Goal: Task Accomplishment & Management: Manage account settings

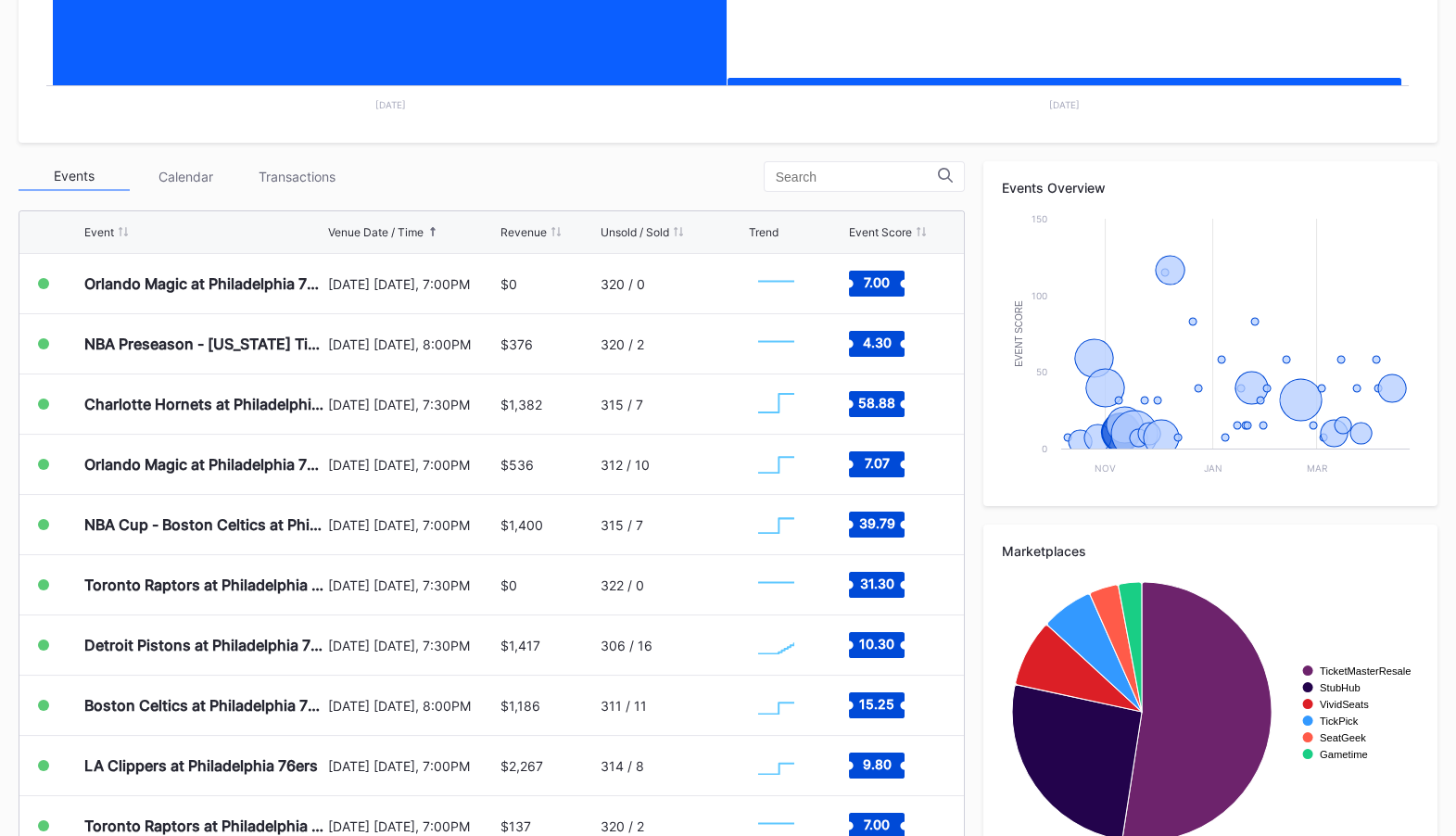
scroll to position [564, 0]
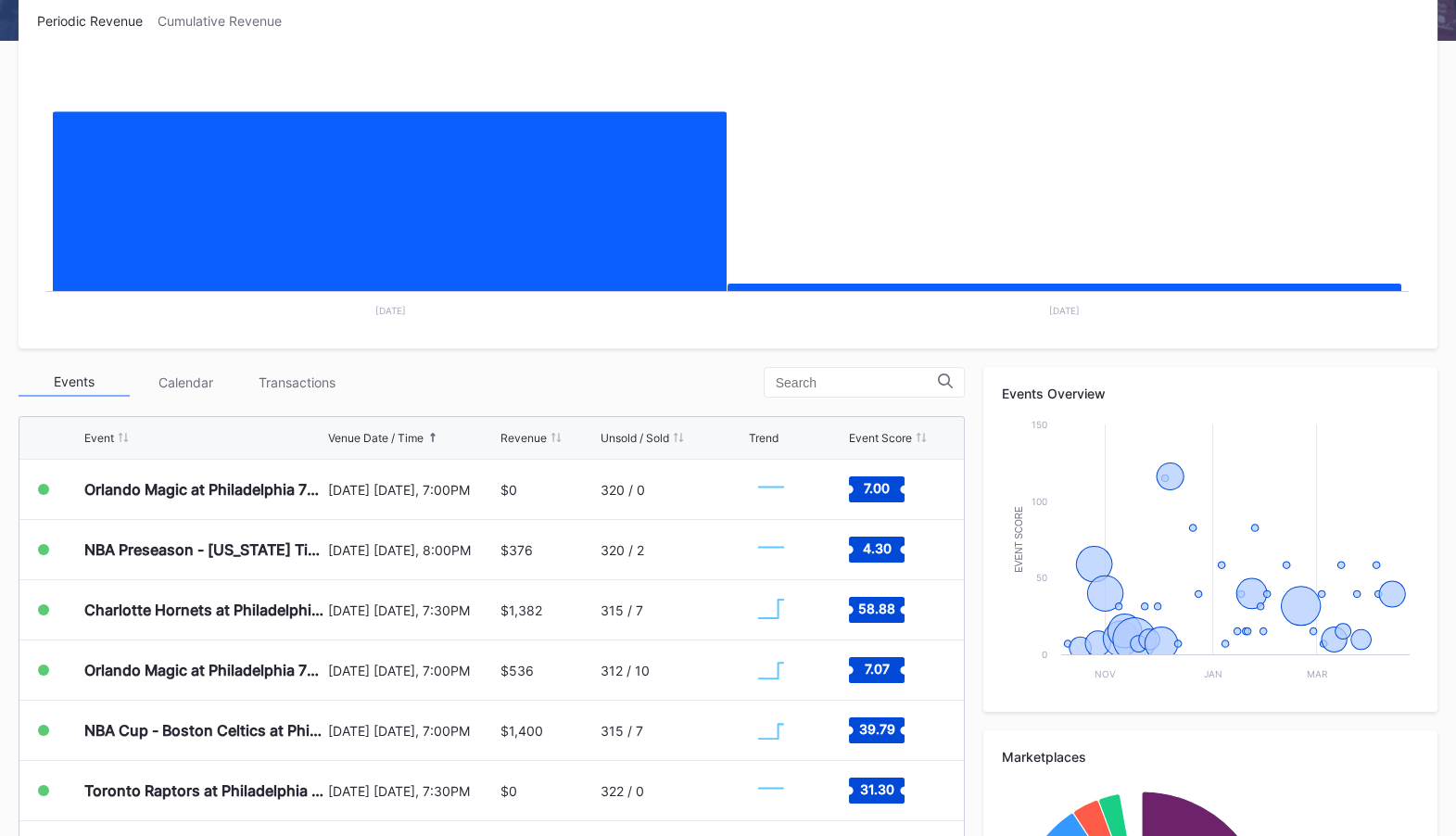
scroll to position [382, 0]
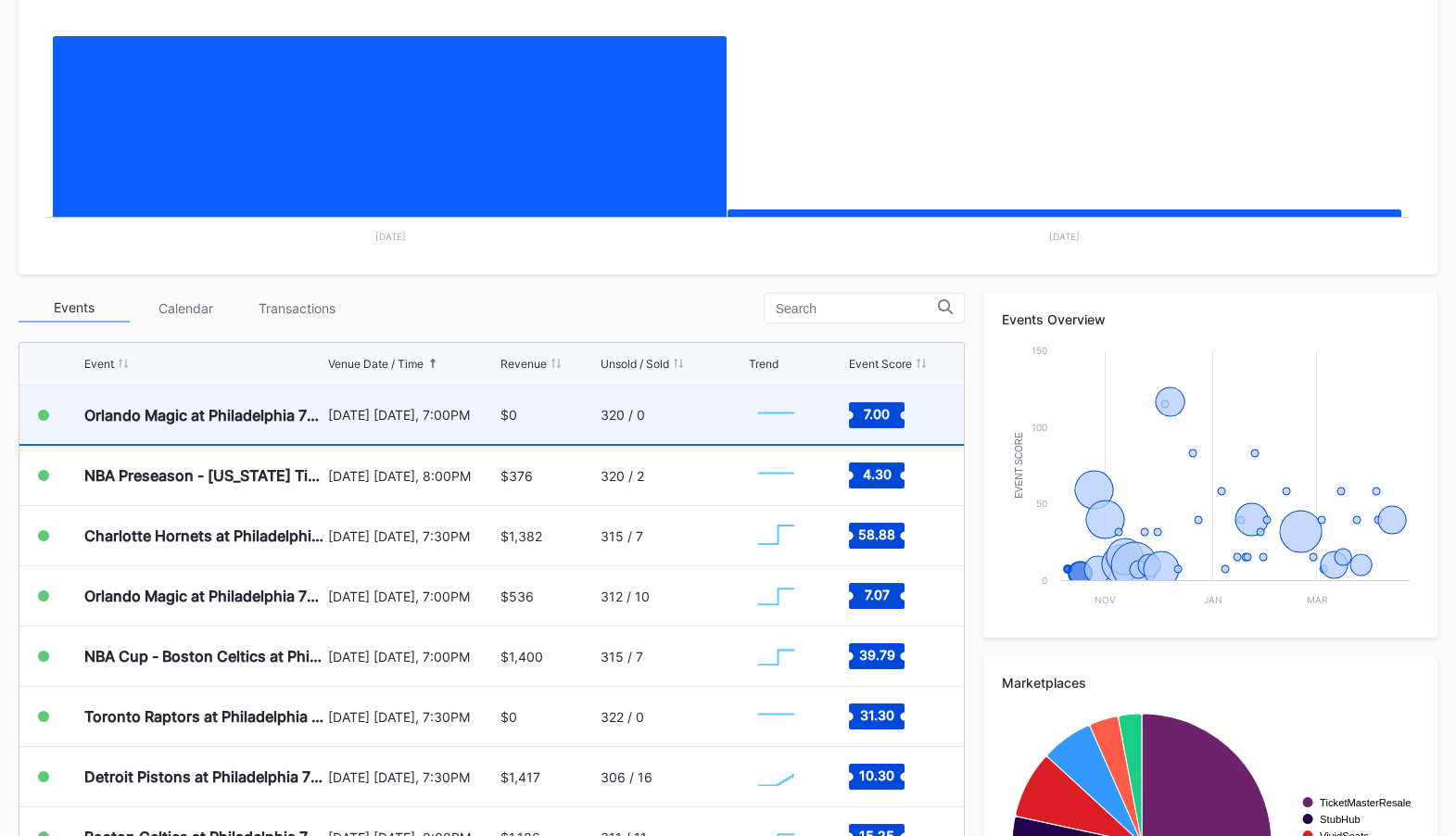
click at [426, 434] on div "[DATE] [DATE], 7:00PM" at bounding box center [412, 415] width 167 height 58
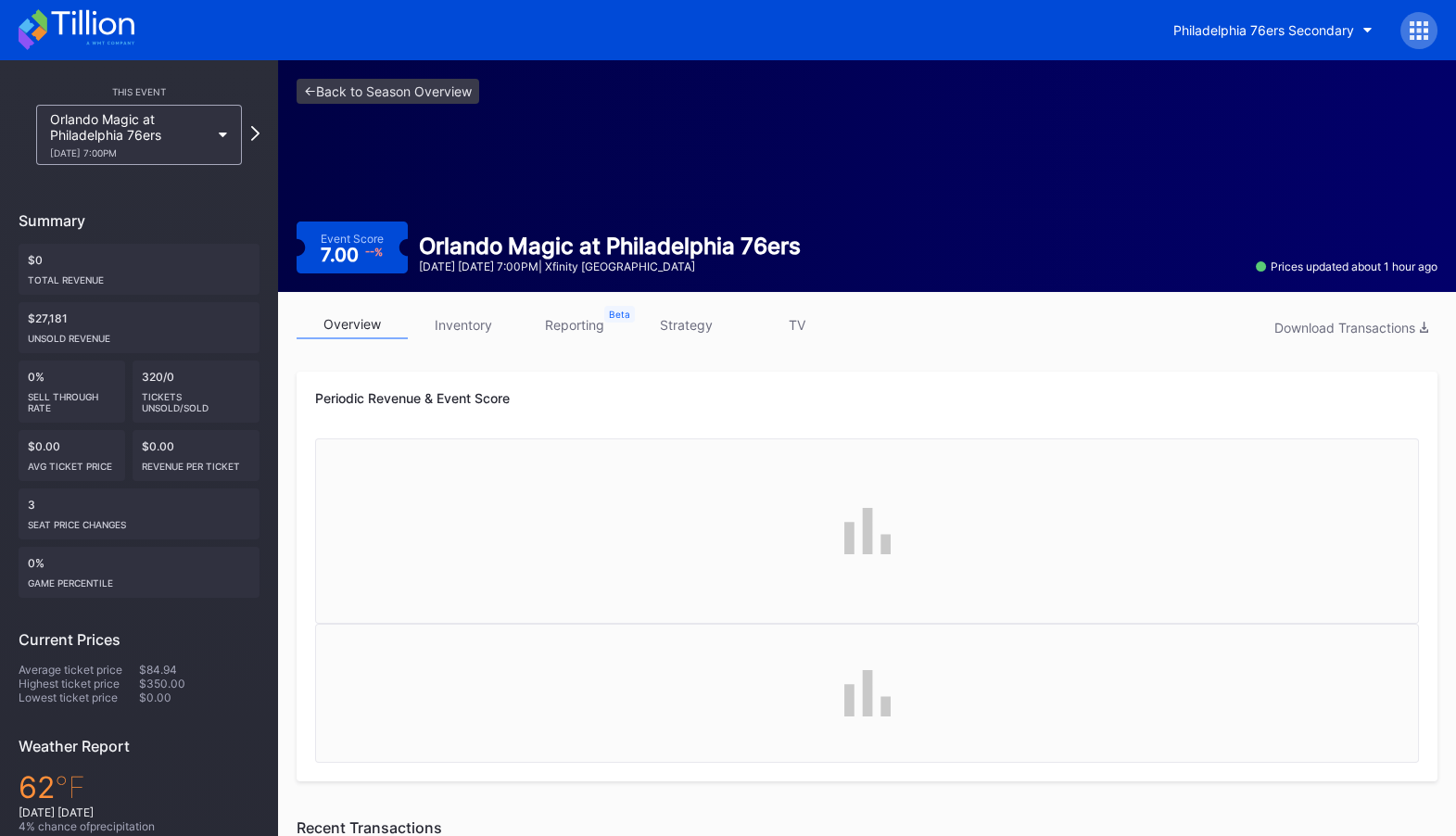
click at [478, 324] on link "inventory" at bounding box center [463, 325] width 111 height 29
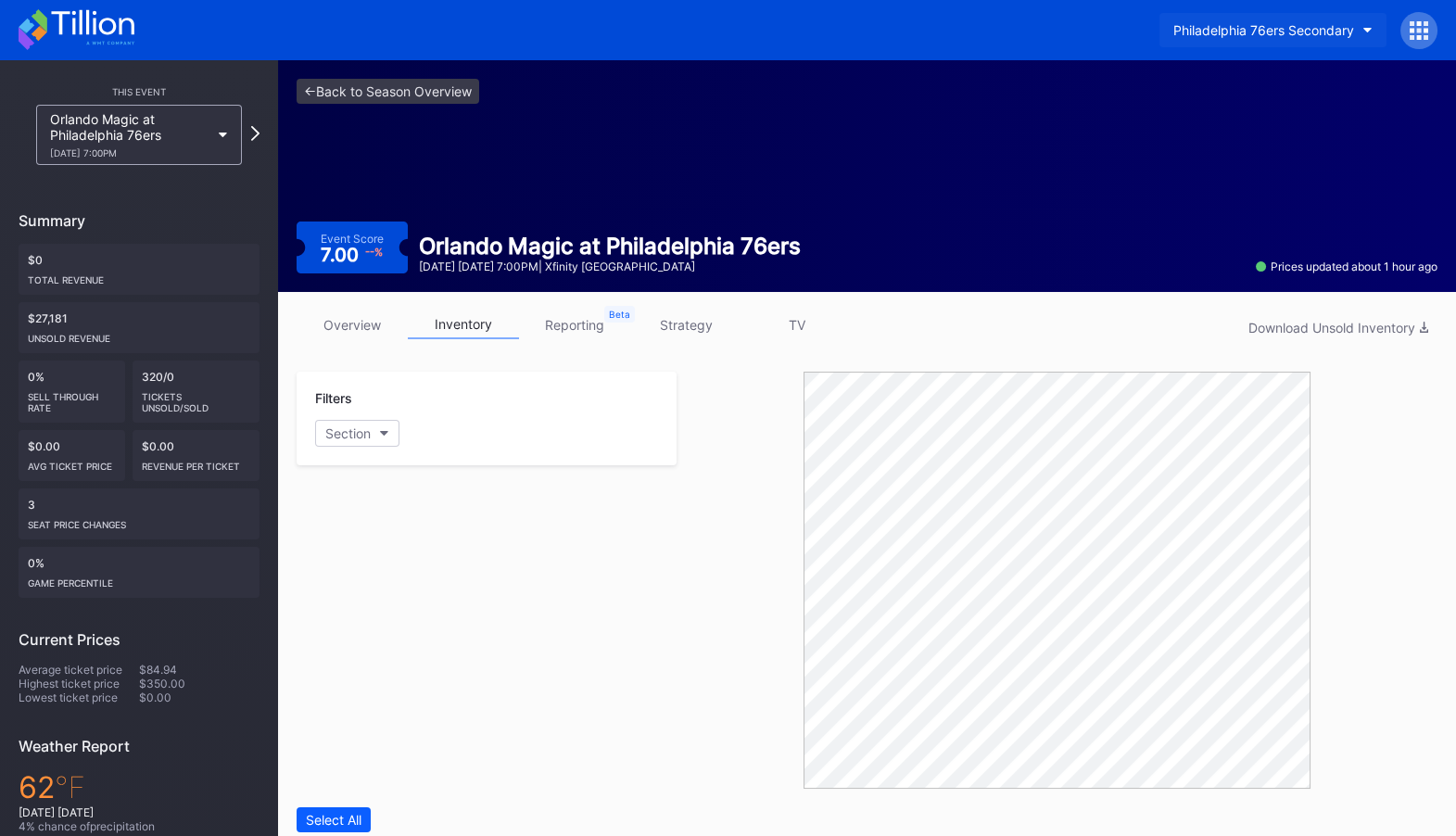
click at [1305, 32] on div "Philadelphia 76ers Secondary" at bounding box center [1263, 30] width 181 height 16
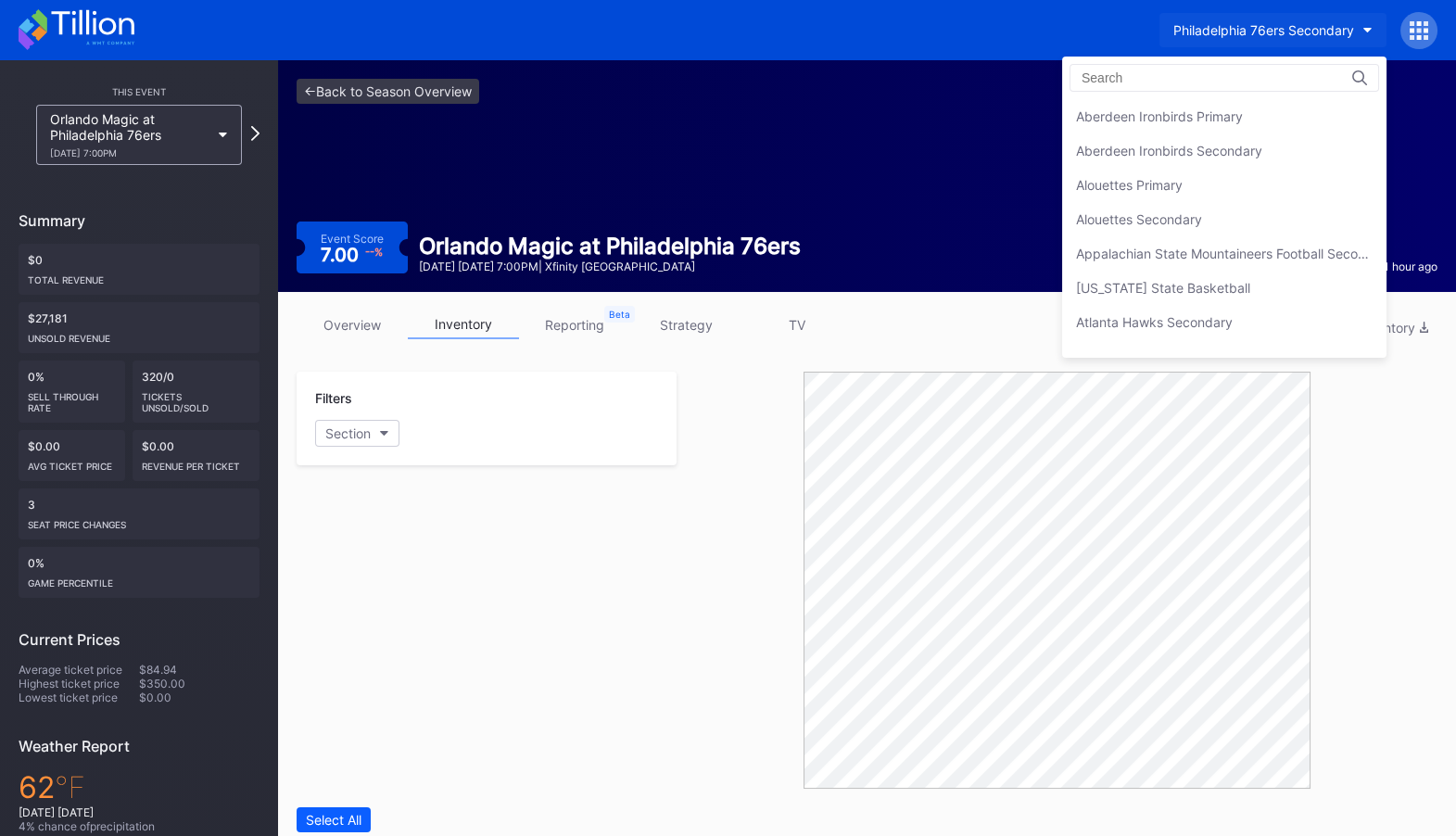
scroll to position [4026, 0]
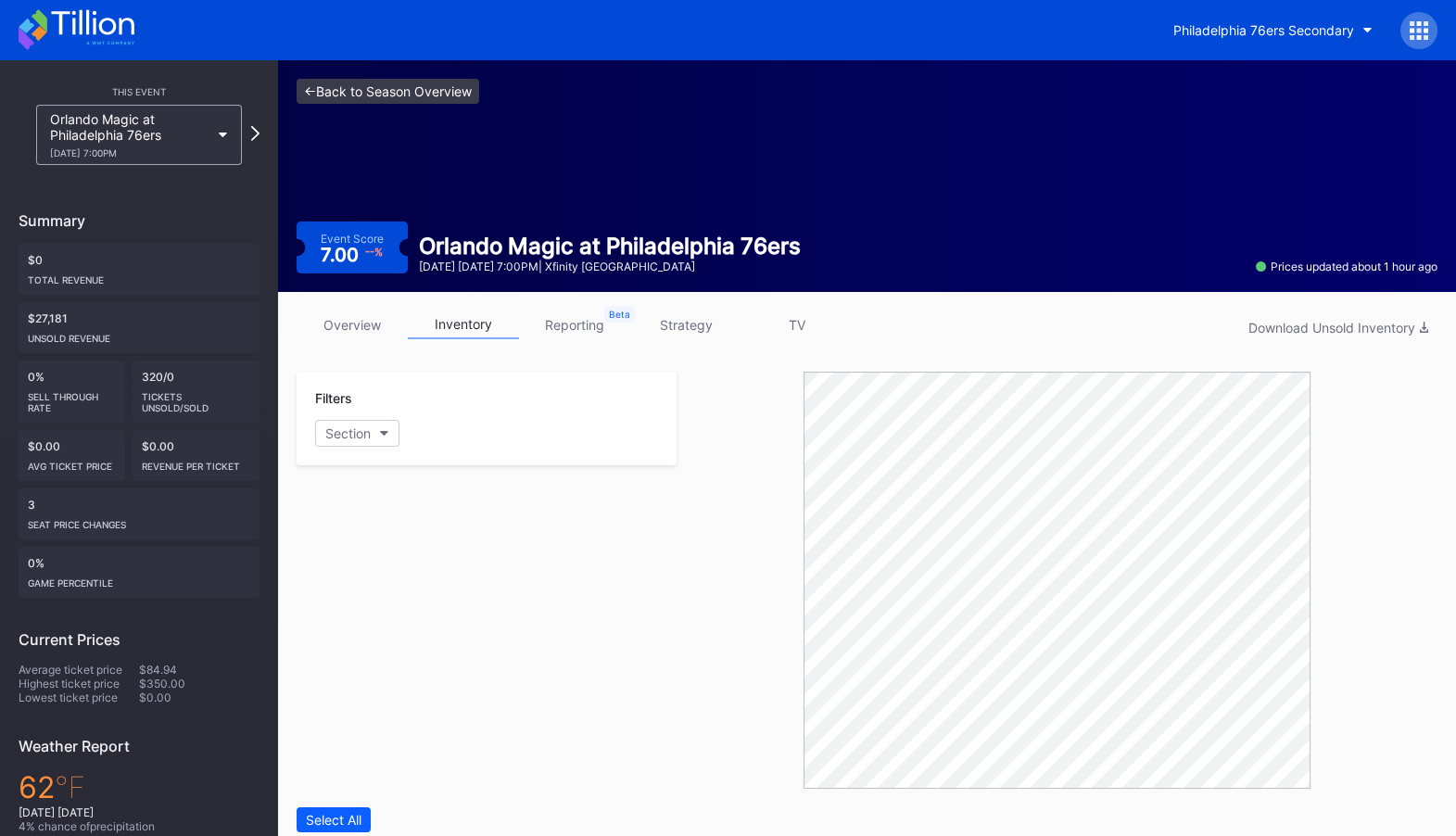
click at [410, 91] on link "<- Back to Season Overview" at bounding box center [388, 91] width 183 height 25
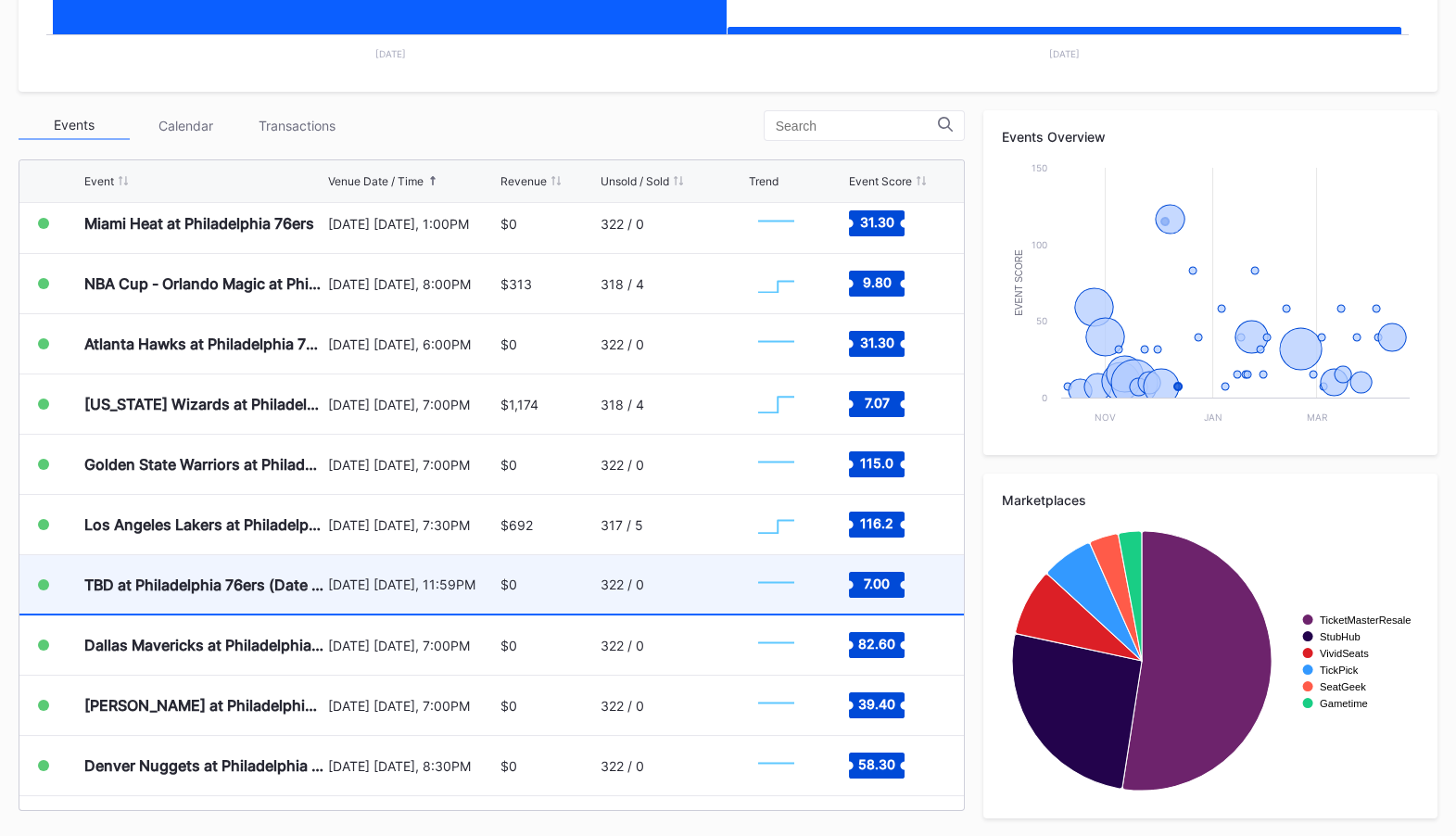
scroll to position [611, 0]
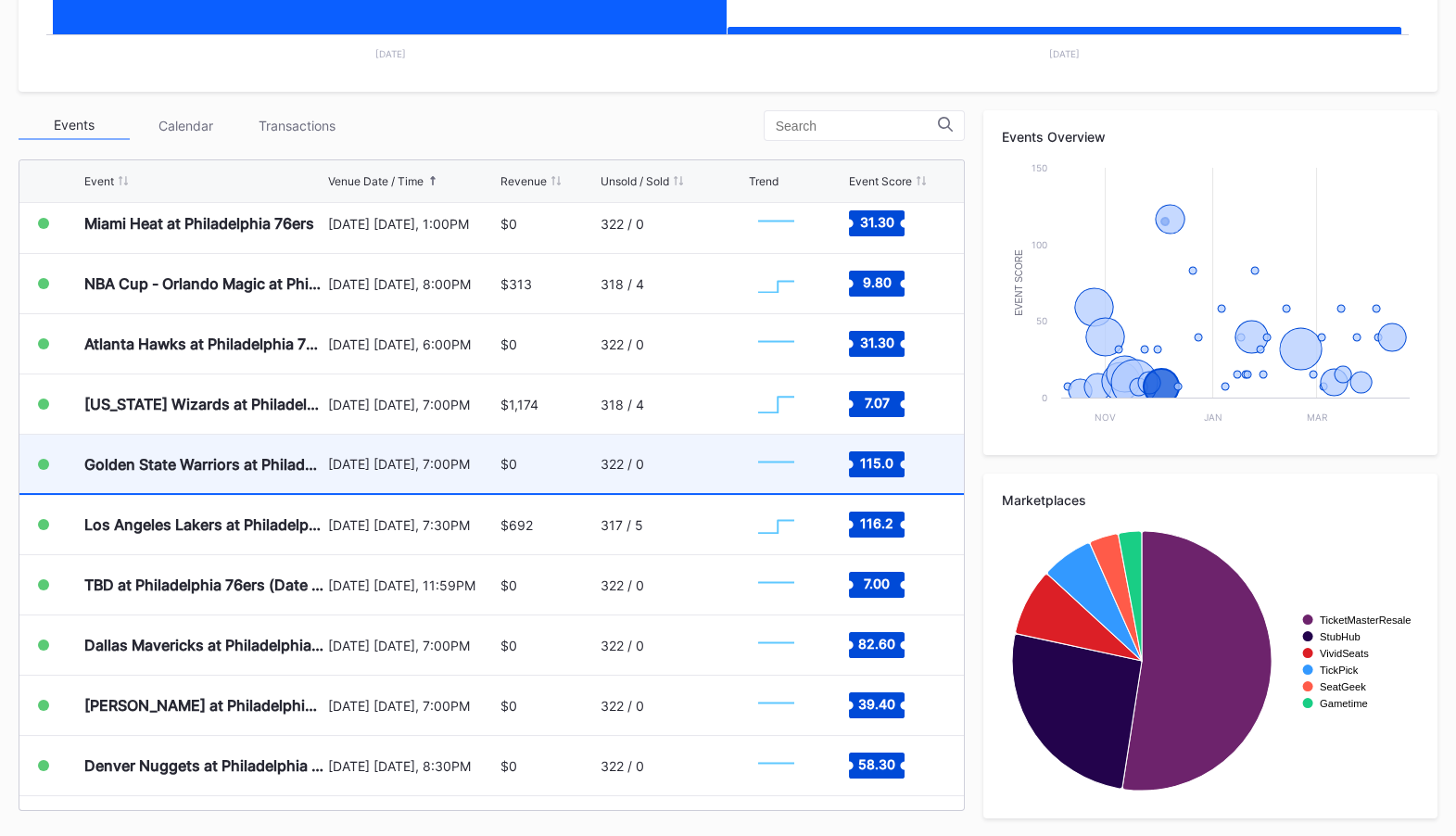
click at [477, 473] on div "[DATE] [DATE], 7:00PM" at bounding box center [412, 464] width 167 height 58
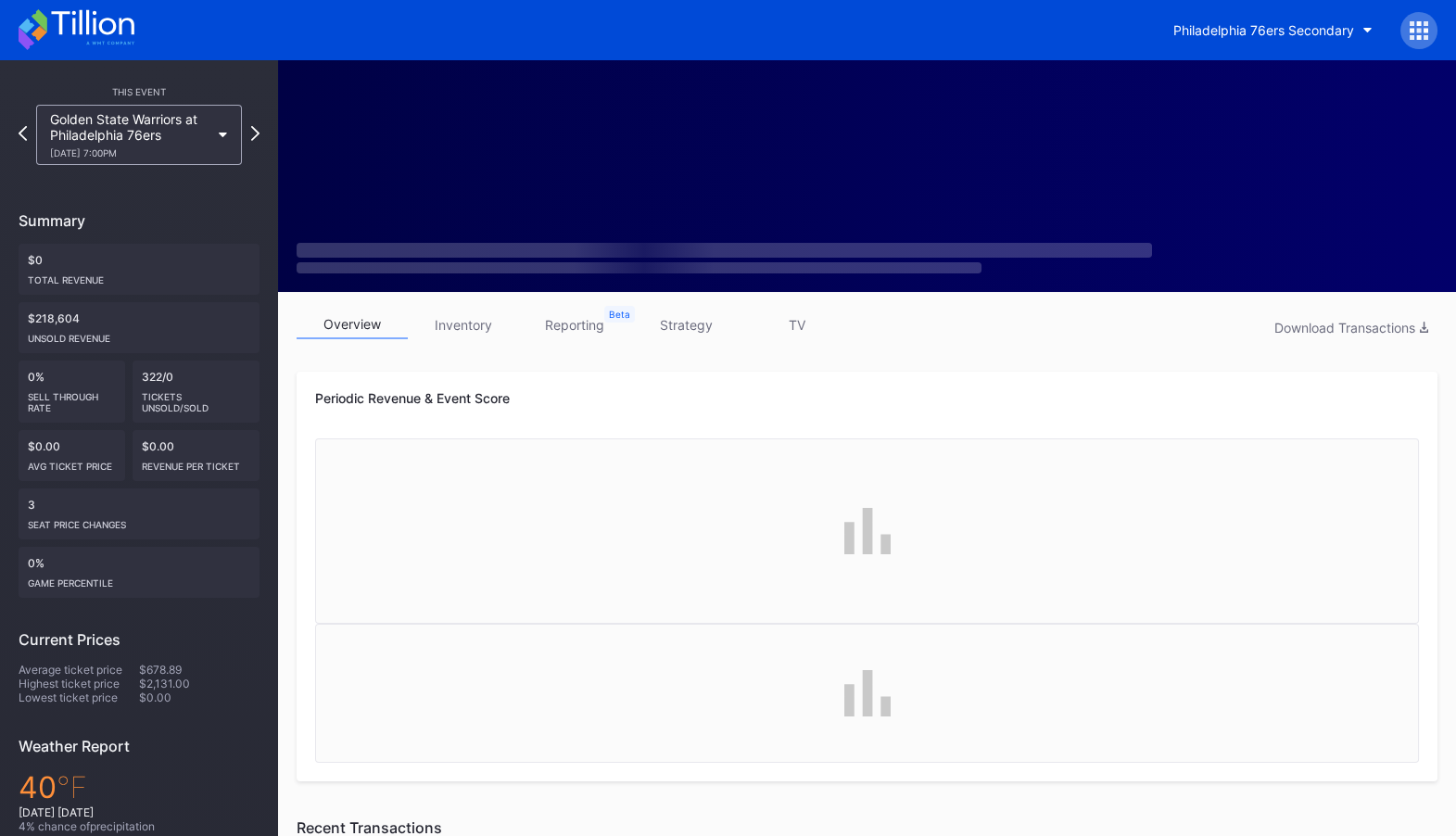
click at [479, 312] on link "inventory" at bounding box center [463, 325] width 111 height 29
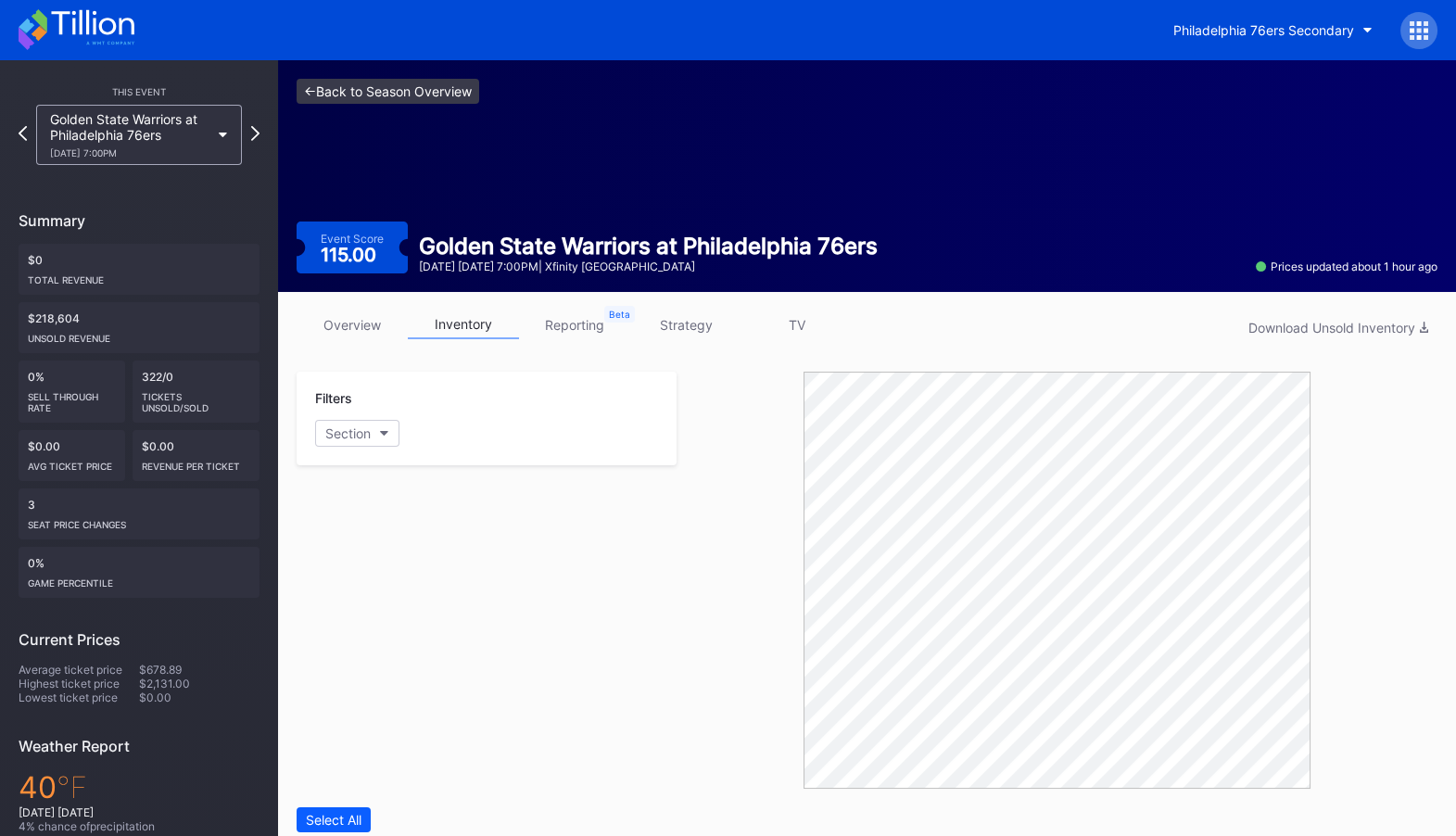
click at [375, 101] on link "<- Back to Season Overview" at bounding box center [388, 91] width 183 height 25
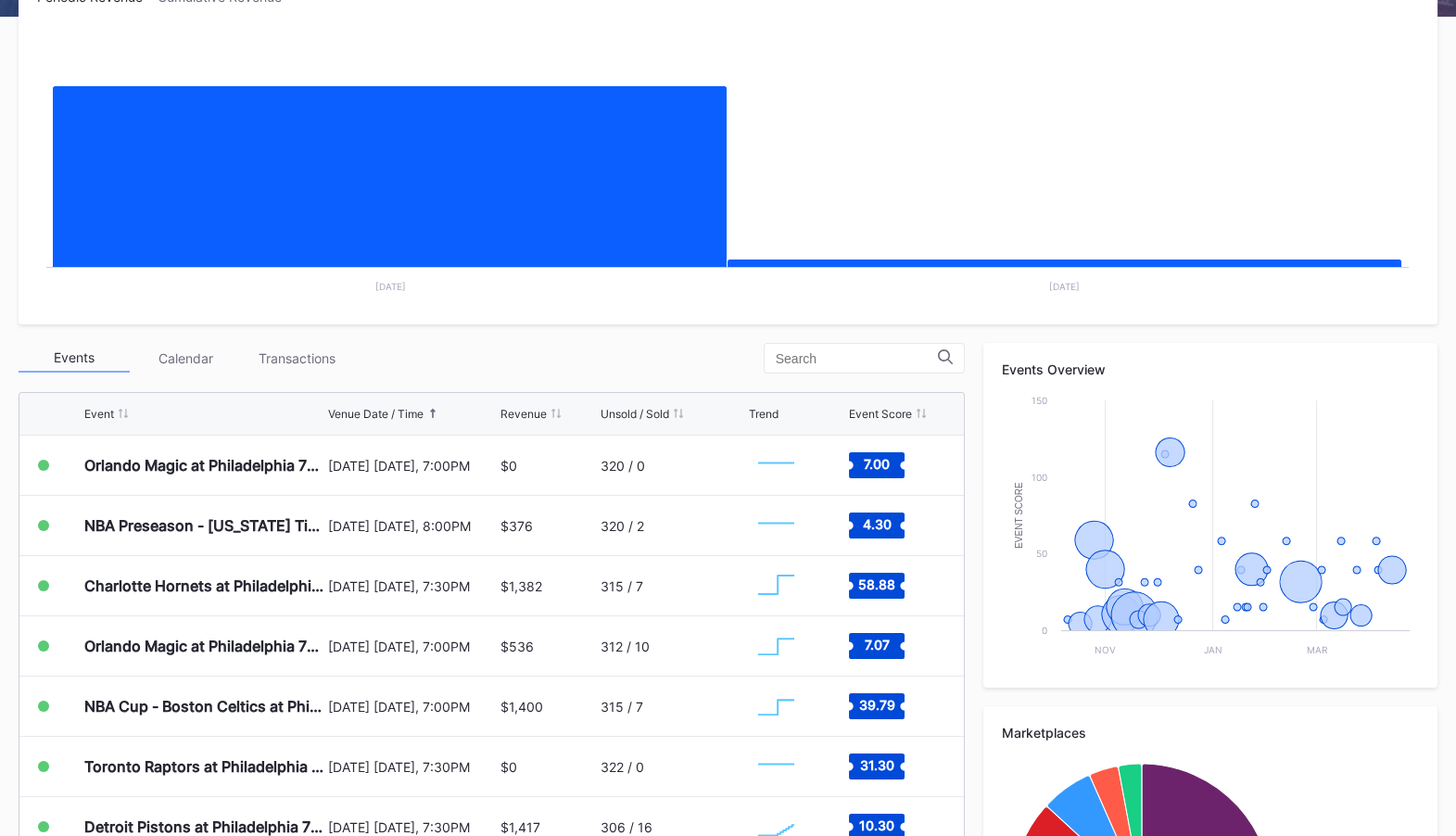
scroll to position [362, 0]
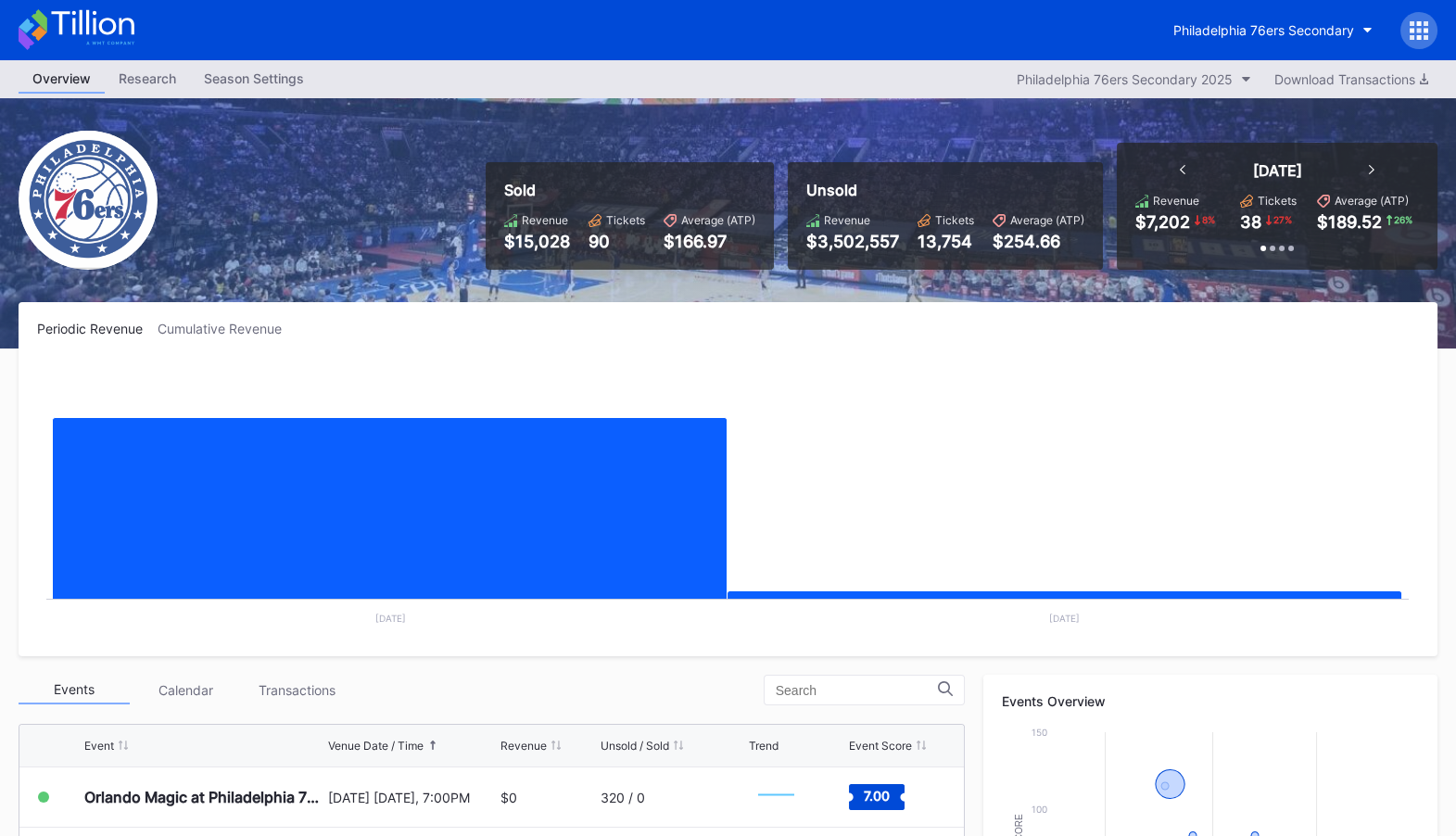
click at [300, 80] on div "Season Settings" at bounding box center [253, 79] width 127 height 27
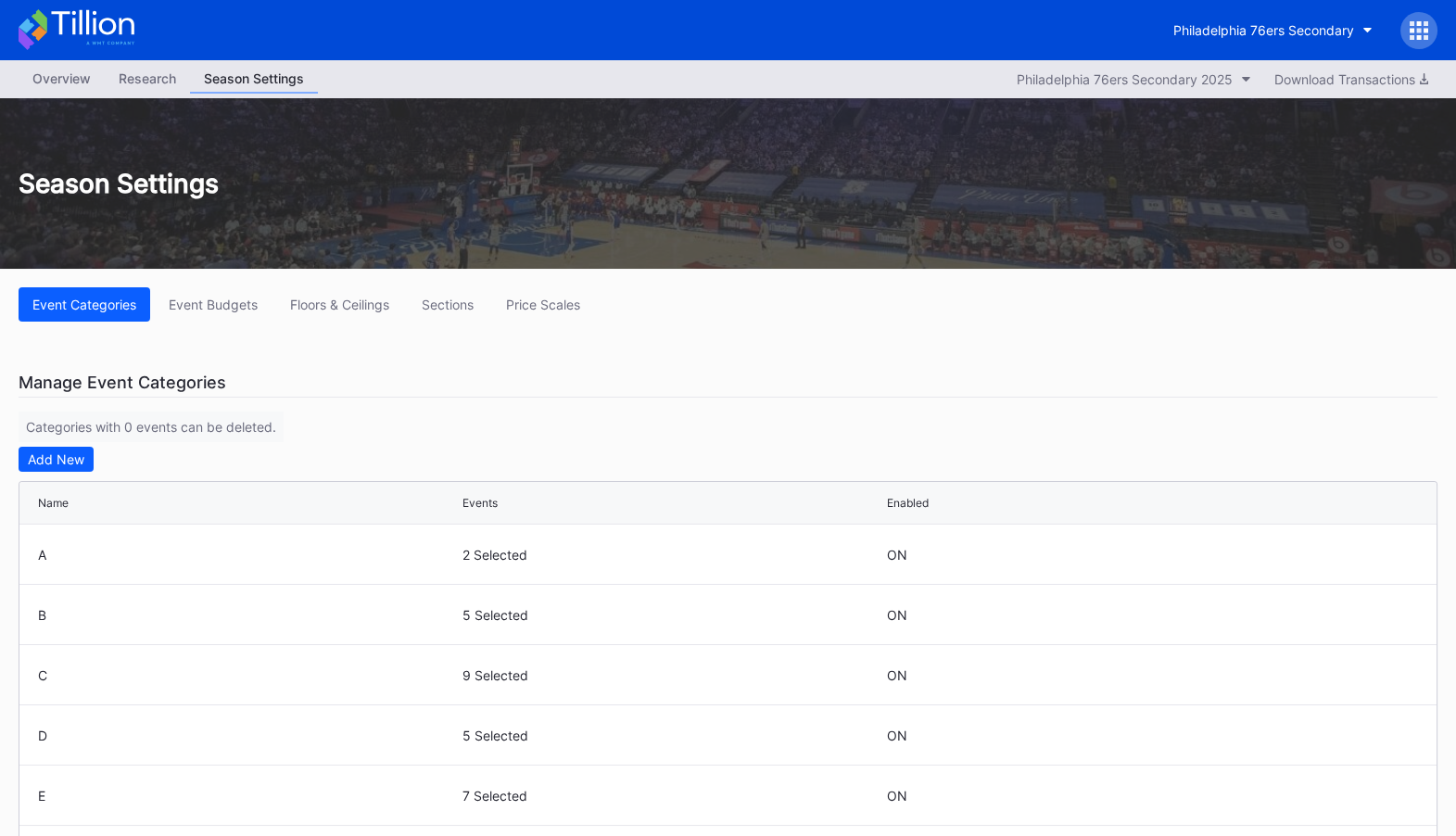
click at [66, 81] on div "Overview" at bounding box center [61, 79] width 87 height 27
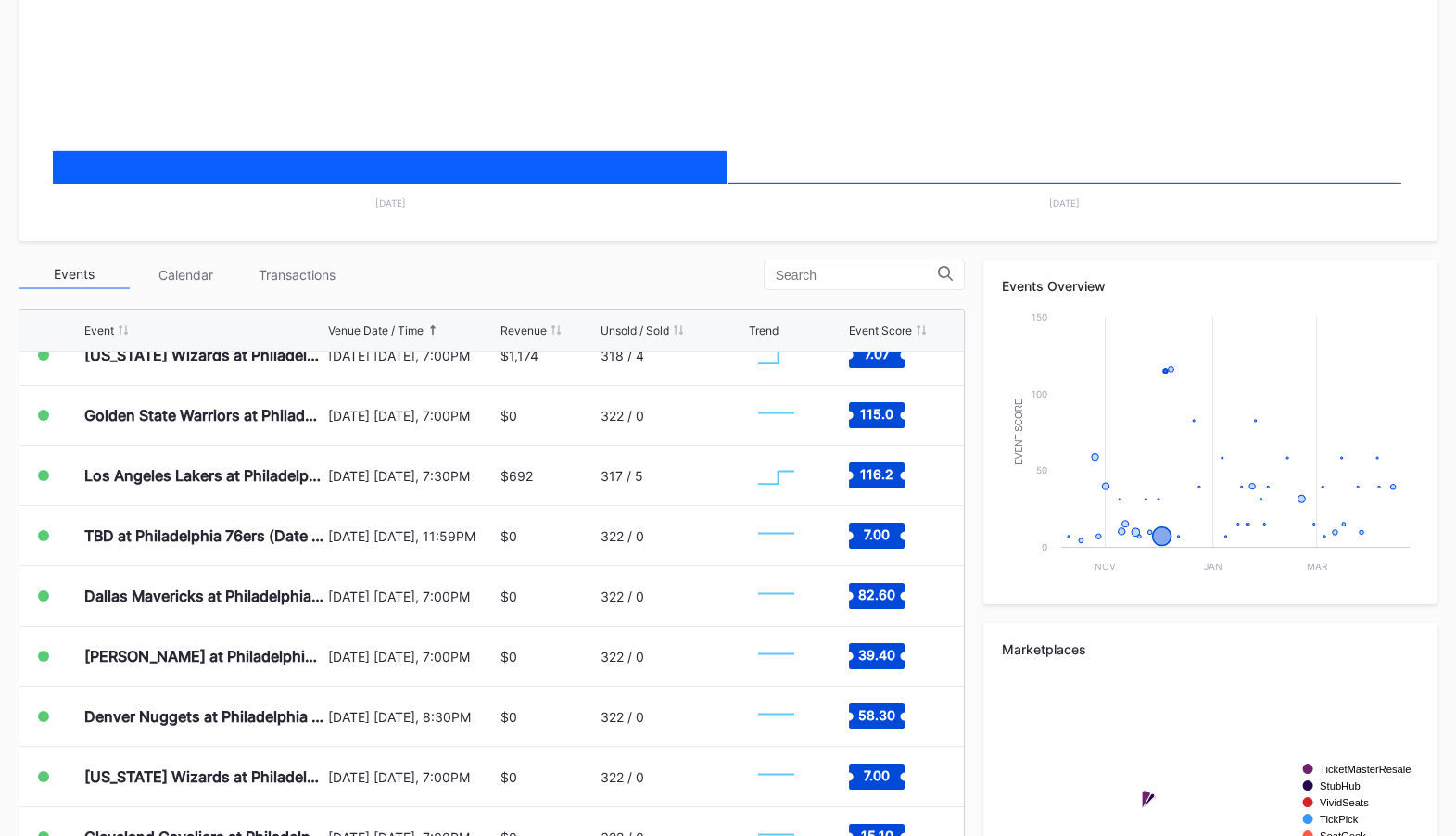
scroll to position [812, 0]
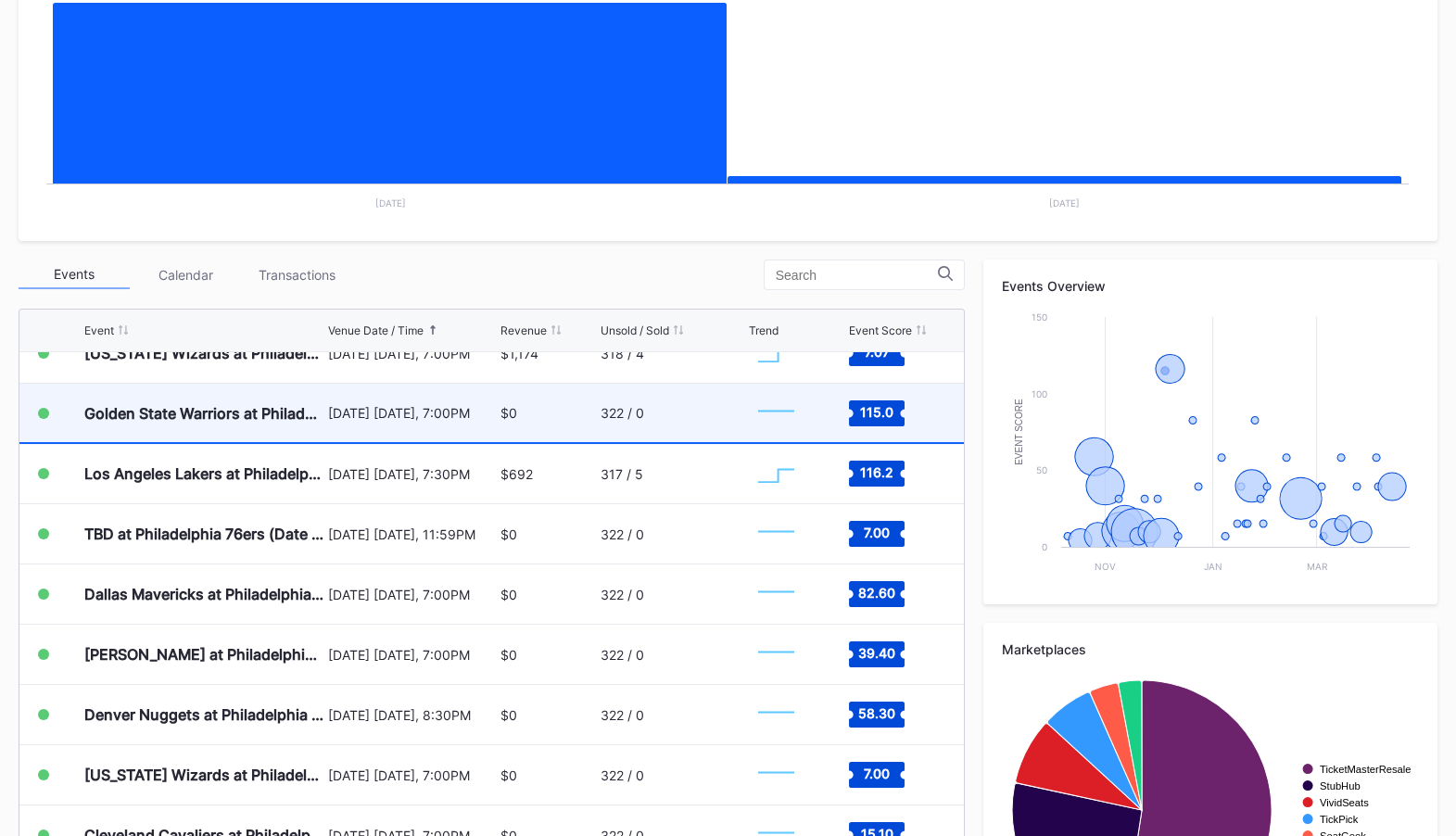
click at [531, 412] on div "$0" at bounding box center [548, 413] width 95 height 58
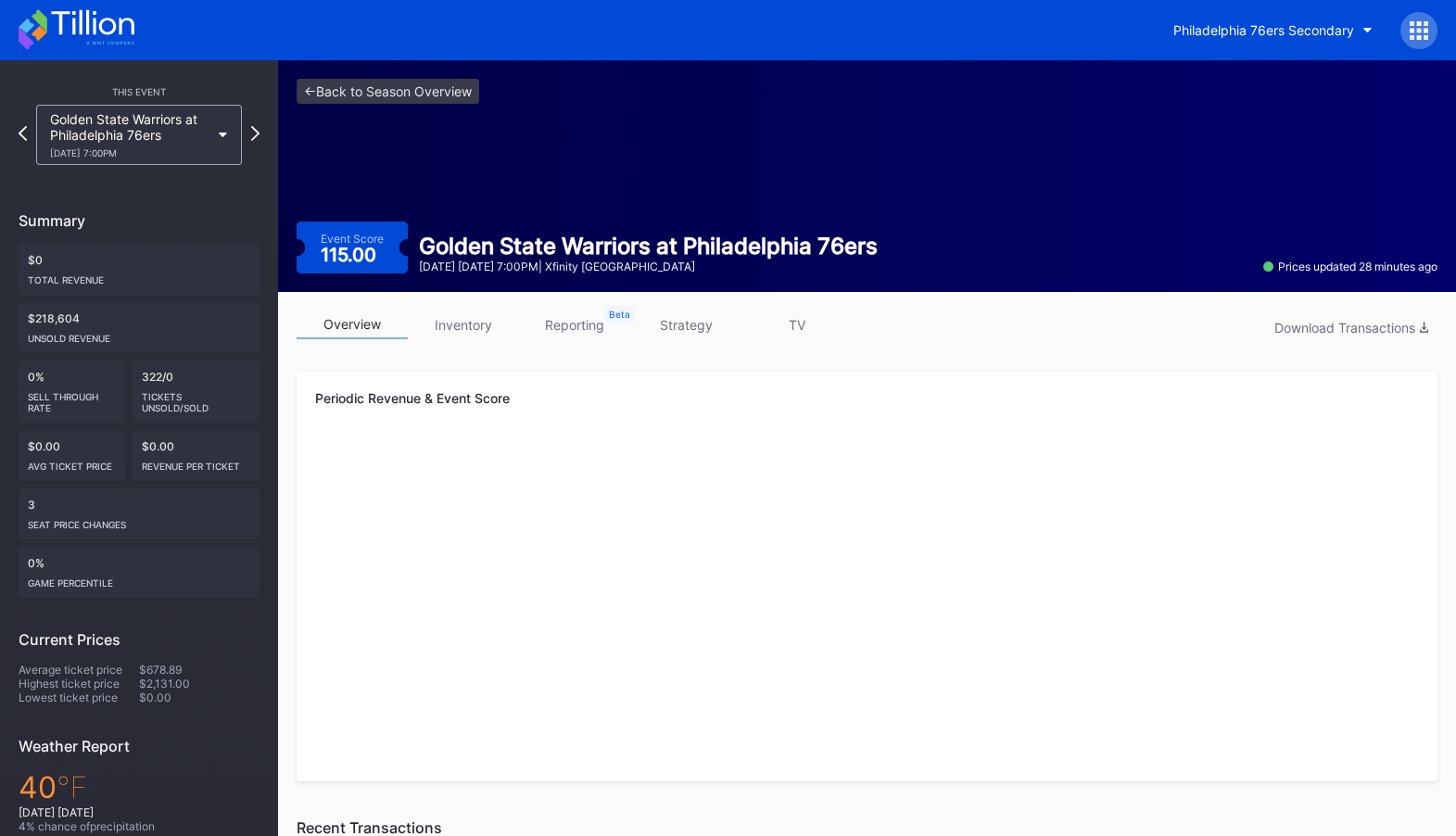
click at [459, 328] on link "inventory" at bounding box center [463, 325] width 111 height 29
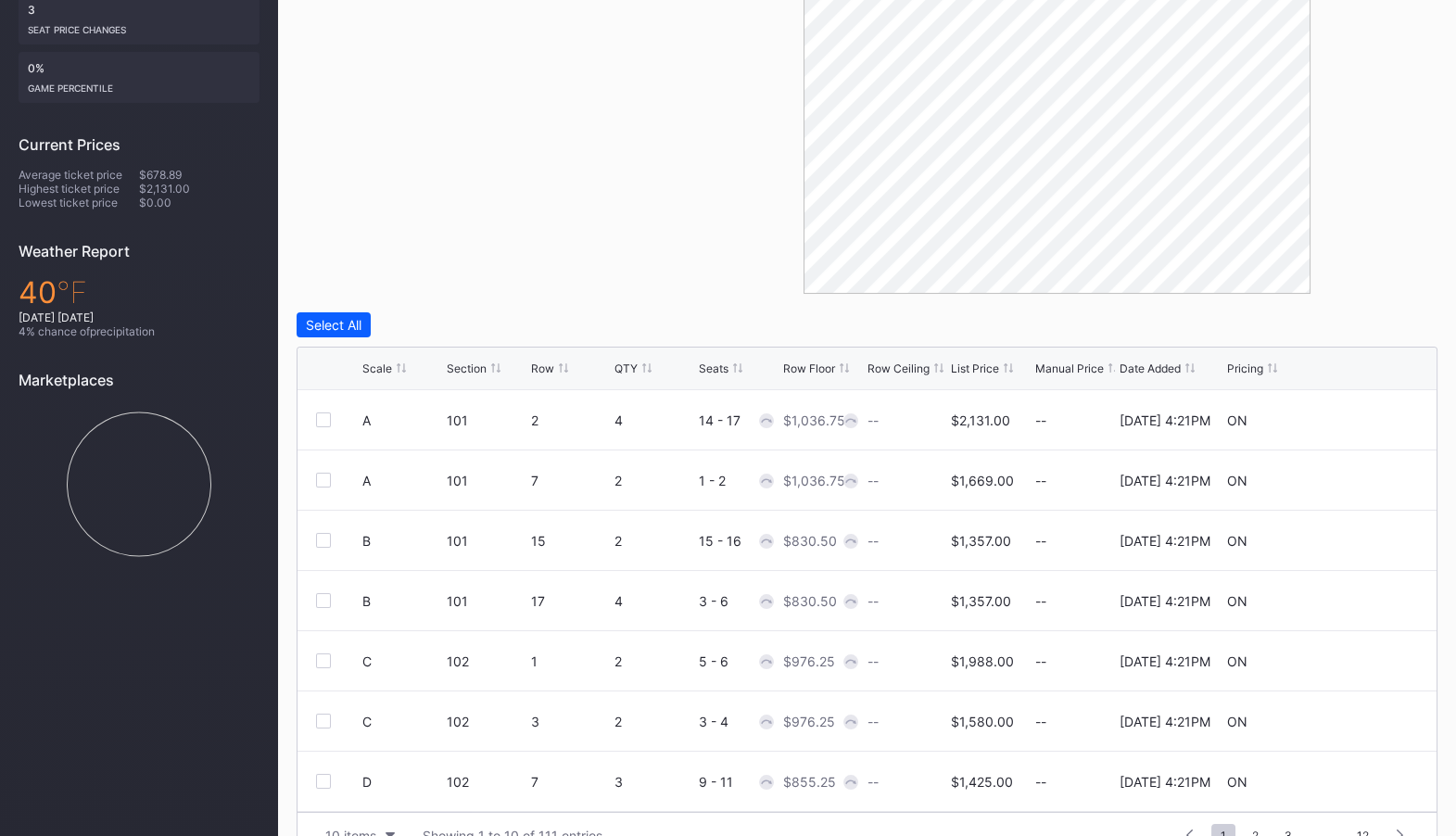
scroll to position [495, 0]
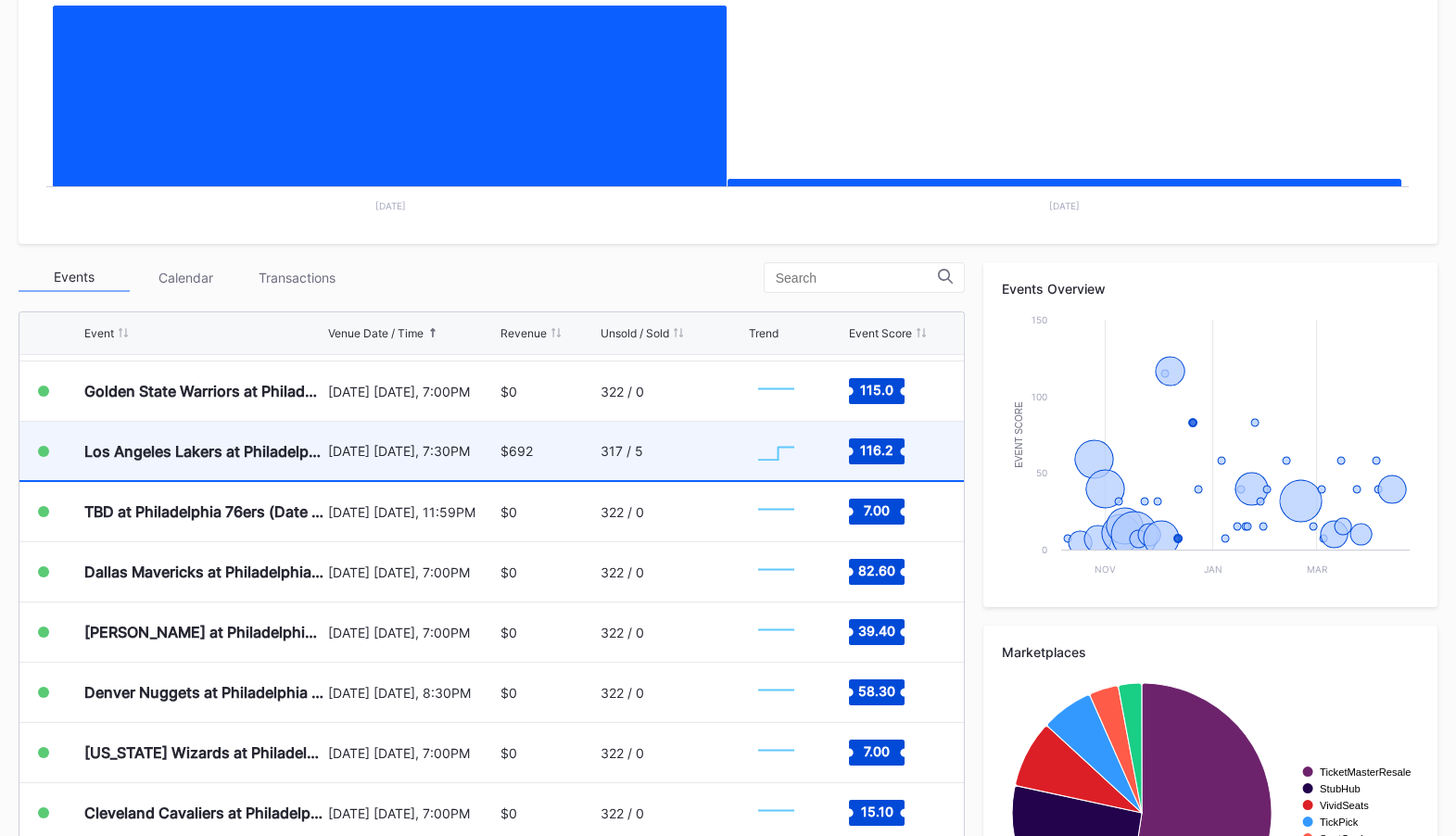
scroll to position [834, 0]
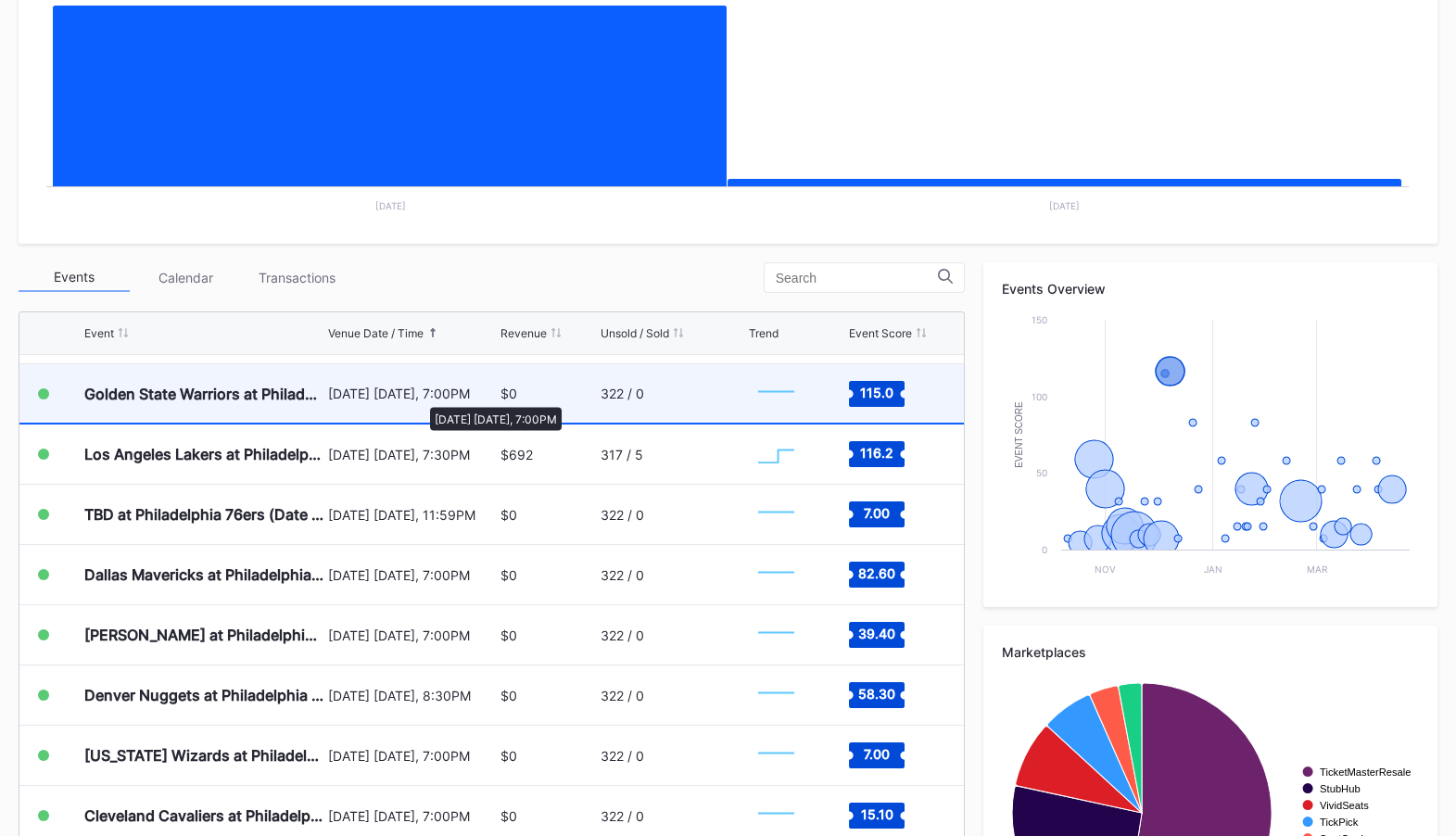
click at [420, 397] on div "[DATE] [DATE], 7:00PM" at bounding box center [412, 393] width 167 height 16
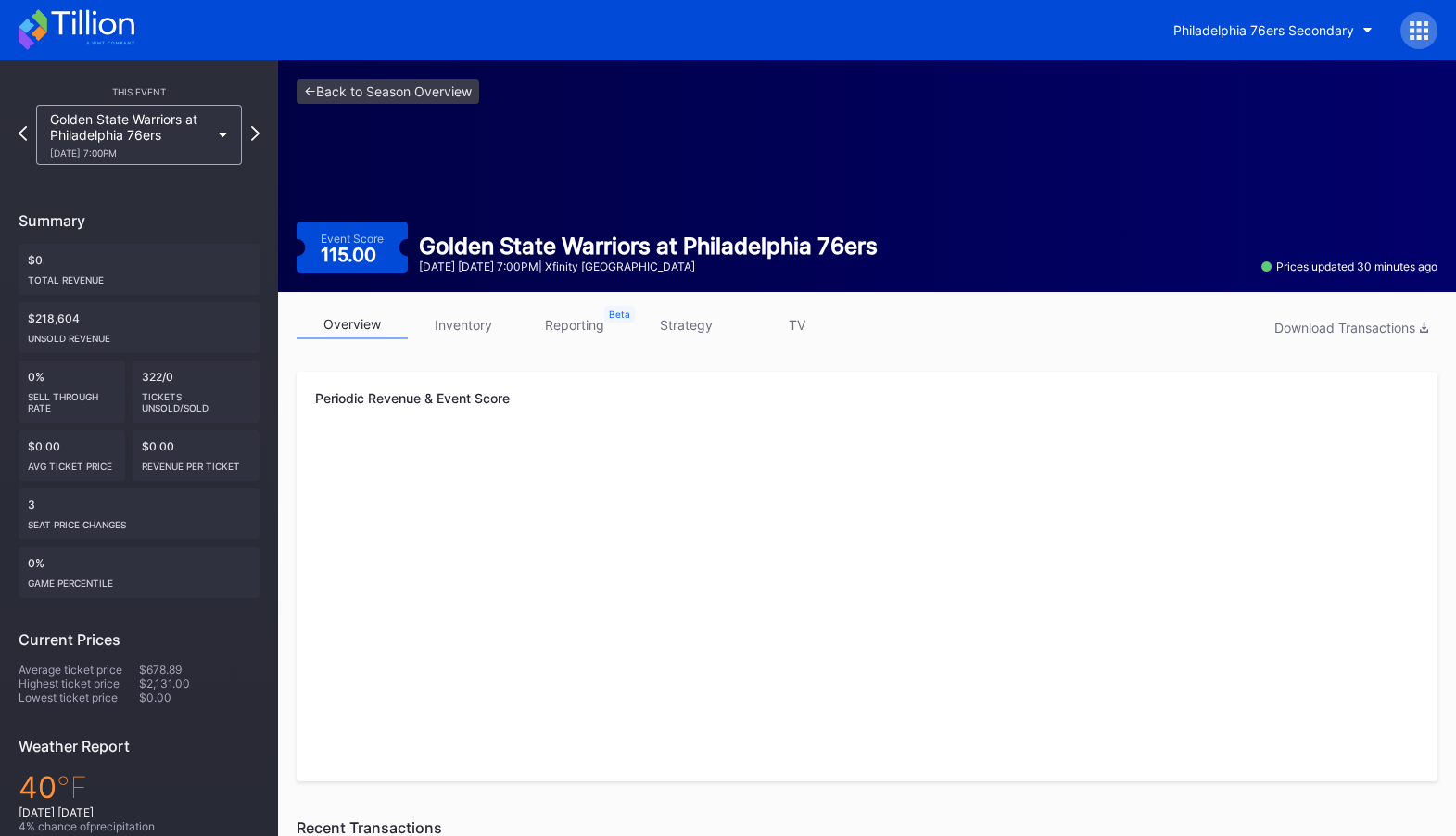
click at [477, 334] on link "inventory" at bounding box center [463, 325] width 111 height 29
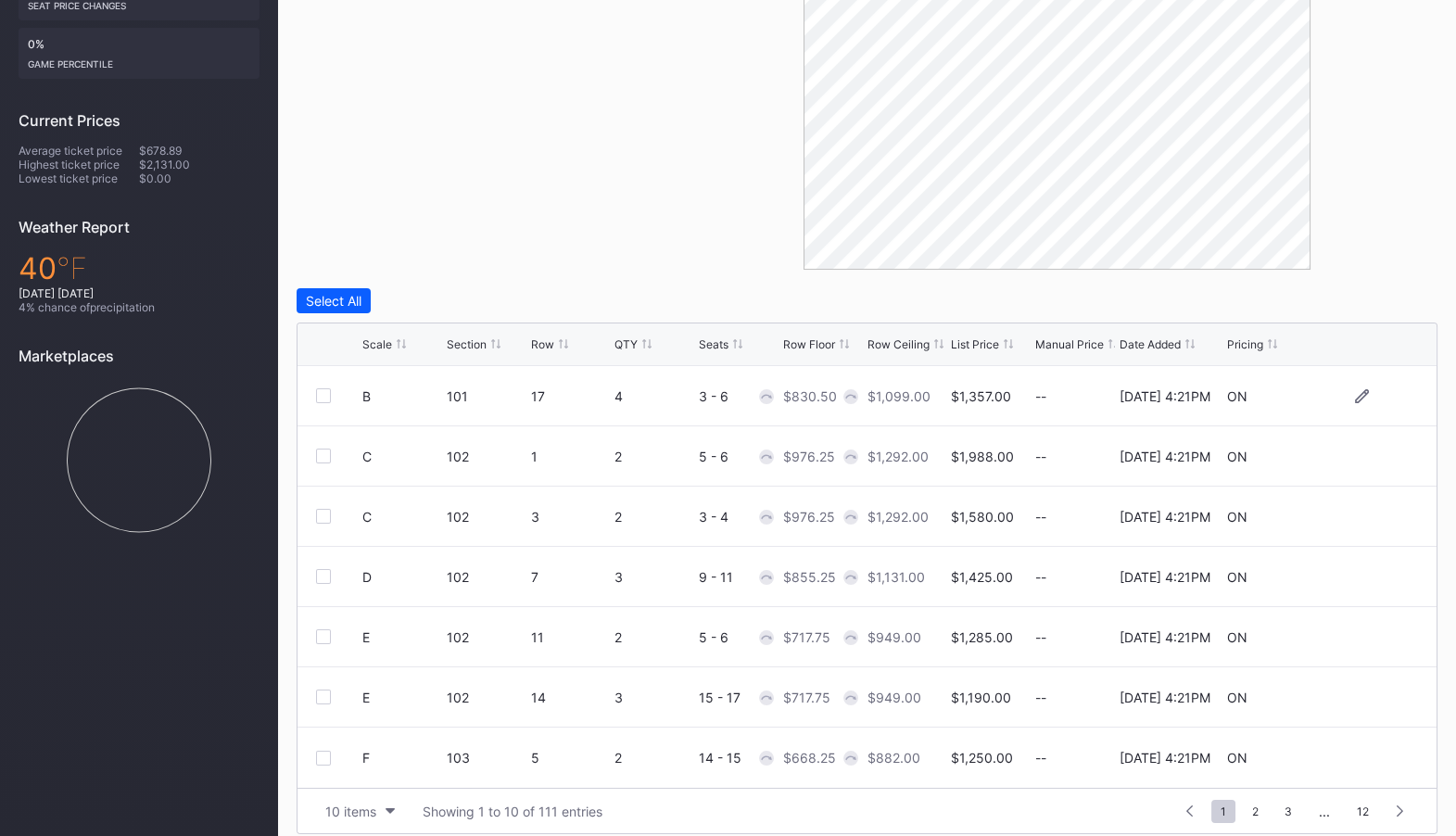
scroll to position [533, 0]
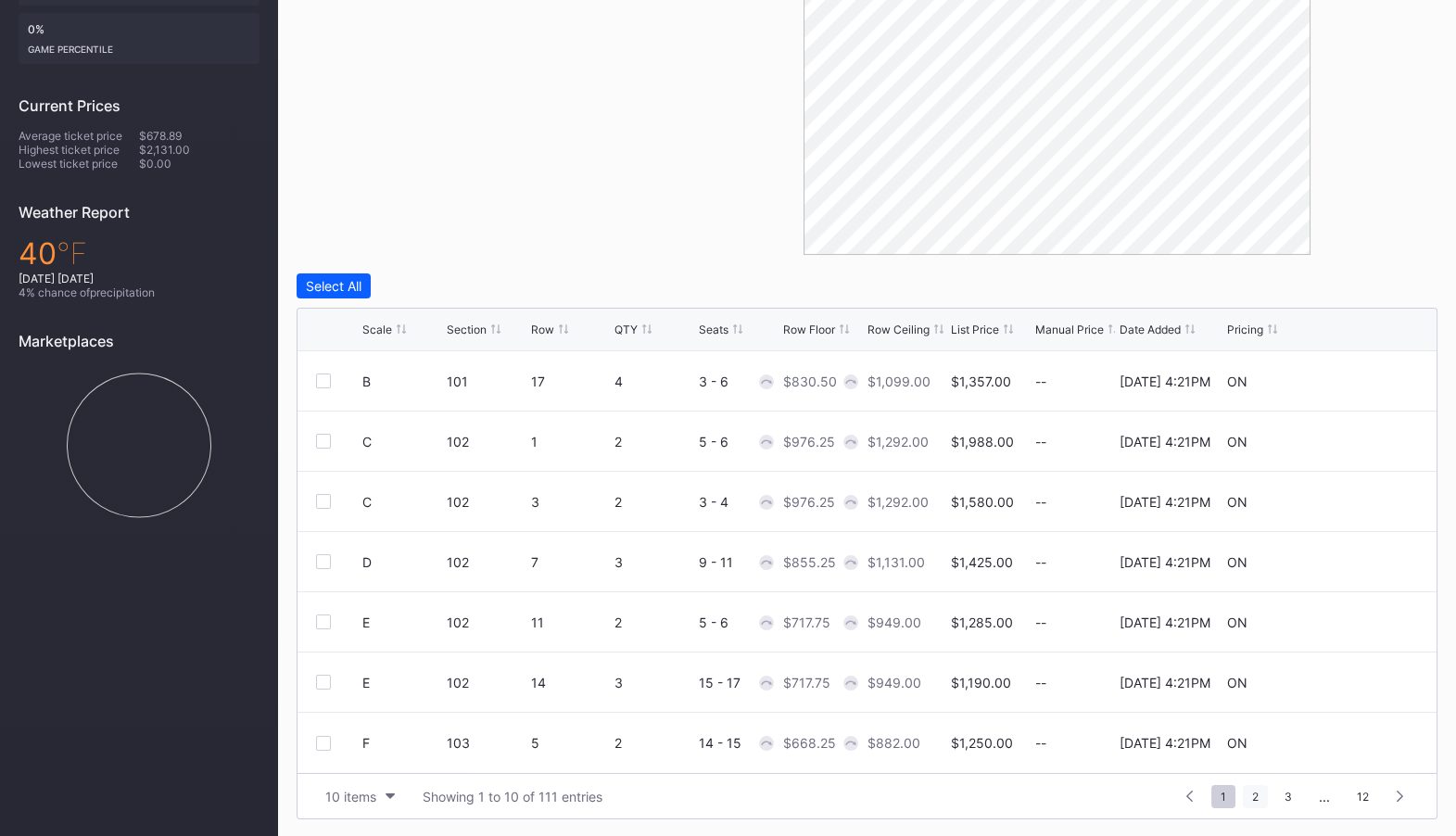
click at [1256, 798] on span "2" at bounding box center [1256, 796] width 25 height 23
click at [1260, 797] on span "3" at bounding box center [1255, 796] width 26 height 23
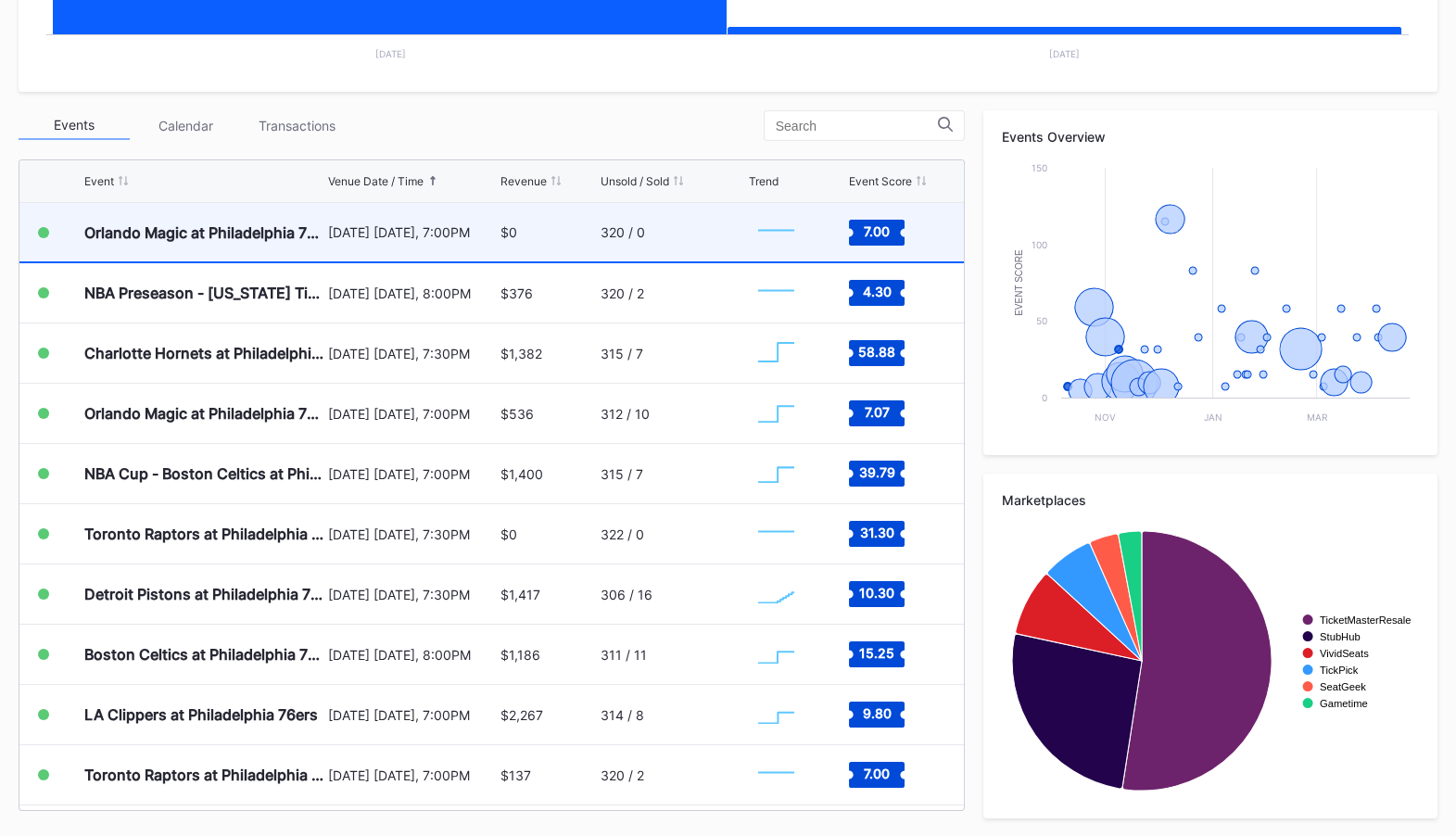
click at [651, 224] on div "320 / 0" at bounding box center [673, 232] width 144 height 58
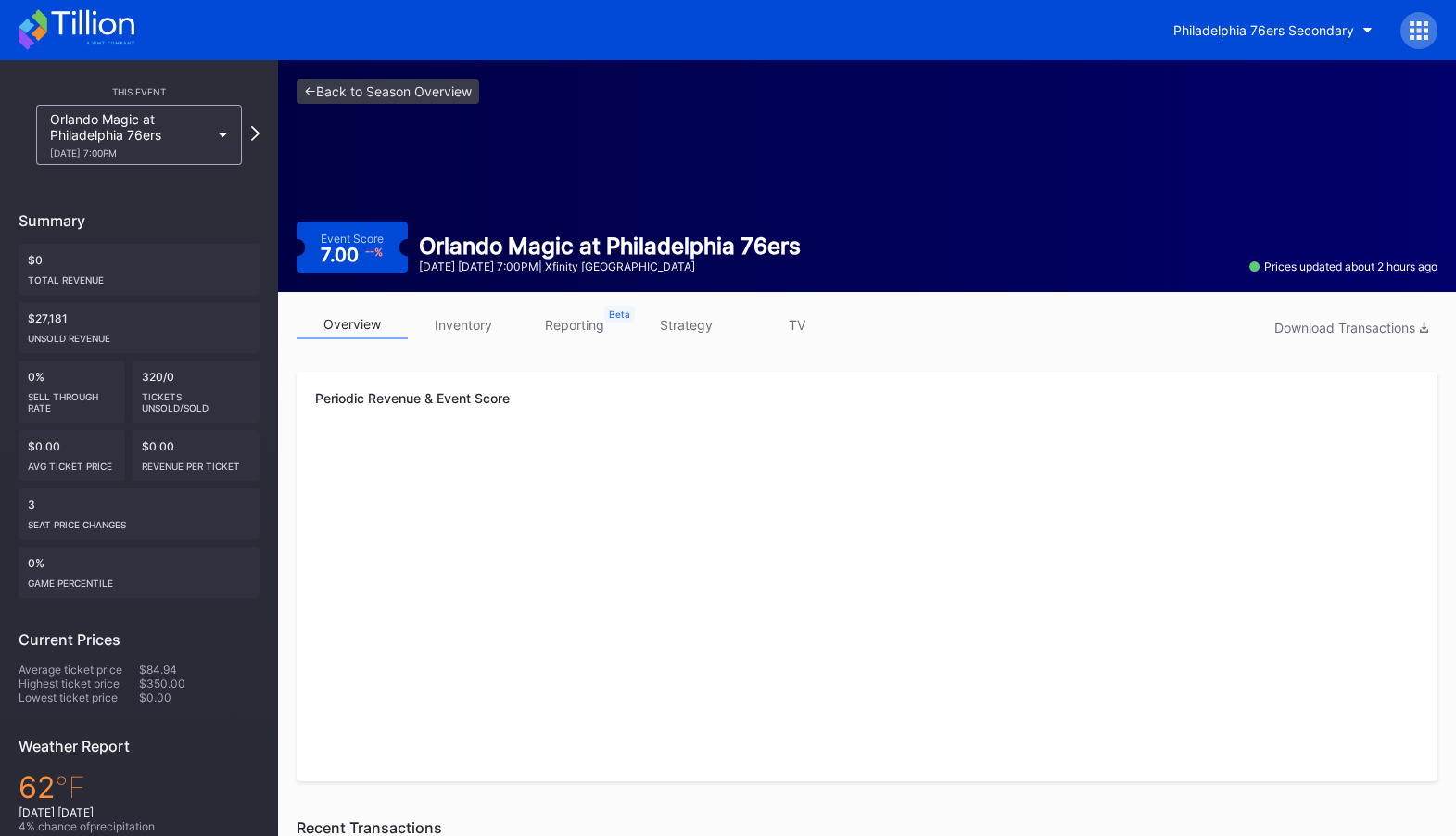
click at [461, 315] on link "inventory" at bounding box center [463, 325] width 111 height 29
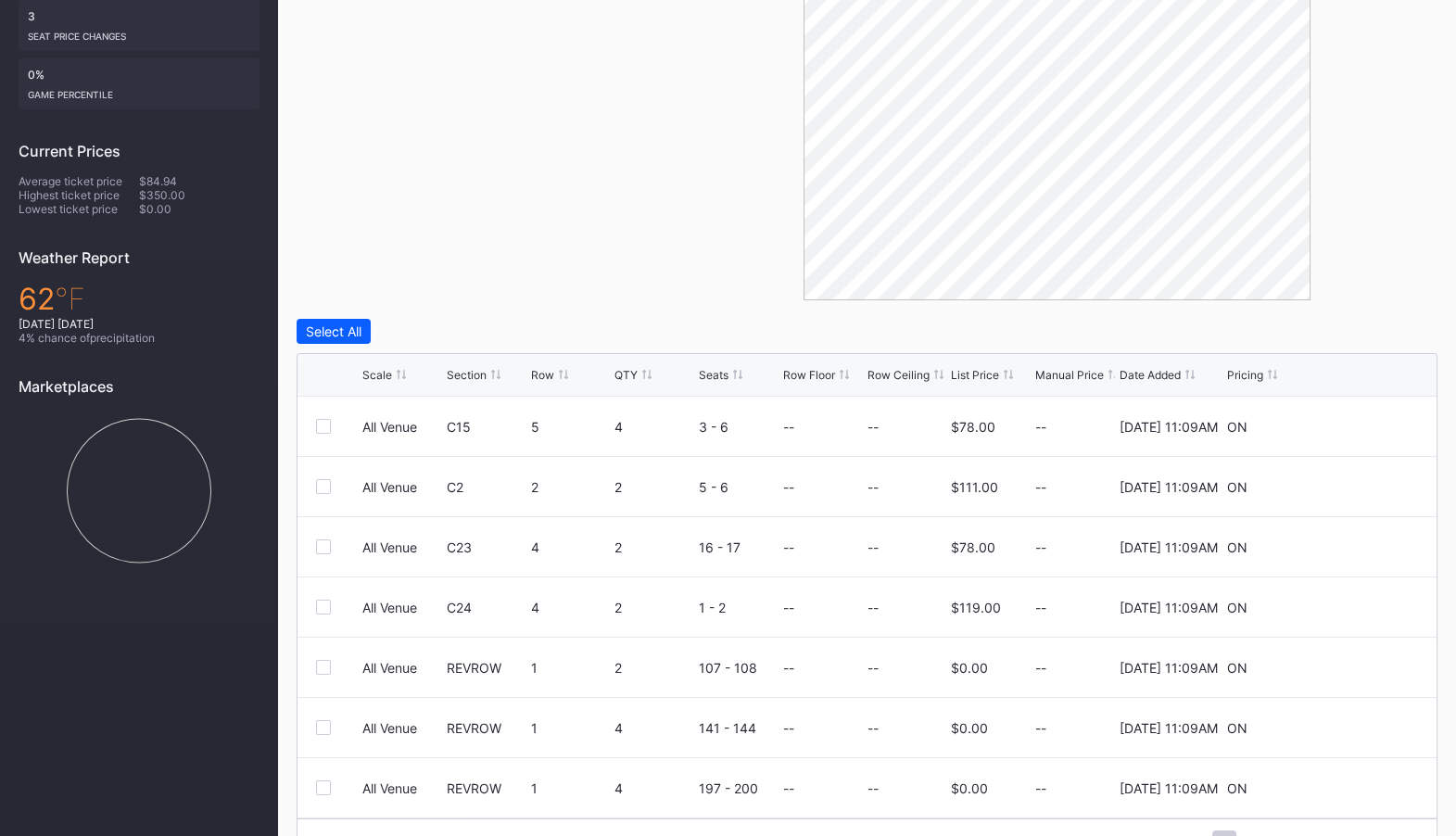
scroll to position [533, 0]
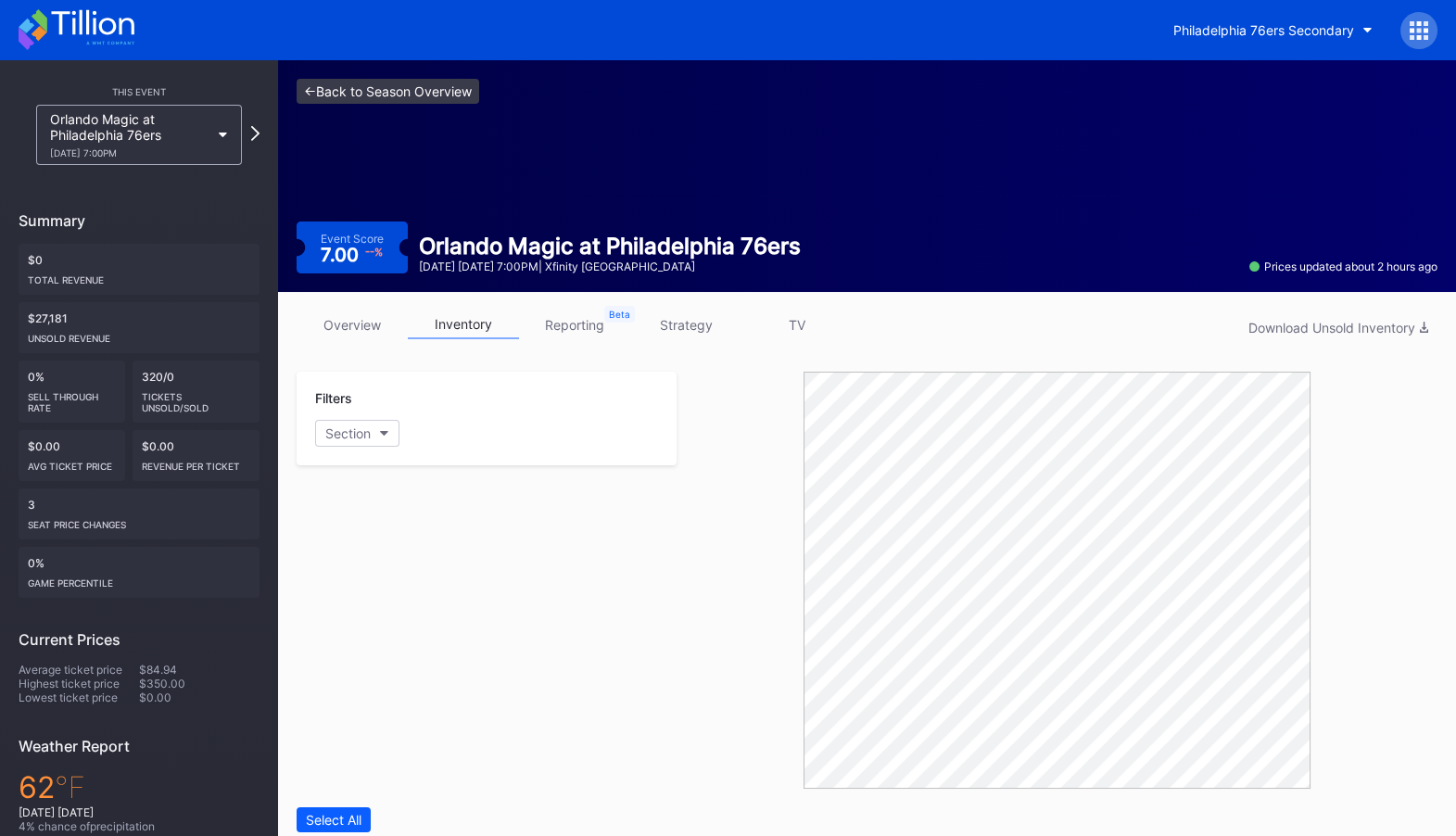
click at [437, 87] on link "<- Back to Season Overview" at bounding box center [388, 91] width 183 height 25
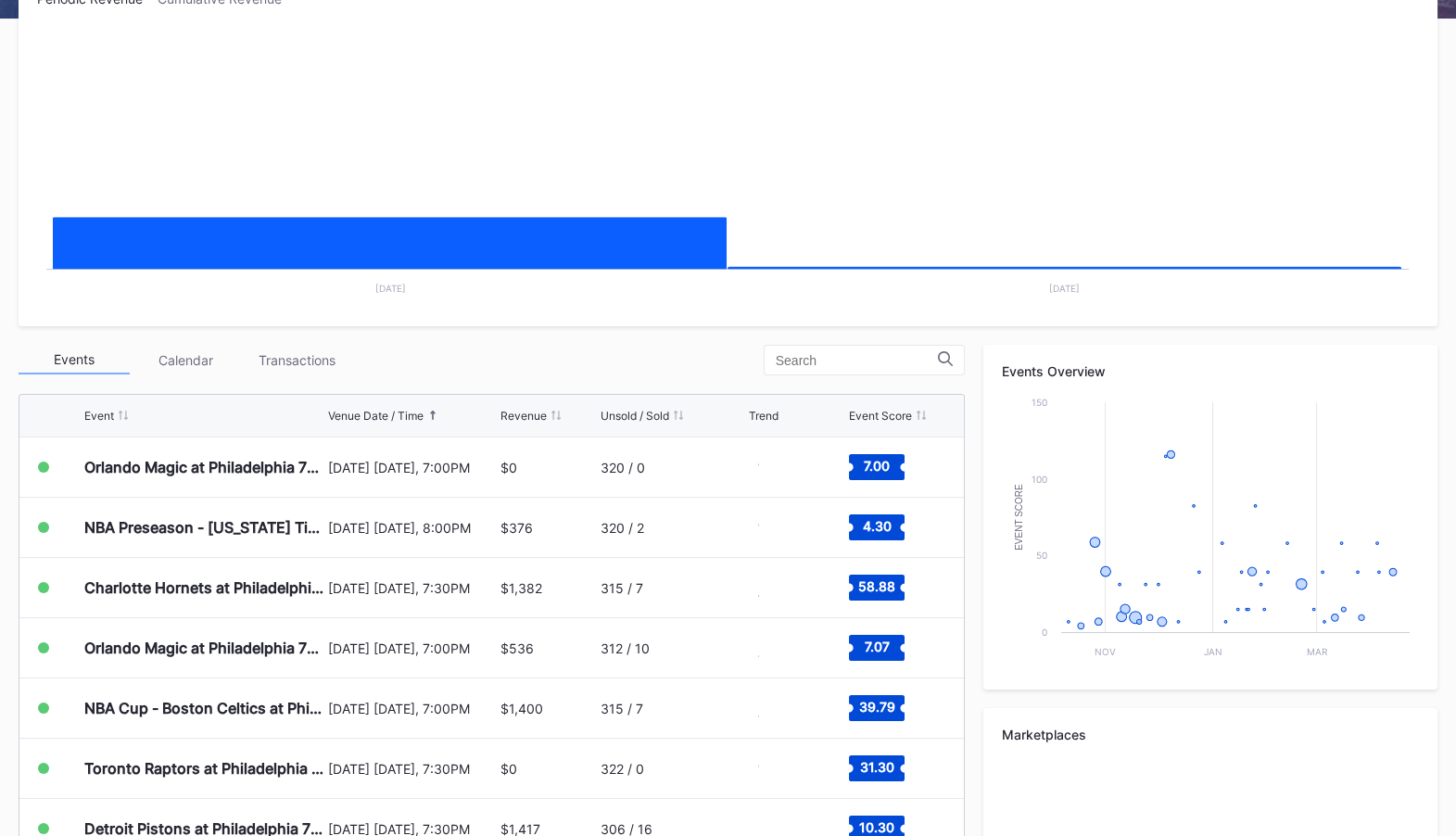
scroll to position [389, 0]
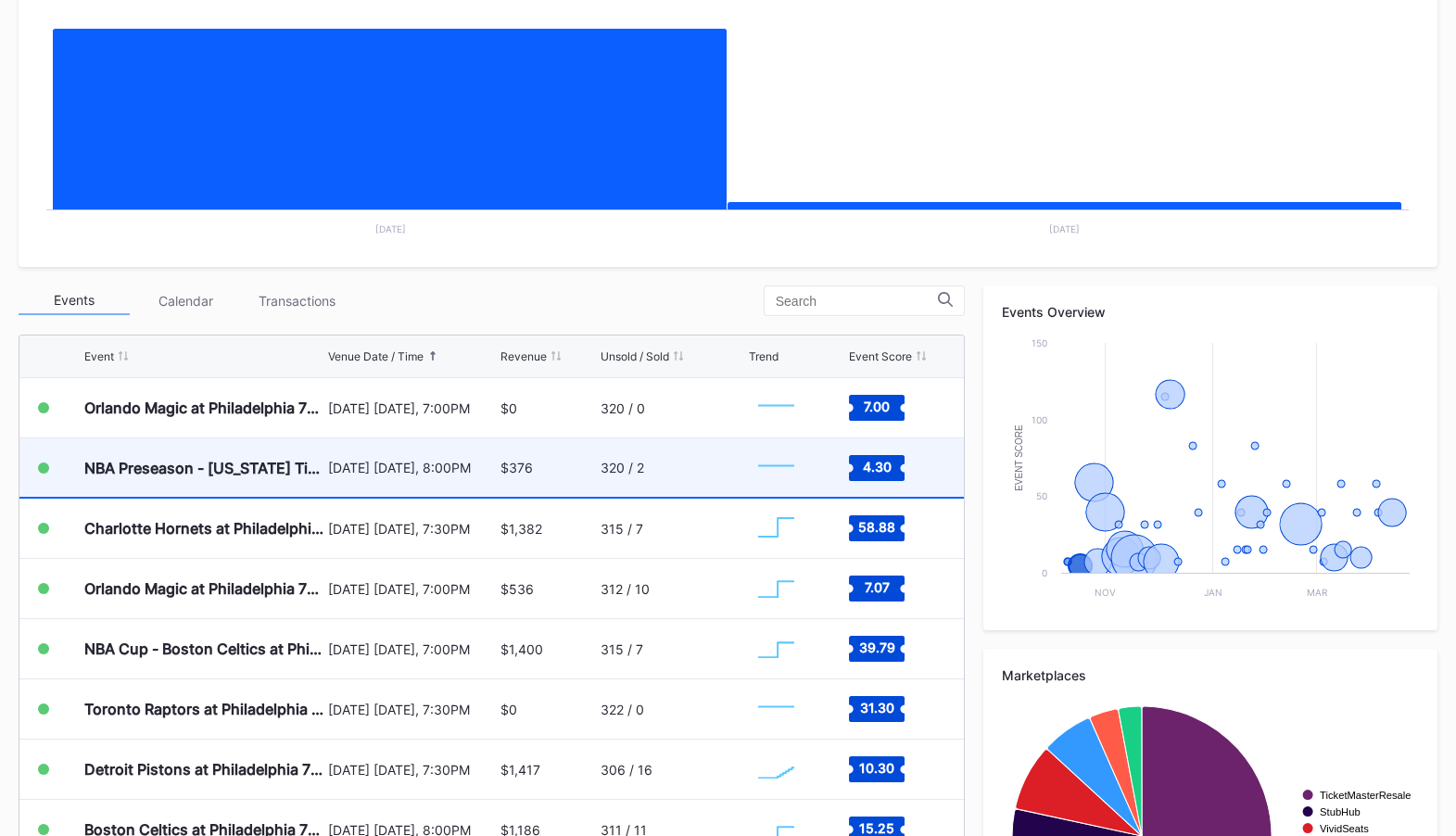
click at [574, 456] on div "$376" at bounding box center [548, 467] width 95 height 58
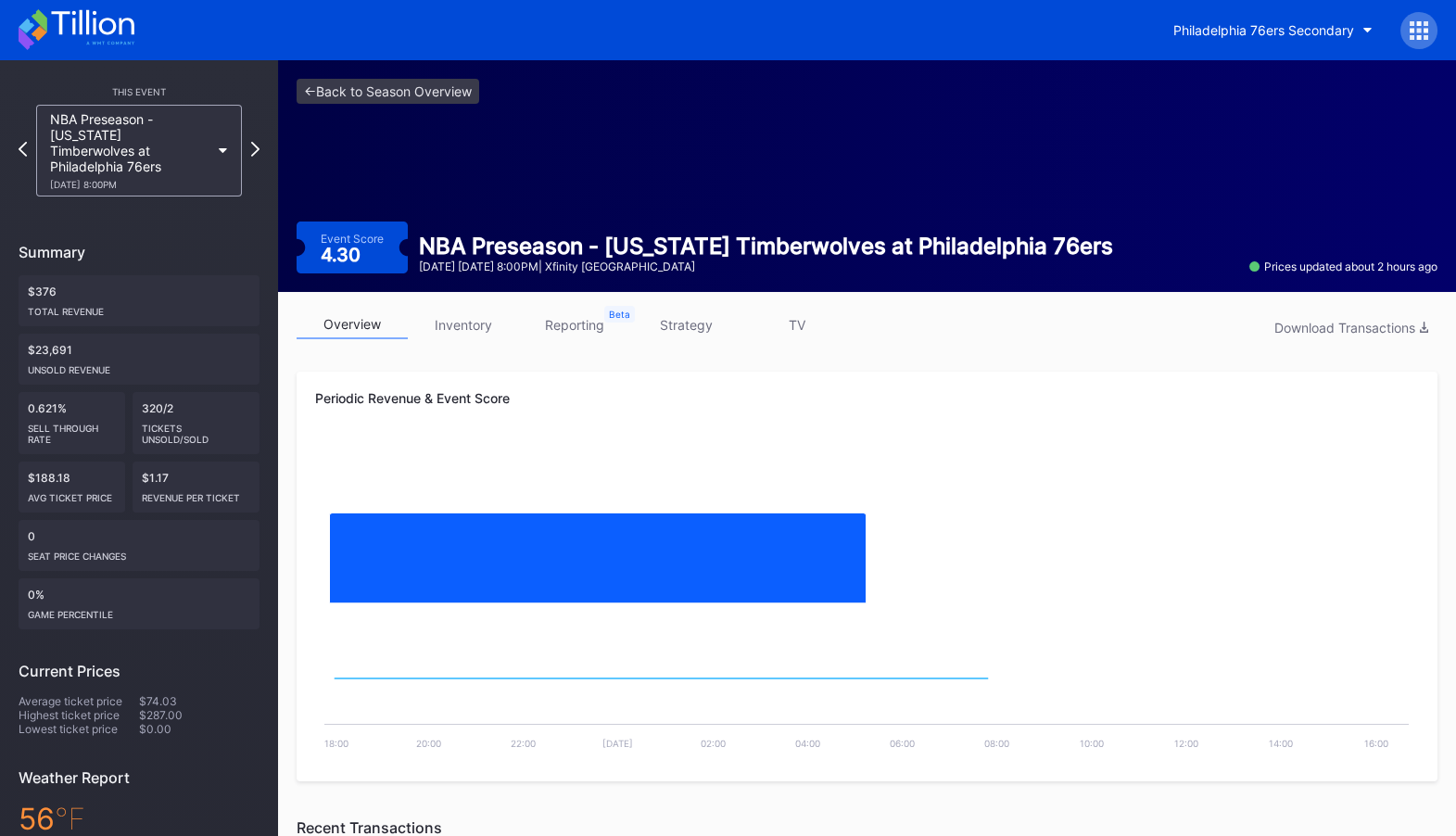
click at [487, 315] on link "inventory" at bounding box center [463, 325] width 111 height 29
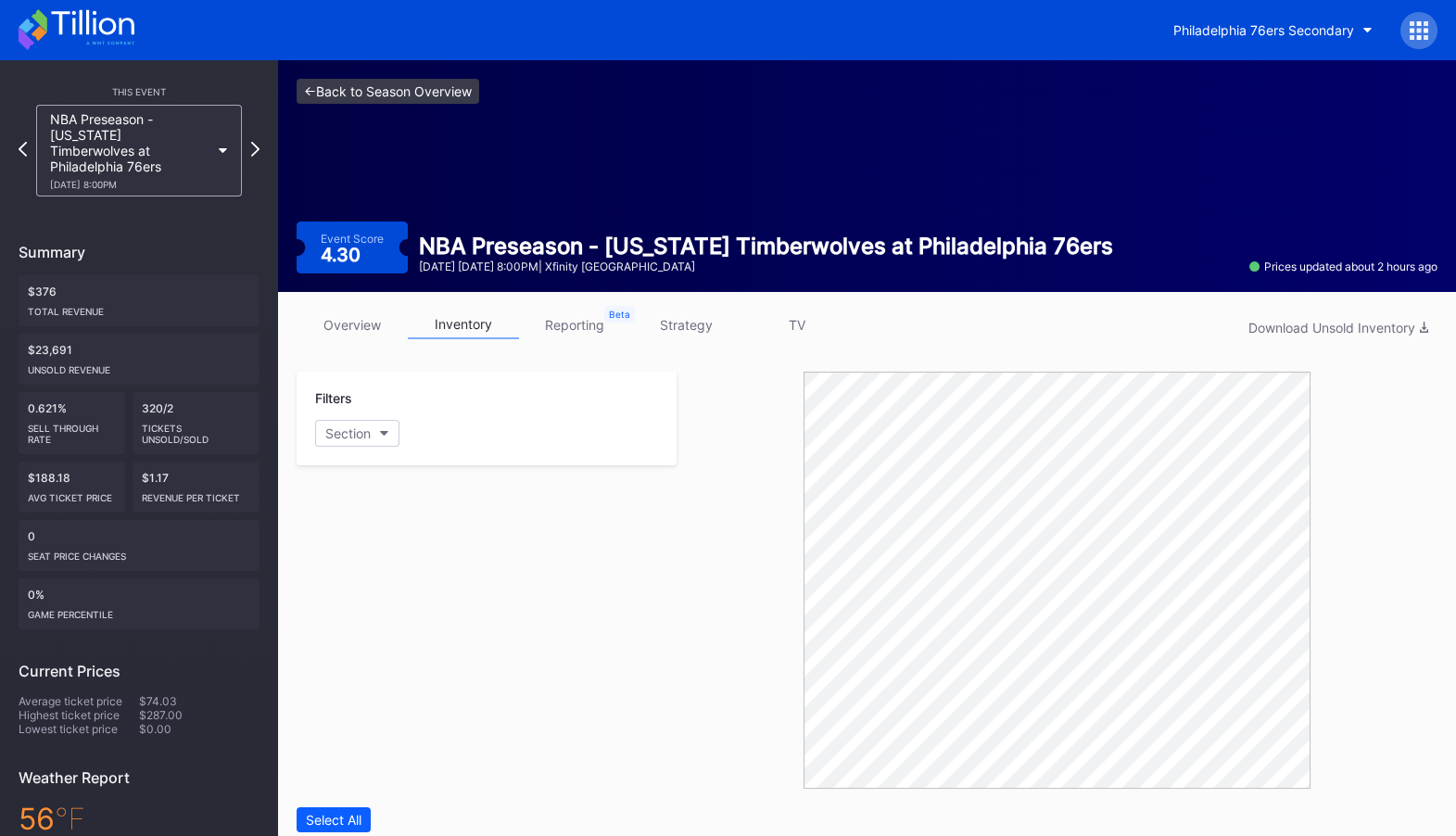
click at [396, 102] on link "<- Back to Season Overview" at bounding box center [388, 91] width 183 height 25
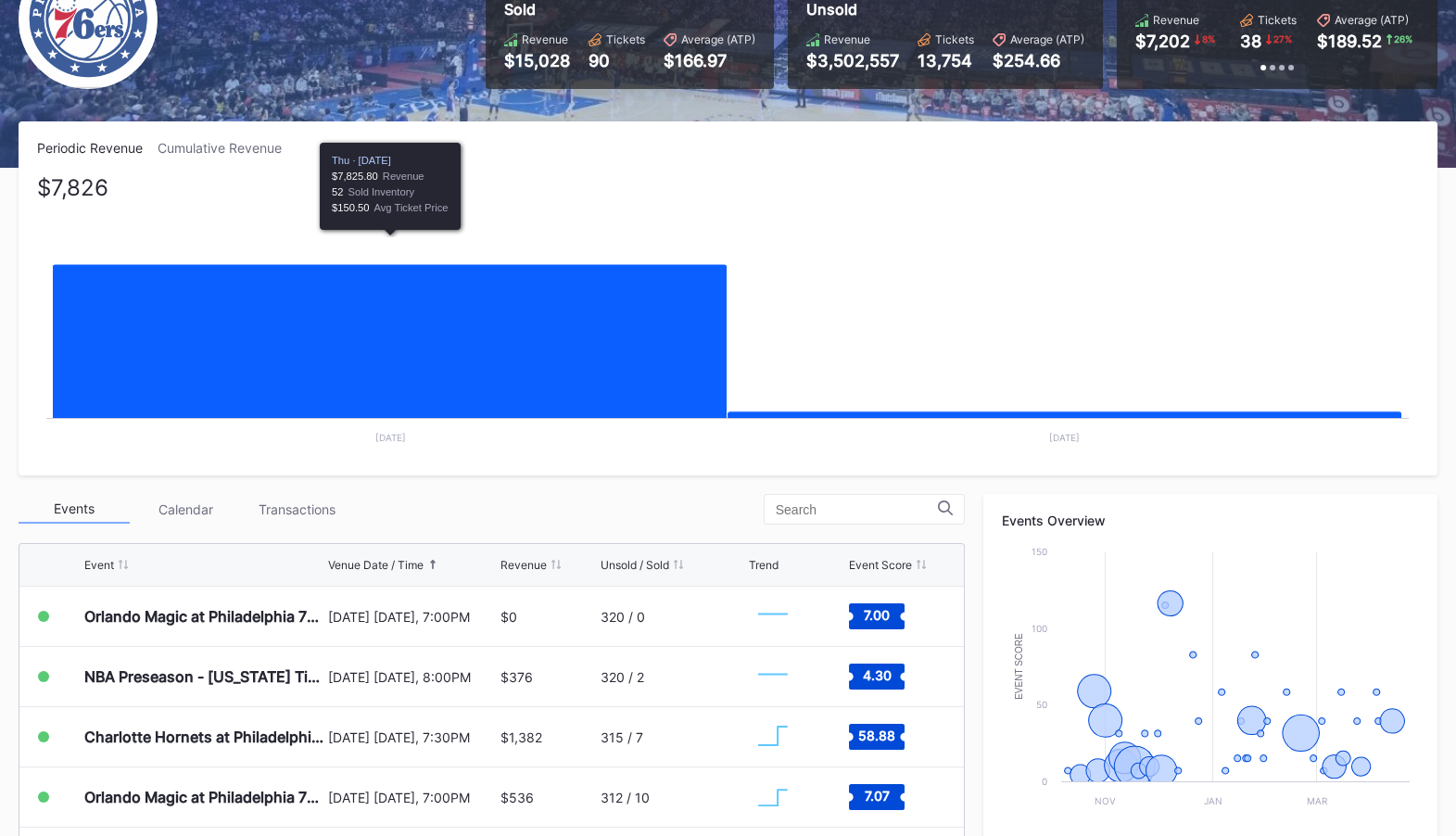
scroll to position [309, 0]
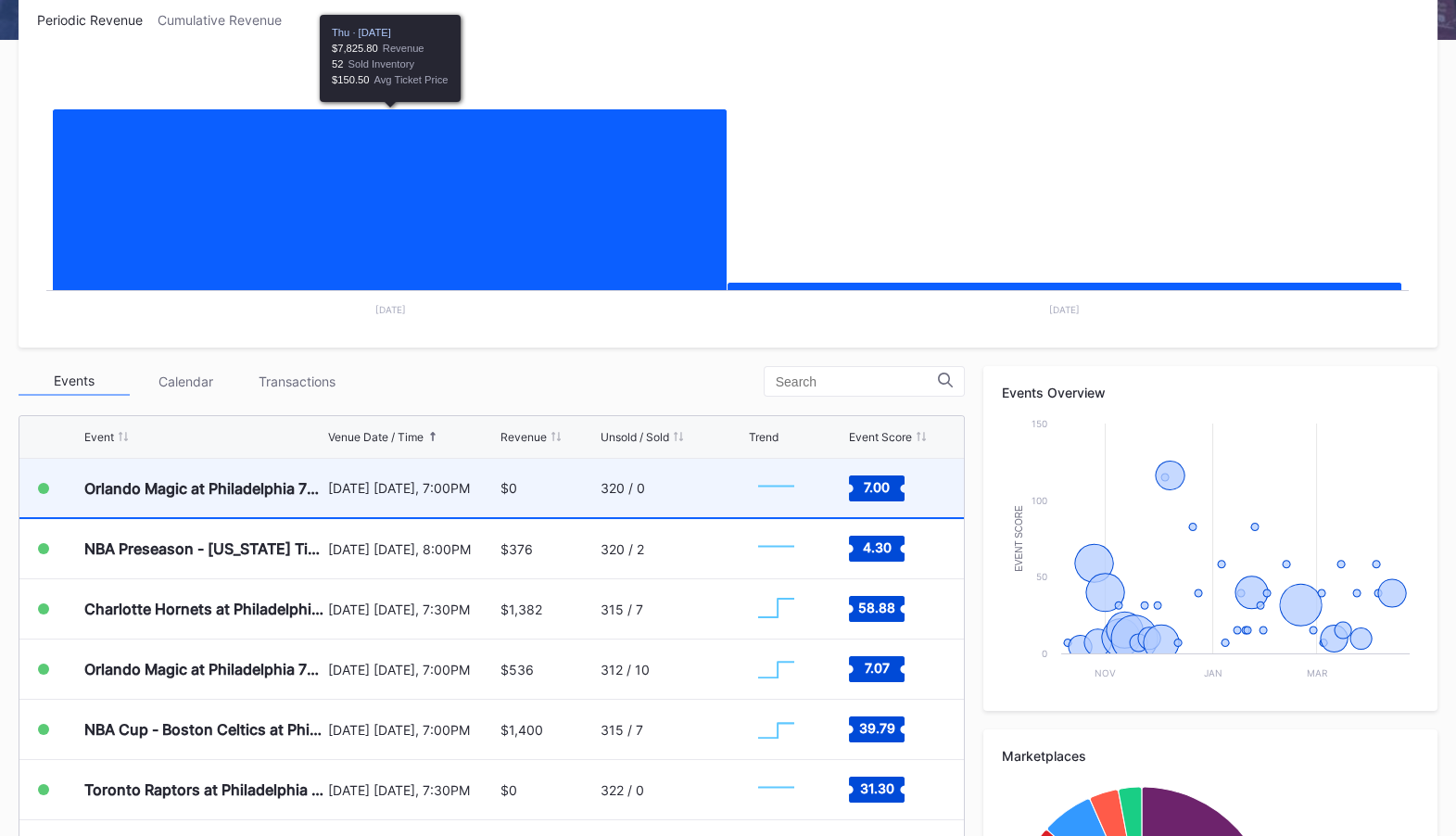
click at [483, 480] on div "October 10 Friday, 7:00PM" at bounding box center [412, 488] width 167 height 16
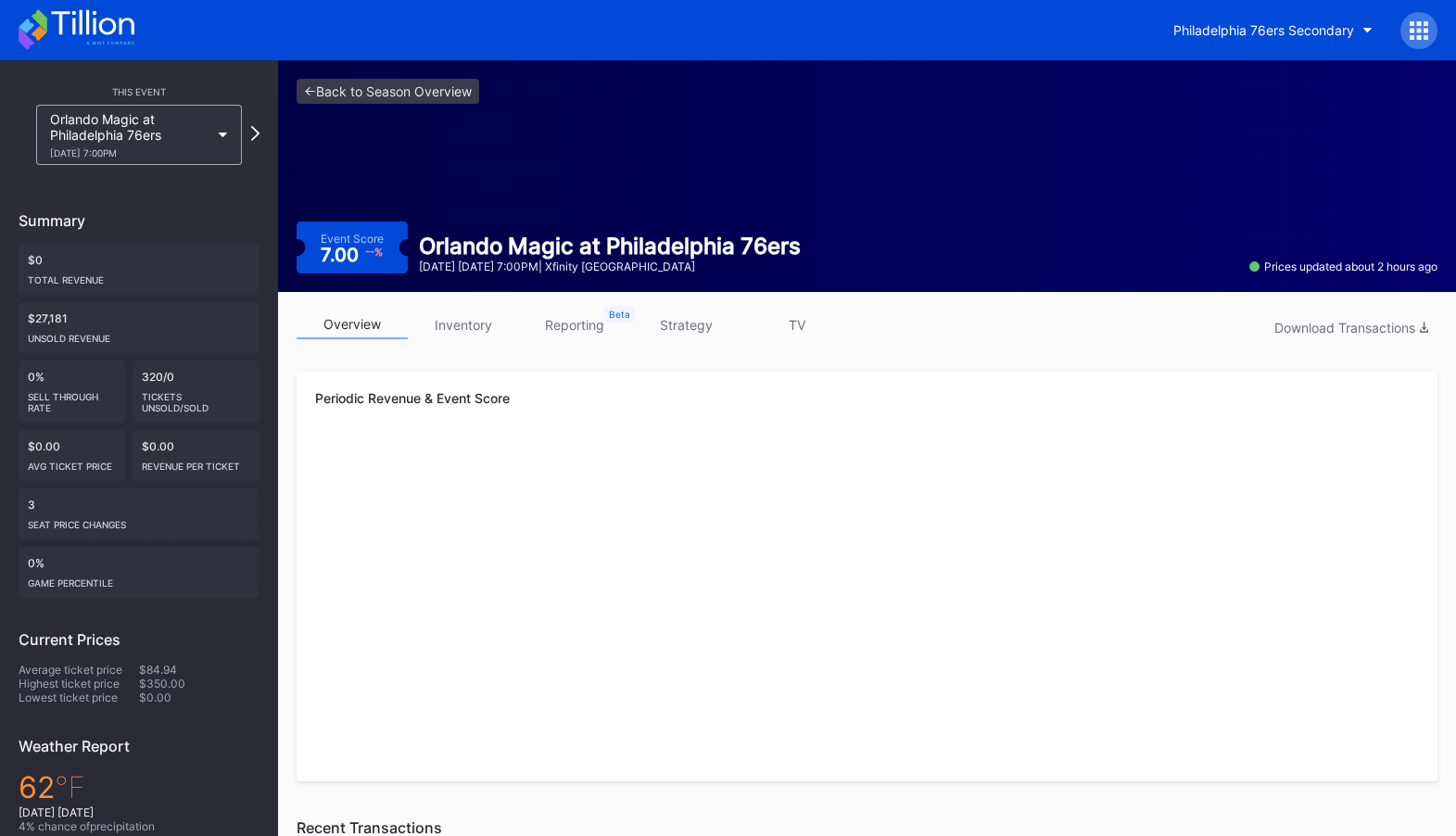
click at [470, 325] on link "inventory" at bounding box center [463, 325] width 111 height 29
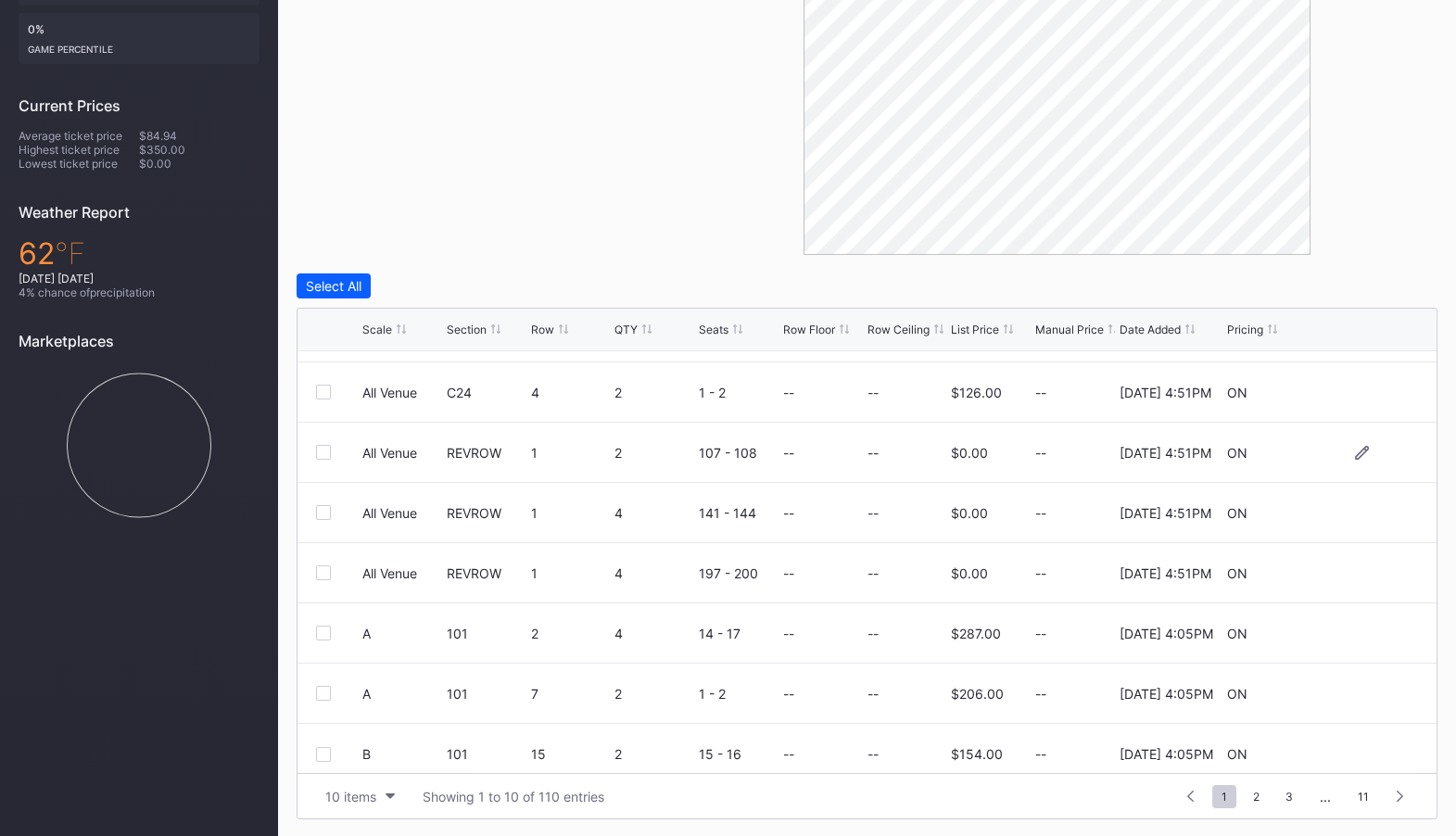
scroll to position [181, 0]
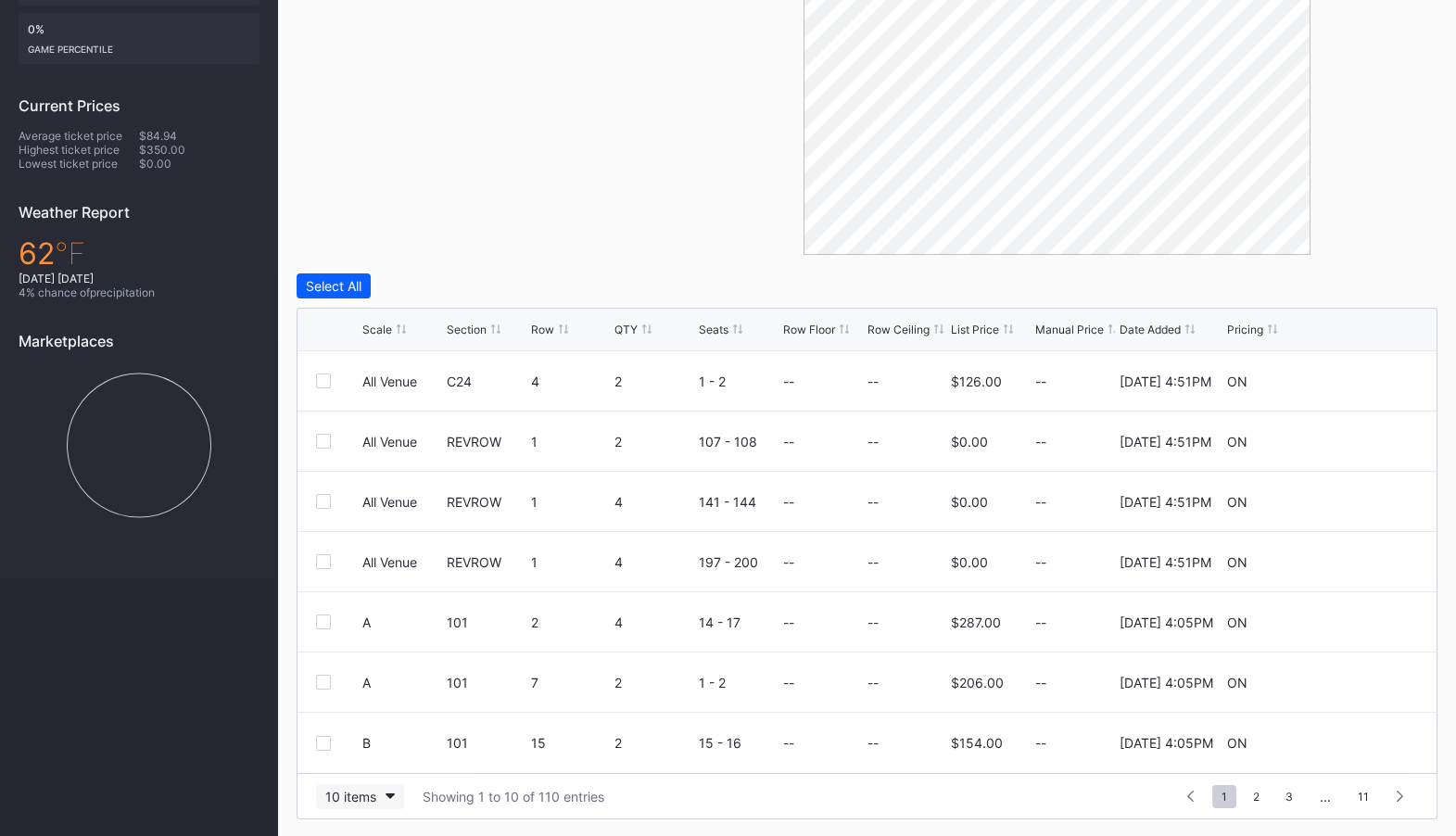
click at [393, 793] on icon "button" at bounding box center [390, 796] width 10 height 6
click at [396, 713] on div "100 items" at bounding box center [360, 713] width 88 height 34
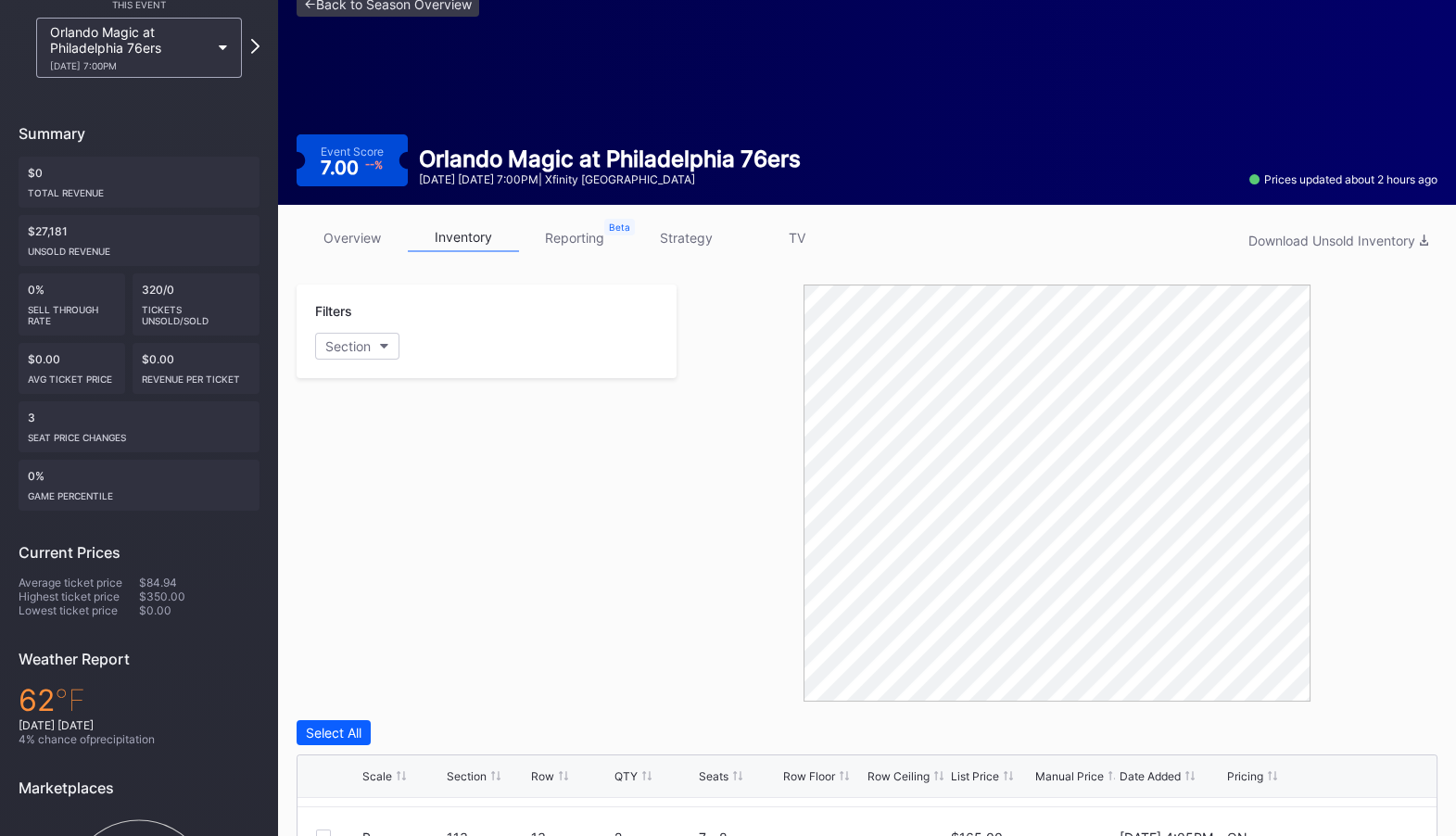
scroll to position [0, 0]
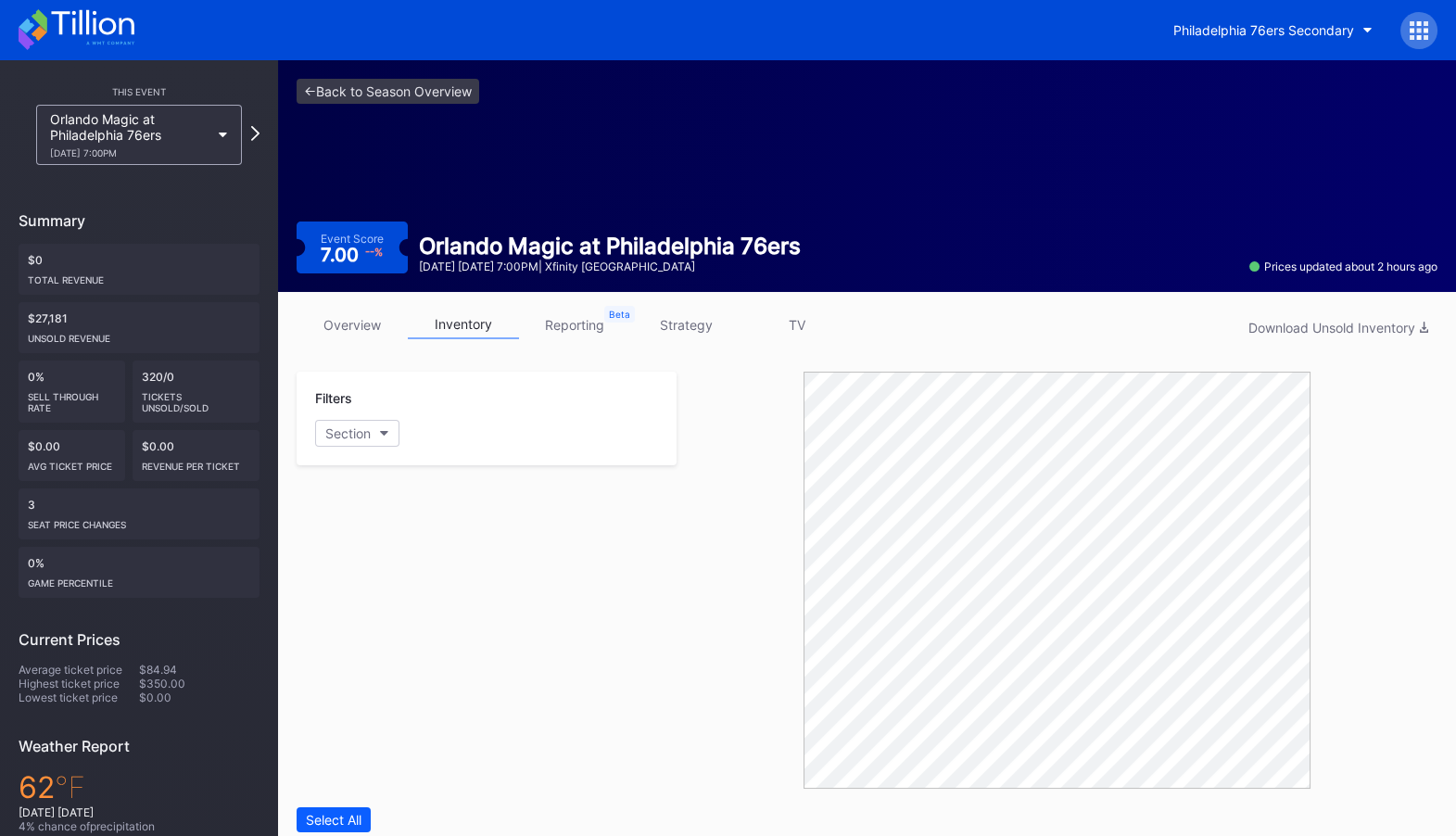
click at [353, 322] on link "overview" at bounding box center [352, 325] width 111 height 29
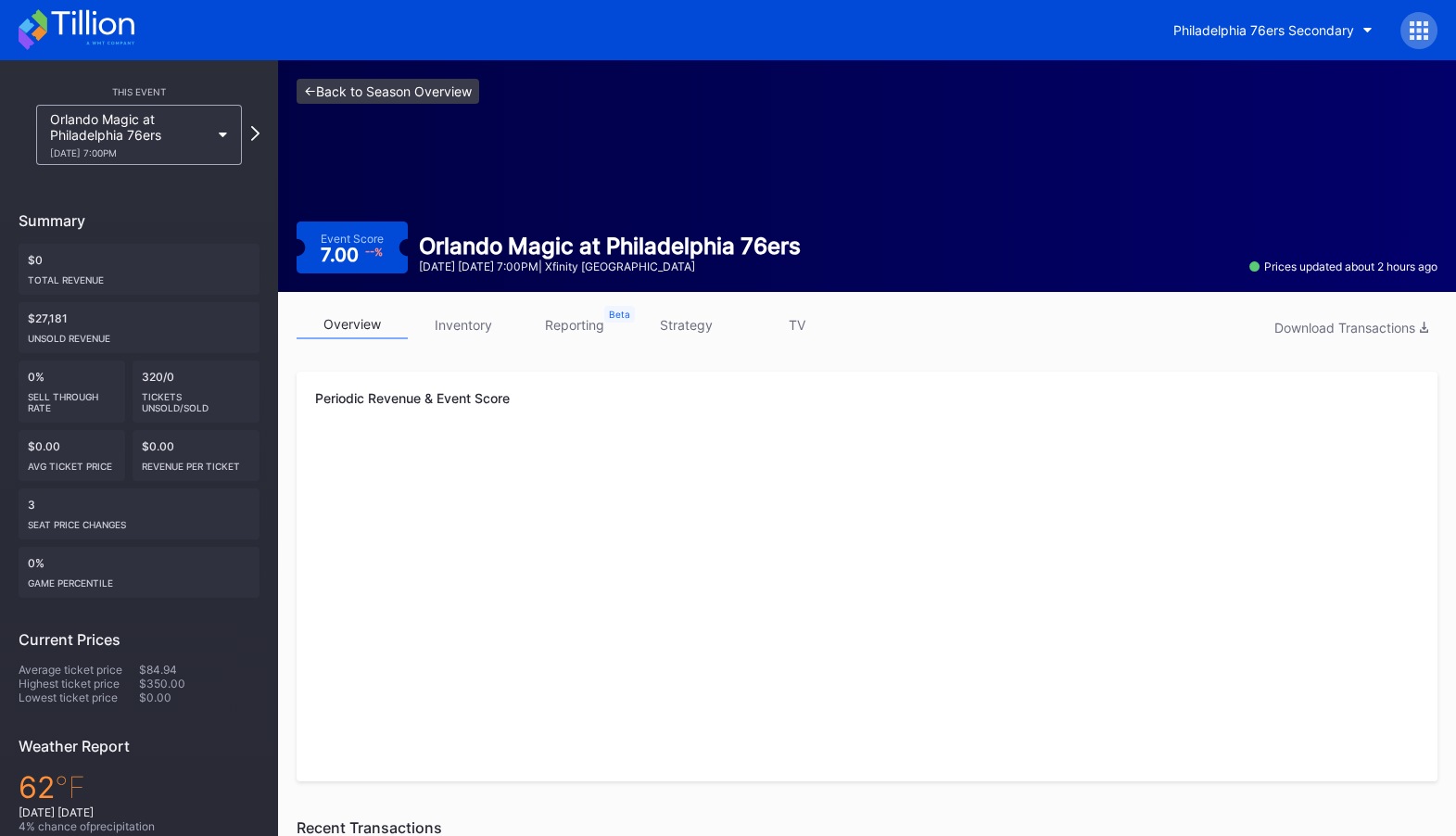
click at [399, 94] on link "<- Back to Season Overview" at bounding box center [388, 91] width 183 height 25
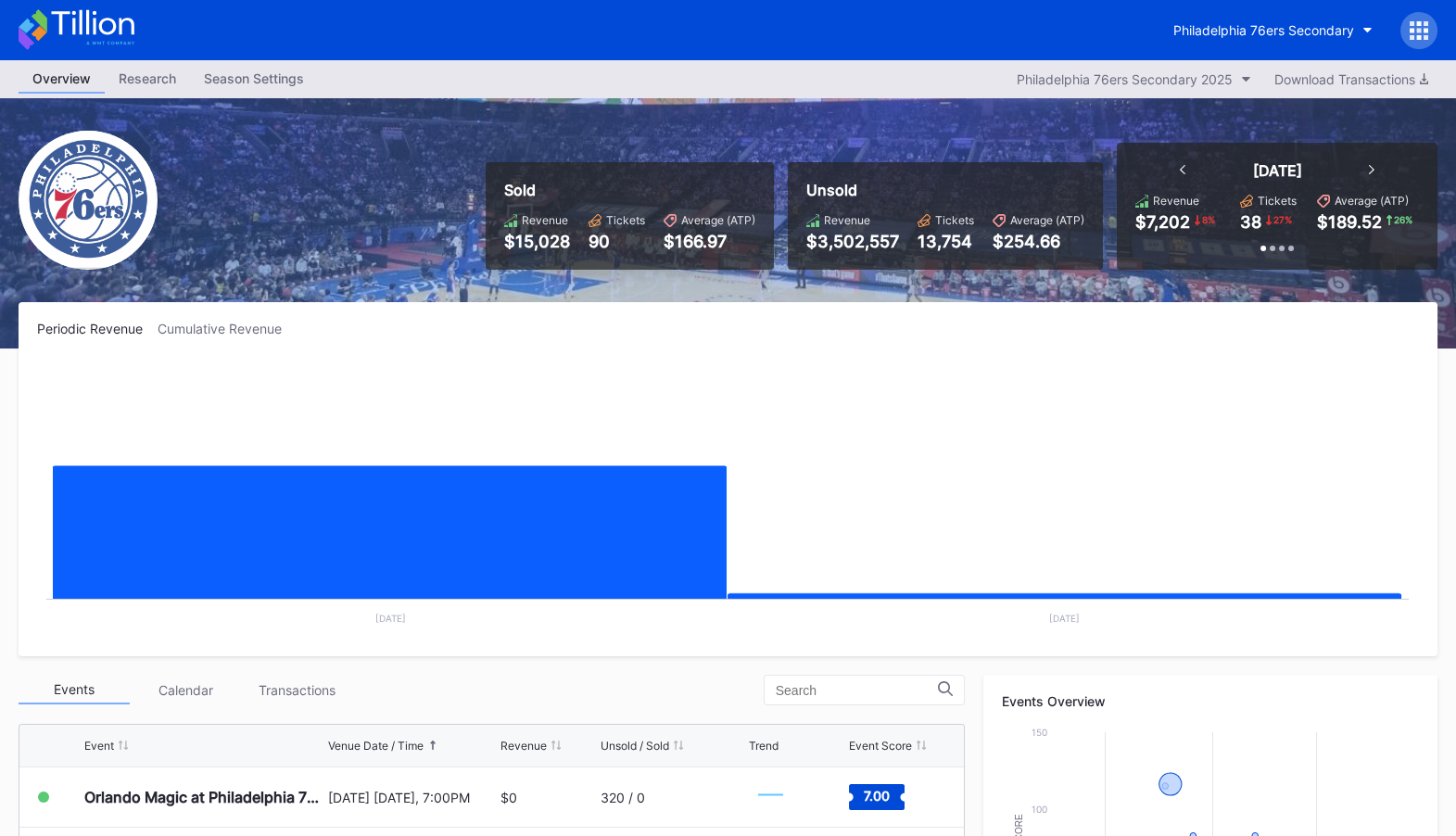
click at [275, 78] on div "Season Settings" at bounding box center [253, 79] width 127 height 27
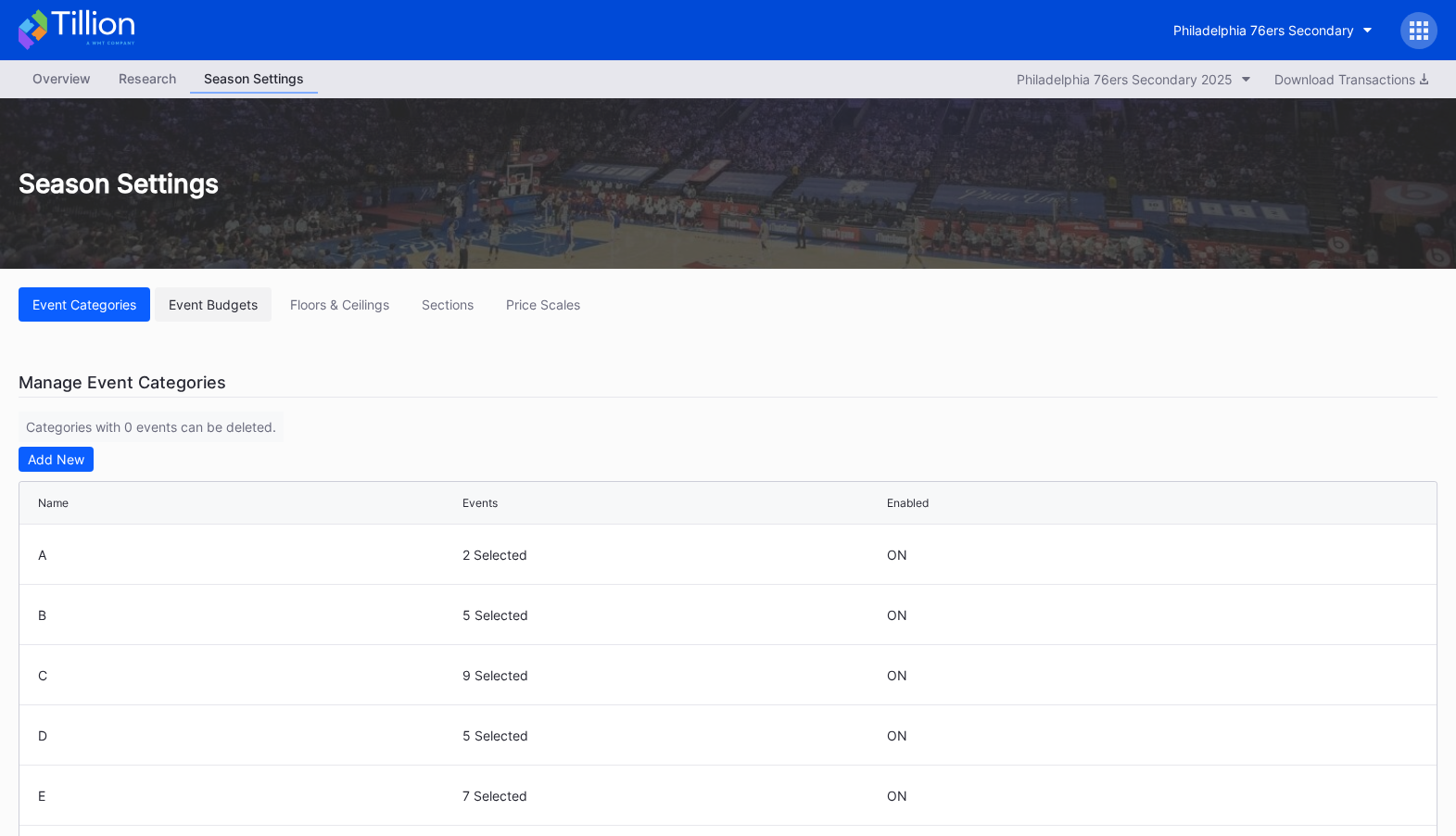
click at [206, 302] on div "Event Budgets" at bounding box center [212, 305] width 89 height 16
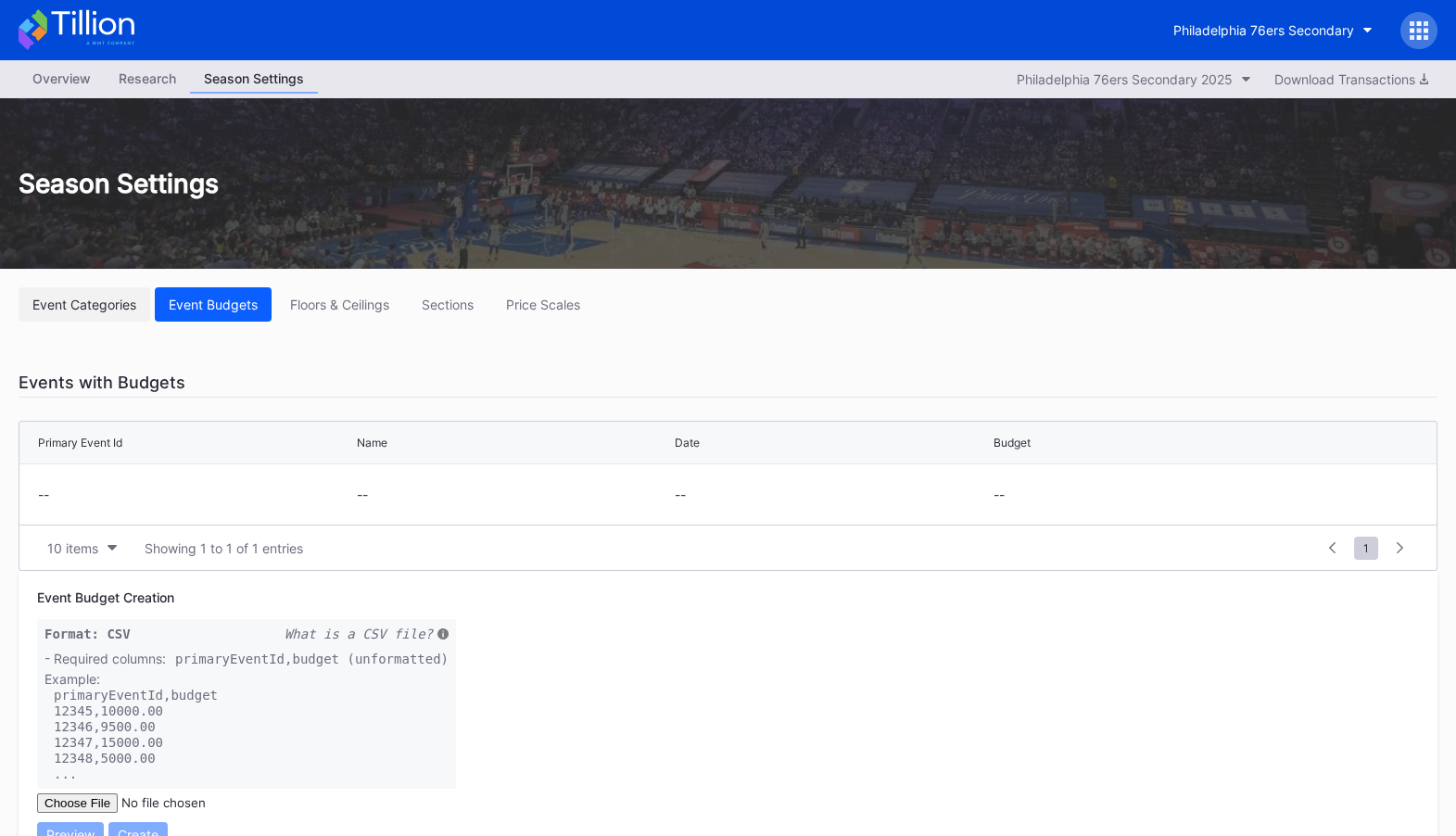
click at [82, 298] on div "Event Categories" at bounding box center [84, 305] width 104 height 16
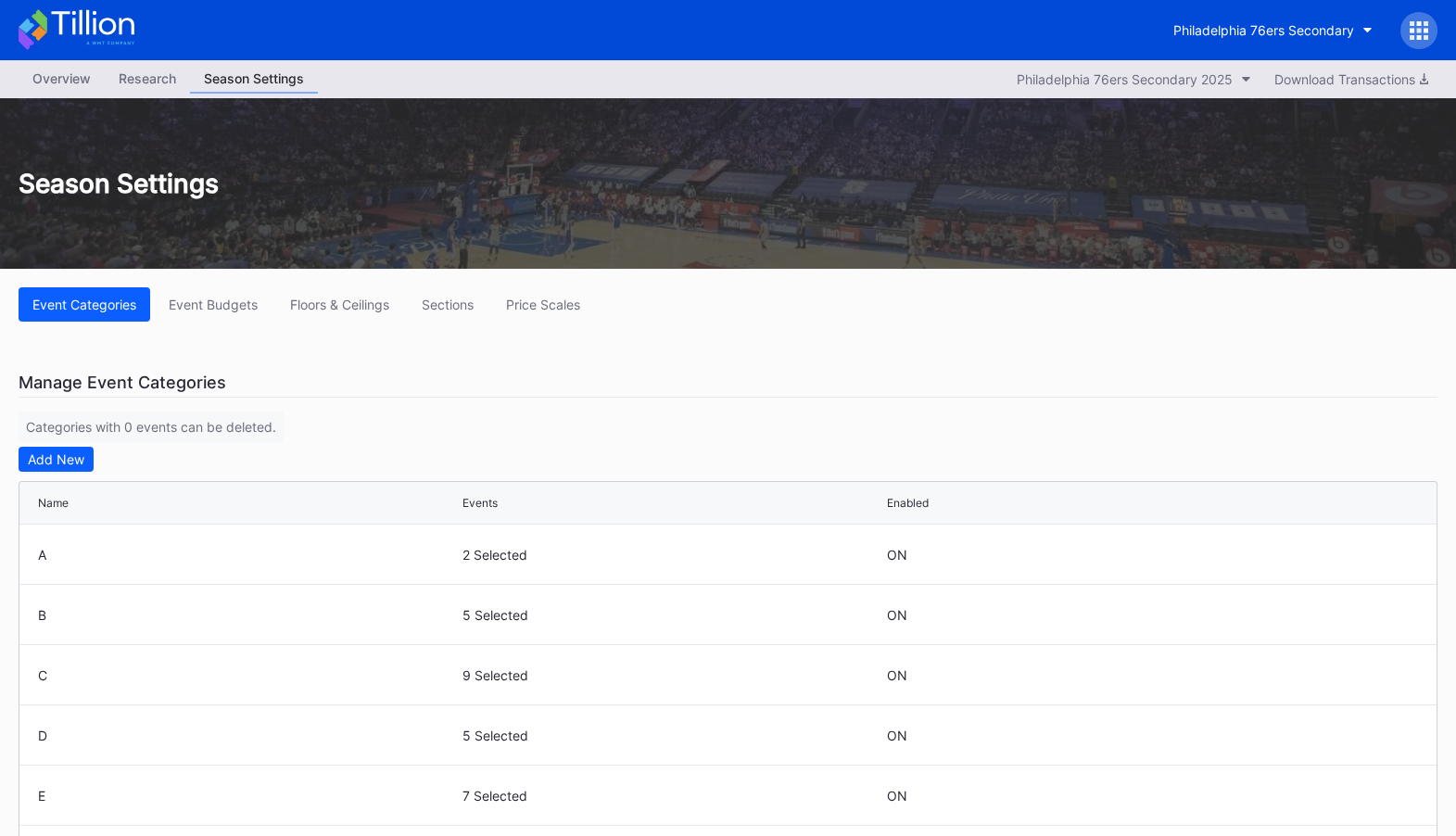
click at [54, 79] on div "Overview" at bounding box center [61, 79] width 87 height 27
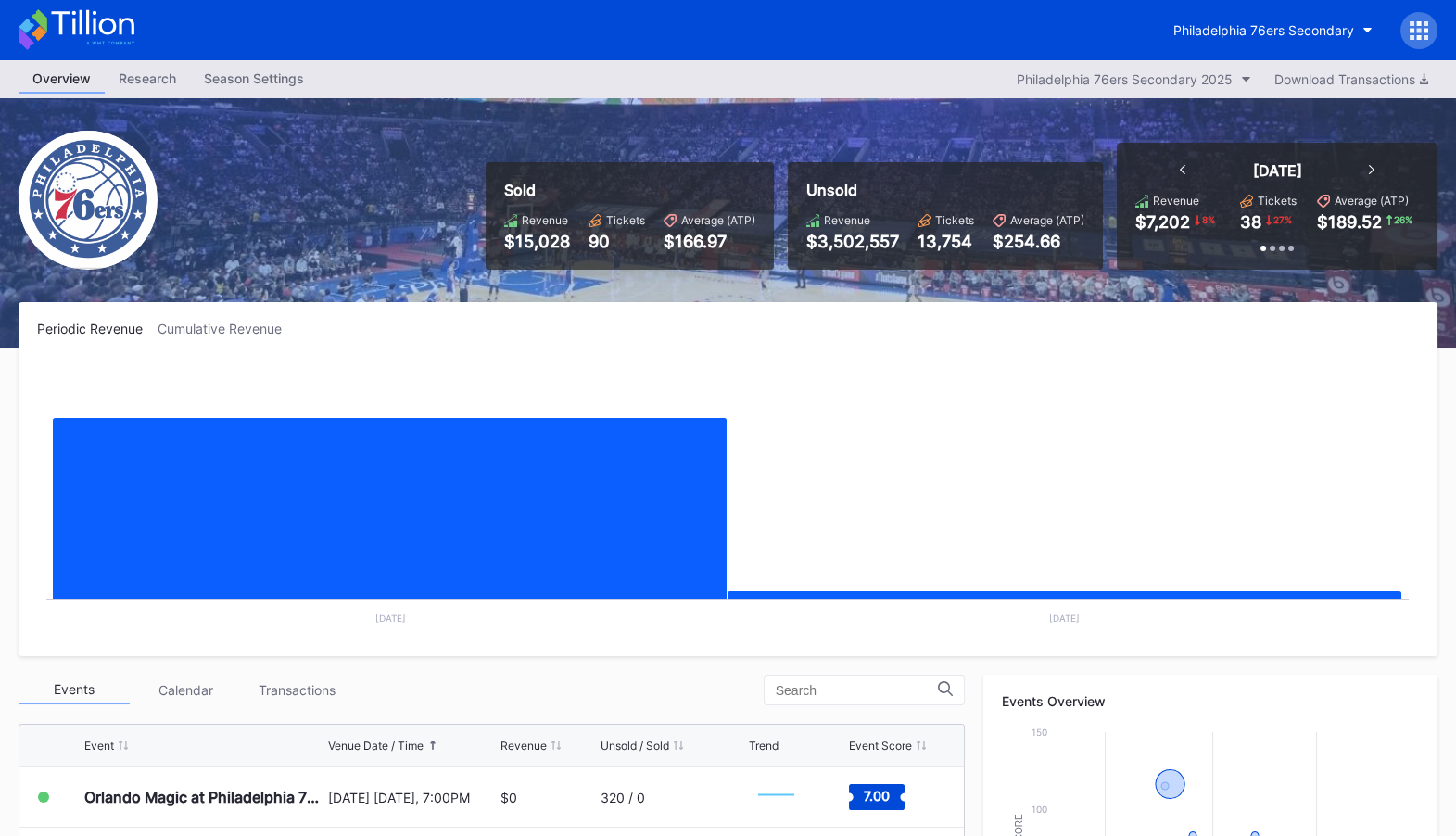
click at [1417, 34] on icon at bounding box center [1418, 30] width 18 height 18
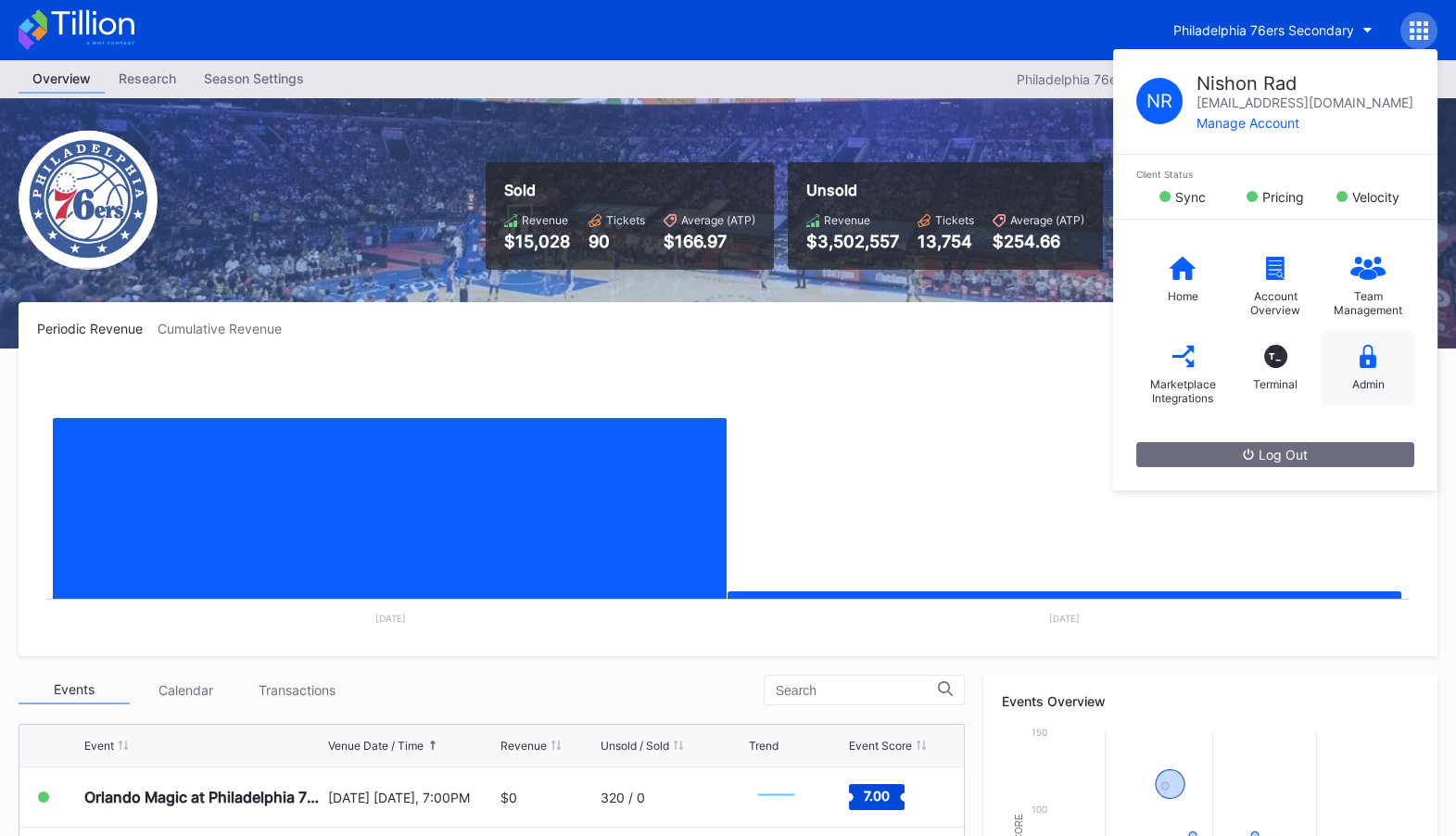
click at [1373, 351] on icon at bounding box center [1367, 356] width 17 height 23
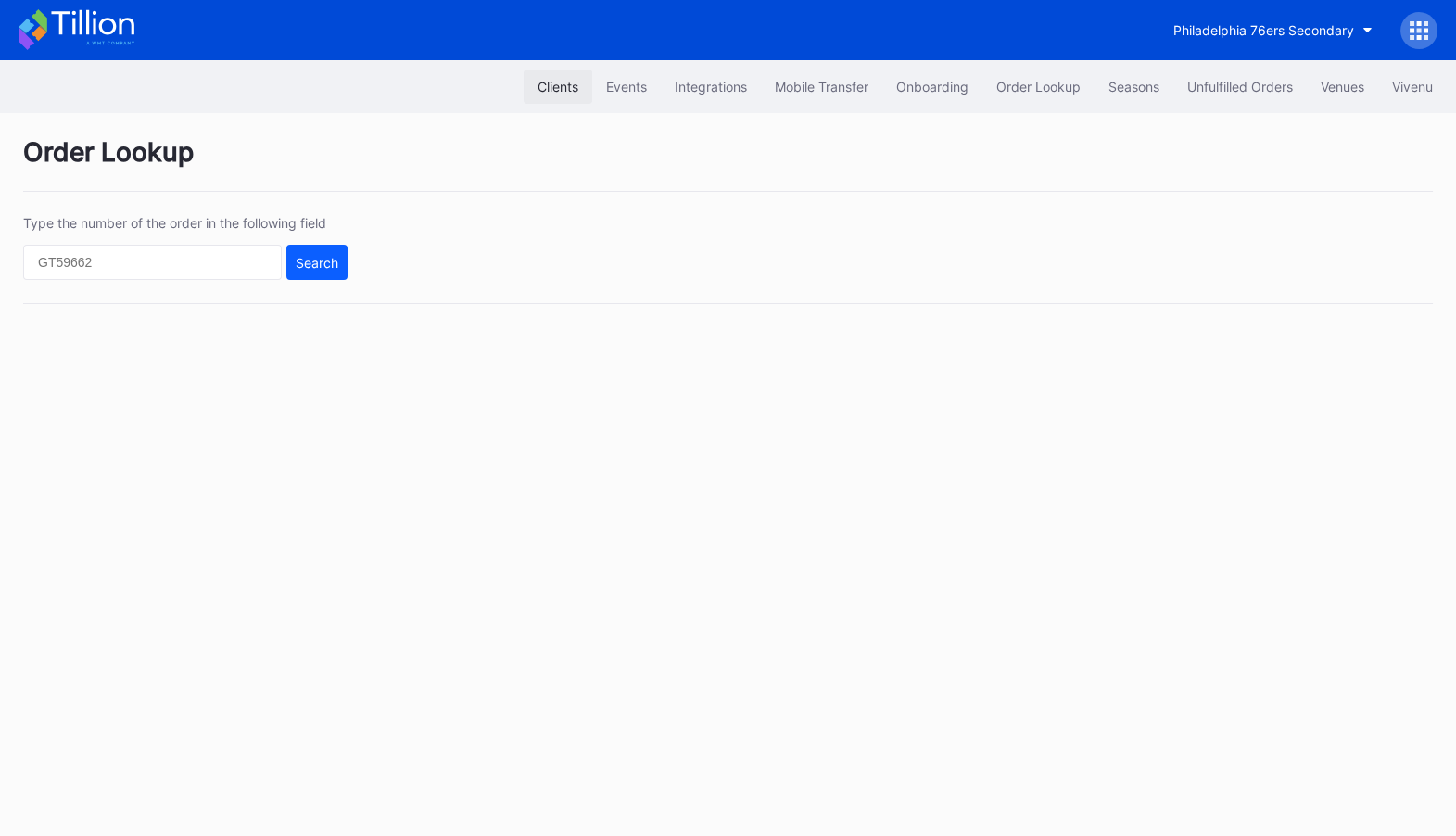
click at [547, 88] on div "Clients" at bounding box center [558, 87] width 41 height 16
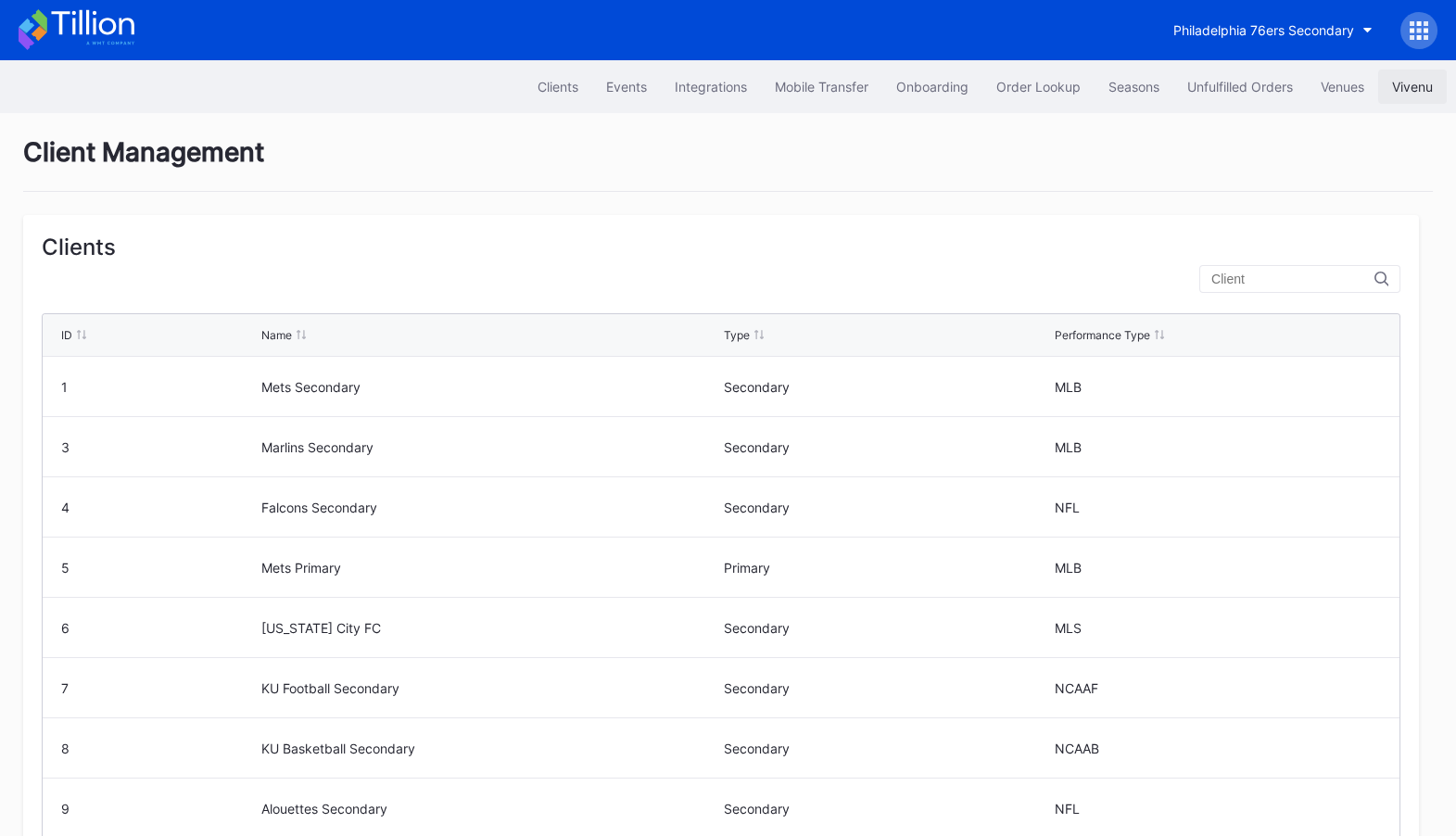
click at [1430, 80] on div "Vivenu" at bounding box center [1412, 87] width 41 height 16
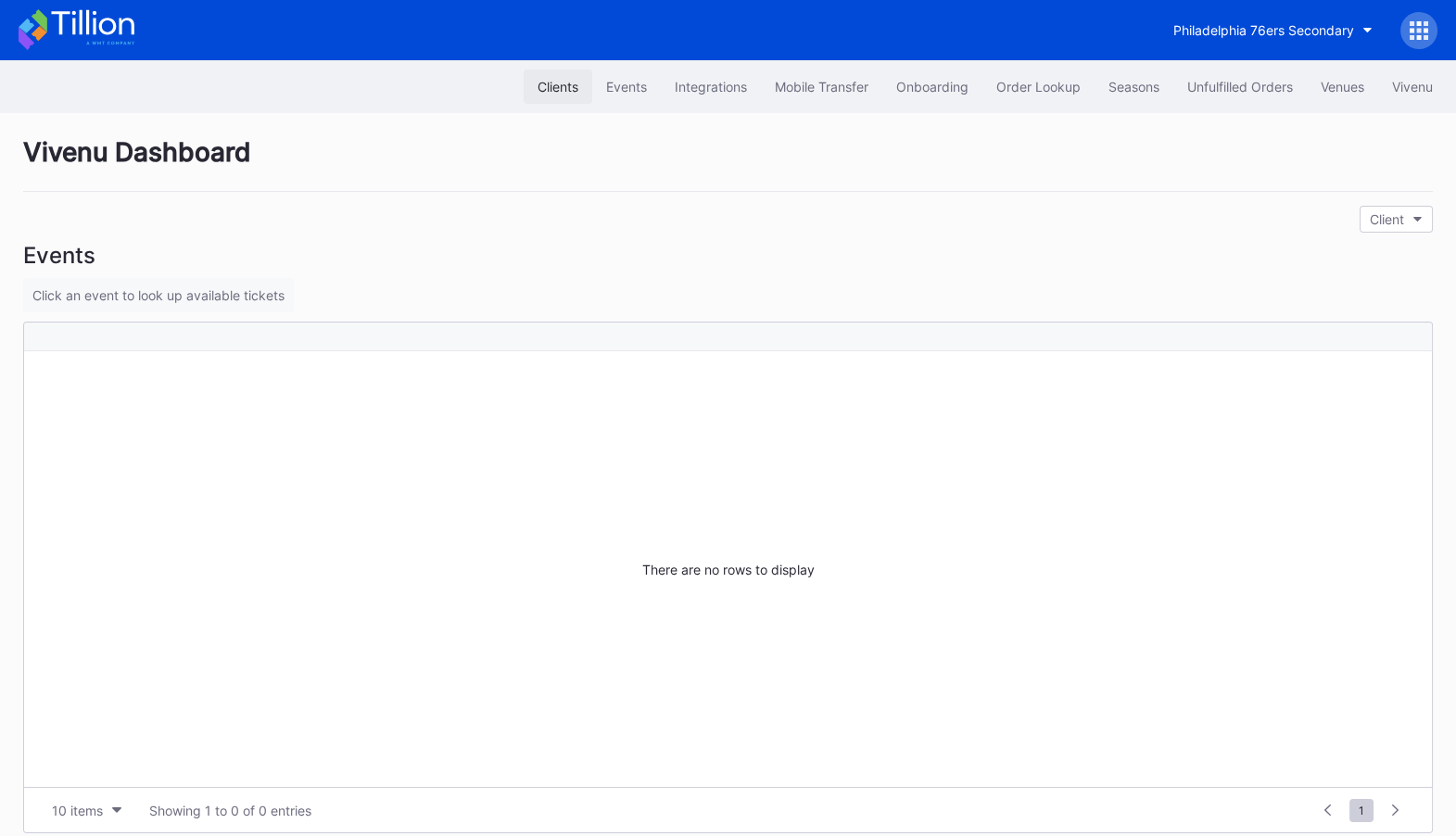
click at [554, 75] on button "Clients" at bounding box center [558, 86] width 68 height 34
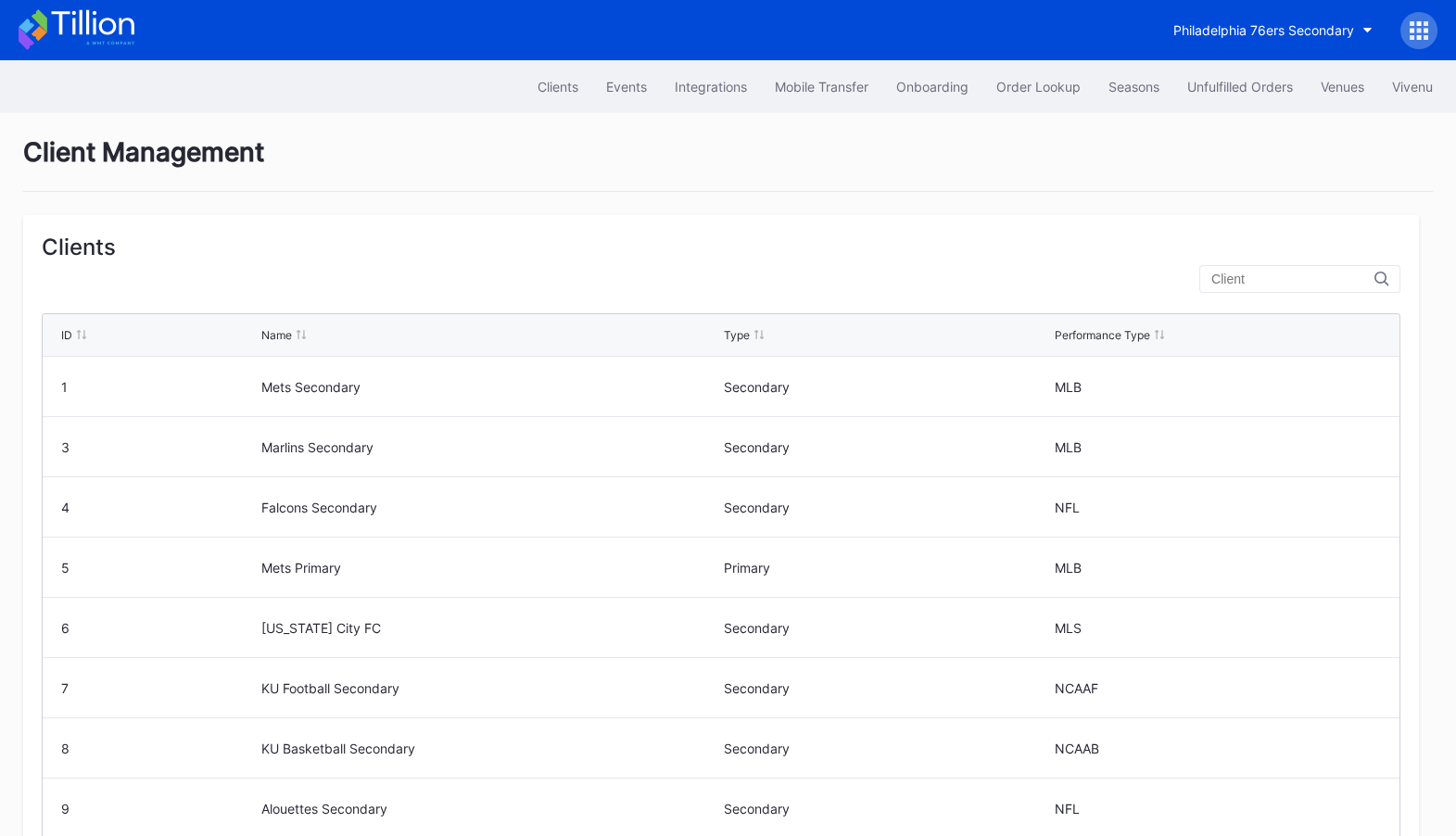
click at [1302, 274] on input "text" at bounding box center [1292, 278] width 164 height 15
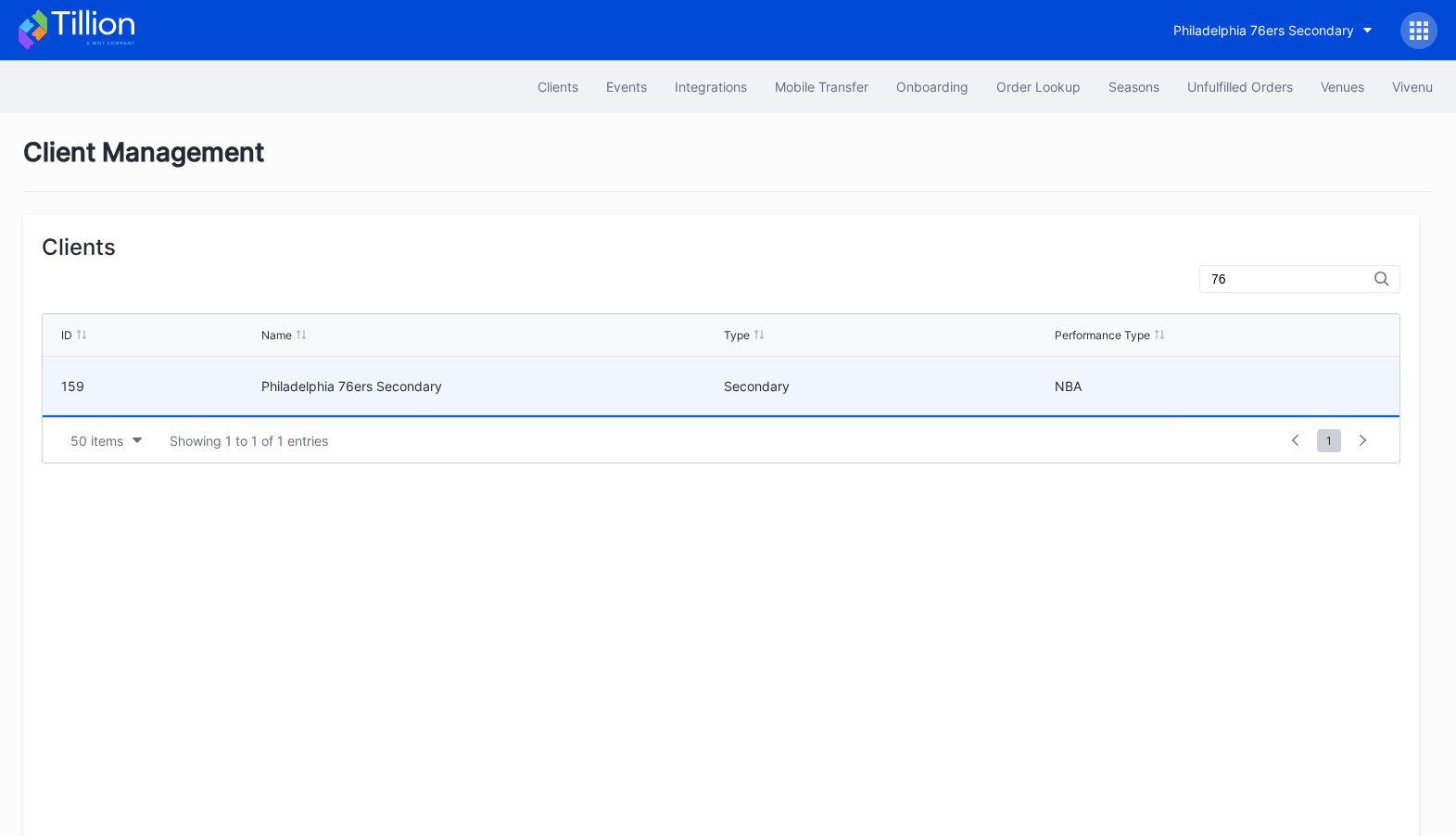
type input "76"
click at [951, 382] on div "Secondary" at bounding box center [887, 385] width 326 height 16
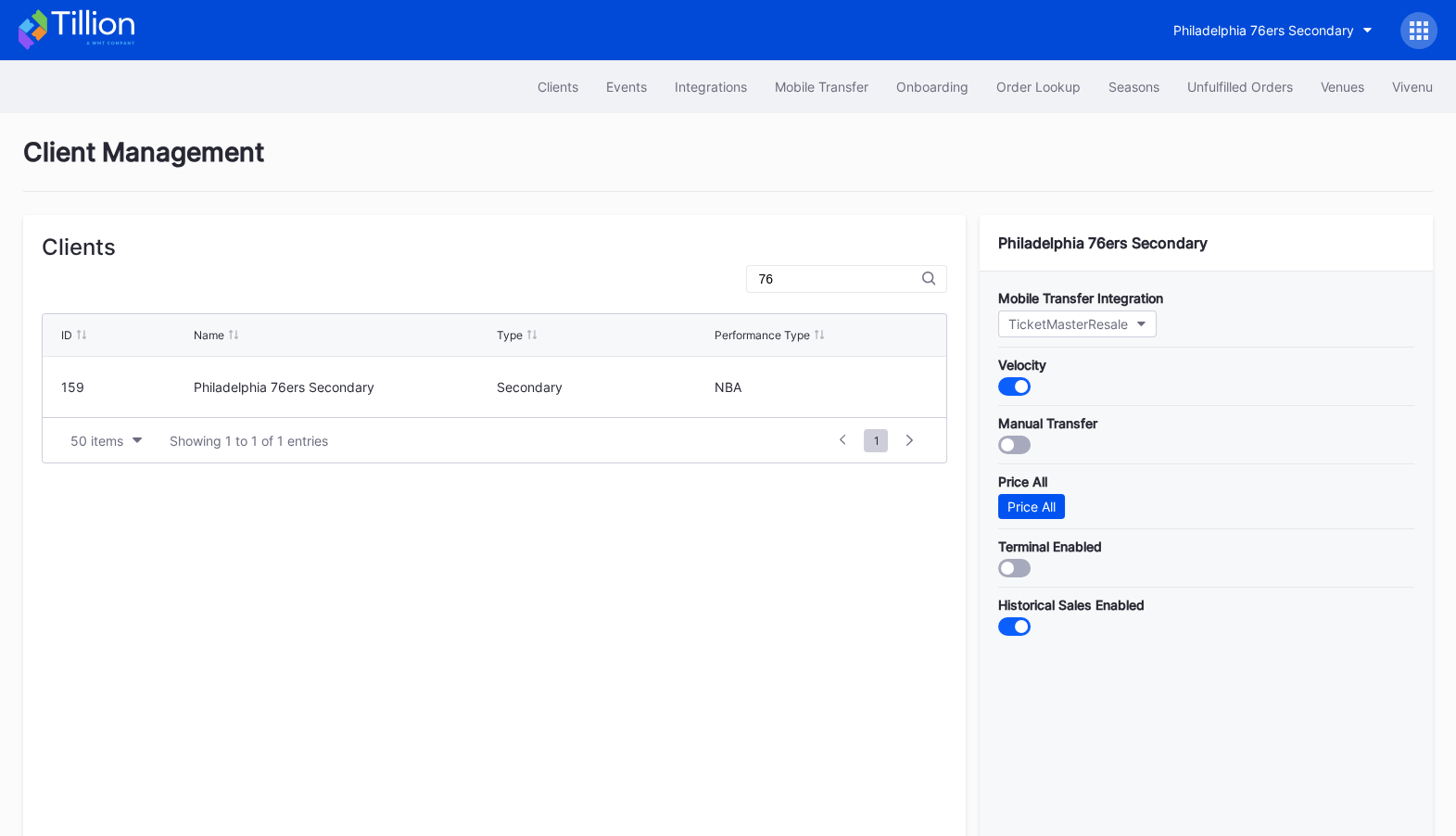
click at [1037, 493] on button "Price All" at bounding box center [1031, 506] width 67 height 25
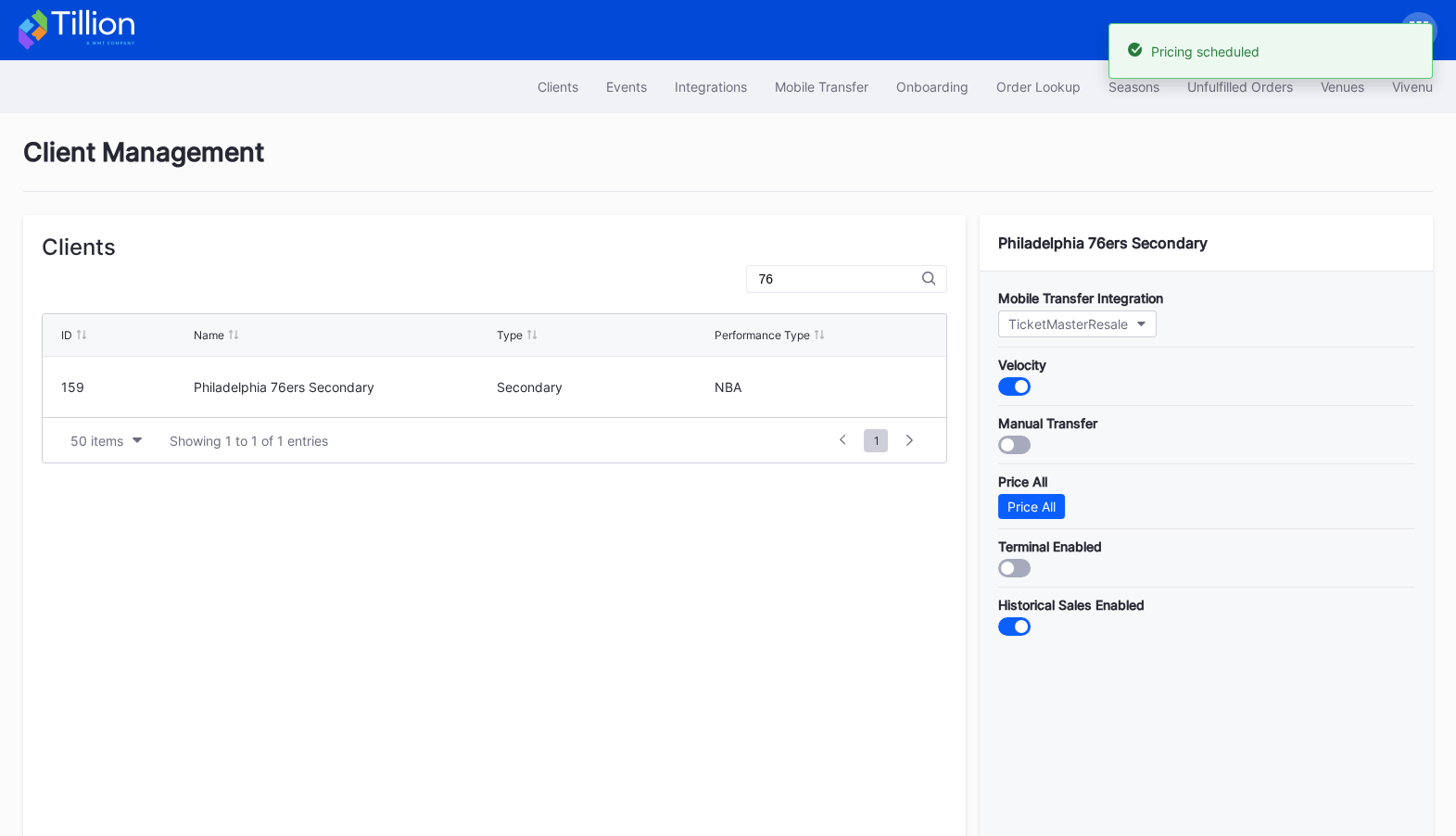
click at [72, 15] on icon at bounding box center [76, 30] width 116 height 41
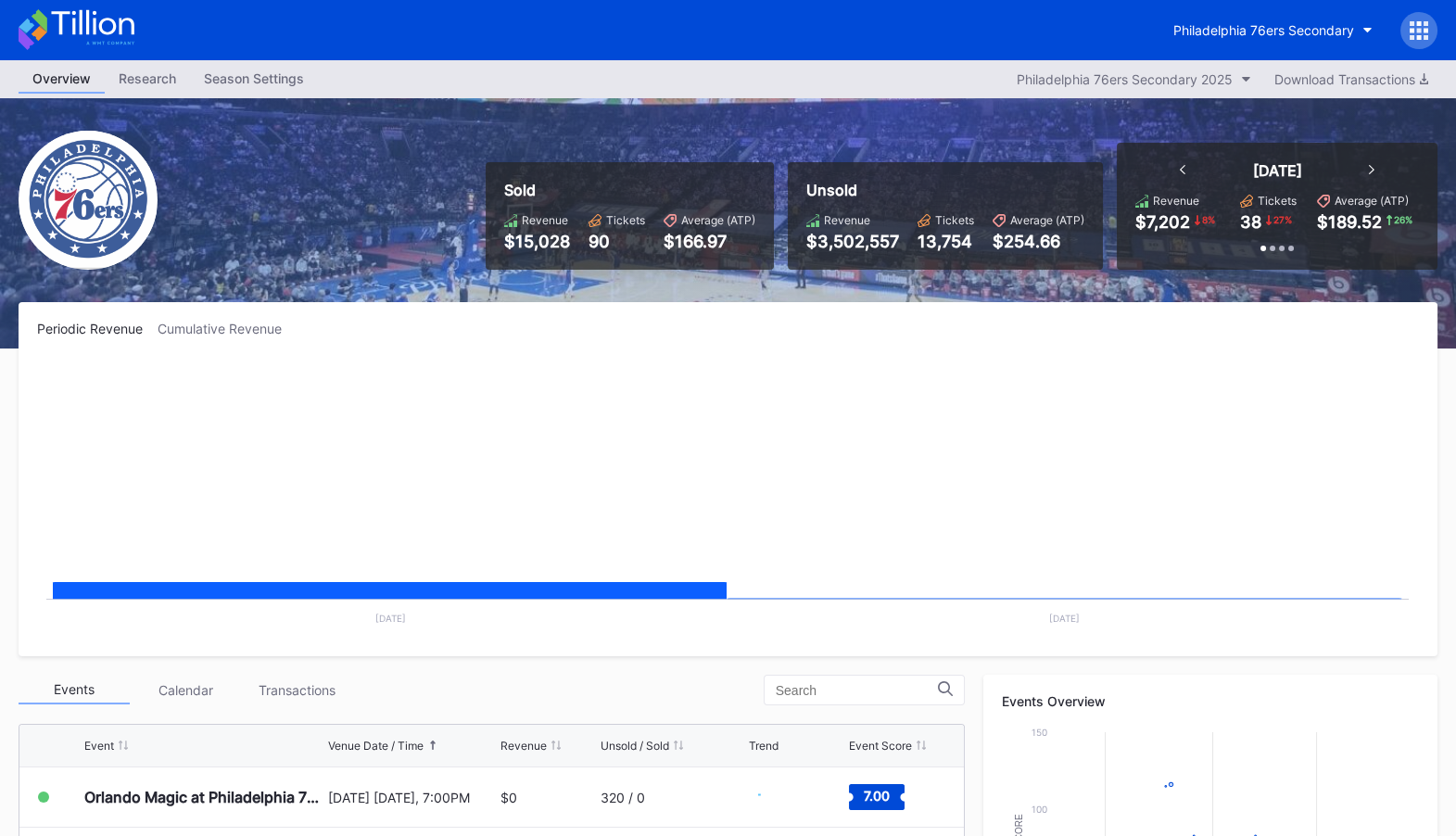
scroll to position [129, 0]
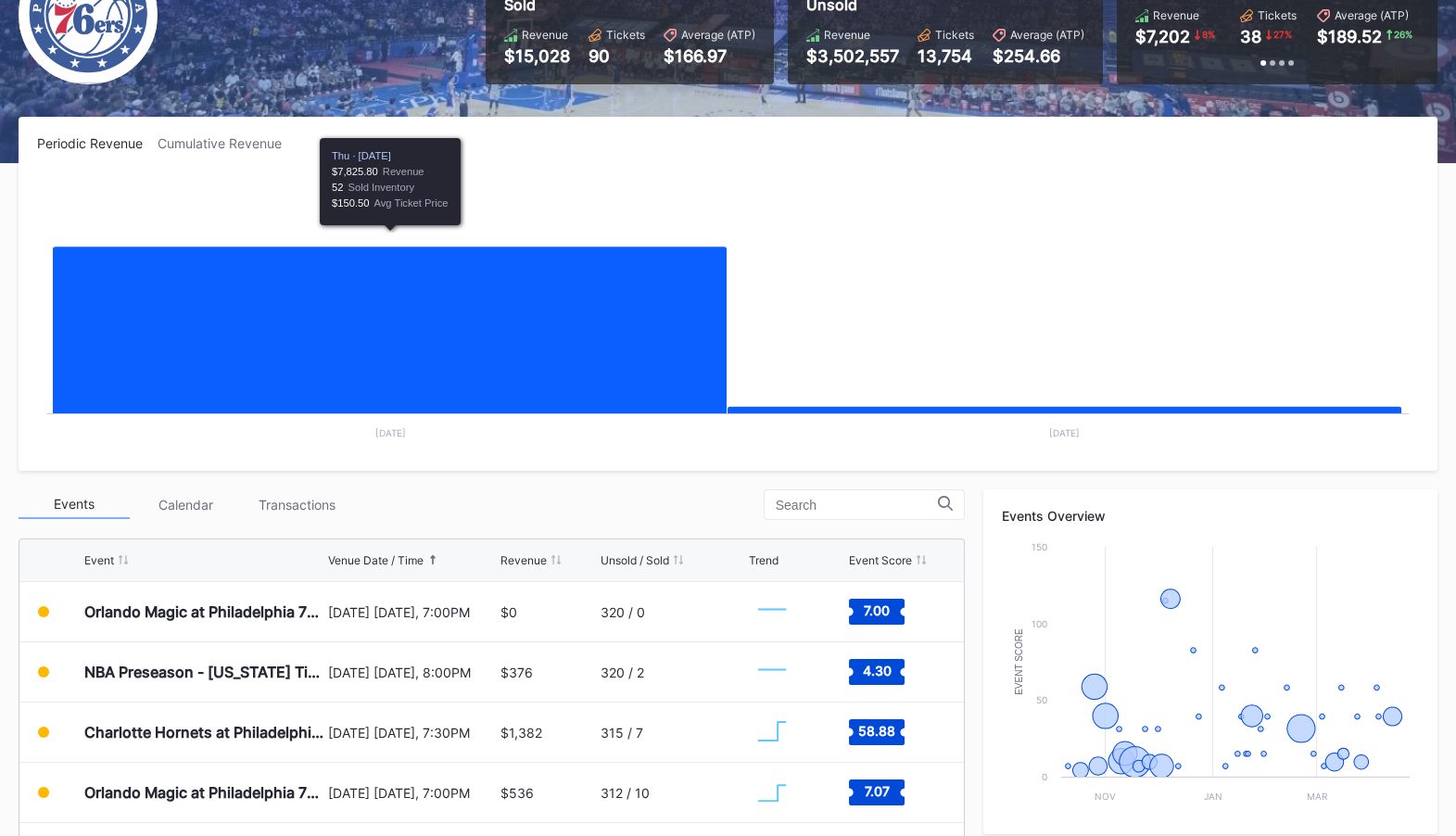
scroll to position [215, 0]
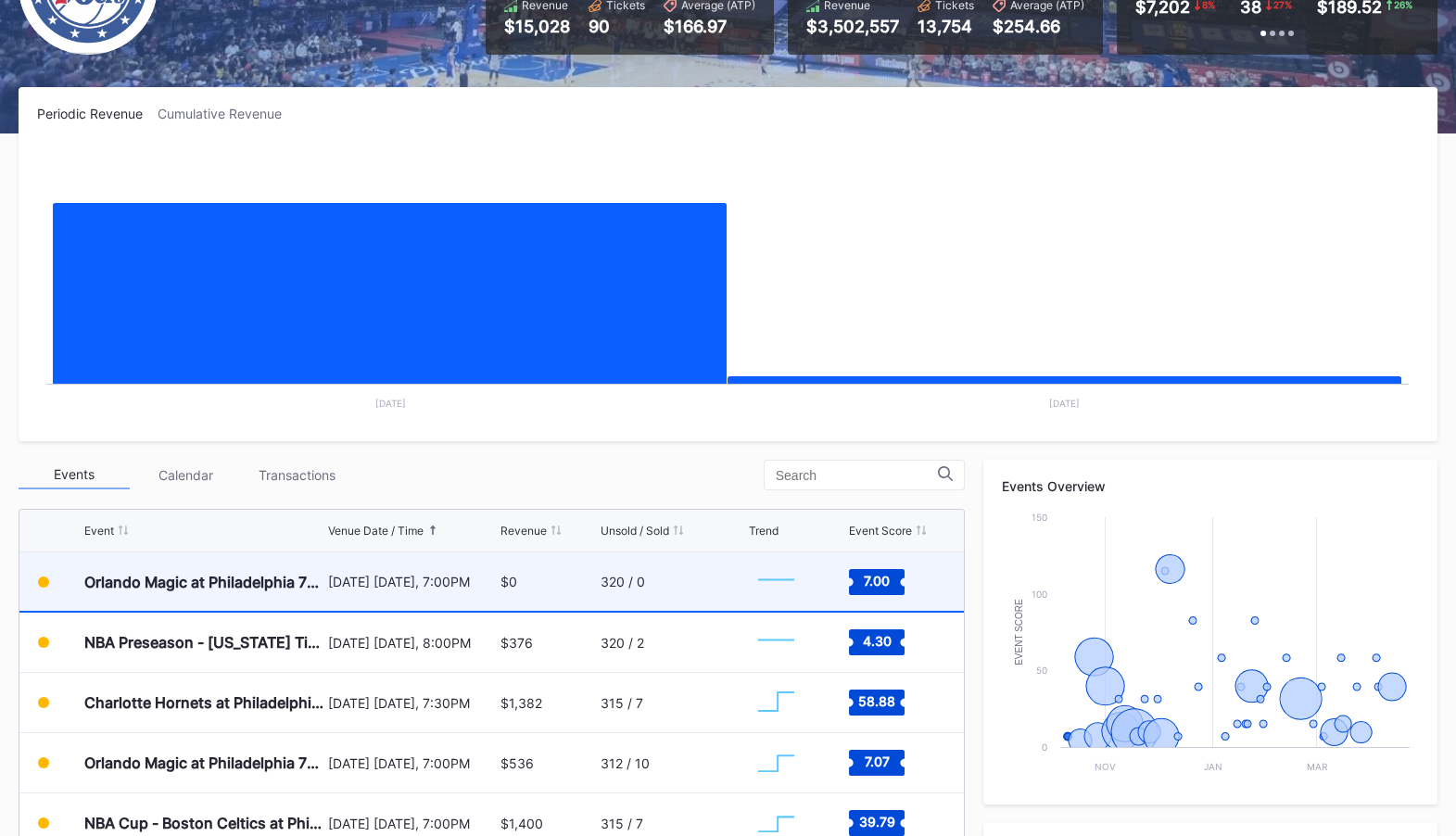
click at [479, 576] on div "[DATE] [DATE], 7:00PM" at bounding box center [412, 581] width 167 height 16
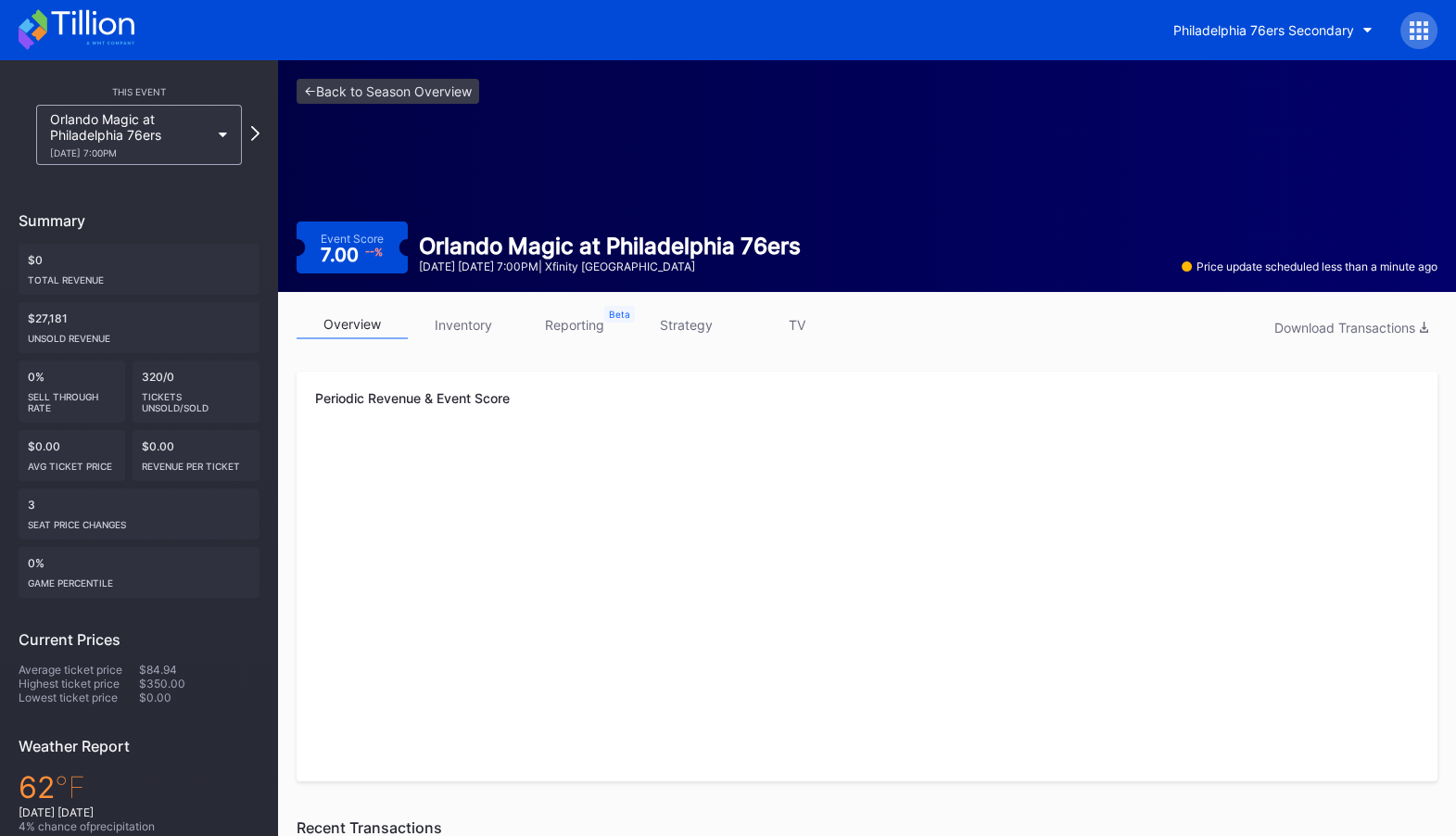
click at [484, 316] on link "inventory" at bounding box center [463, 325] width 111 height 29
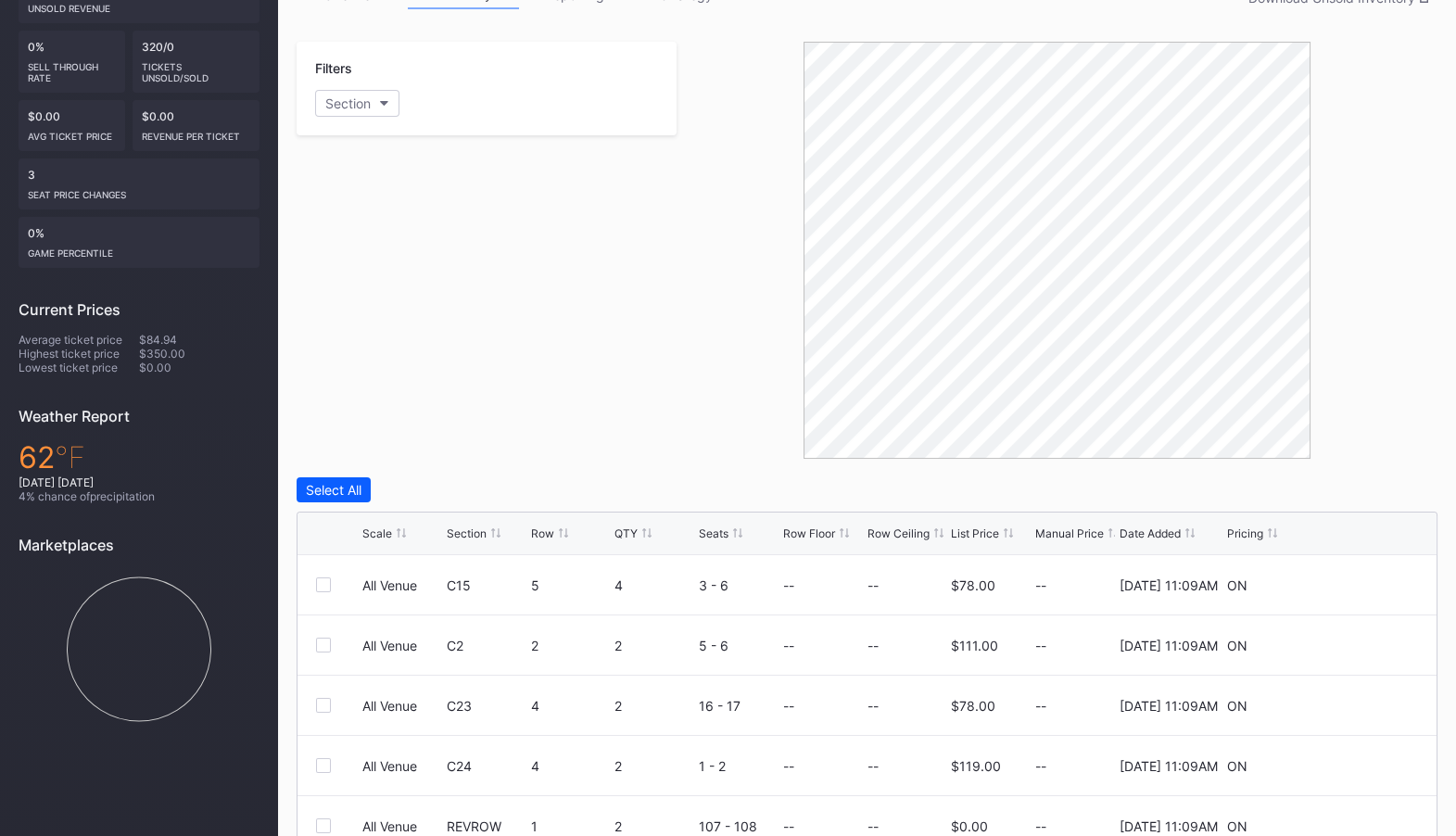
scroll to position [334, 0]
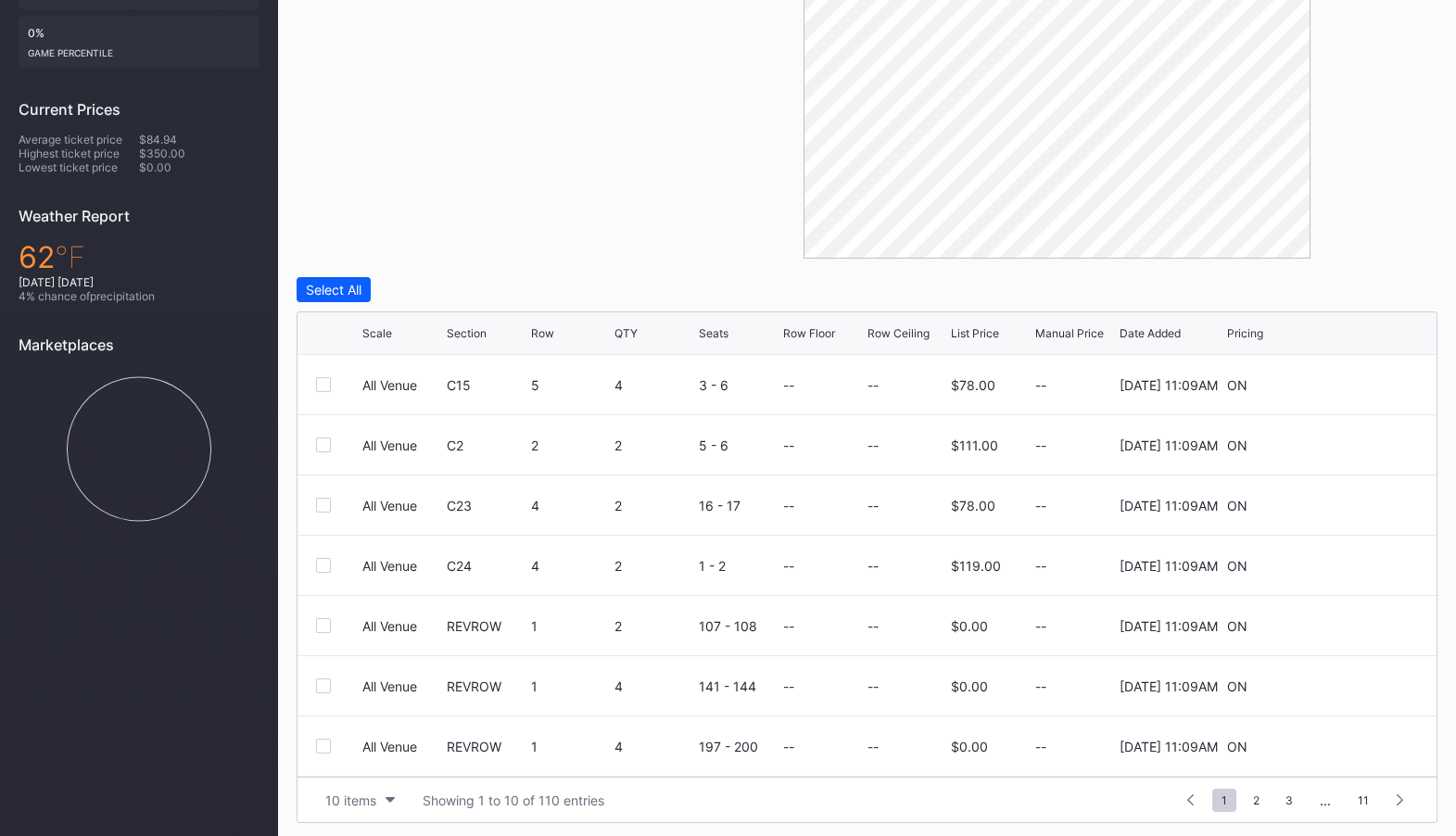
scroll to position [531, 0]
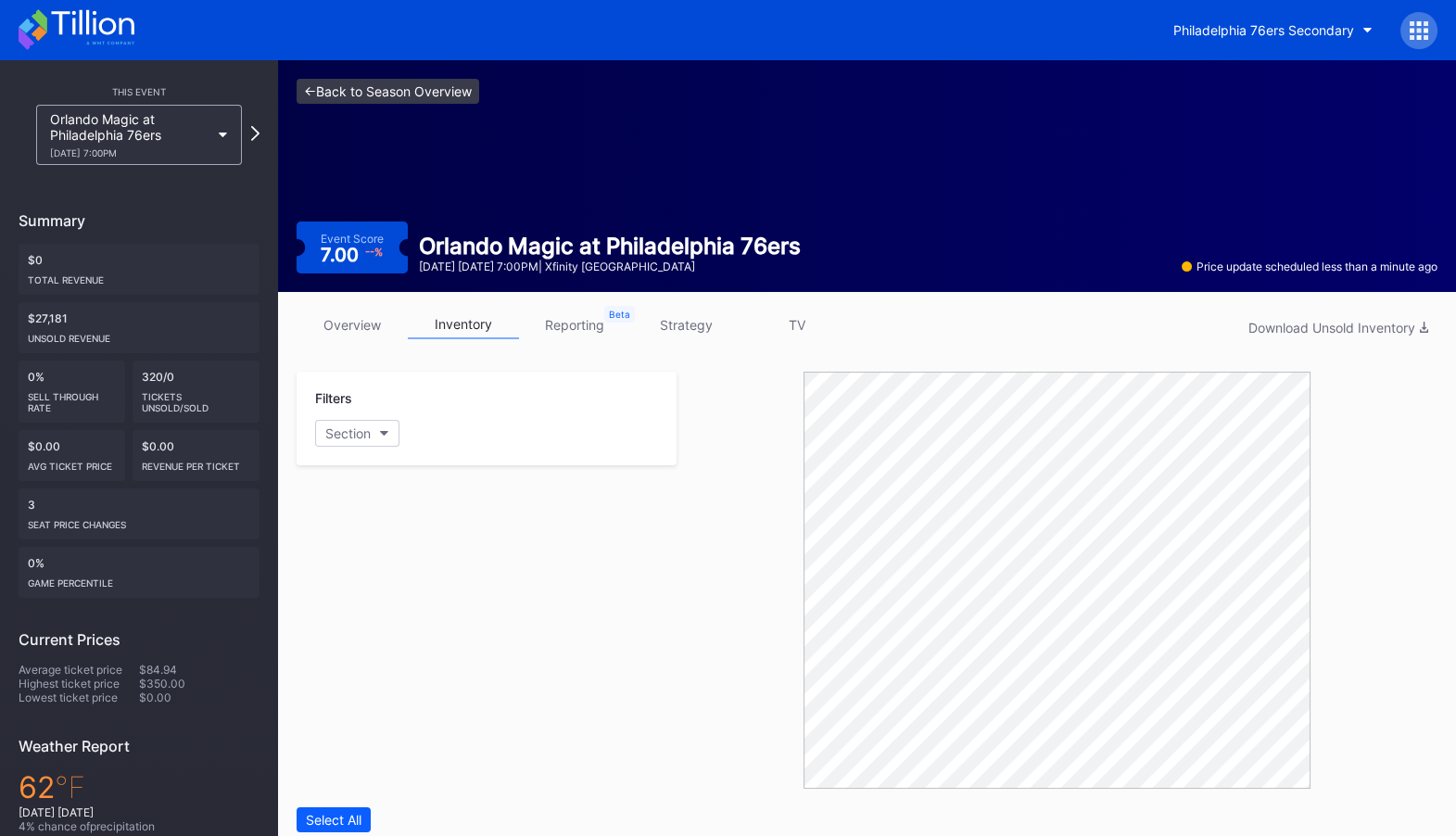
click at [397, 79] on link "<- Back to Season Overview" at bounding box center [388, 91] width 183 height 25
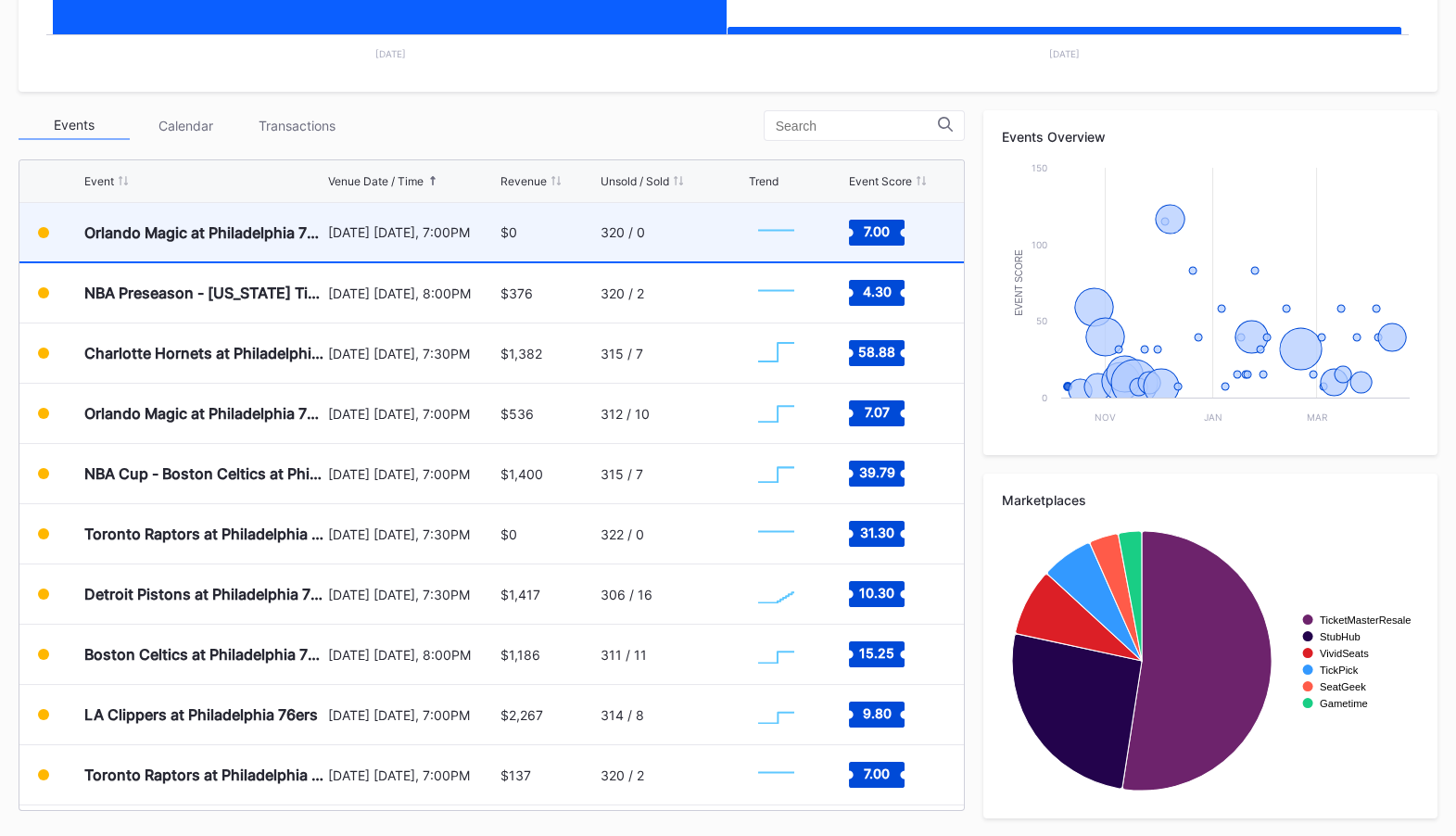
click at [668, 232] on div "320 / 0" at bounding box center [673, 232] width 144 height 58
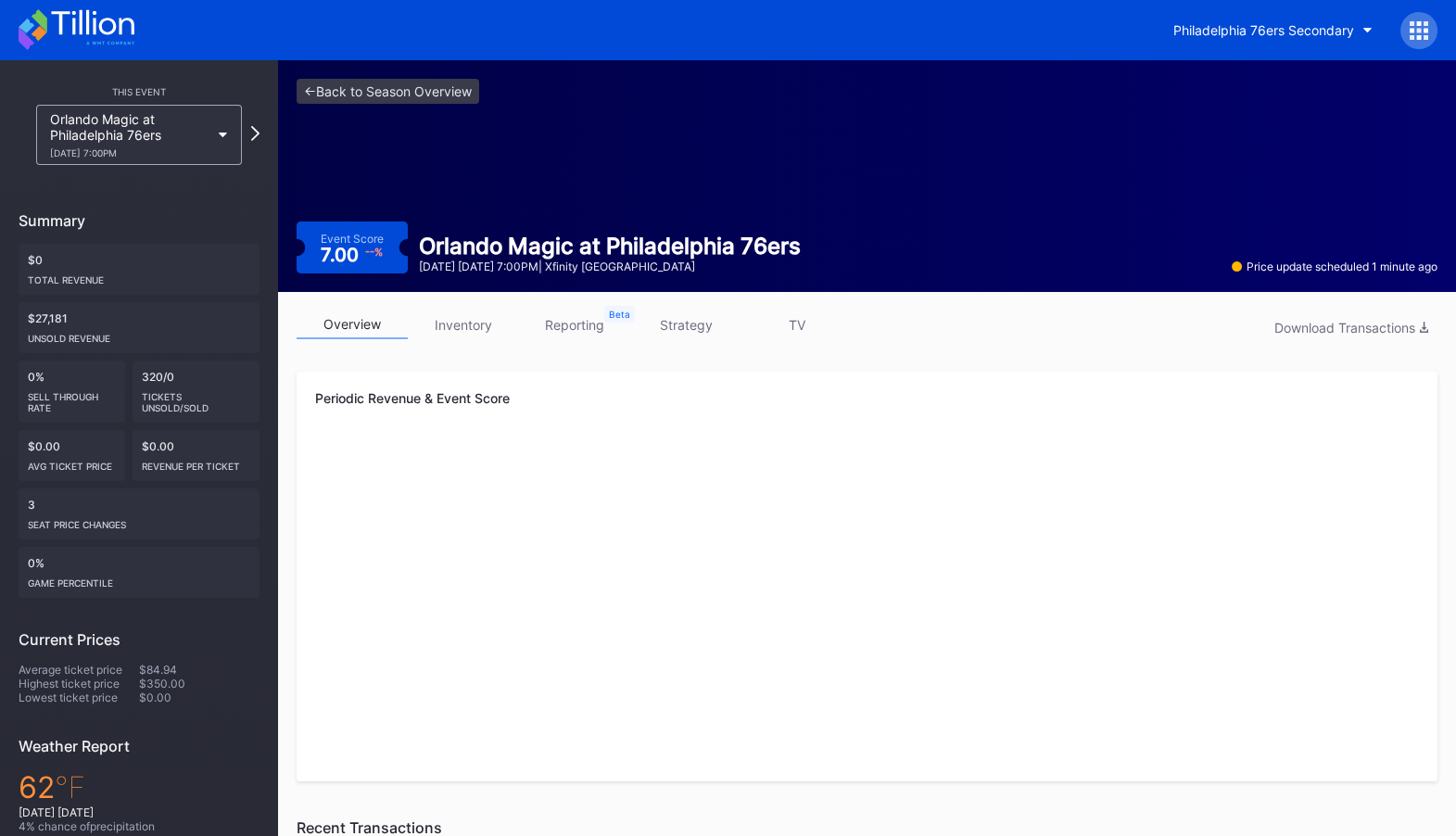
click at [485, 329] on link "inventory" at bounding box center [463, 325] width 111 height 29
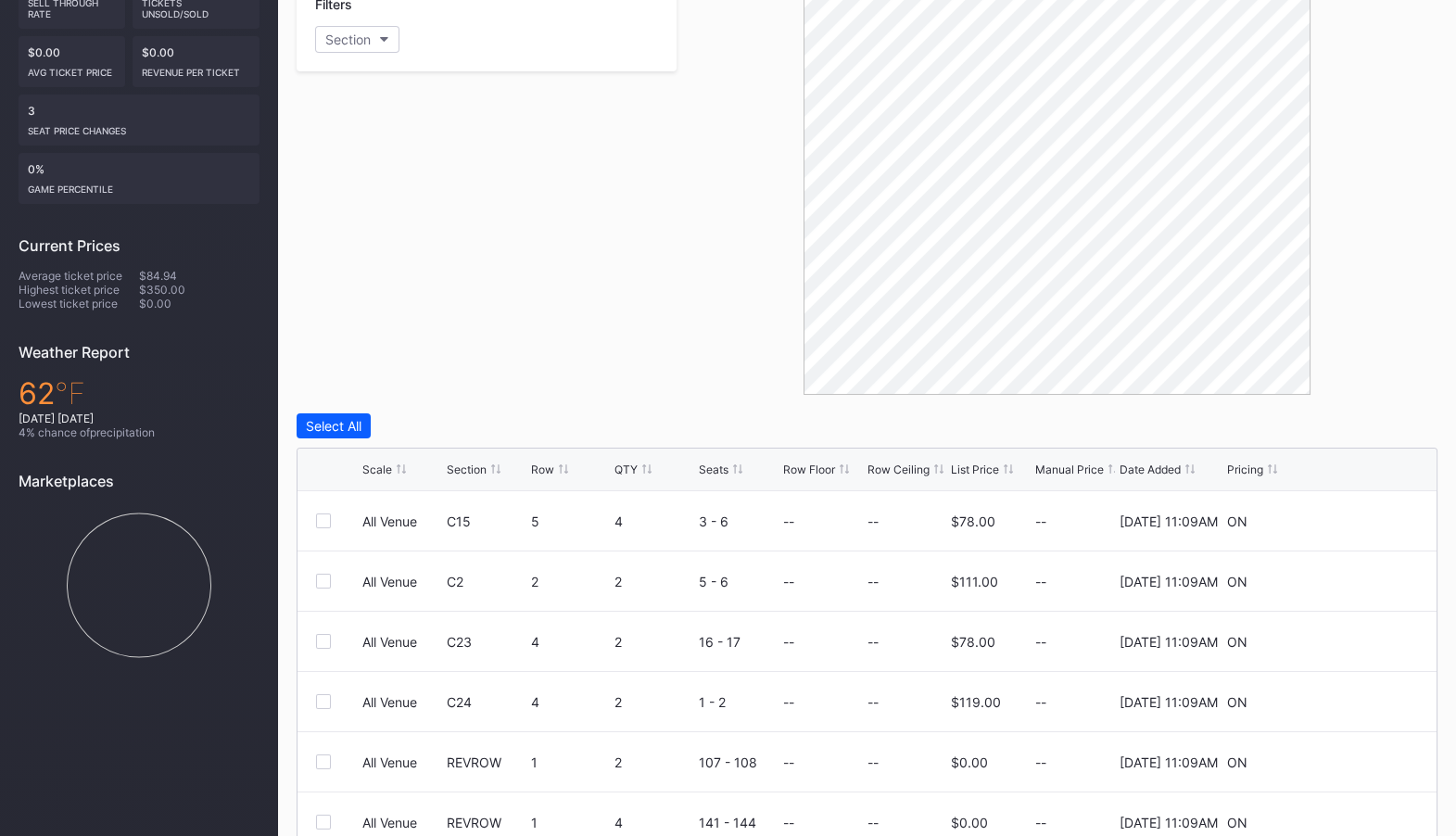
scroll to position [391, 0]
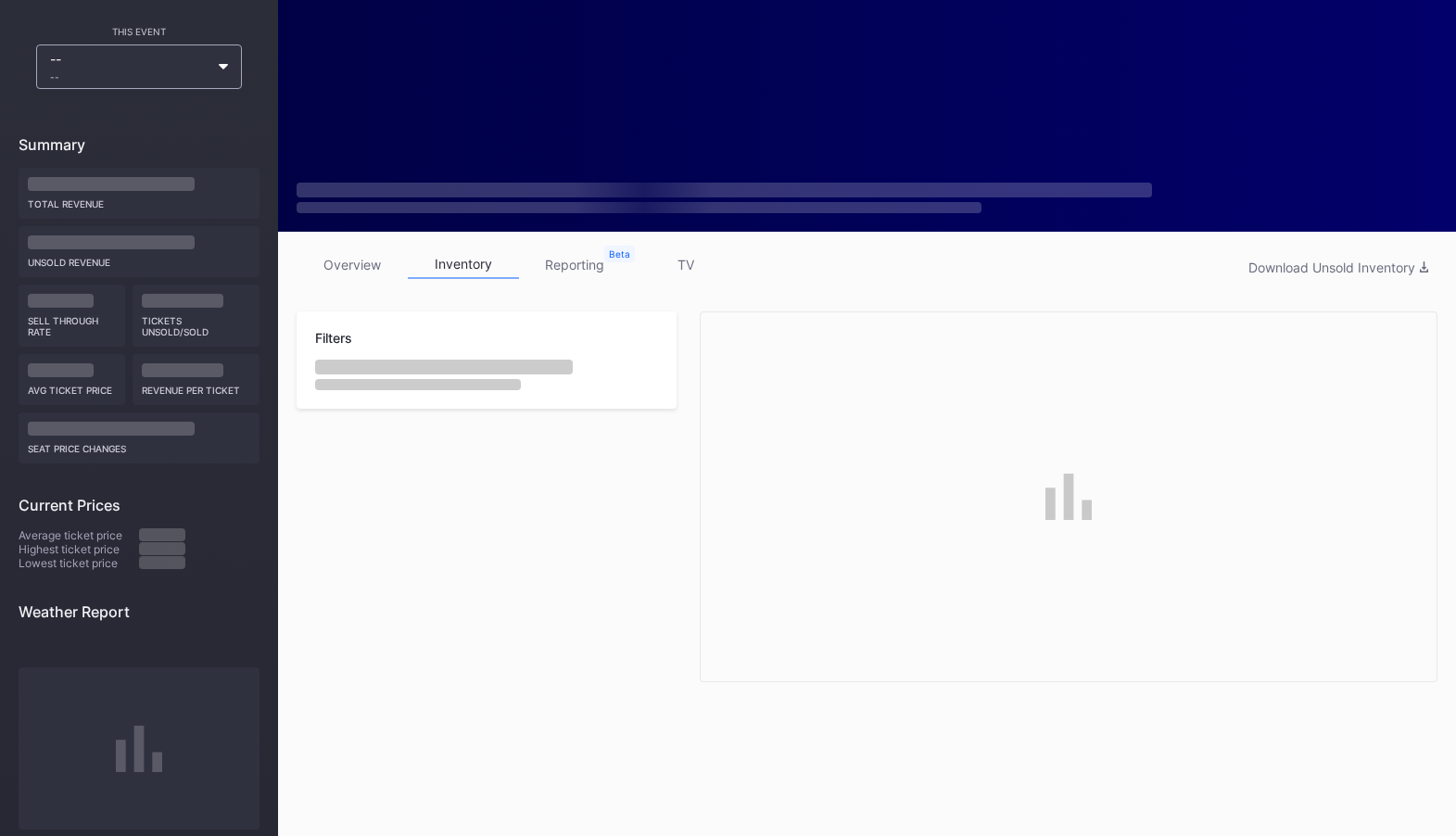
click at [616, 240] on div "overview inventory reporting TV Download Unsold Inventory Filters" at bounding box center [867, 466] width 1178 height 469
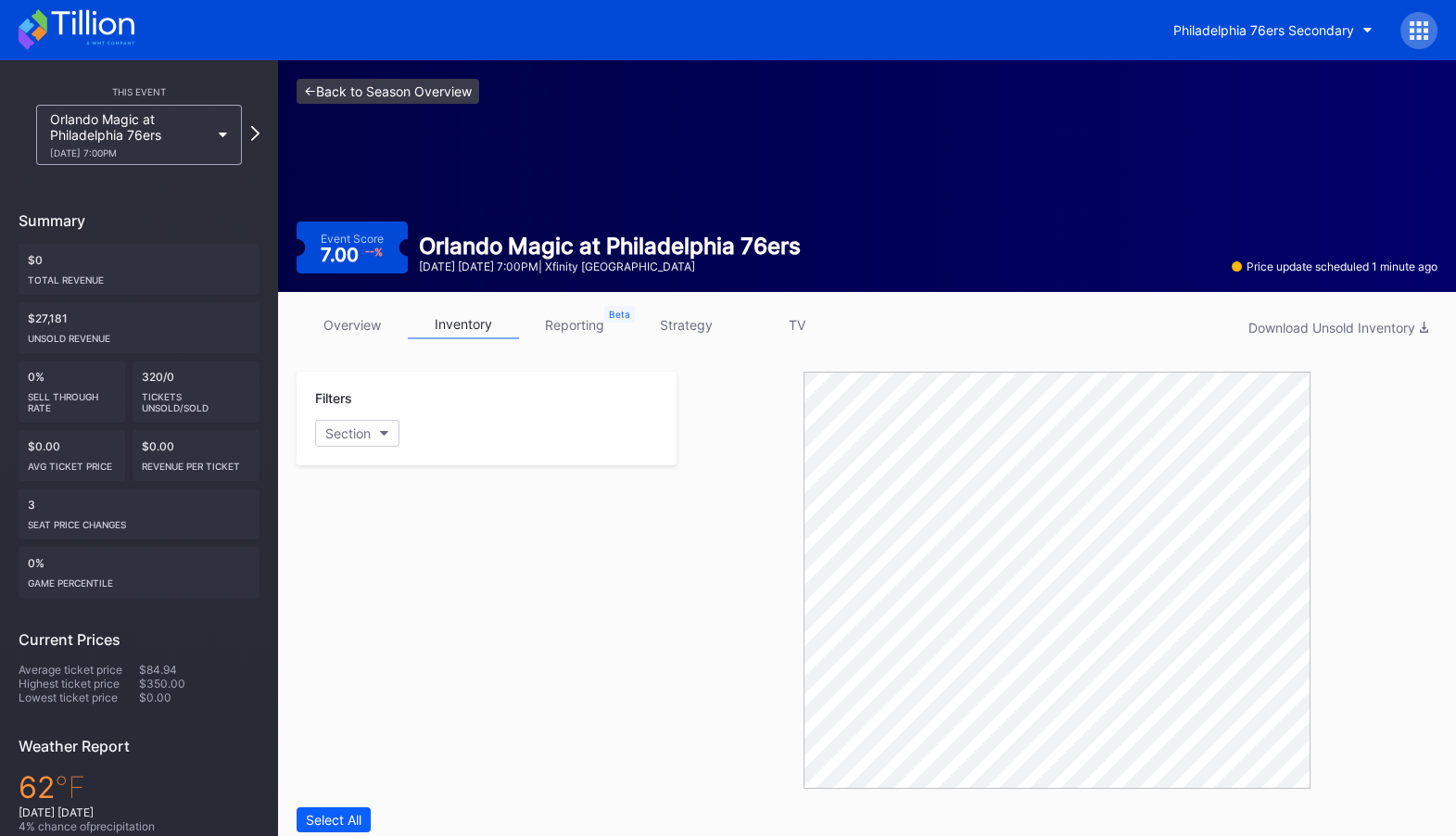
click at [375, 99] on link "<- Back to Season Overview" at bounding box center [388, 91] width 183 height 25
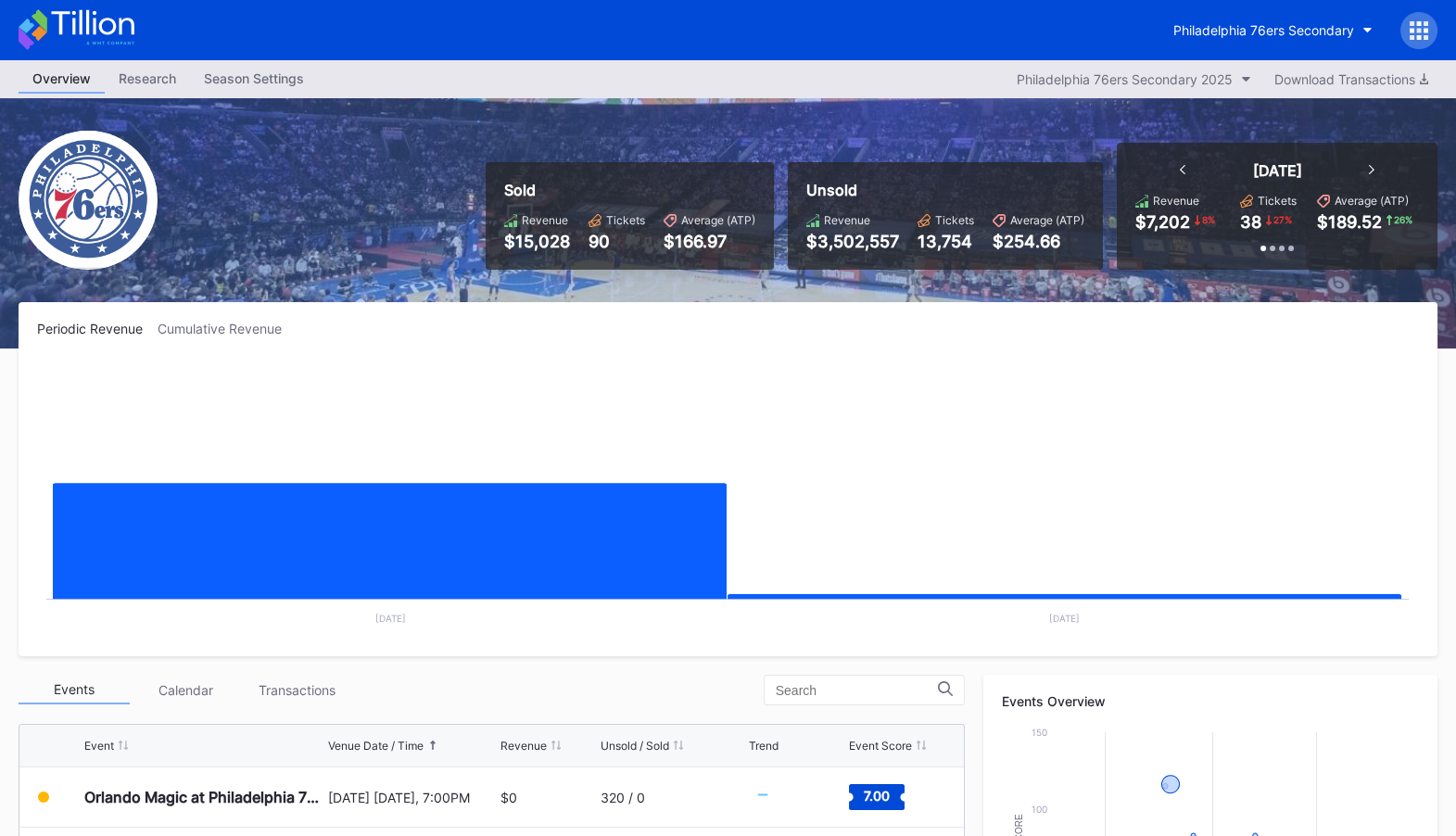
click at [249, 71] on div "Season Settings" at bounding box center [253, 79] width 127 height 27
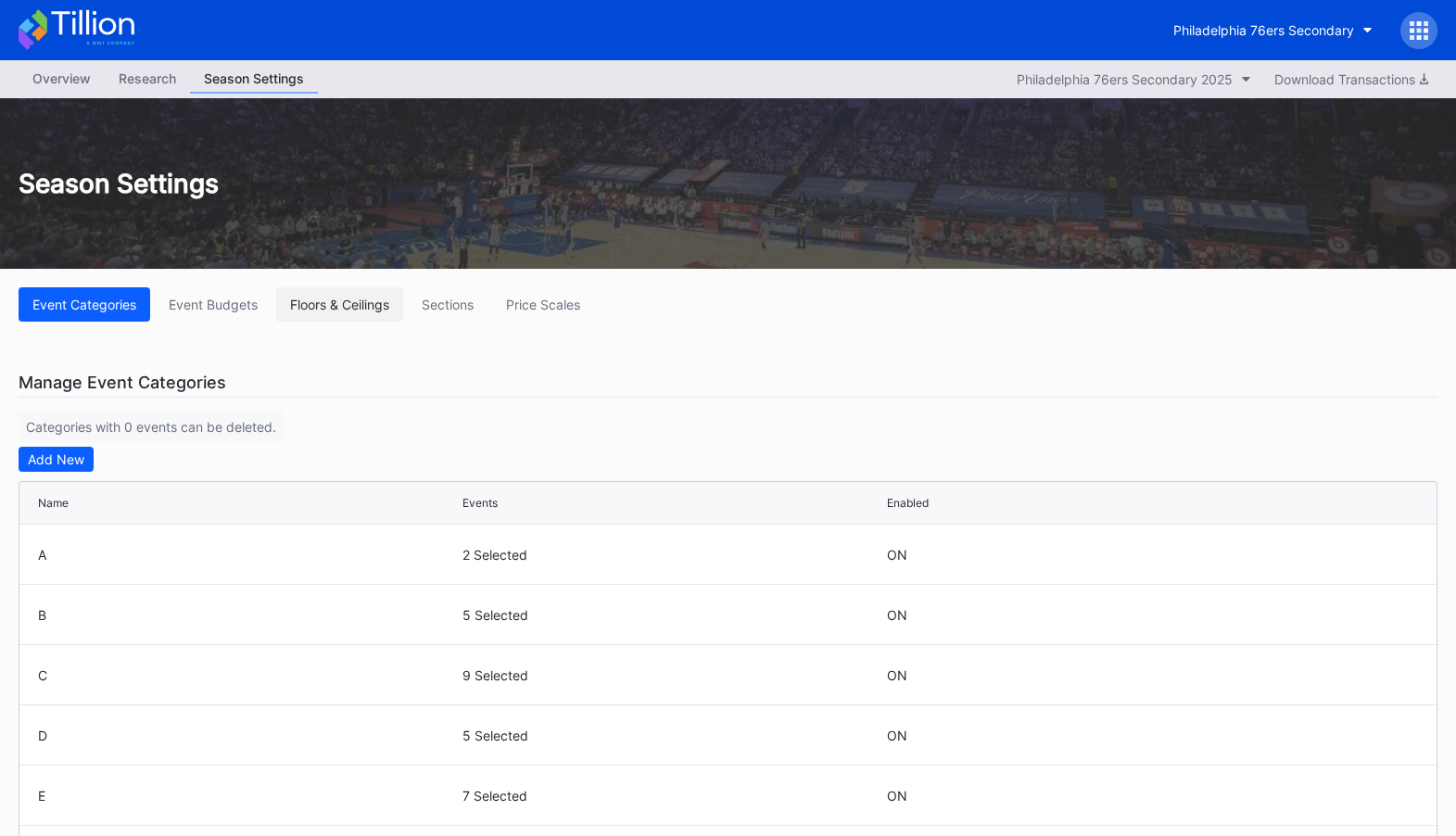
click at [351, 297] on div "Floors & Ceilings" at bounding box center [340, 305] width 99 height 16
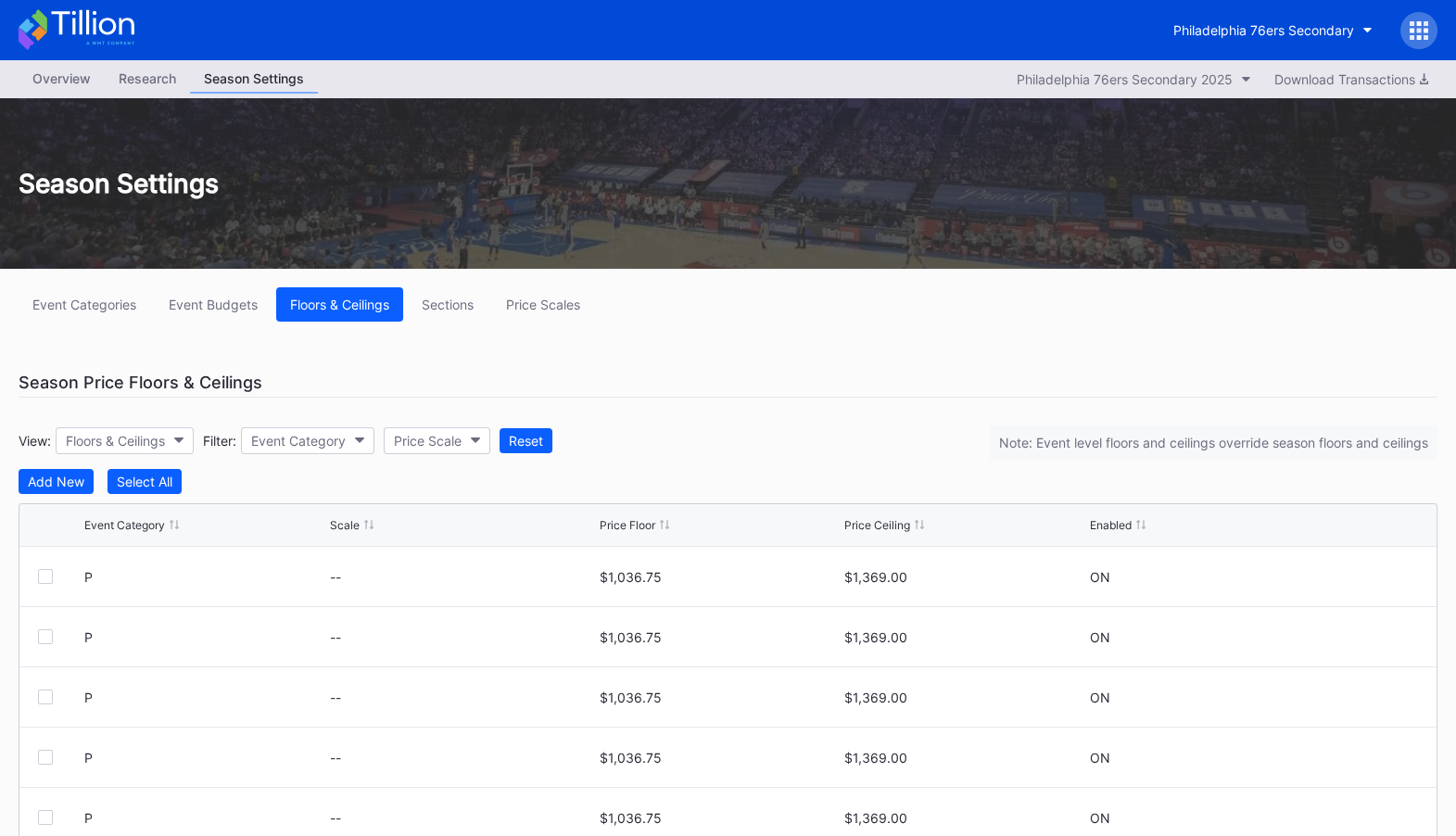
click at [55, 68] on div "Overview" at bounding box center [61, 79] width 87 height 27
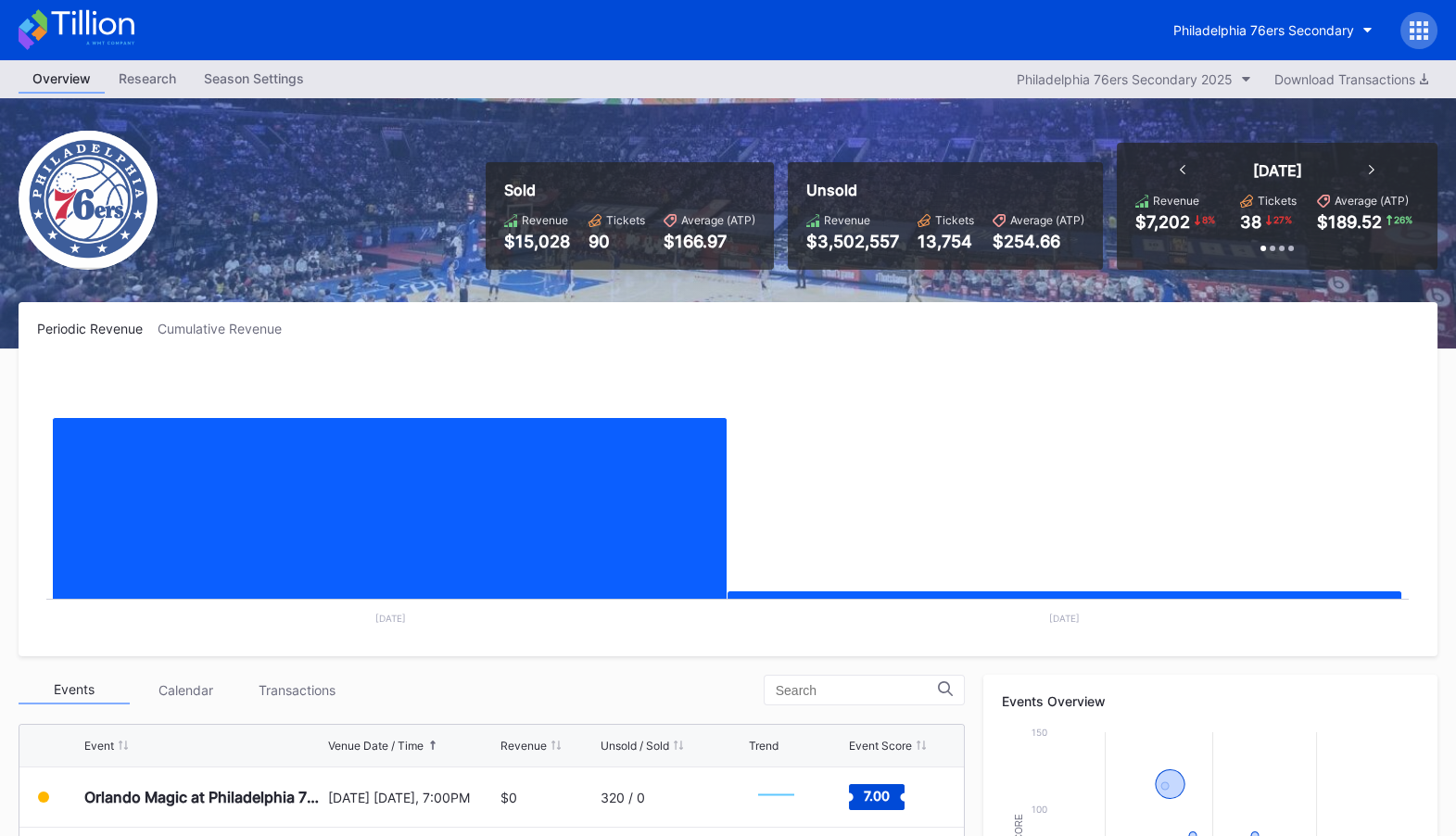
click at [87, 30] on icon at bounding box center [91, 22] width 83 height 25
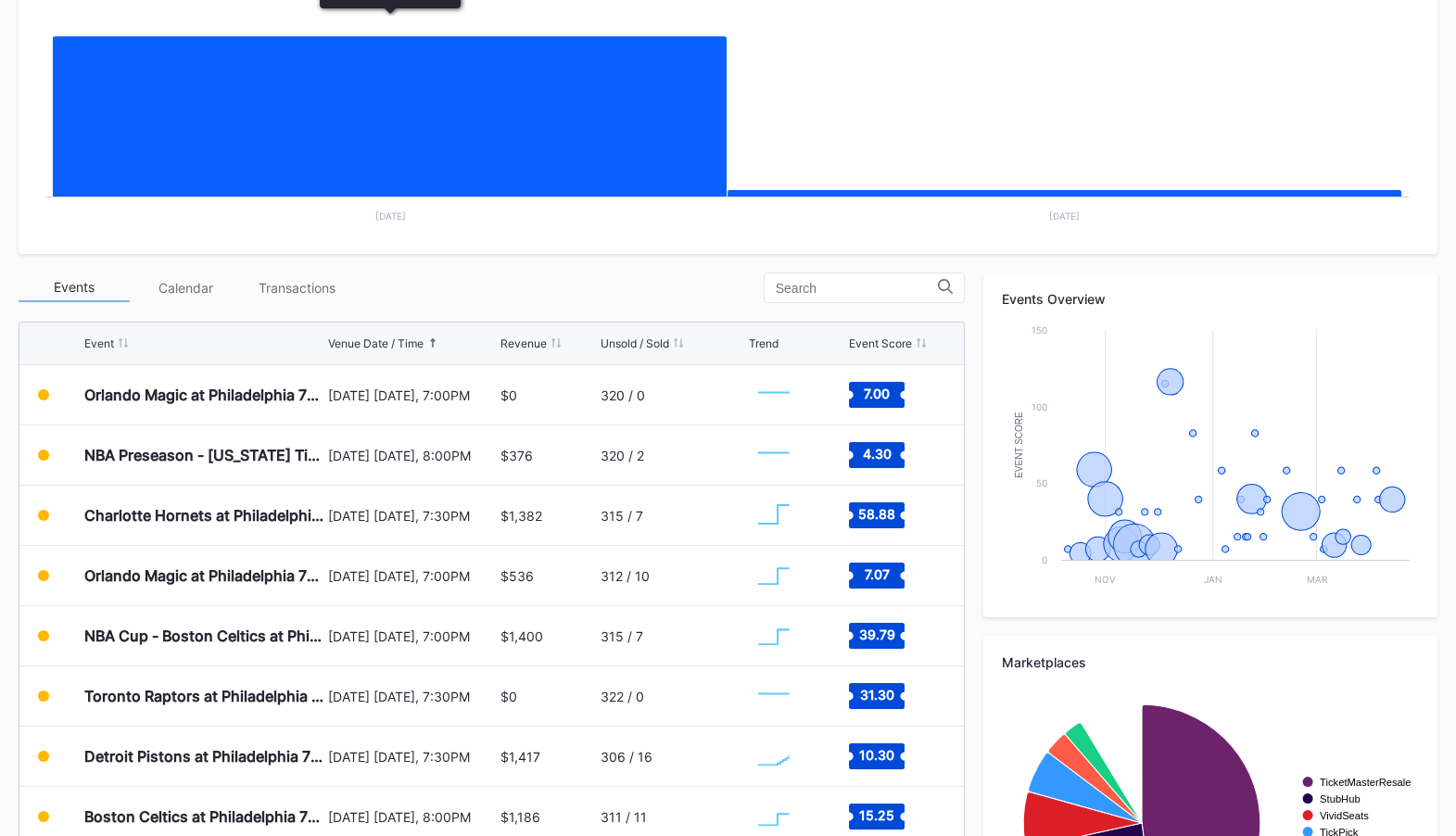
scroll to position [403, 0]
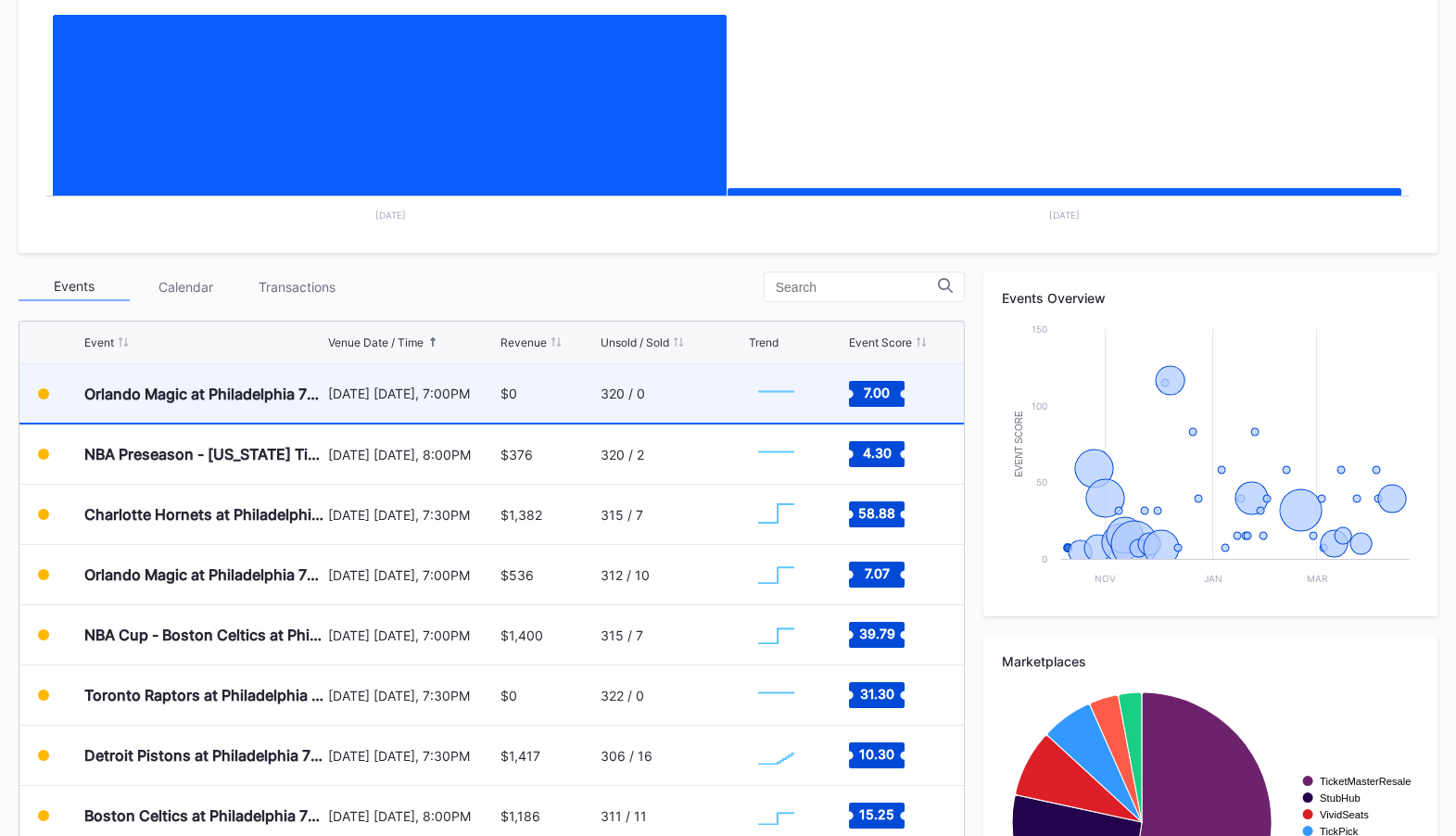
click at [411, 392] on div "[DATE] [DATE], 7:00PM" at bounding box center [412, 393] width 167 height 16
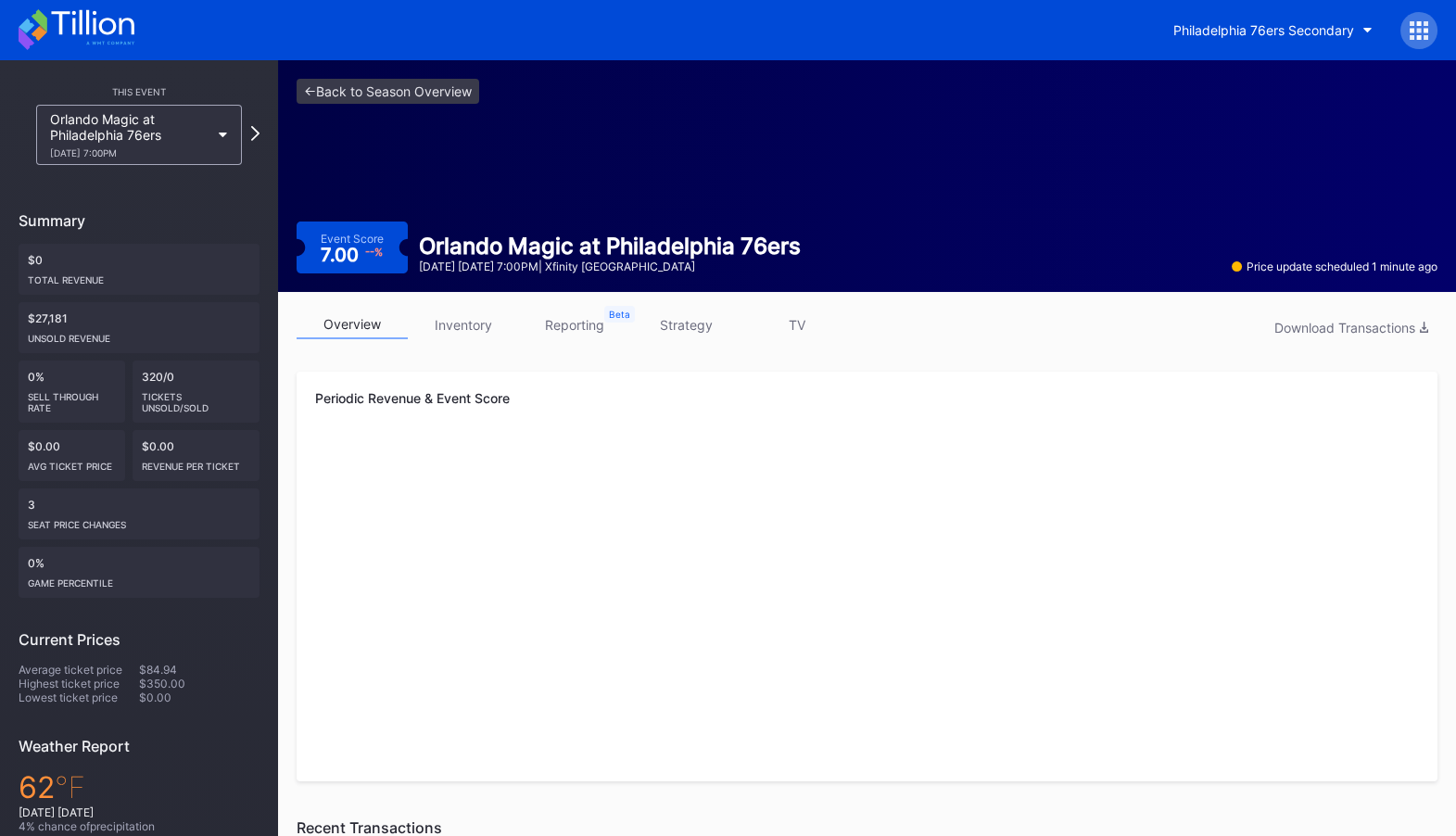
click at [482, 328] on link "inventory" at bounding box center [463, 325] width 111 height 29
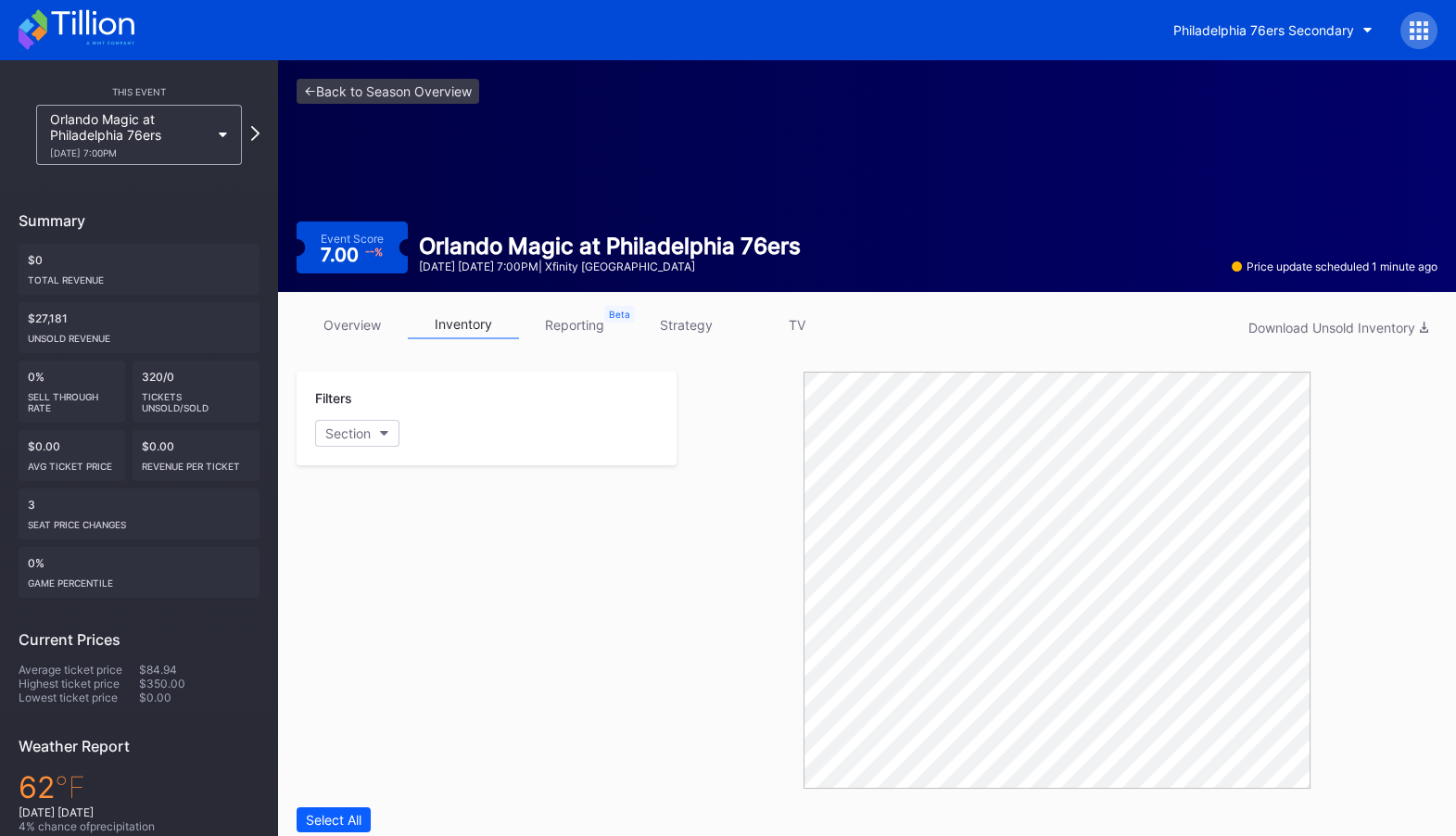
click at [674, 330] on link "strategy" at bounding box center [685, 325] width 111 height 29
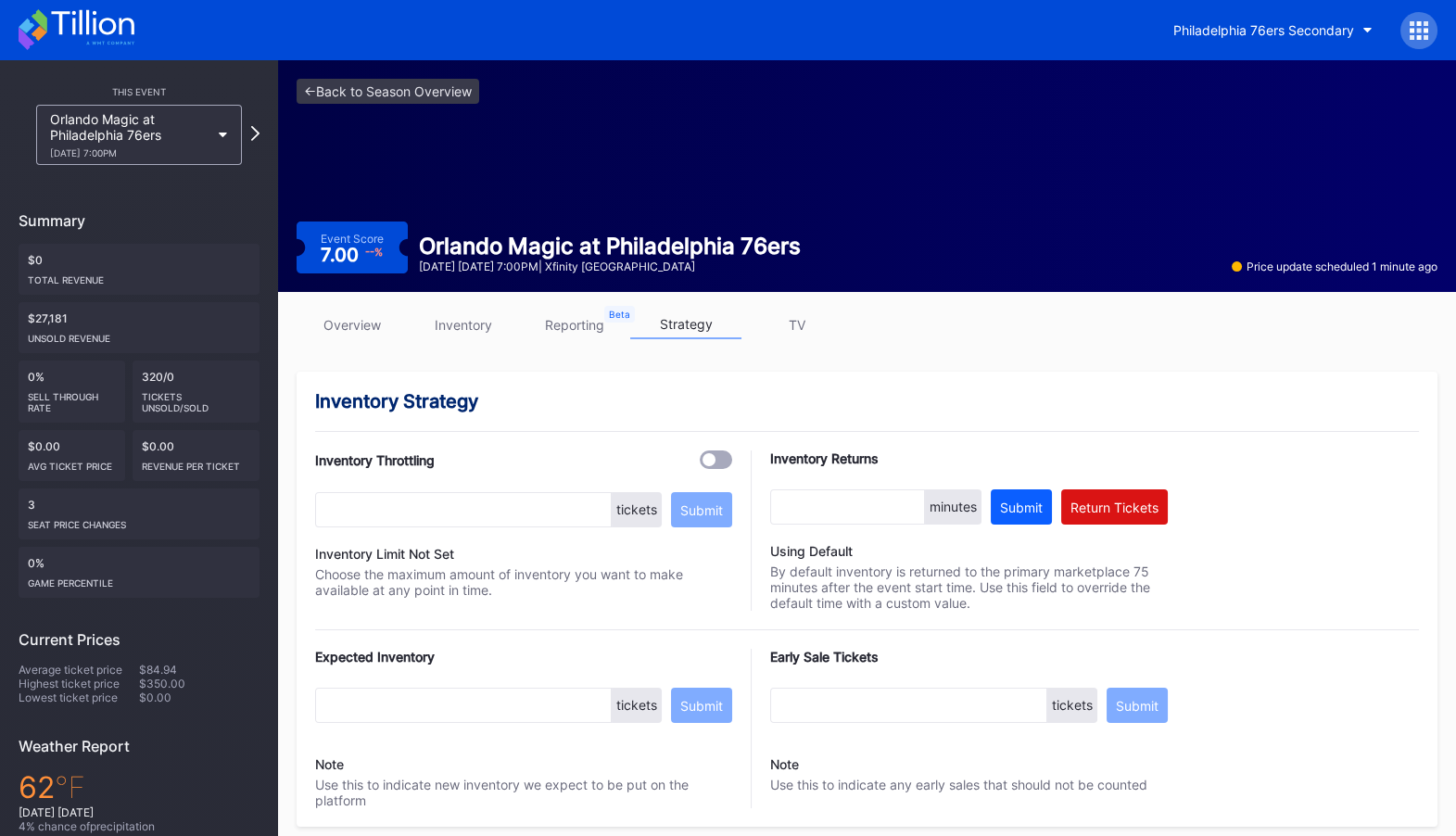
click at [465, 325] on link "inventory" at bounding box center [463, 325] width 111 height 29
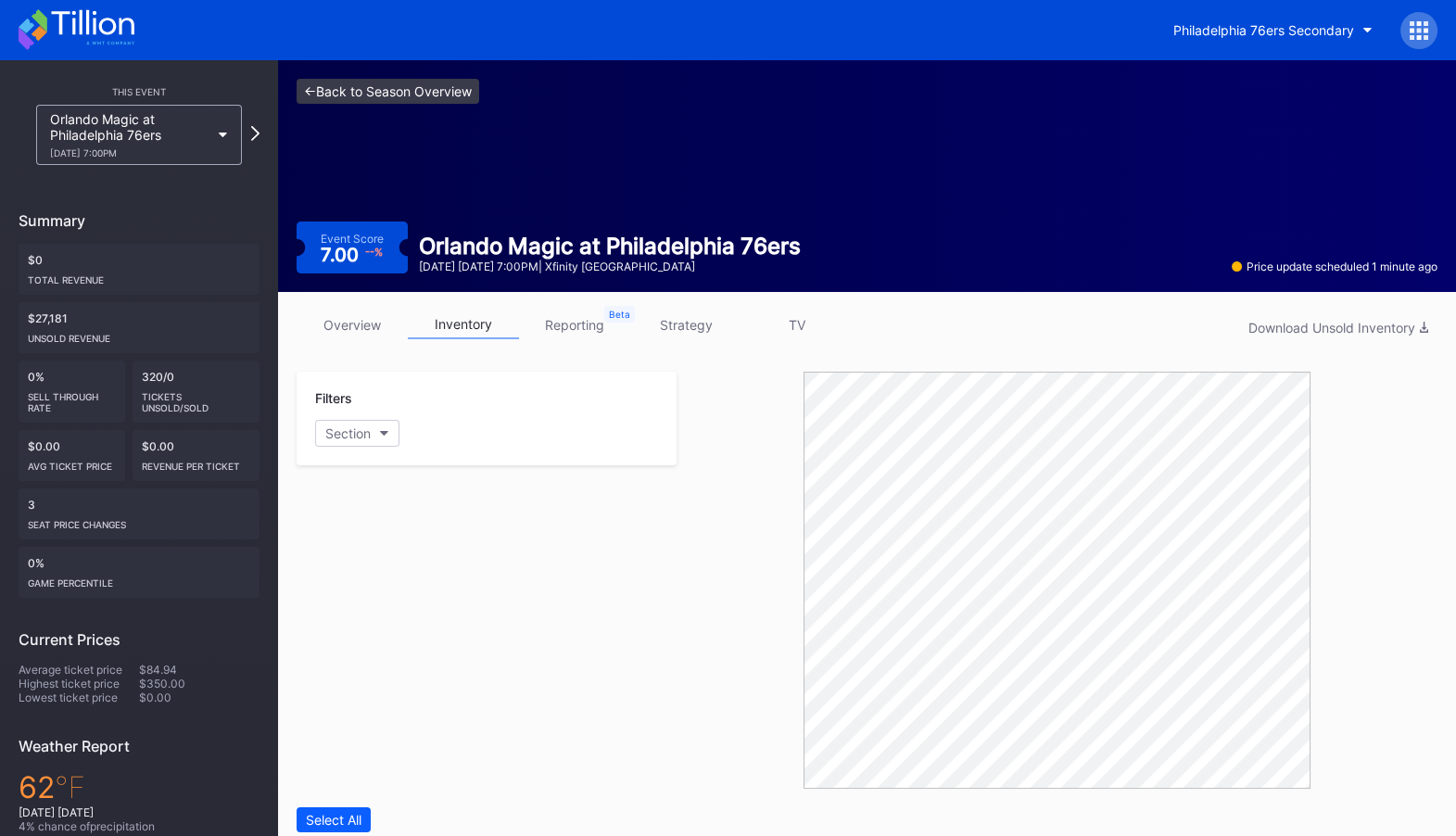
click at [439, 89] on link "<- Back to Season Overview" at bounding box center [388, 91] width 183 height 25
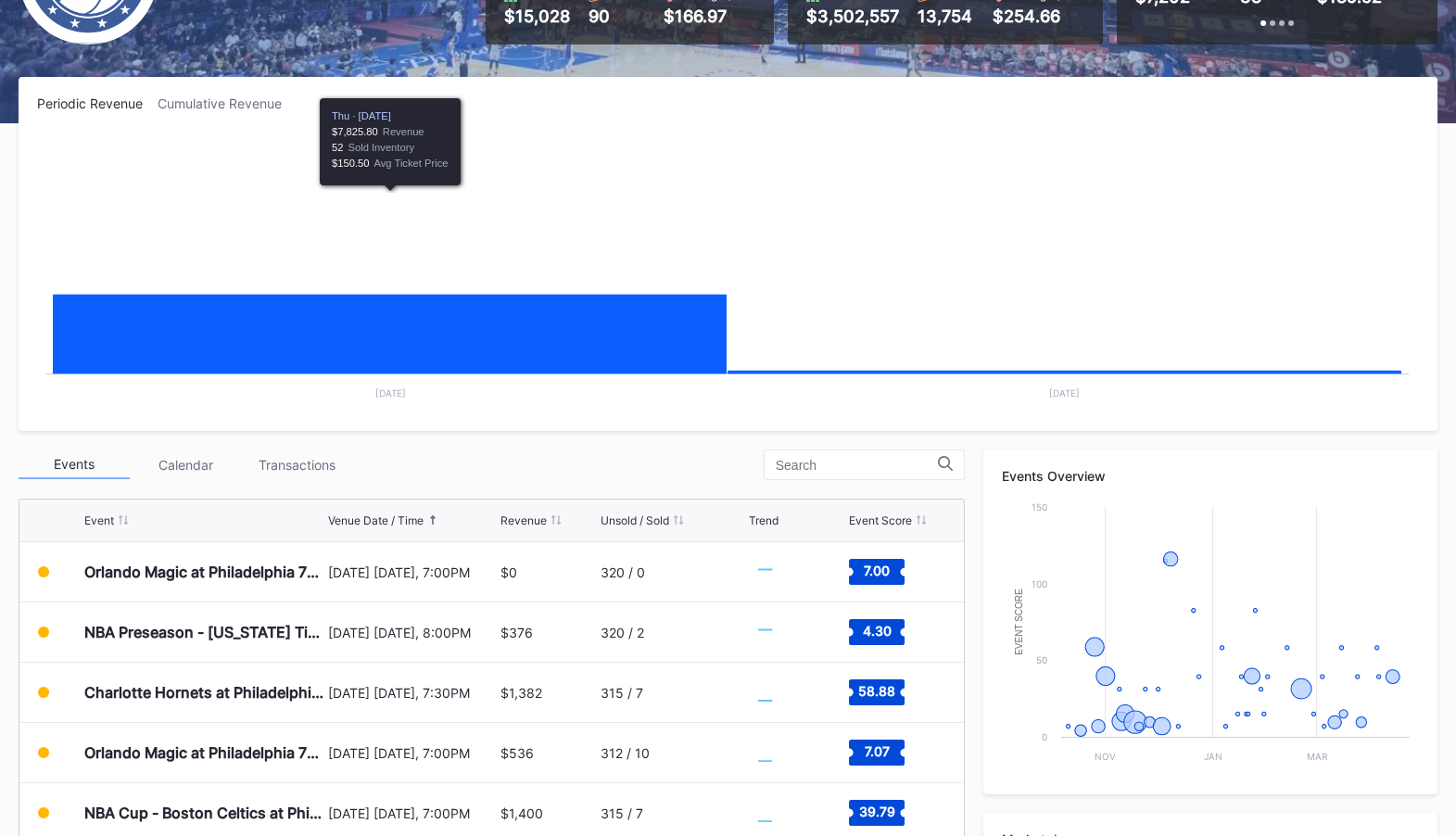
scroll to position [236, 0]
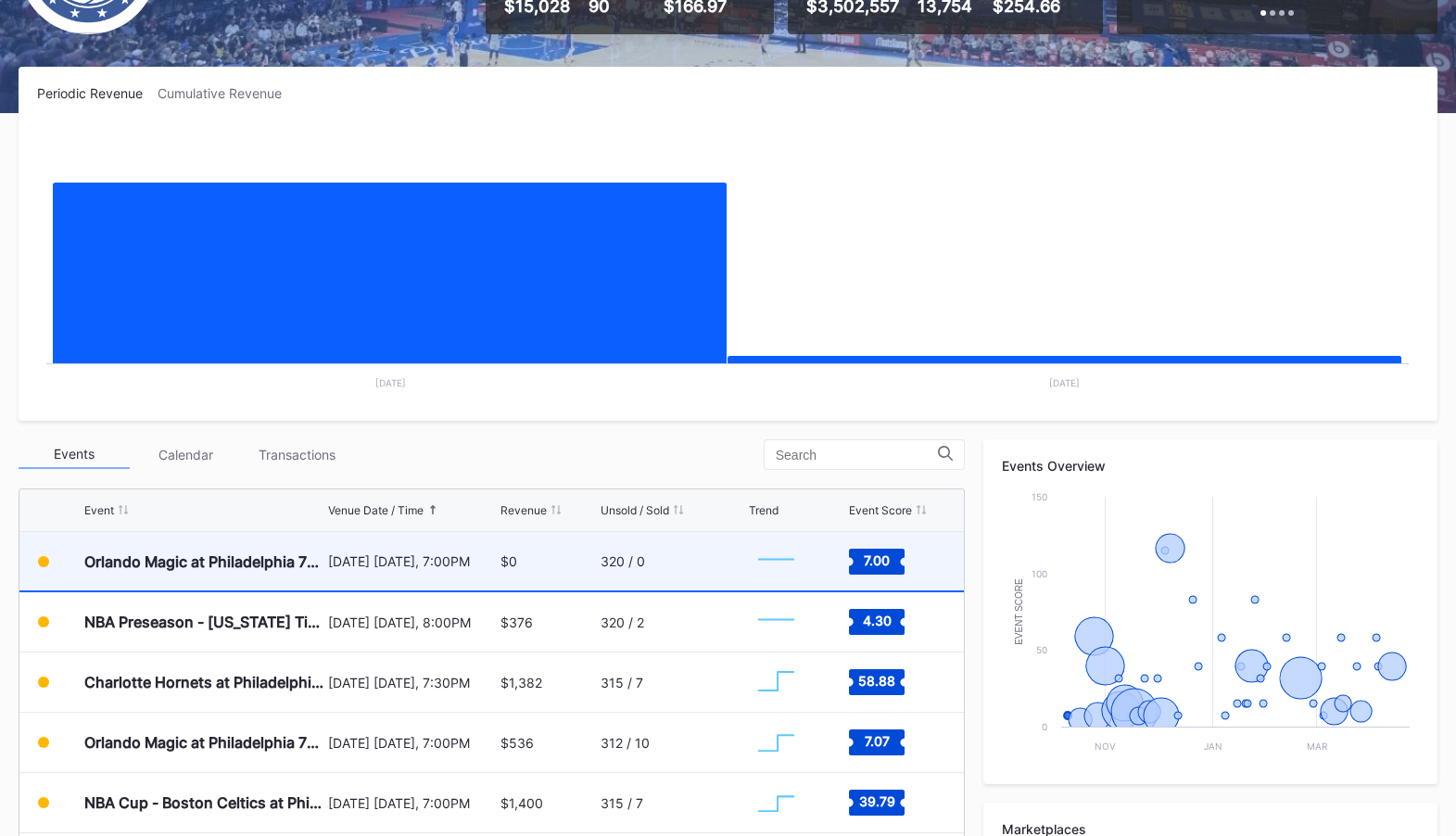
click at [386, 562] on div "[DATE] [DATE], 7:00PM" at bounding box center [412, 561] width 167 height 16
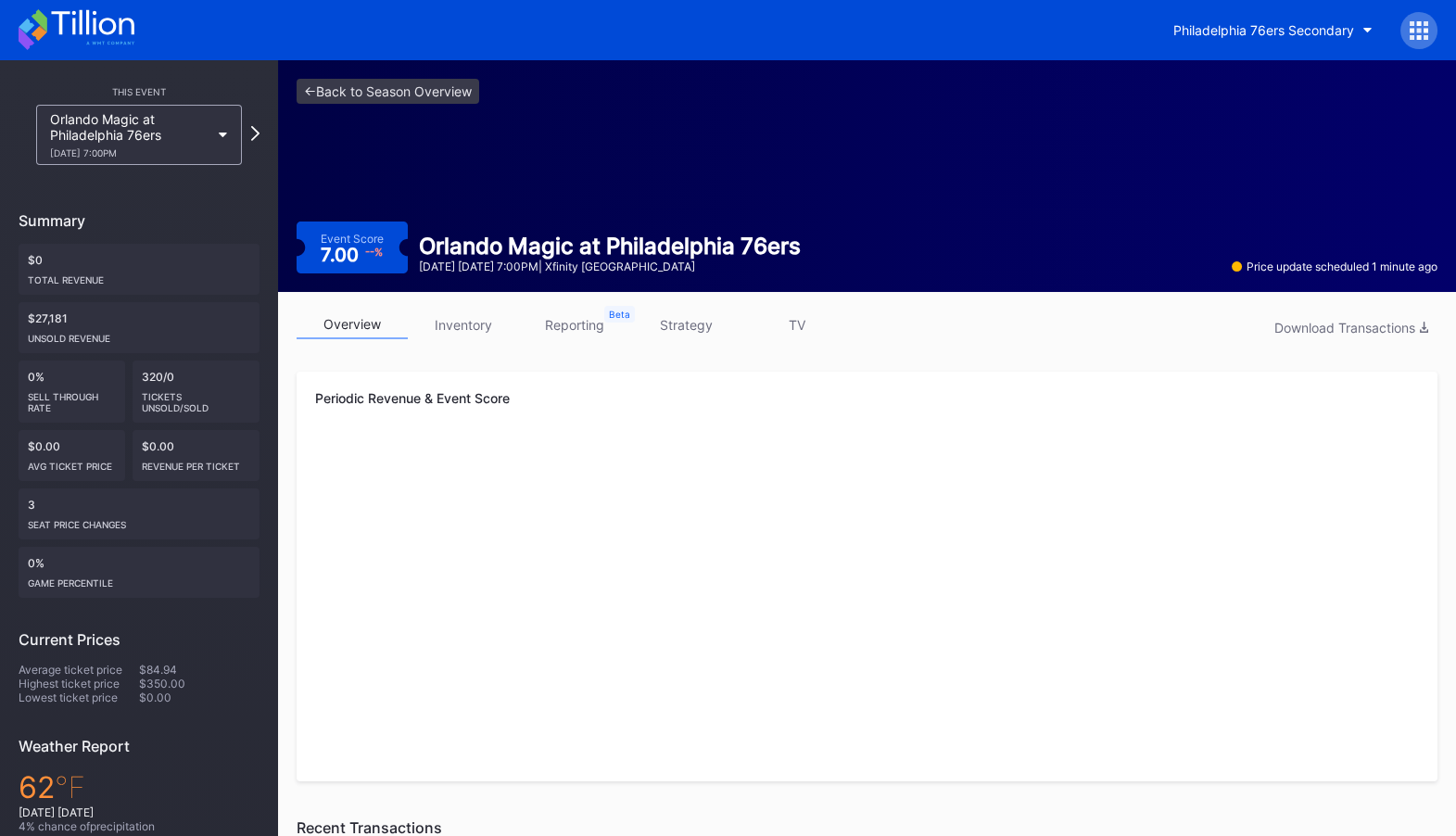
click at [455, 317] on link "inventory" at bounding box center [463, 325] width 111 height 29
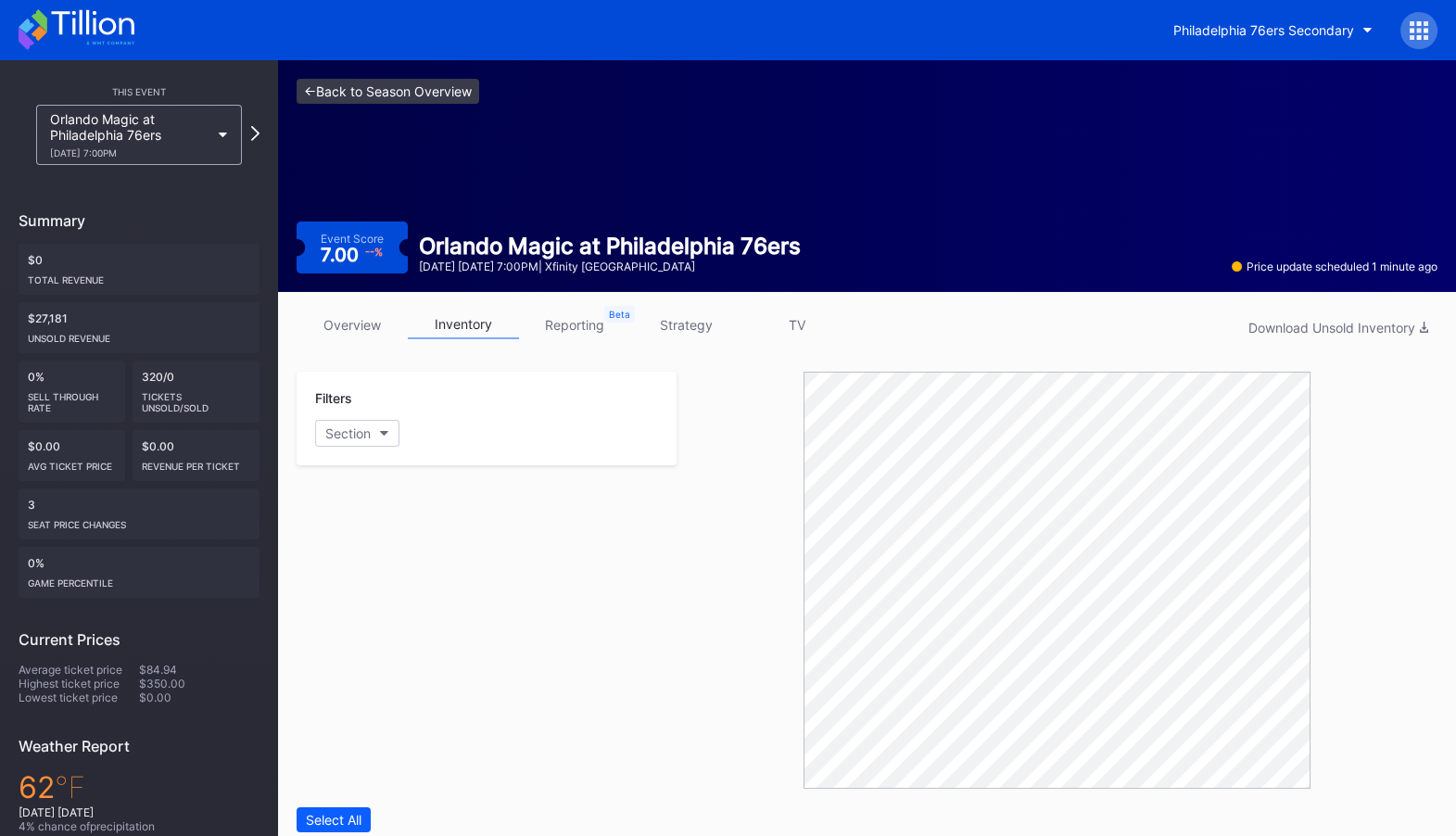
click at [397, 100] on link "<- Back to Season Overview" at bounding box center [388, 91] width 183 height 25
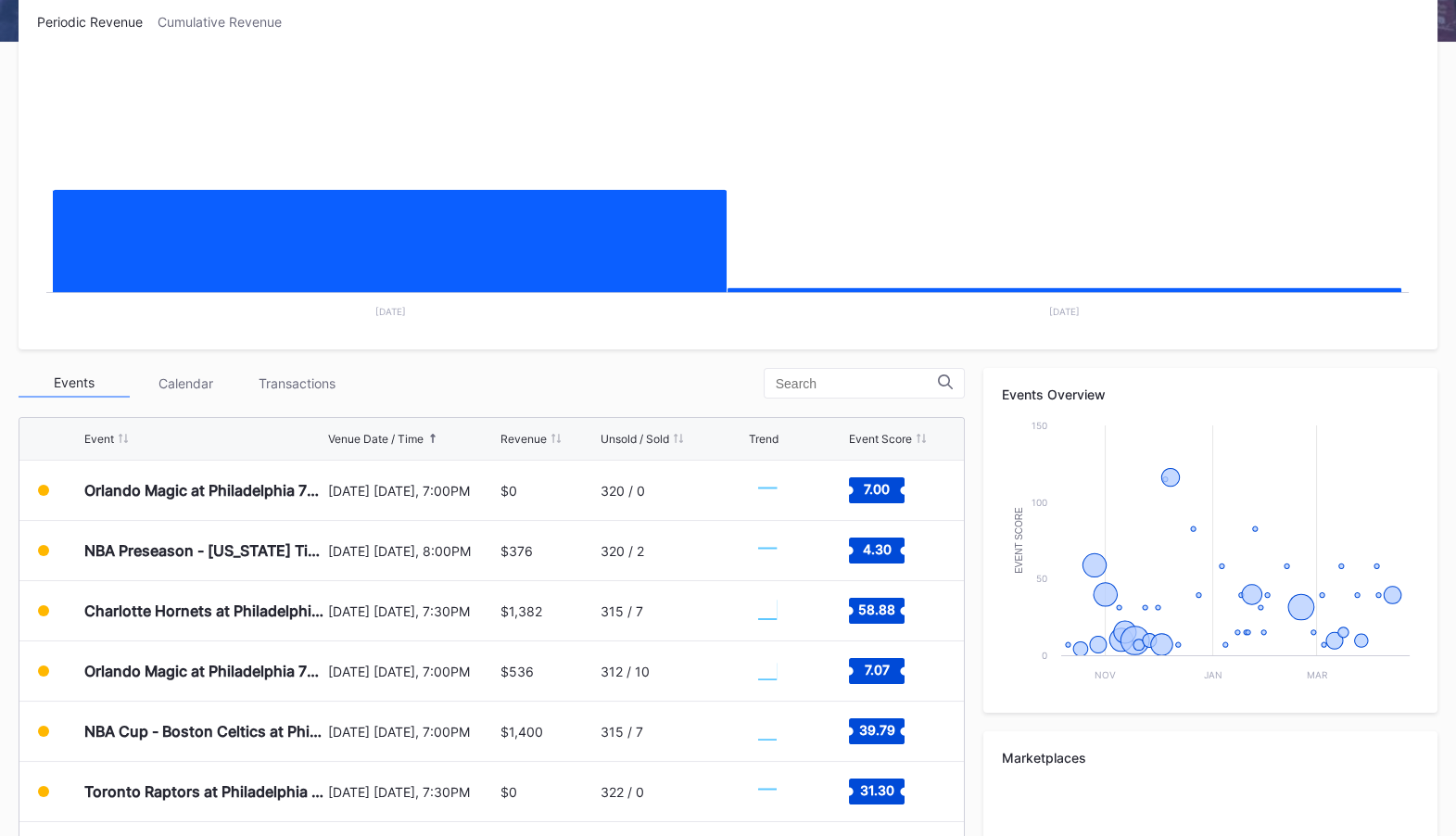
scroll to position [396, 0]
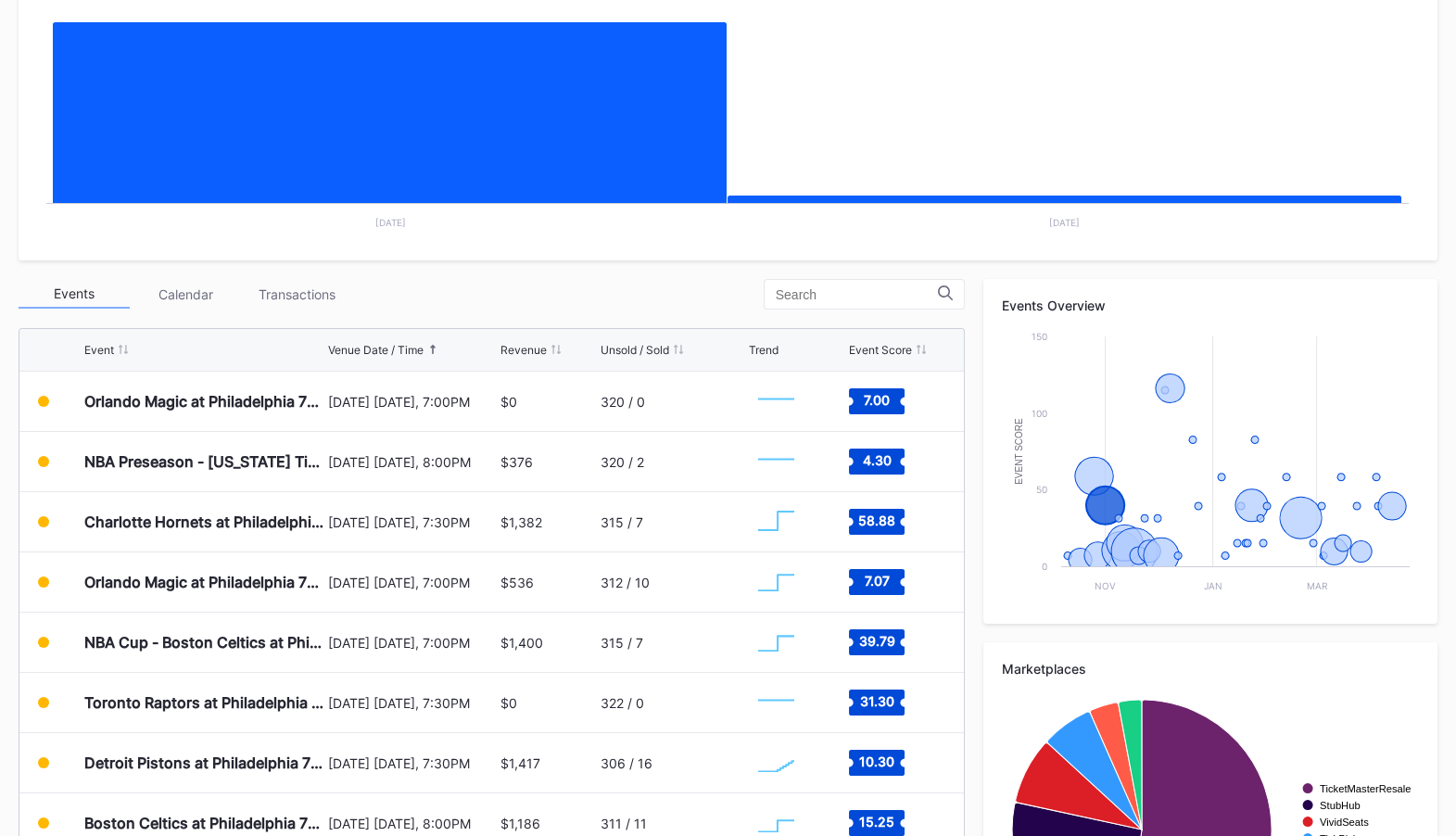
click at [491, 268] on div "Periodic Revenue Cumulative Revenue Created with Highcharts 11.2.0 Chart title …" at bounding box center [728, 455] width 1456 height 1099
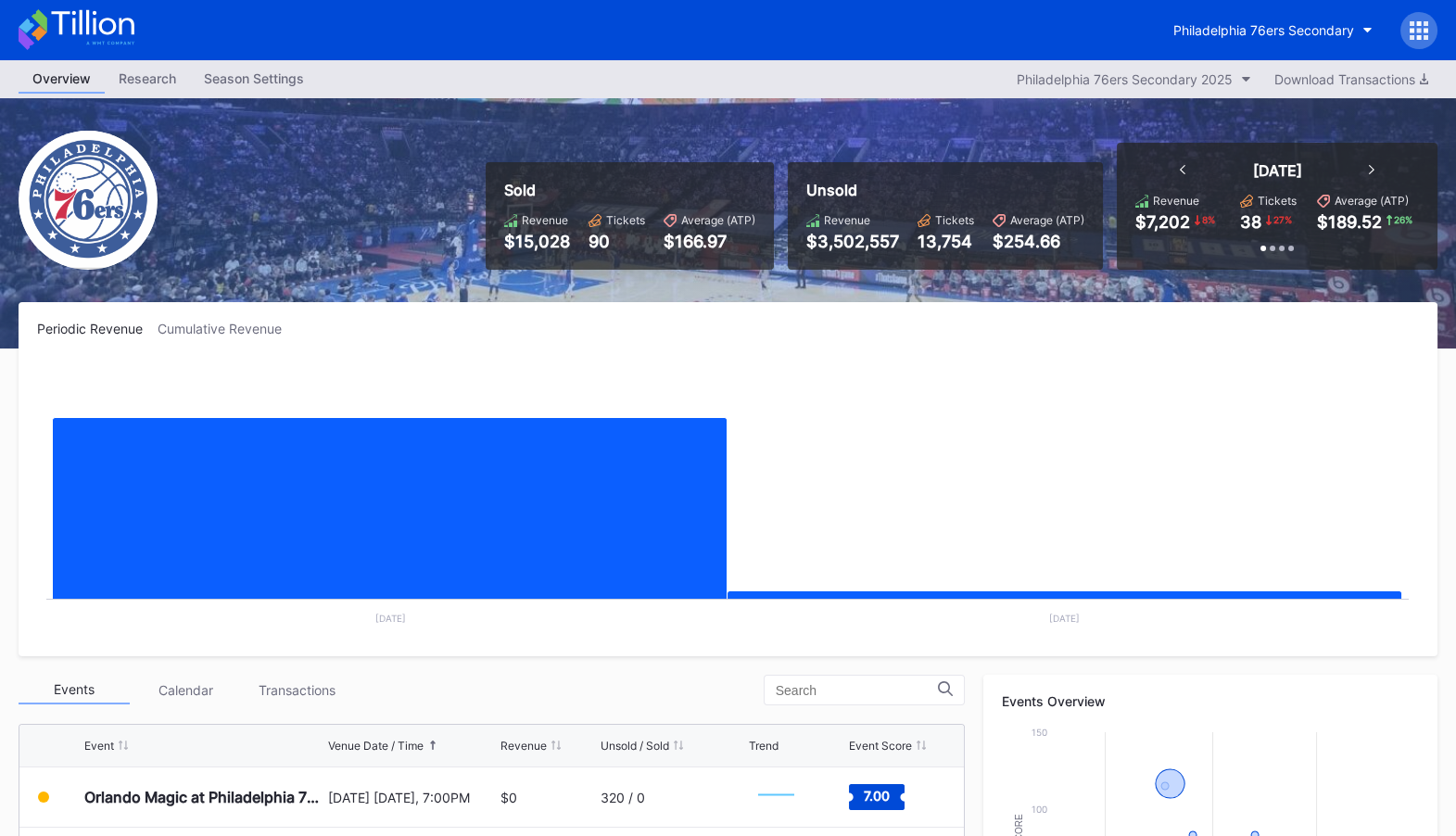
click at [249, 54] on div "Philadelphia 76ers Secondary" at bounding box center [728, 30] width 1456 height 60
click at [249, 71] on div "Season Settings" at bounding box center [253, 79] width 127 height 27
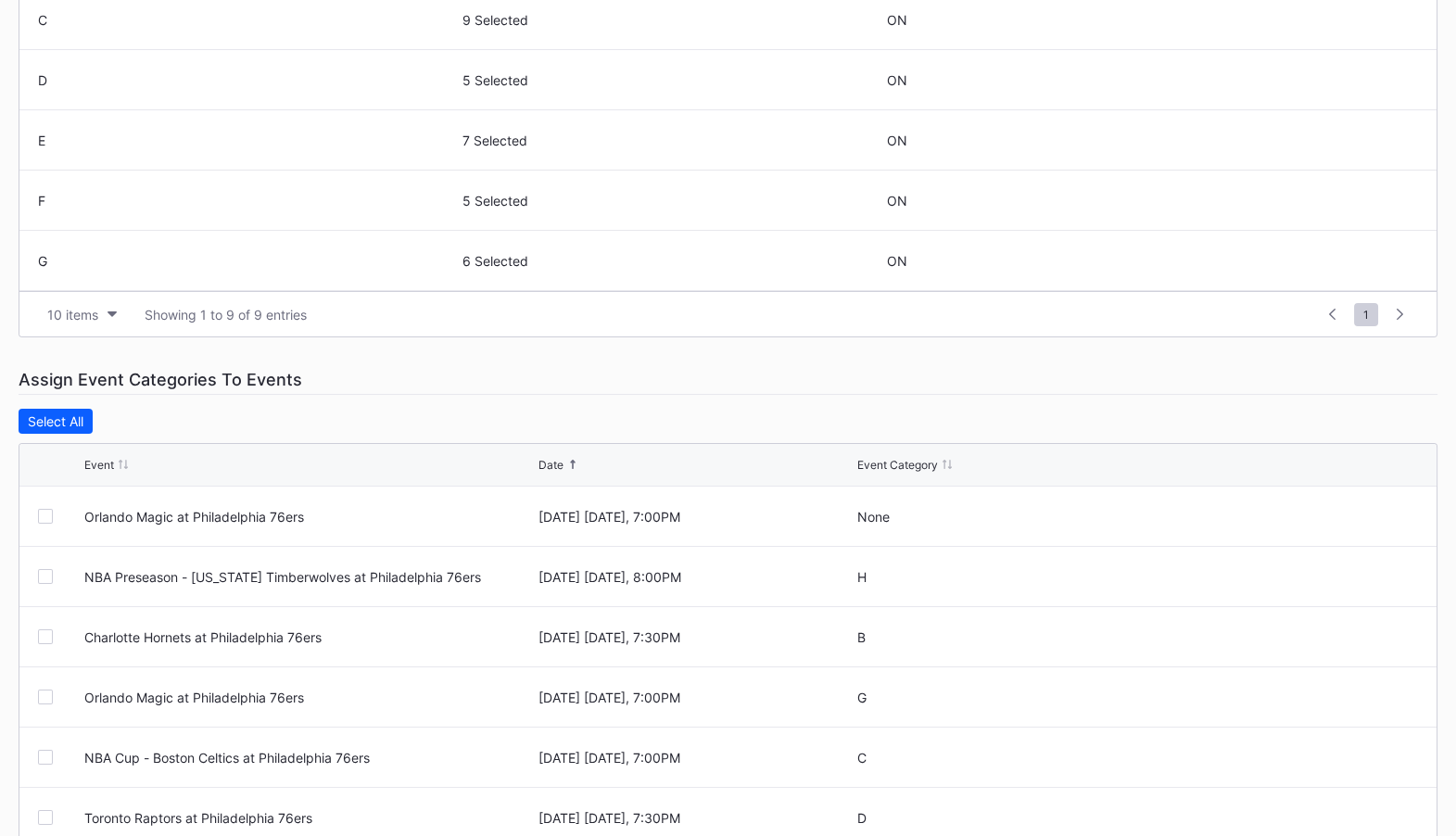
scroll to position [662, 0]
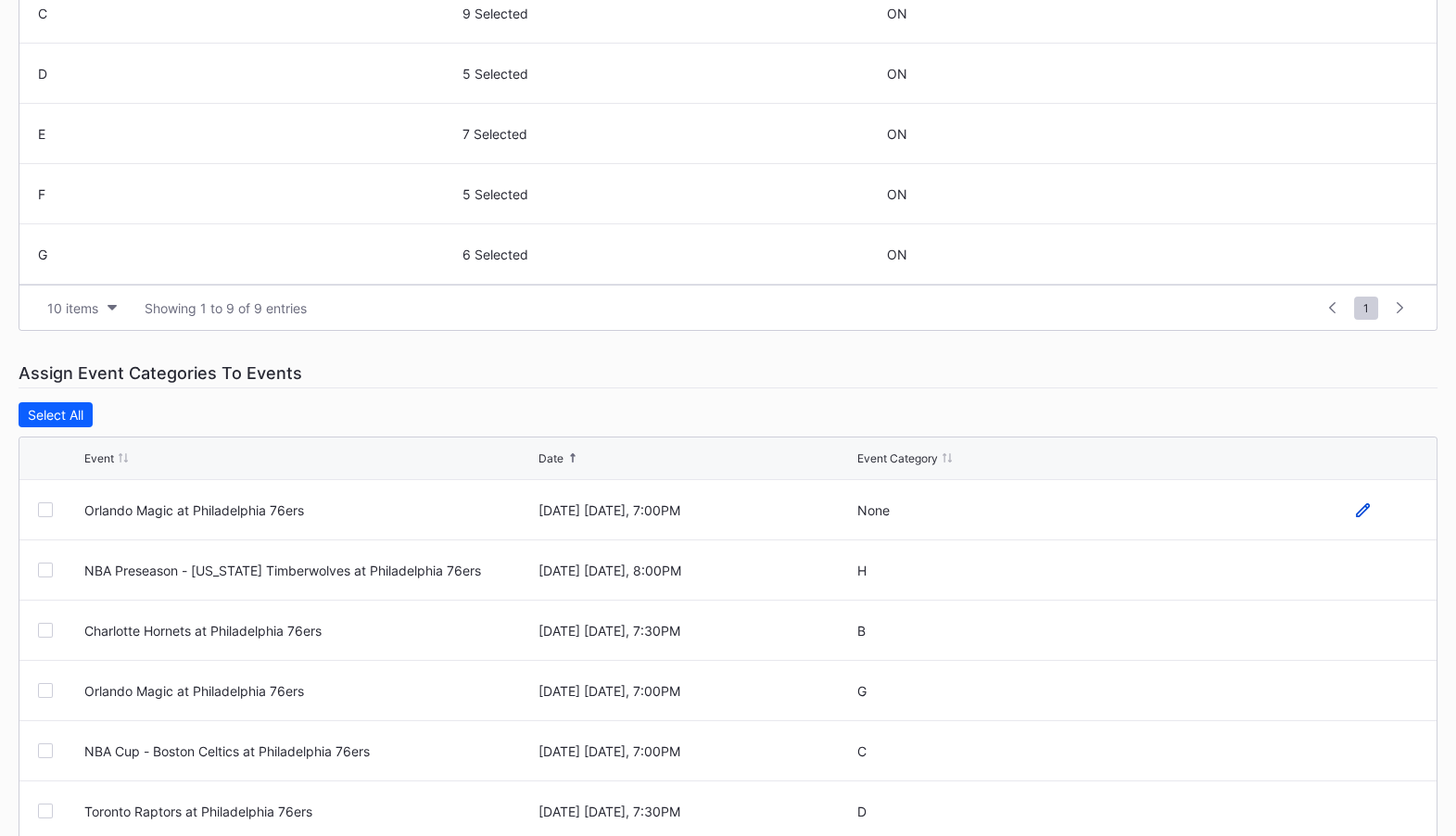
click at [1364, 511] on icon at bounding box center [1363, 510] width 14 height 14
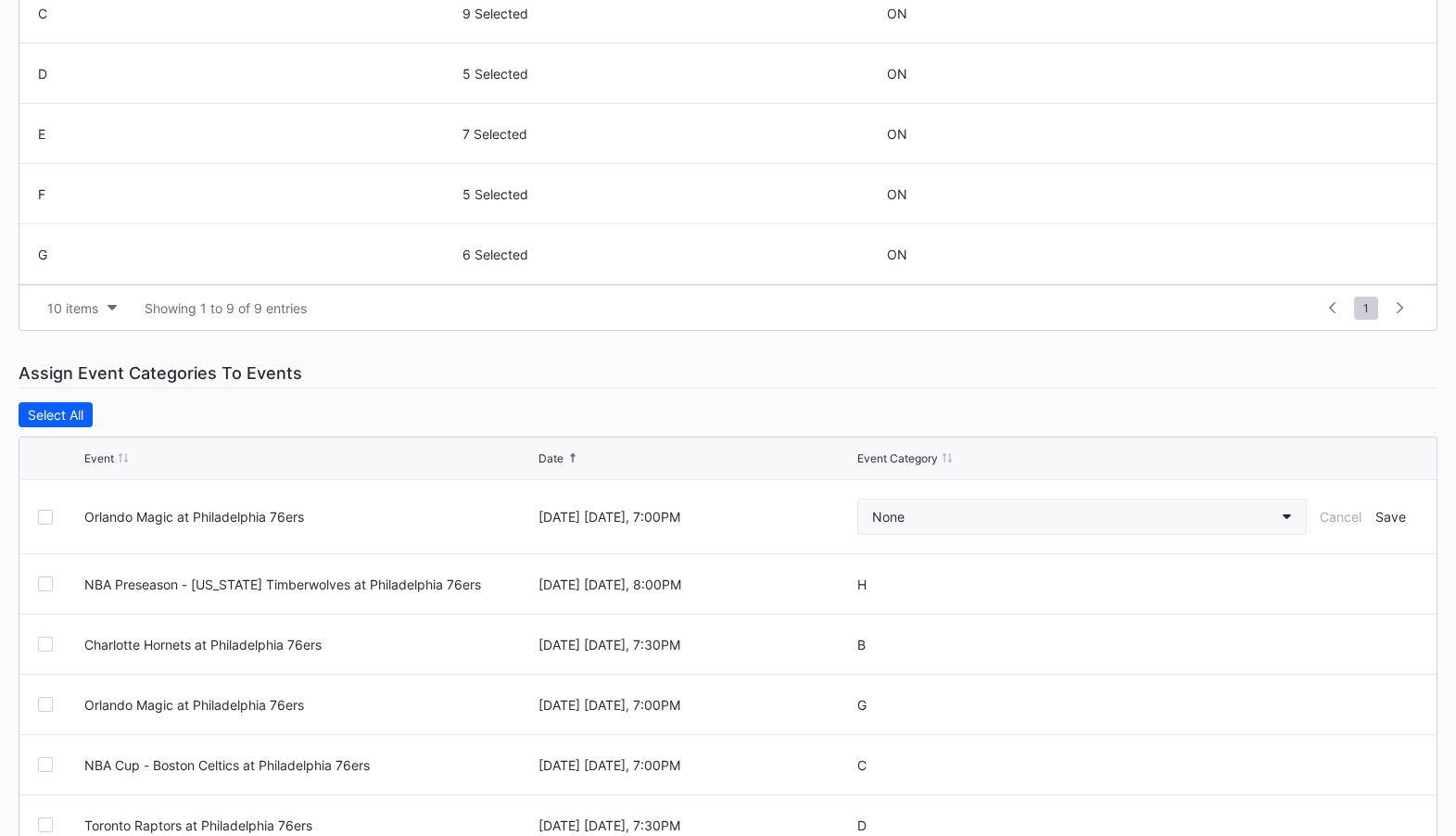
click at [1068, 506] on button "None" at bounding box center [1082, 516] width 450 height 36
click at [918, 432] on div "H" at bounding box center [965, 432] width 216 height 34
click at [1400, 514] on div "Save" at bounding box center [1390, 517] width 30 height 16
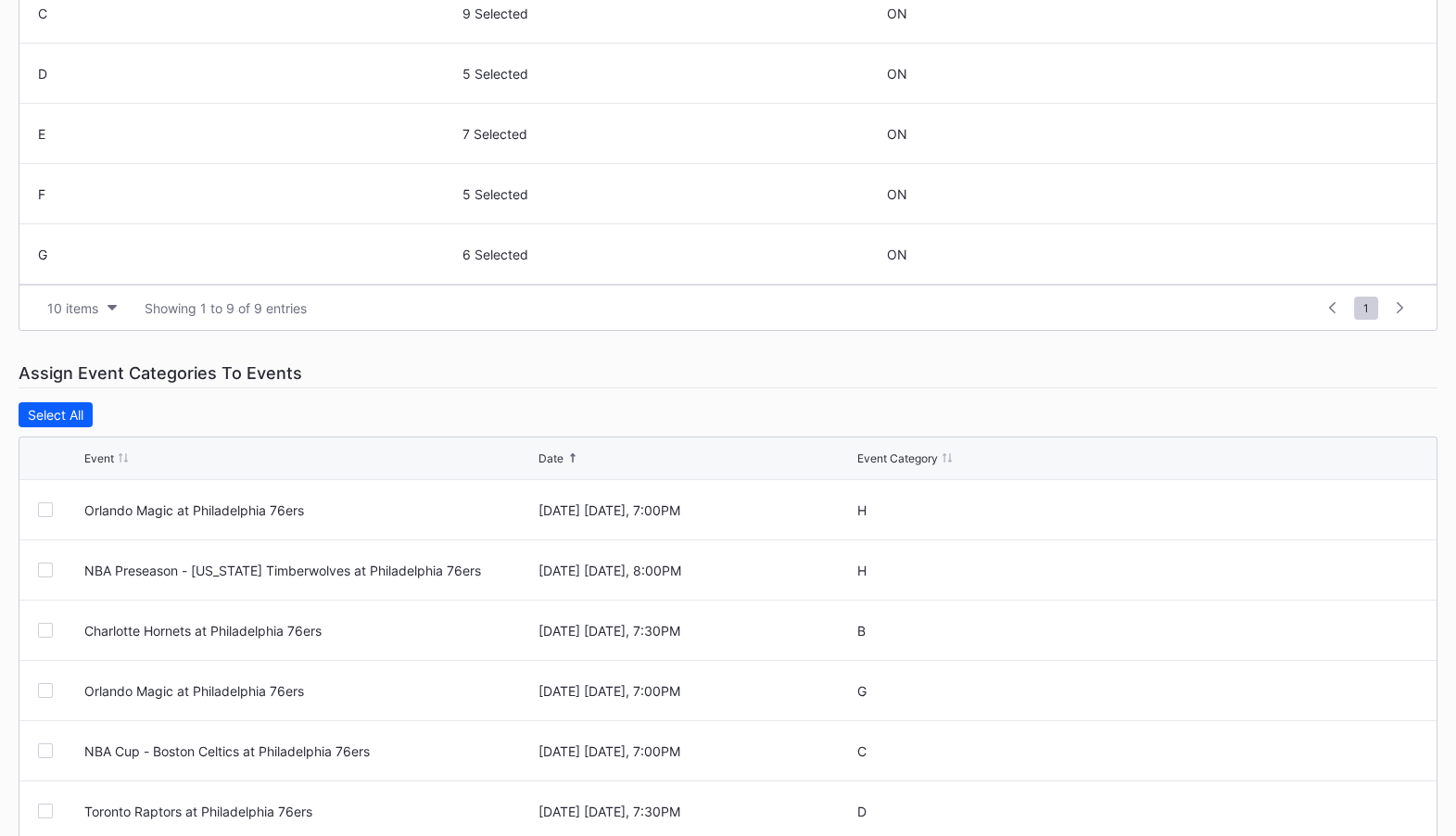
scroll to position [0, 0]
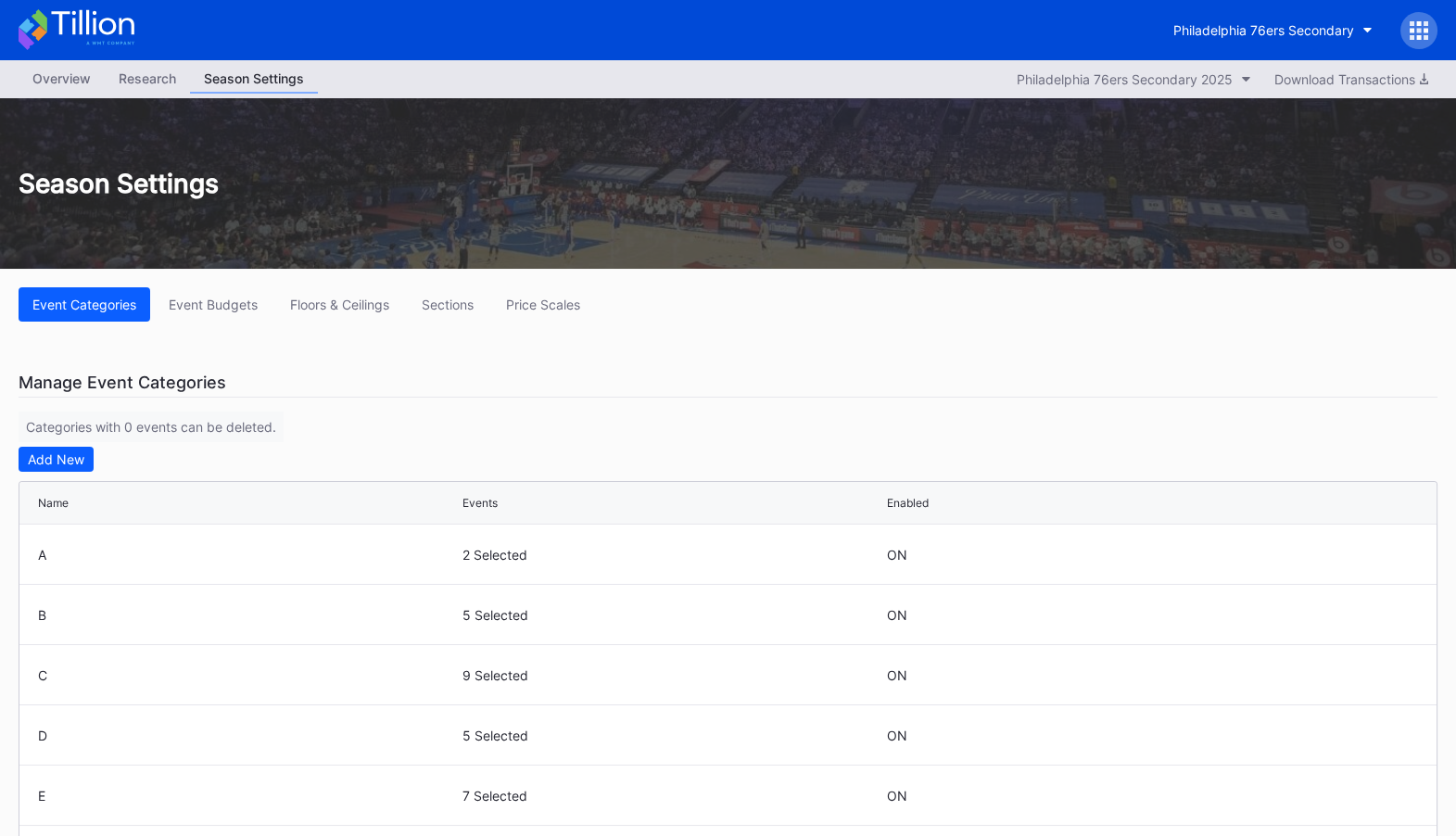
click at [60, 82] on div "Overview" at bounding box center [61, 79] width 87 height 27
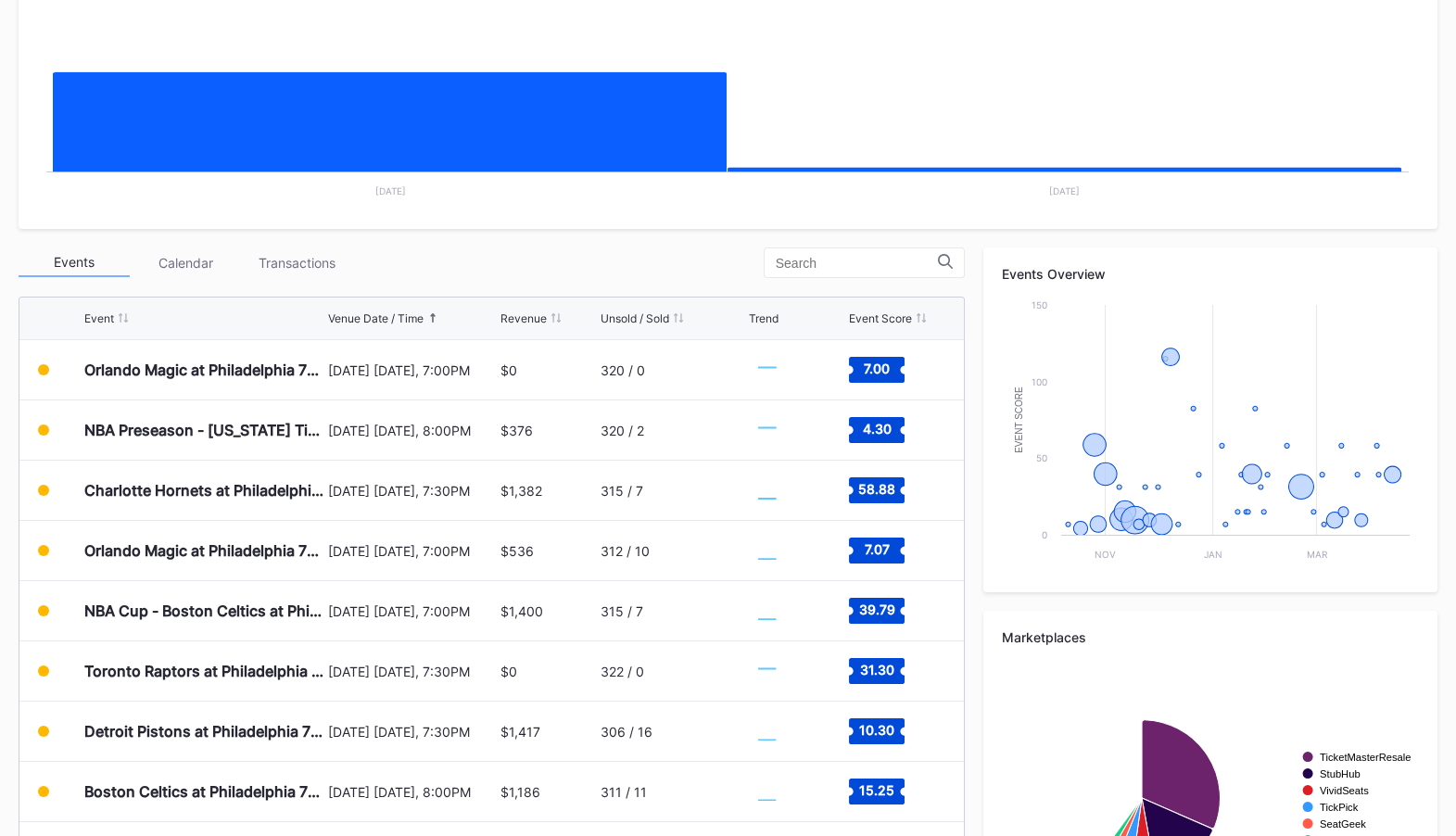
scroll to position [564, 0]
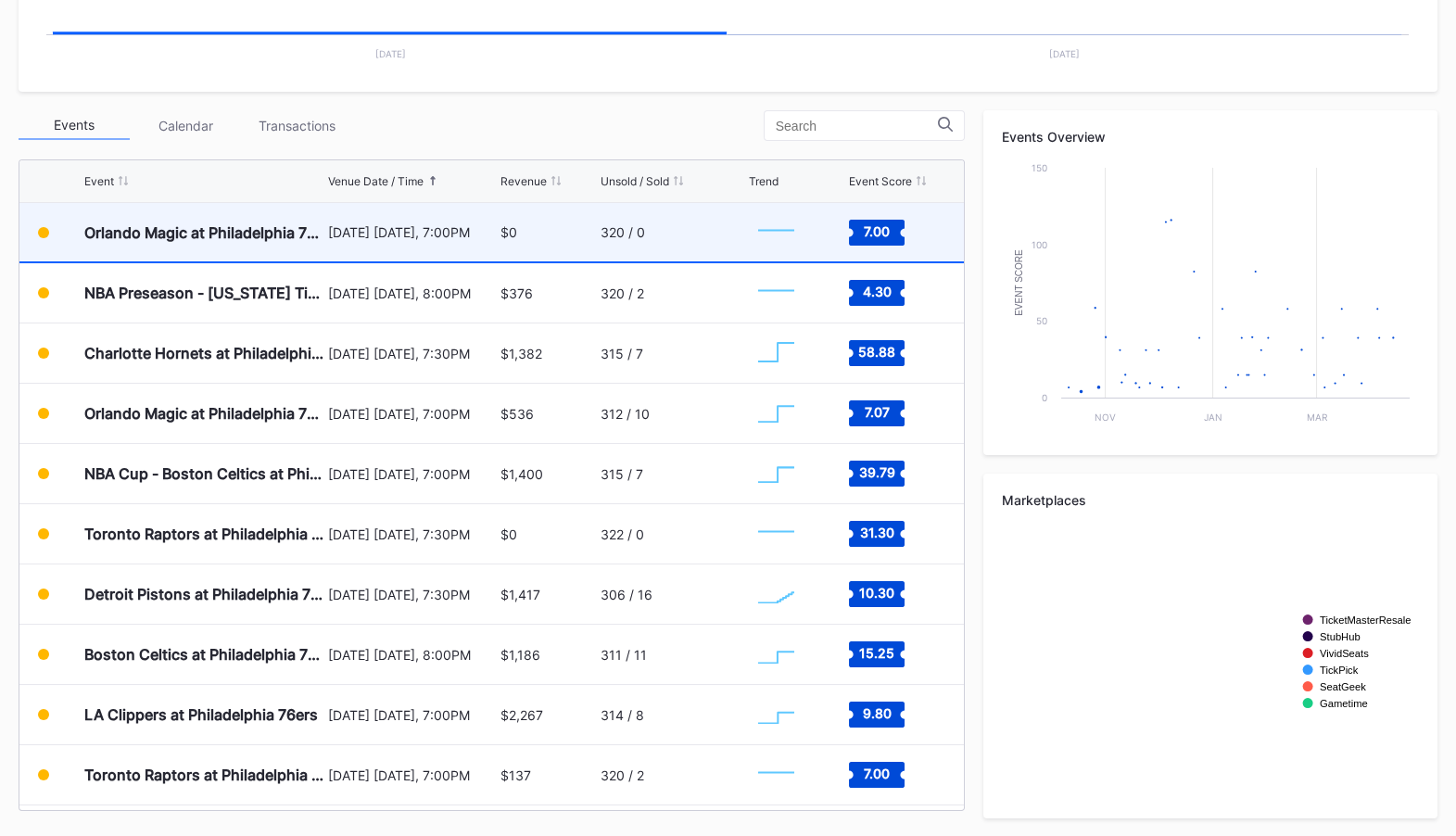
click at [522, 232] on div "$0" at bounding box center [548, 232] width 95 height 58
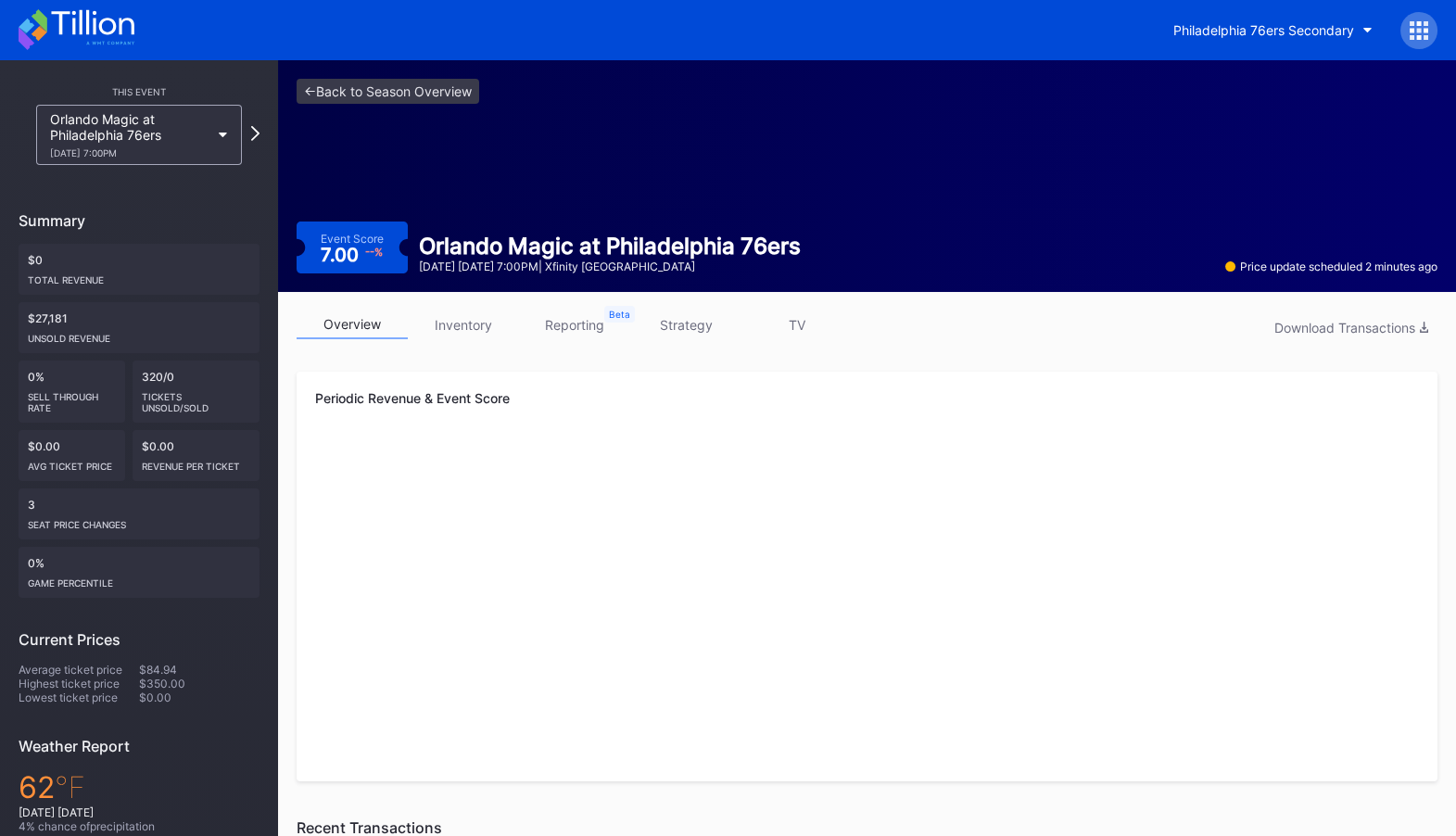
click at [477, 318] on link "inventory" at bounding box center [463, 325] width 111 height 29
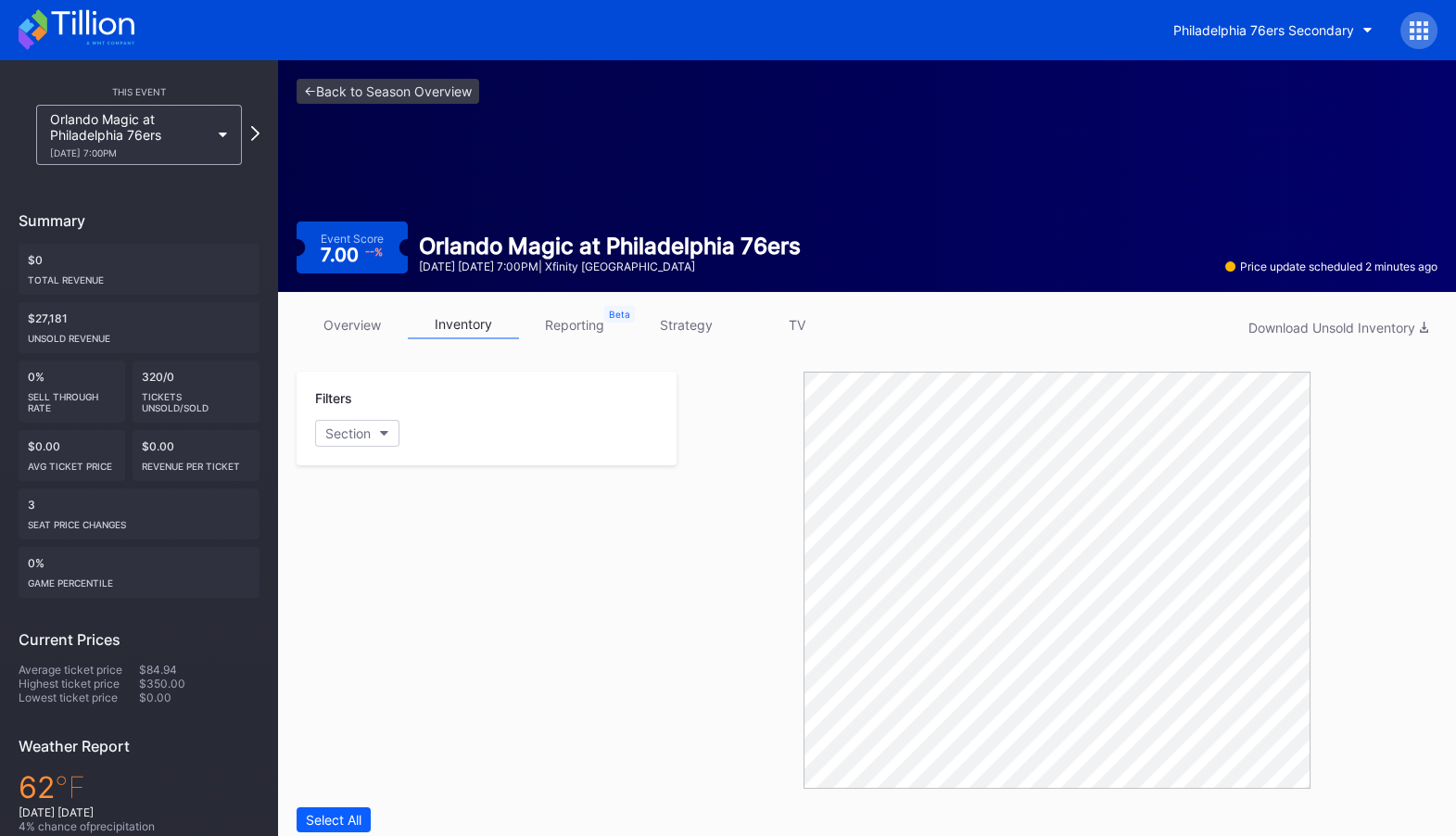
click at [406, 105] on div "<- Back to Season Overview Event Score 7.00 -- % Orlando Magic at Philadelphia …" at bounding box center [867, 176] width 1178 height 232
click at [442, 100] on link "<- Back to Season Overview" at bounding box center [388, 91] width 183 height 25
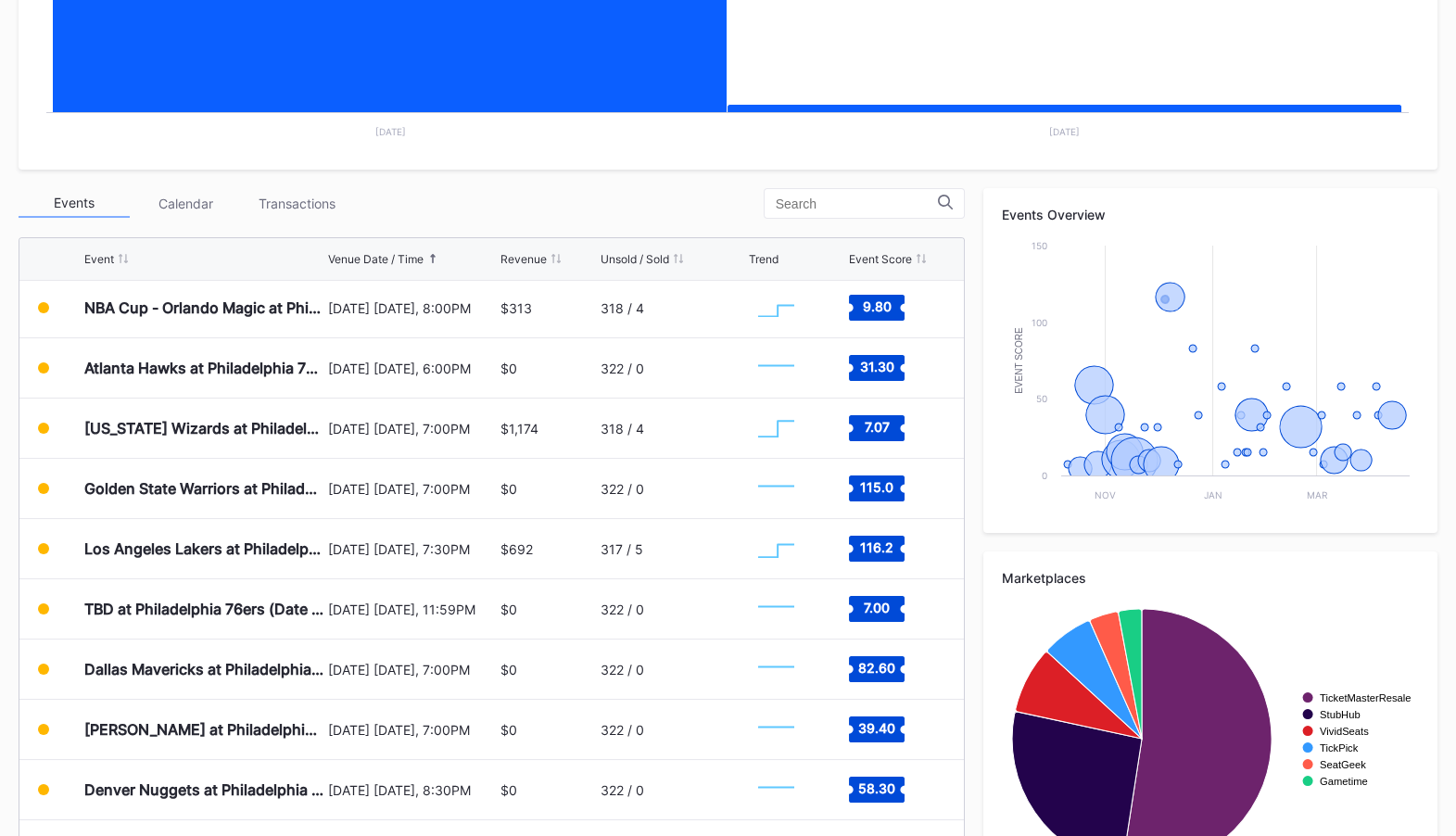
scroll to position [671, 0]
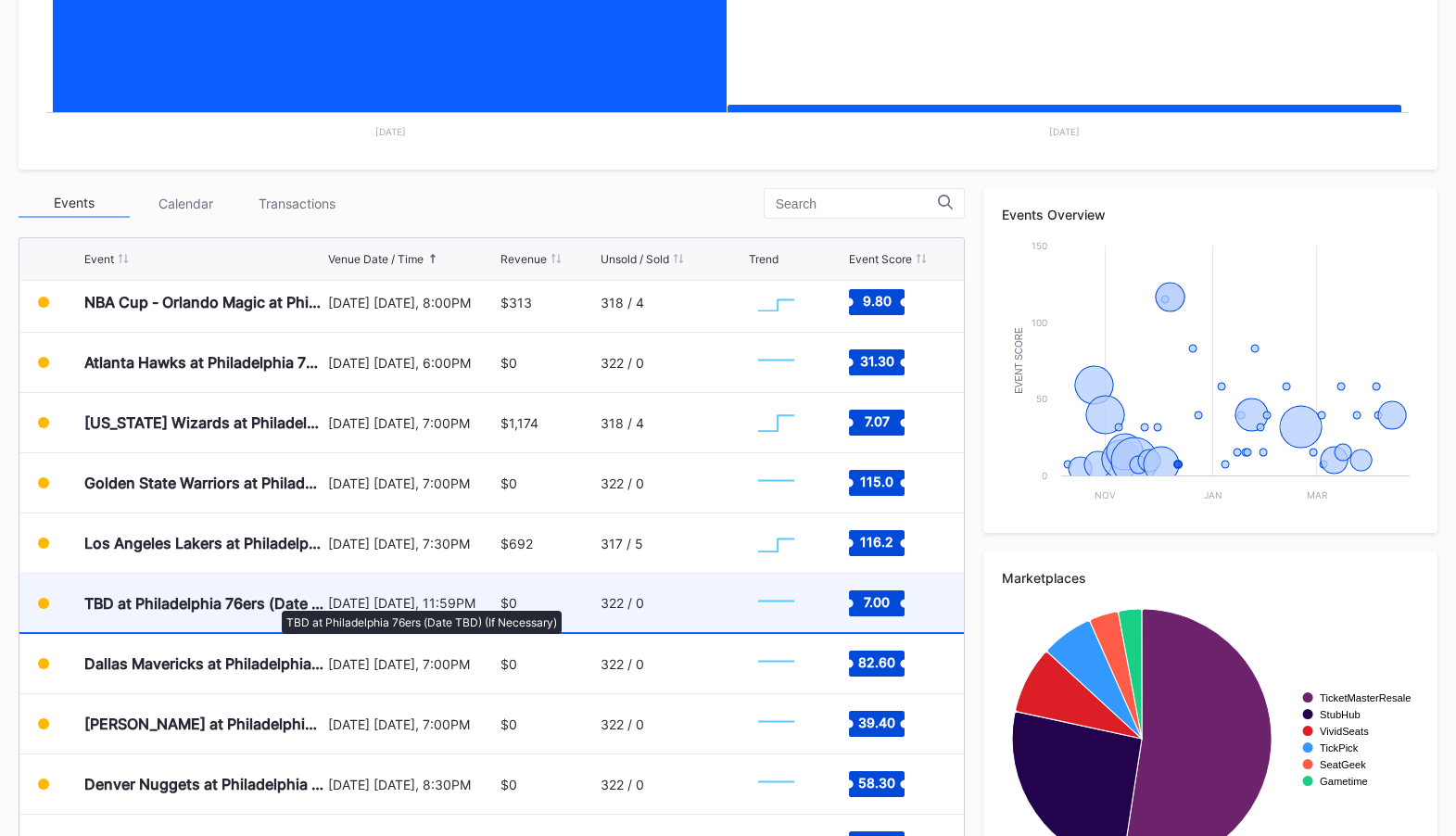
click at [273, 601] on div "TBD at Philadelphia 76ers (Date TBD) (If Necessary)" at bounding box center [204, 602] width 239 height 18
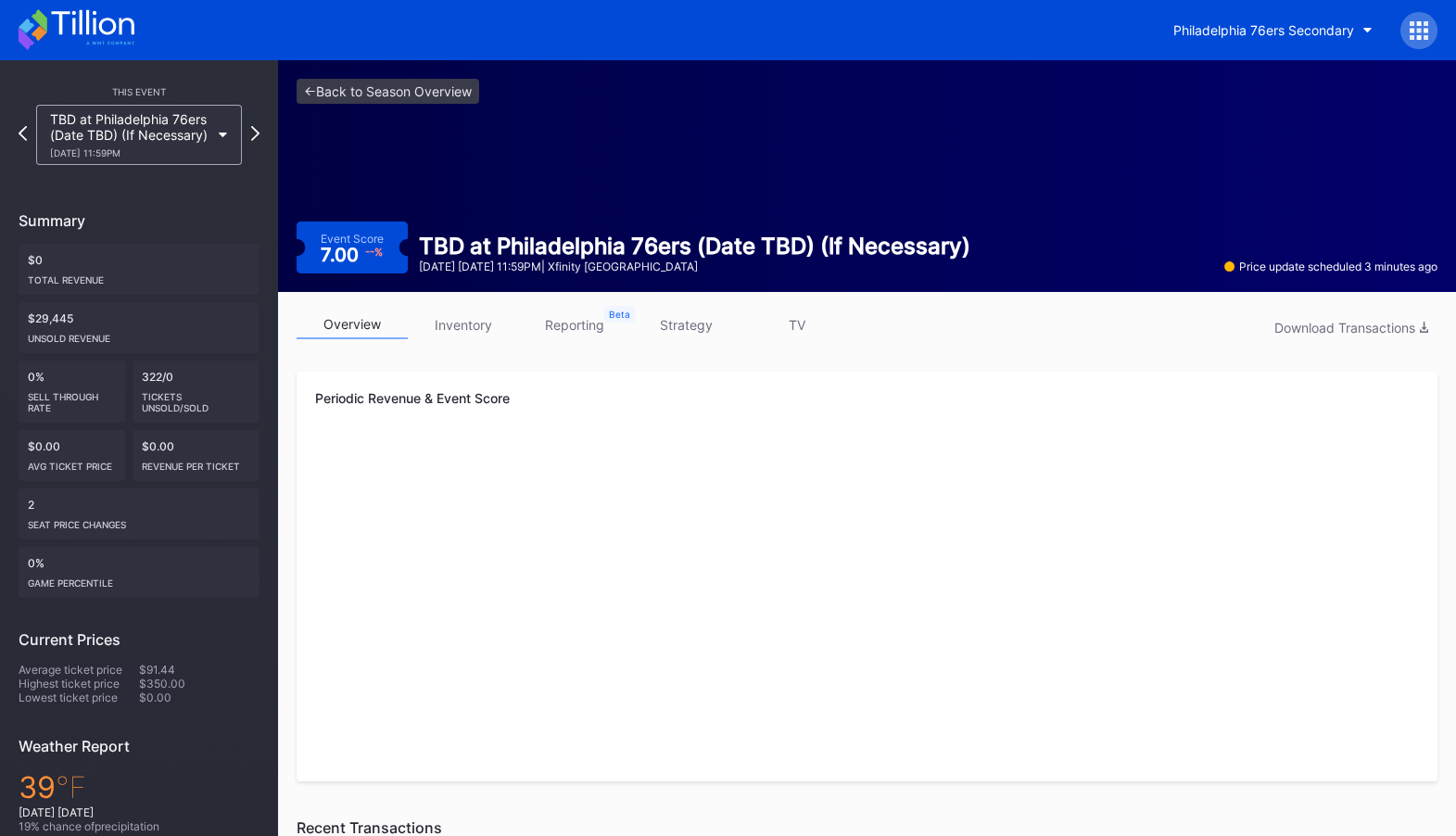
click at [454, 324] on link "inventory" at bounding box center [463, 325] width 111 height 29
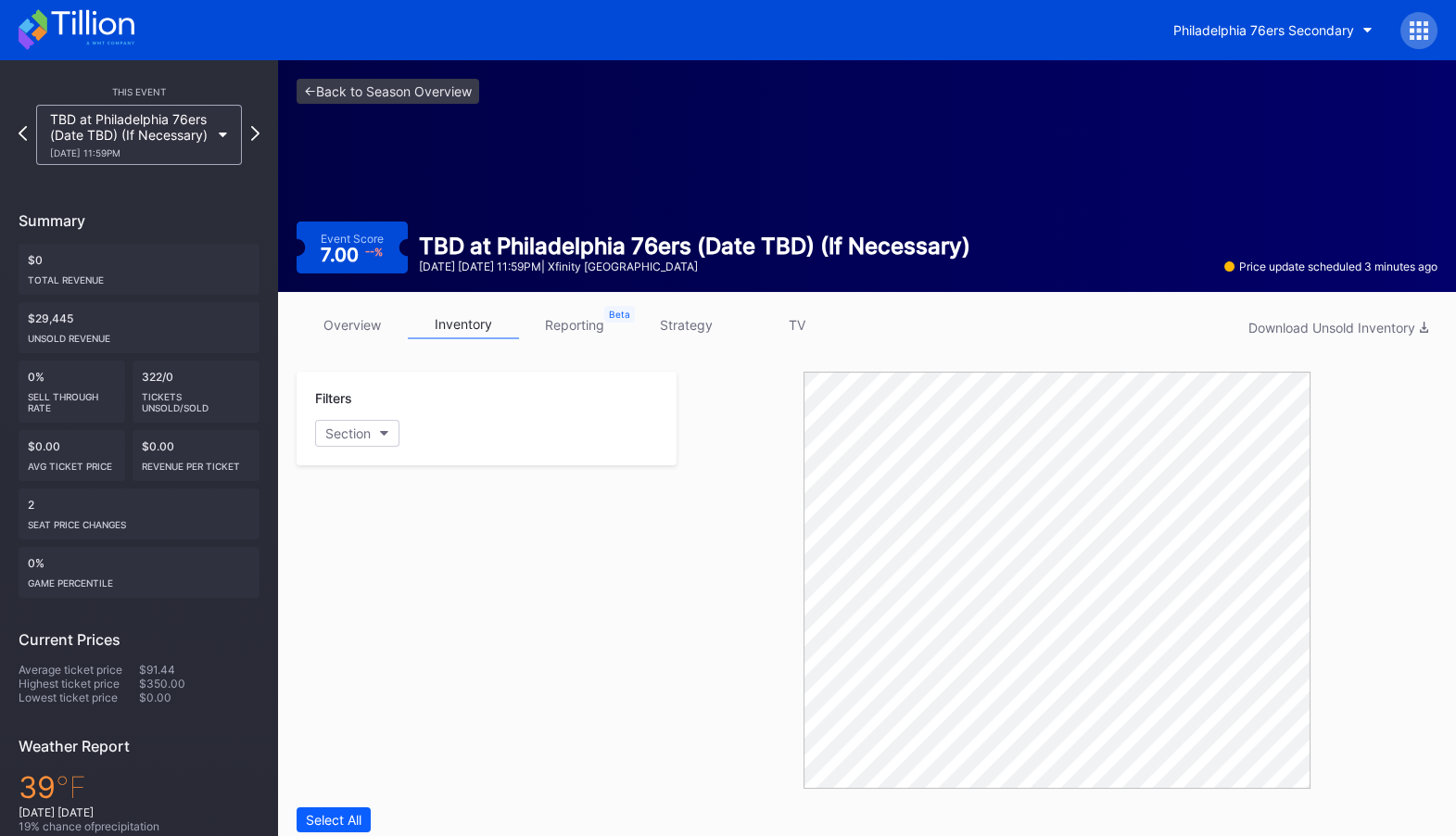
click at [389, 74] on div "<- Back to Season Overview Event Score 7.00 -- % TBD at Philadelphia 76ers (Dat…" at bounding box center [867, 176] width 1178 height 232
click at [390, 112] on div "<- Back to Season Overview Event Score 7.00 -- % TBD at Philadelphia 76ers (Dat…" at bounding box center [867, 176] width 1178 height 232
click at [396, 91] on link "<- Back to Season Overview" at bounding box center [388, 91] width 183 height 25
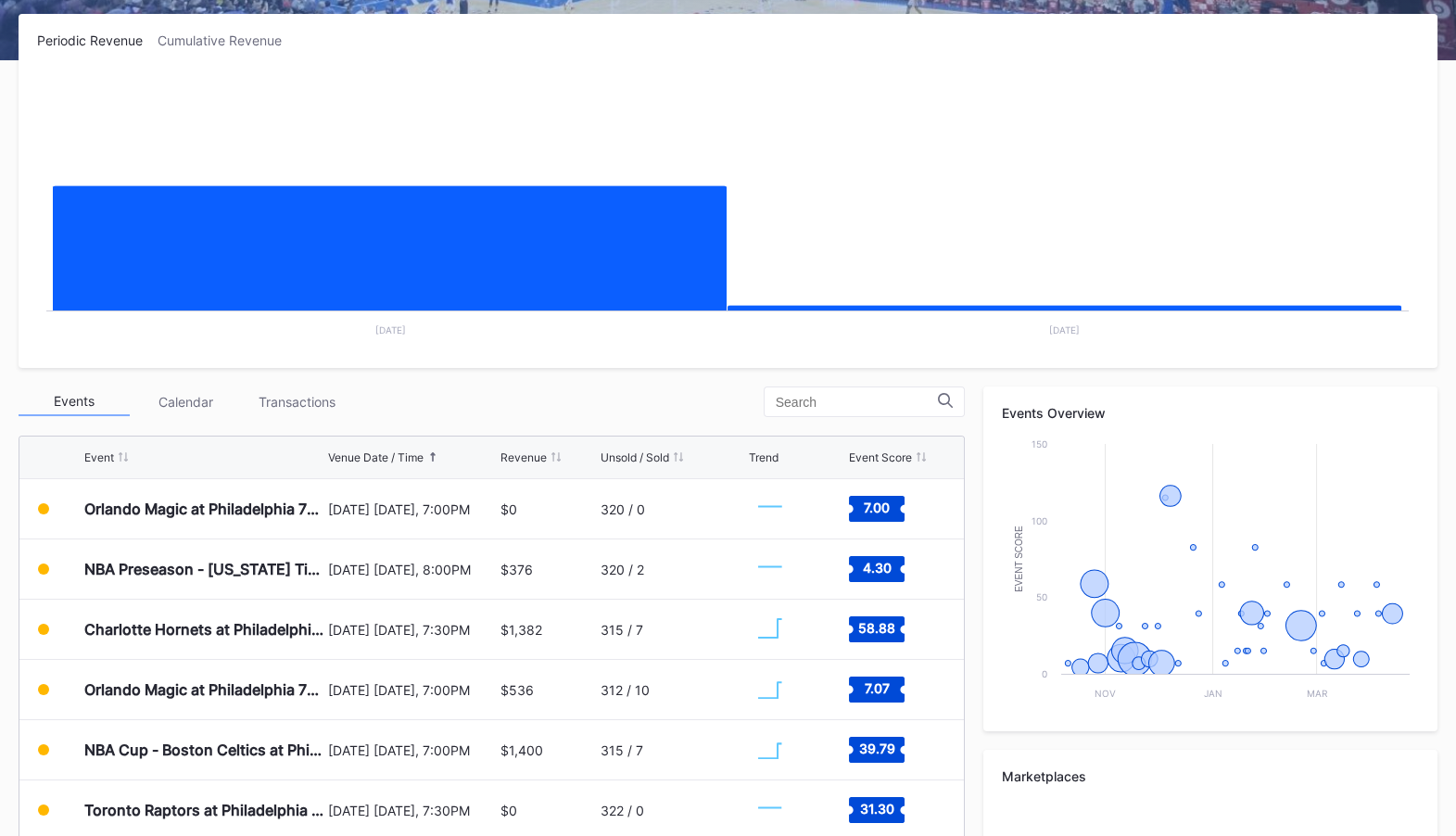
scroll to position [424, 0]
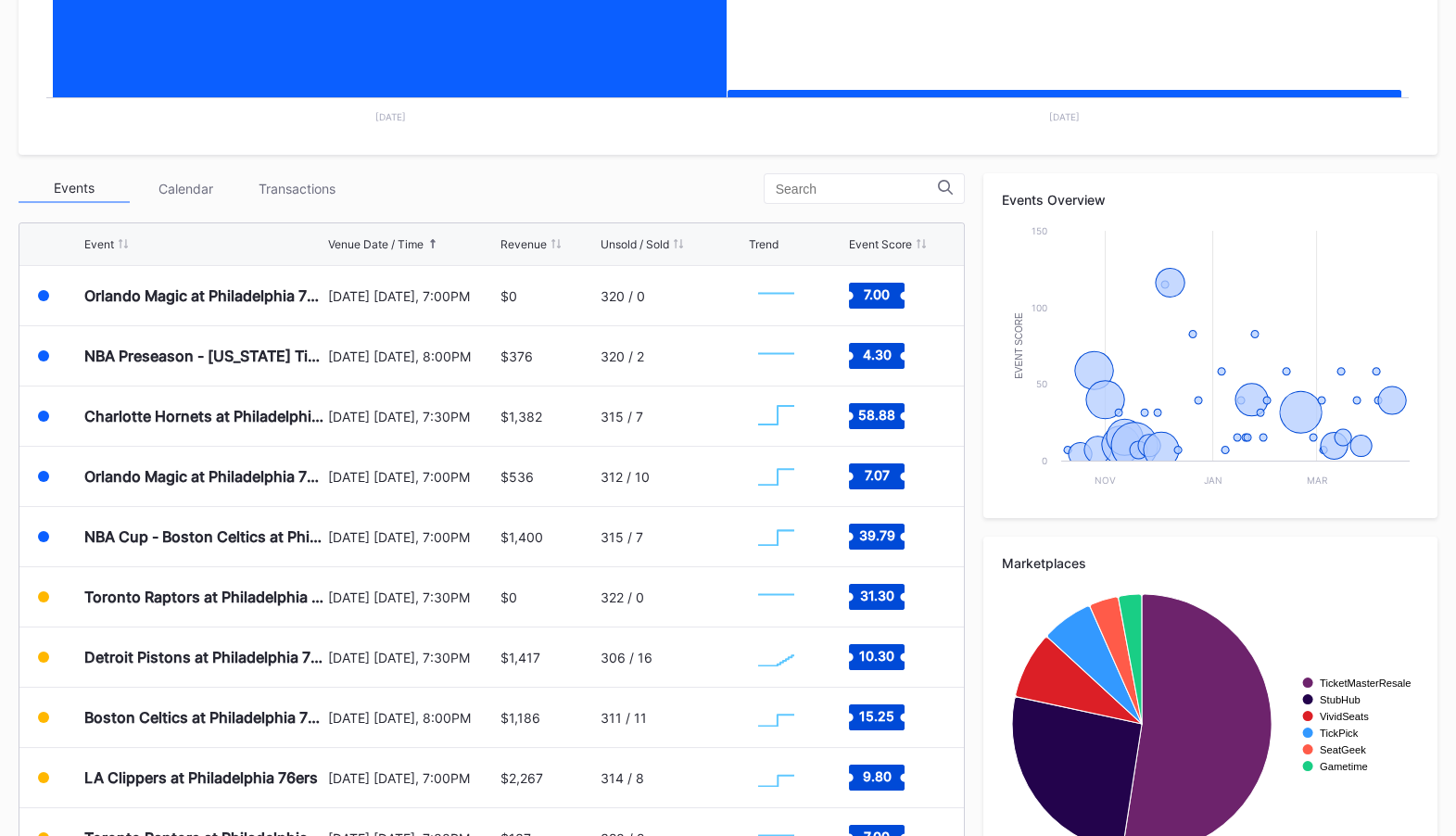
scroll to position [503, 0]
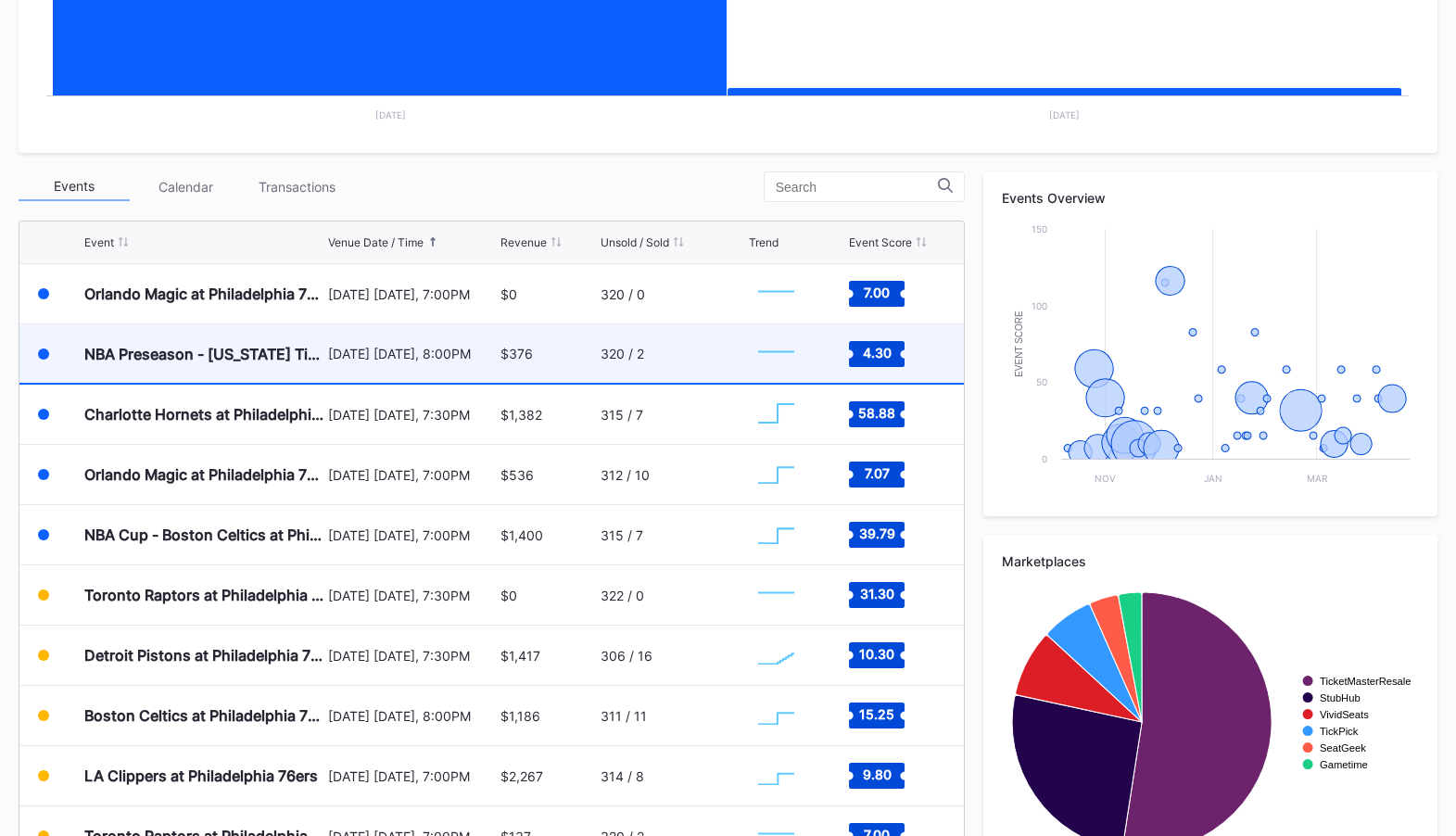
click at [491, 330] on div "[DATE] [DATE], 8:00PM" at bounding box center [412, 353] width 167 height 58
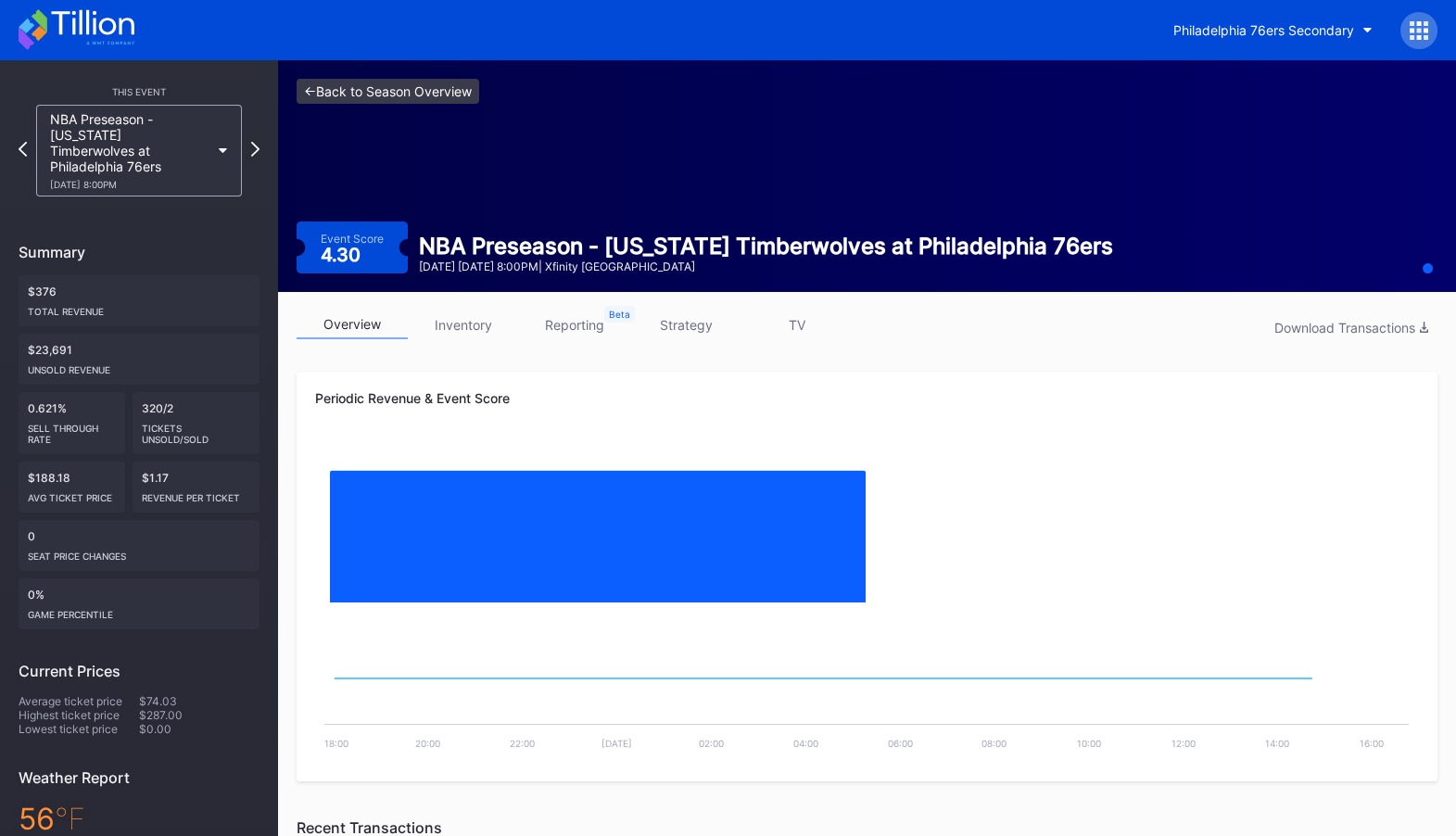
click at [397, 90] on link "<- Back to Season Overview" at bounding box center [388, 91] width 183 height 25
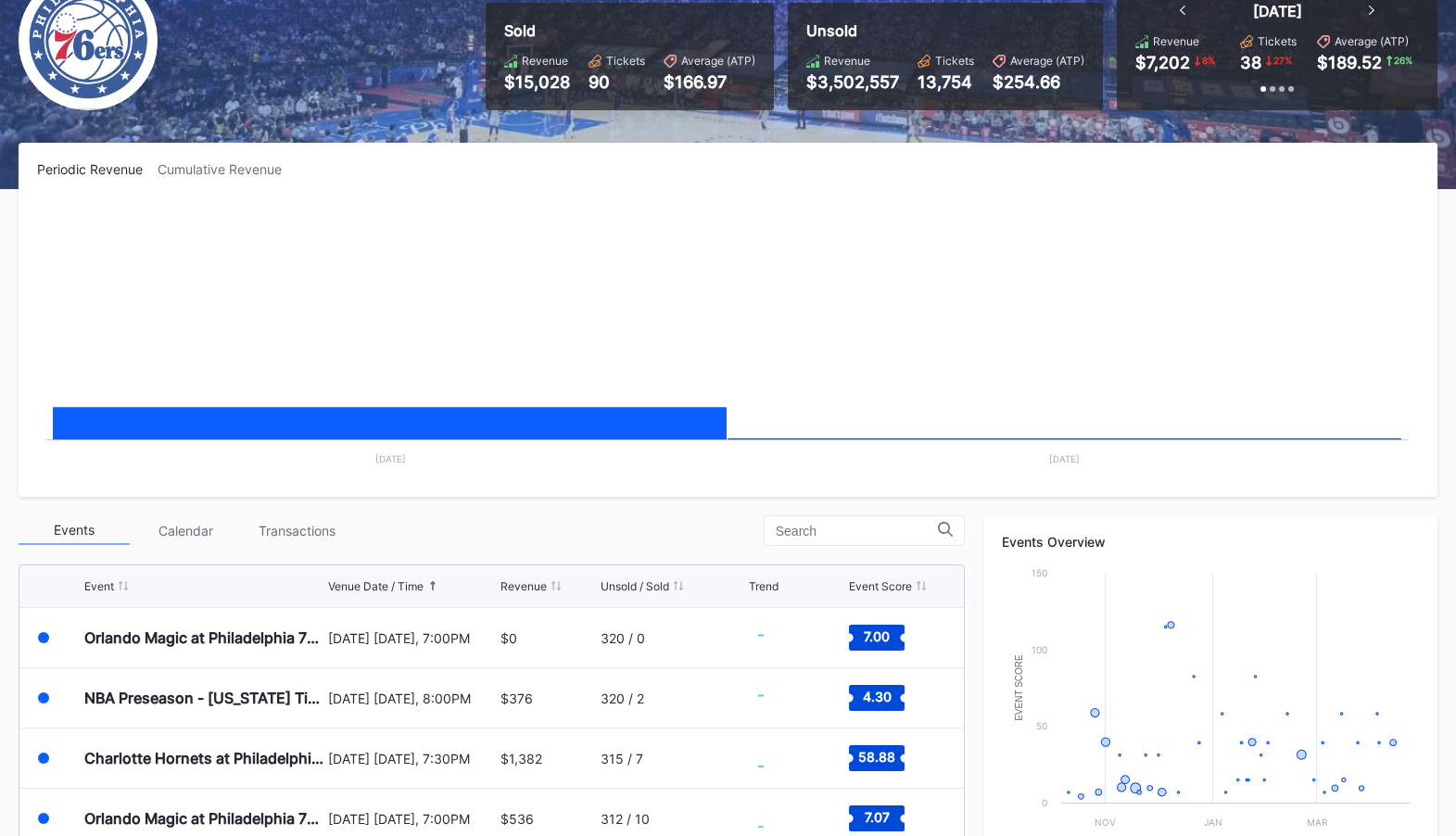
scroll to position [166, 0]
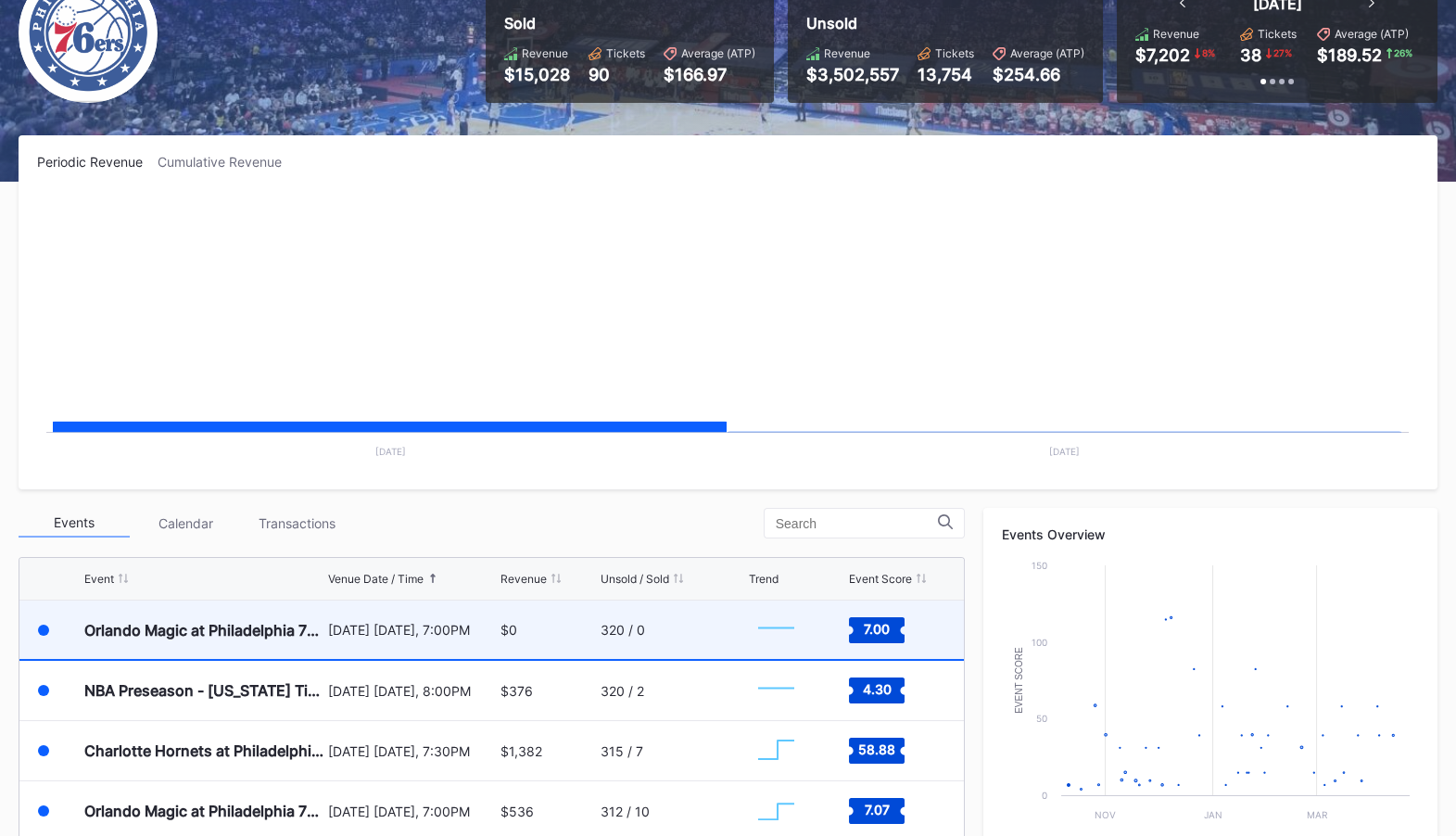
click at [528, 608] on div "$0" at bounding box center [548, 630] width 95 height 58
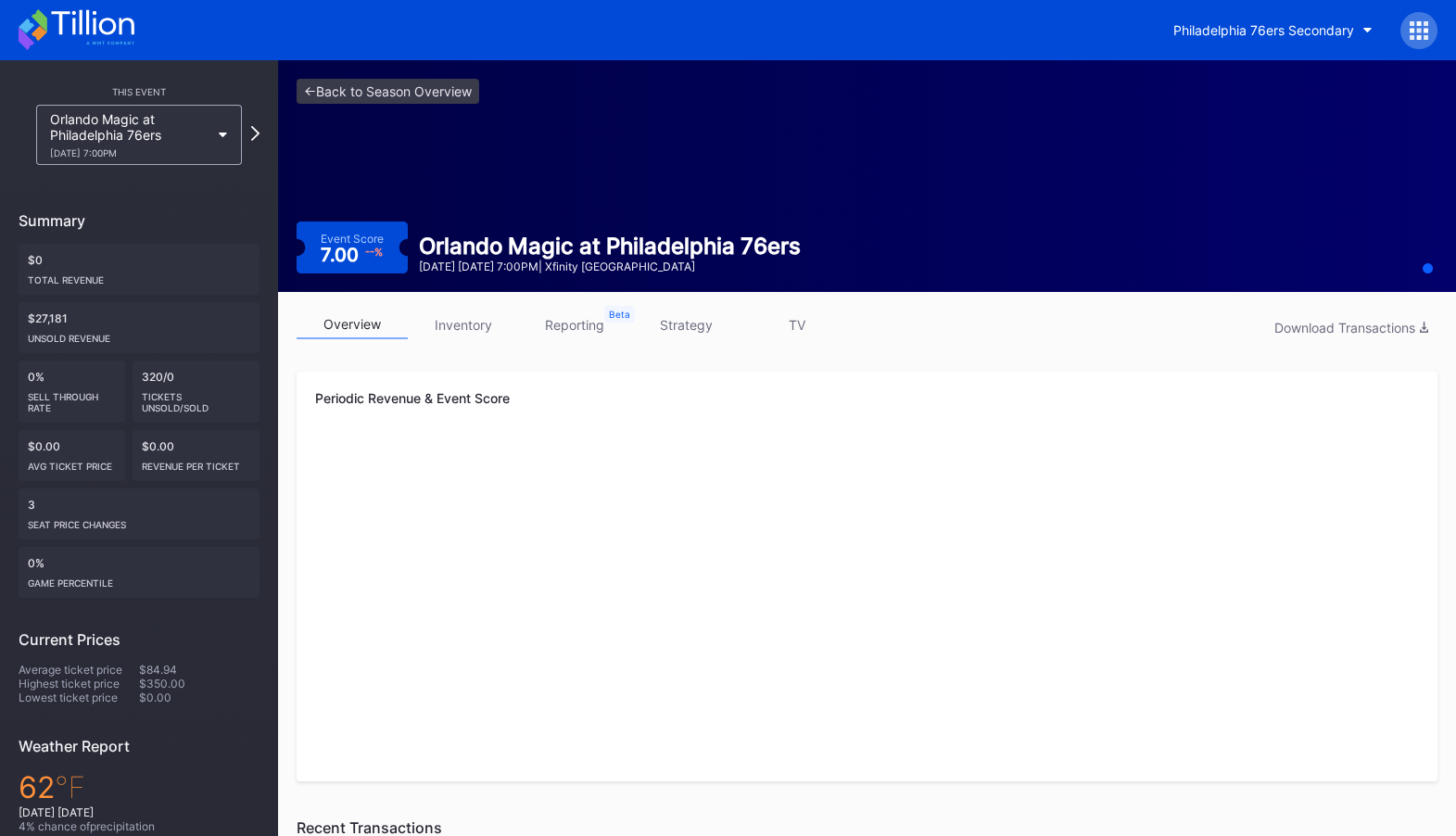
click at [462, 294] on div "overview inventory reporting strategy TV Download Transactions Periodic Revenue…" at bounding box center [867, 838] width 1178 height 1093
click at [462, 316] on link "inventory" at bounding box center [463, 325] width 111 height 29
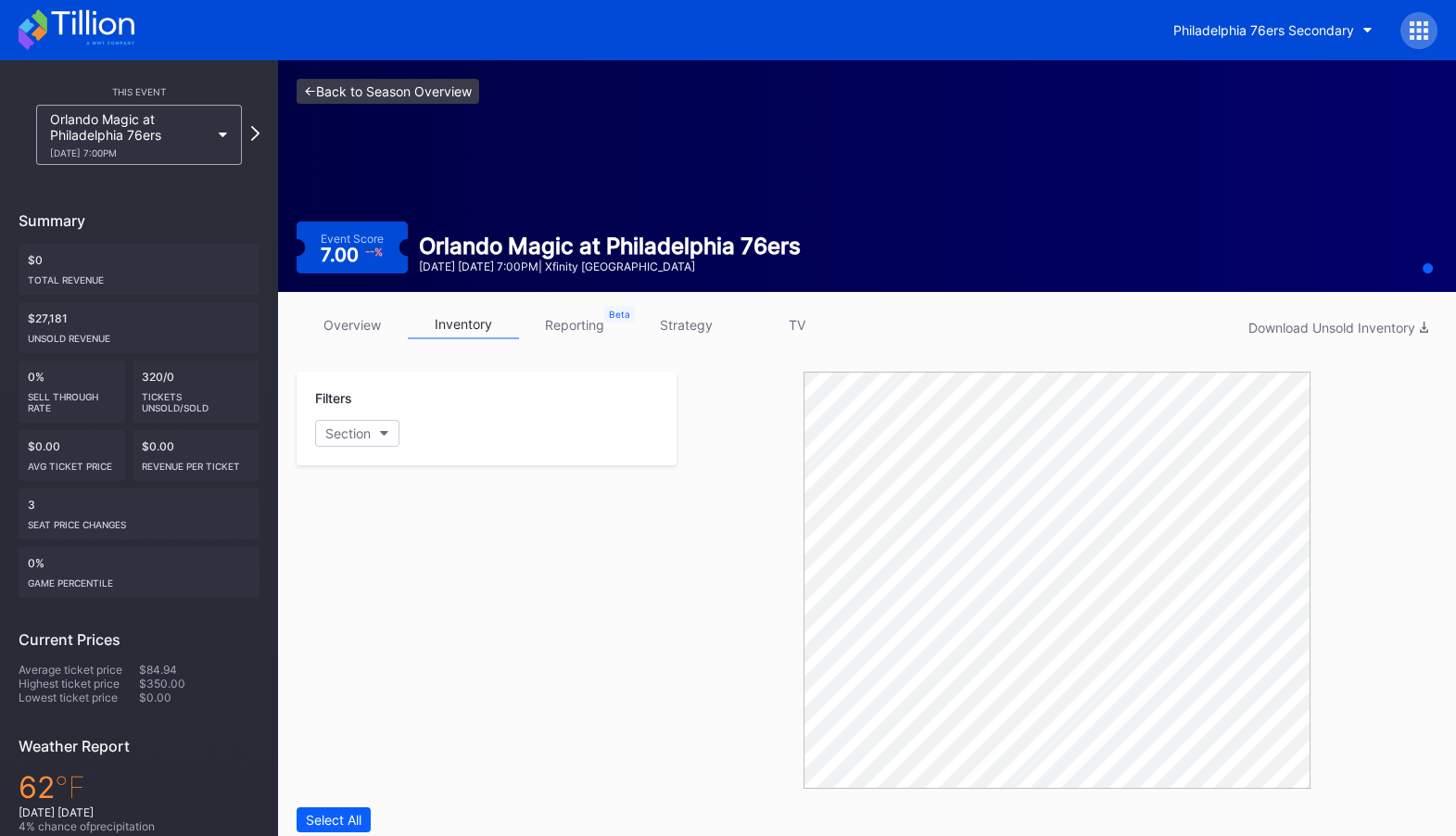
click at [360, 84] on link "<- Back to Season Overview" at bounding box center [388, 91] width 183 height 25
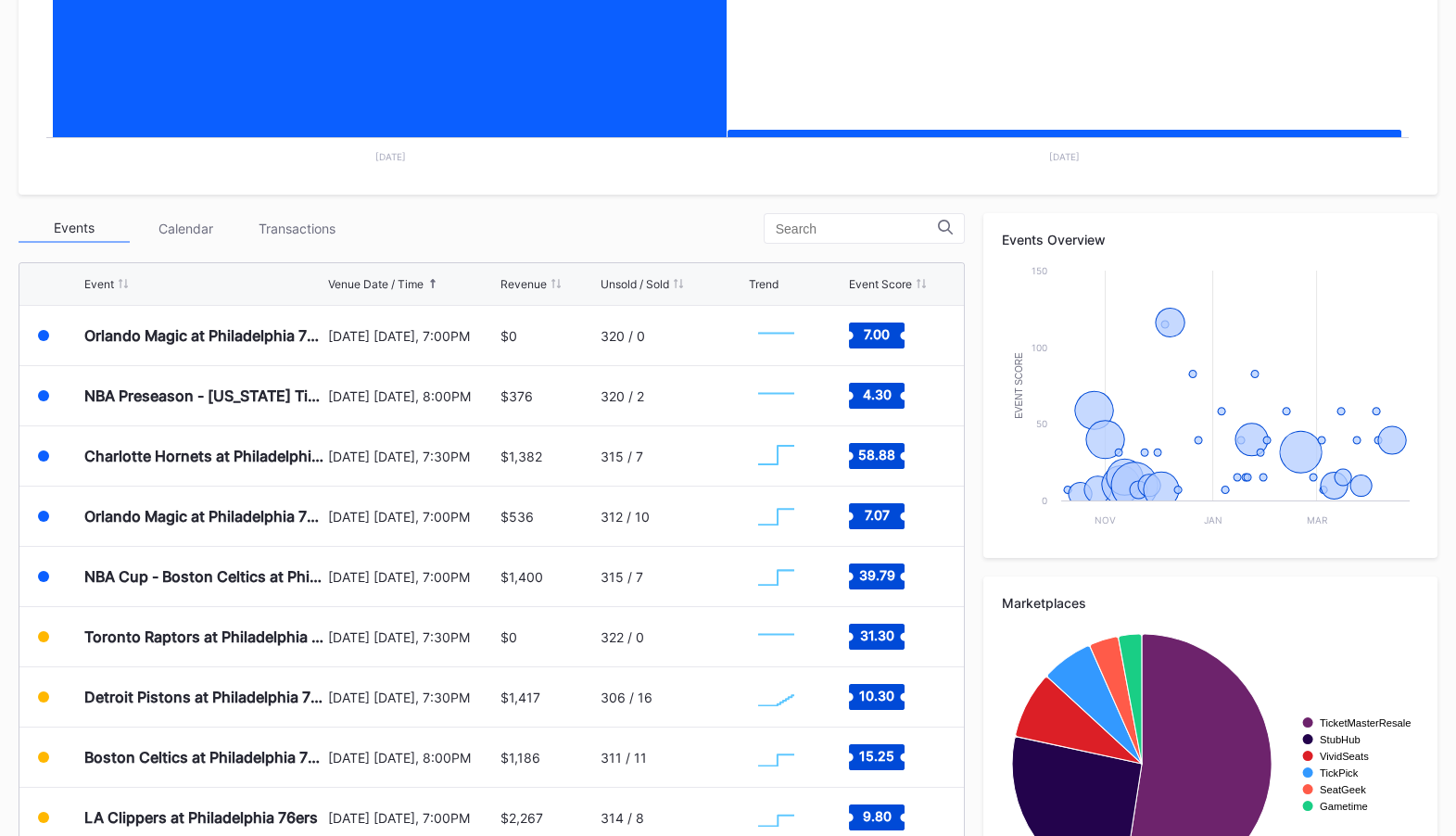
scroll to position [510, 0]
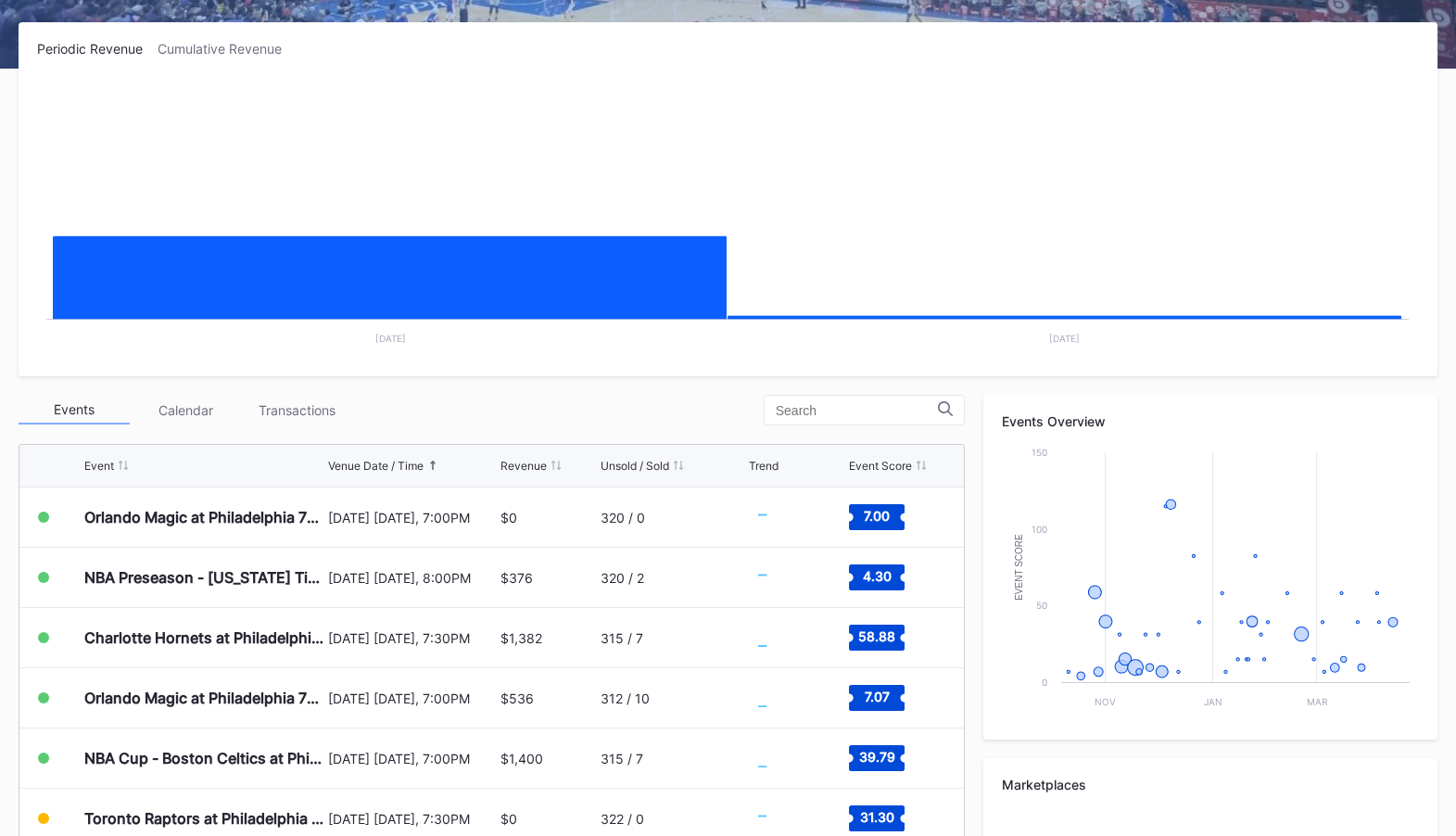
scroll to position [291, 0]
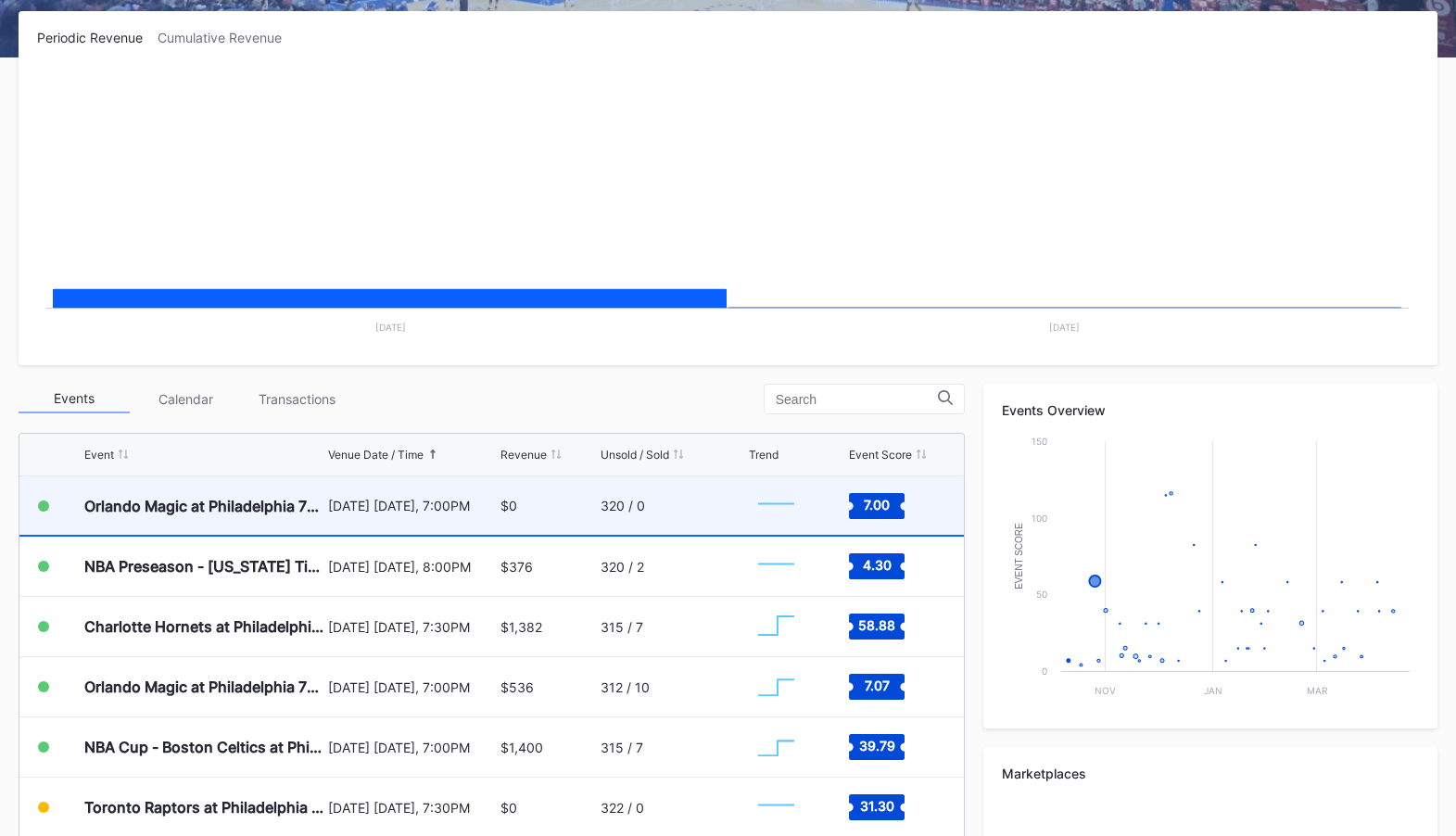
click at [500, 500] on div "$0" at bounding box center [508, 505] width 17 height 16
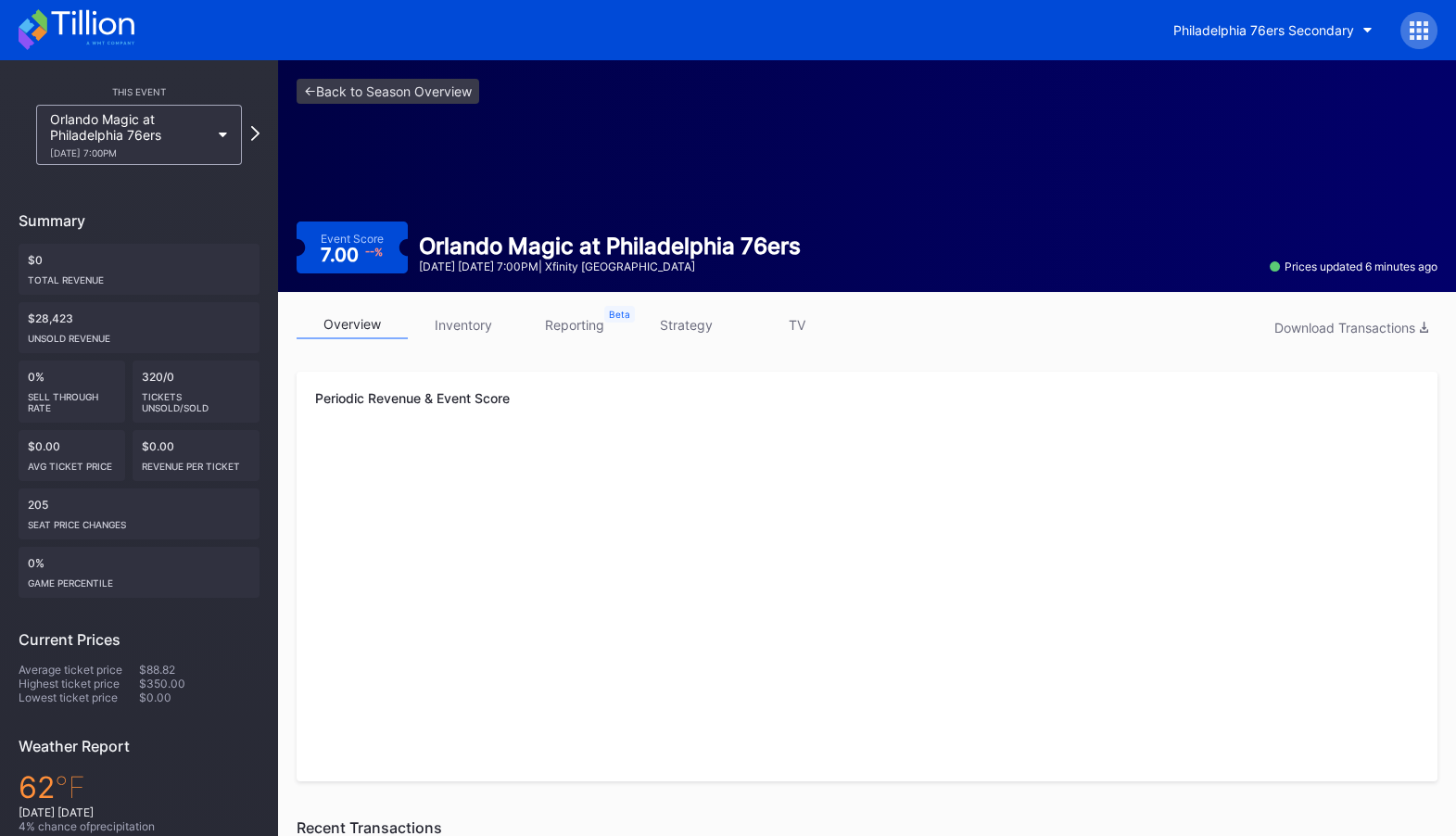
click at [465, 326] on link "inventory" at bounding box center [463, 325] width 111 height 29
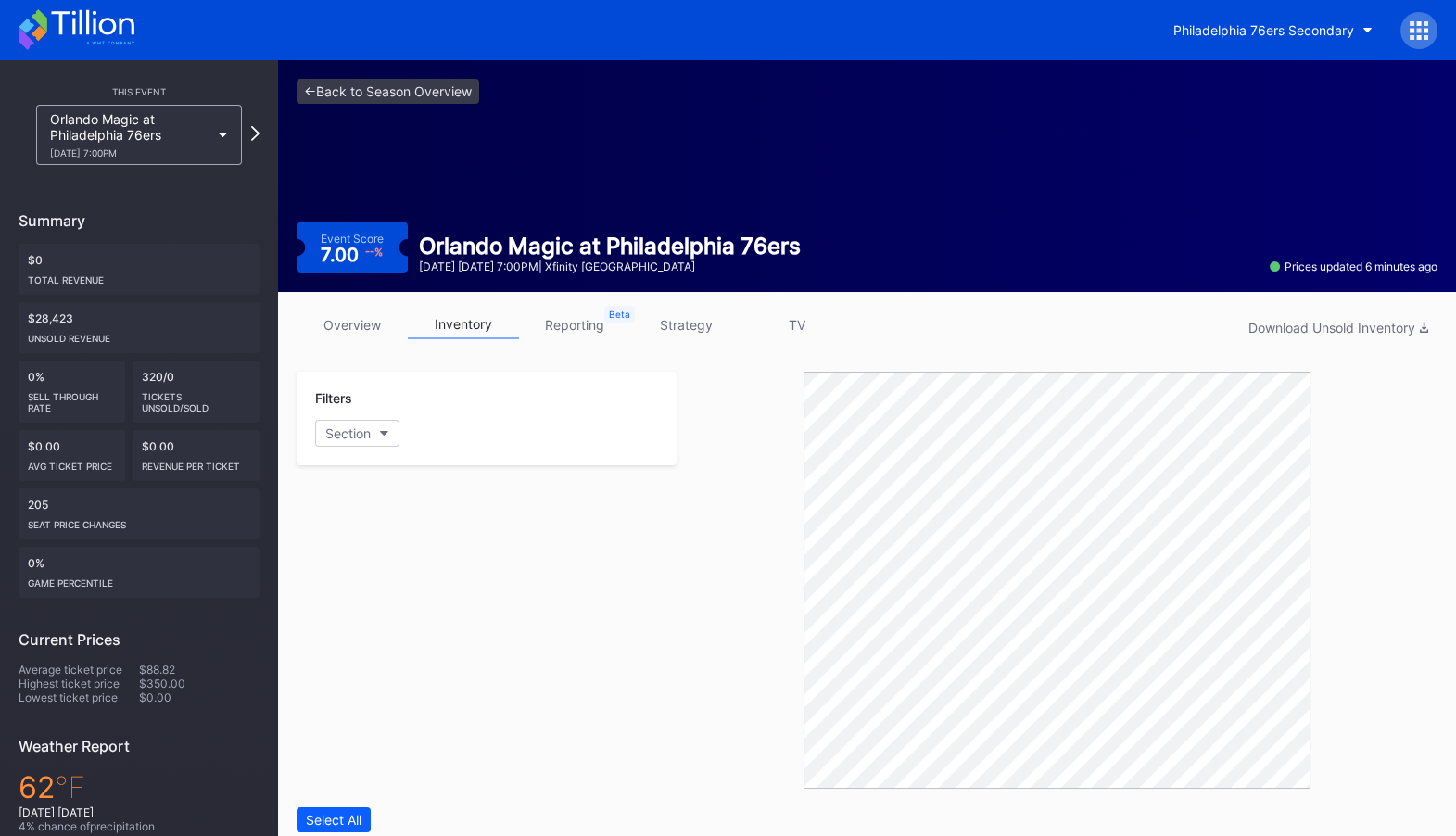
click at [421, 73] on div "<- Back to Season Overview Event Score 7.00 -- % Orlando Magic at [GEOGRAPHIC_D…" at bounding box center [867, 176] width 1178 height 232
click at [419, 97] on link "<- Back to Season Overview" at bounding box center [388, 91] width 183 height 25
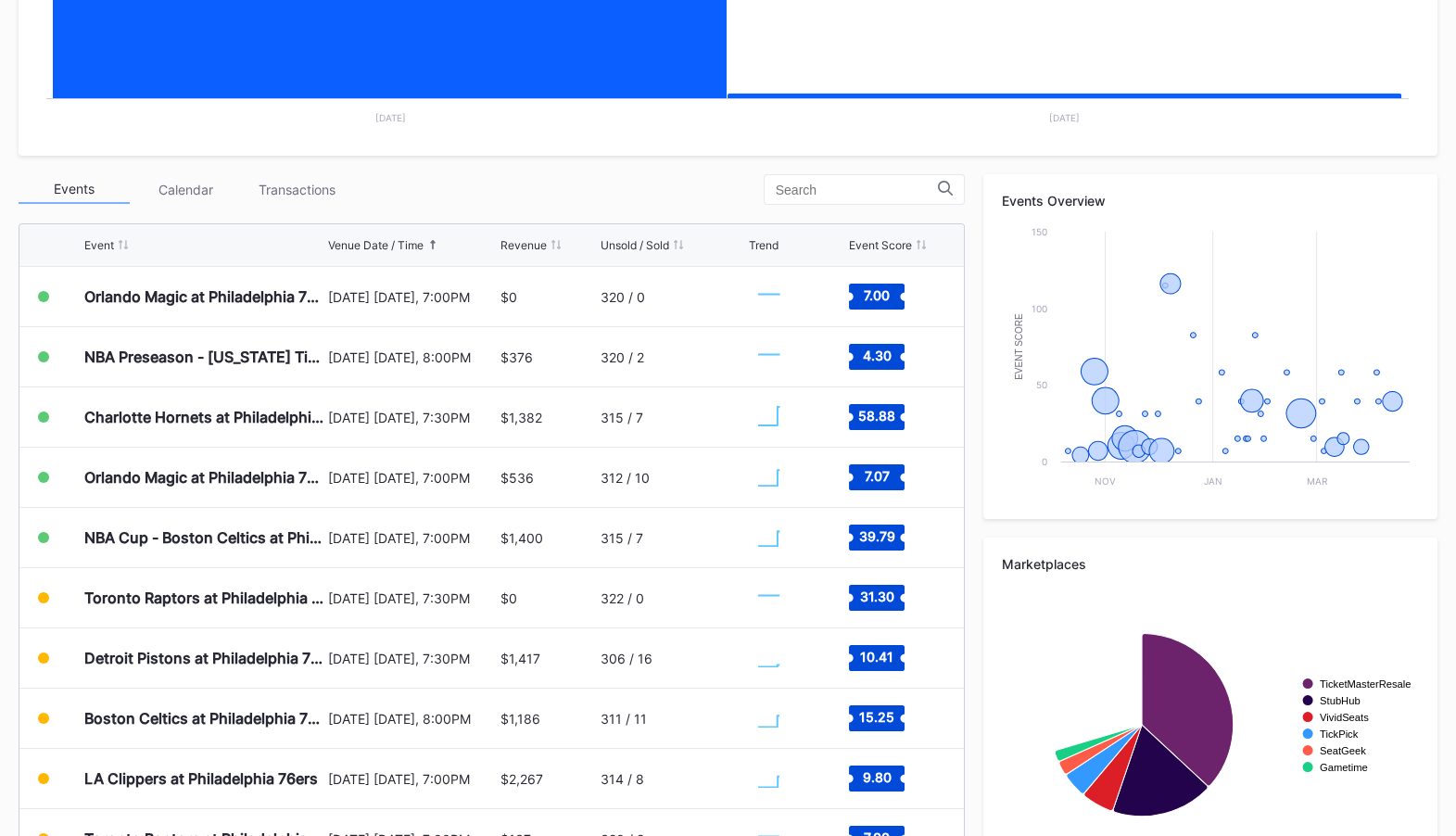
scroll to position [506, 0]
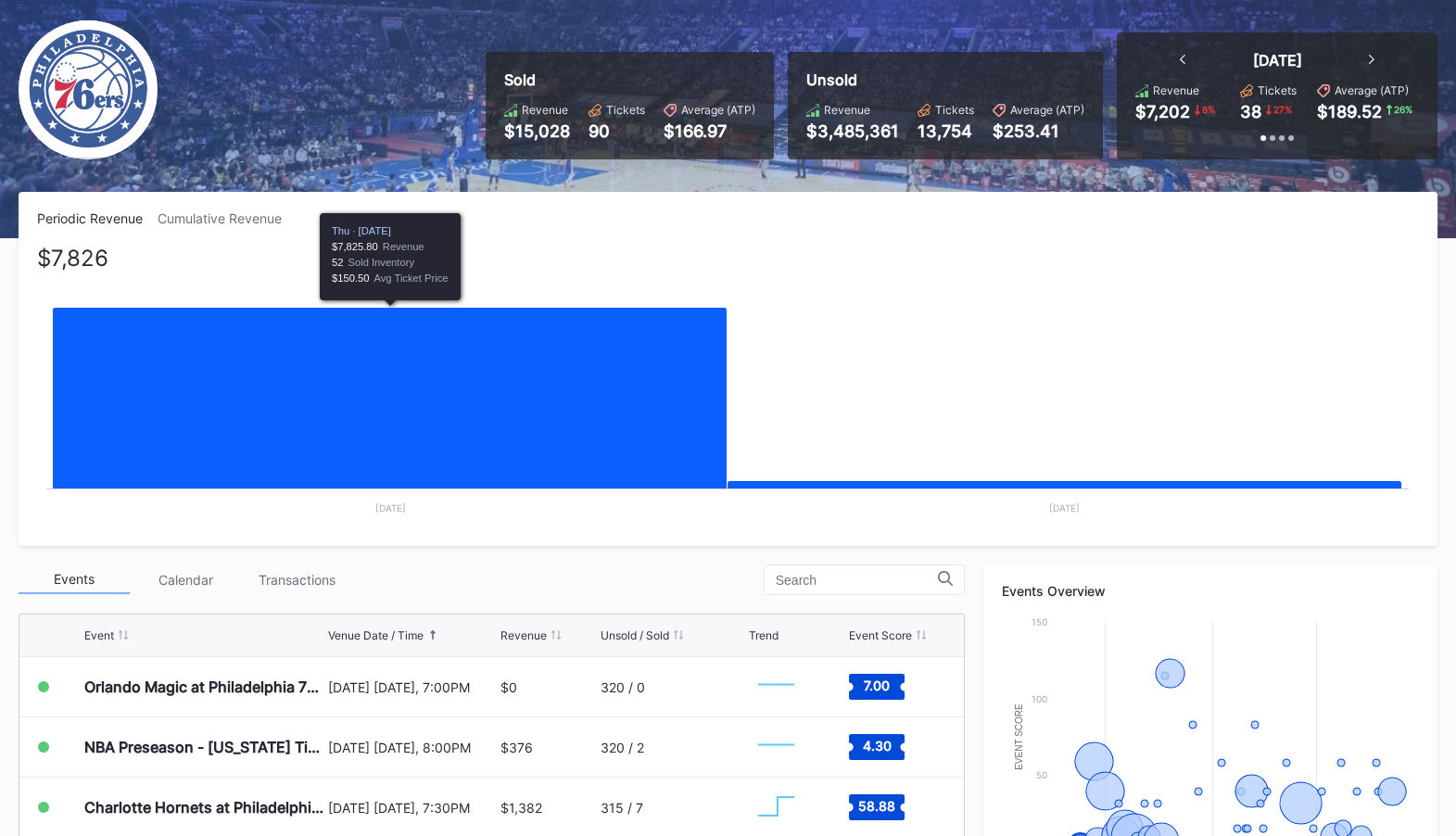
scroll to position [127, 0]
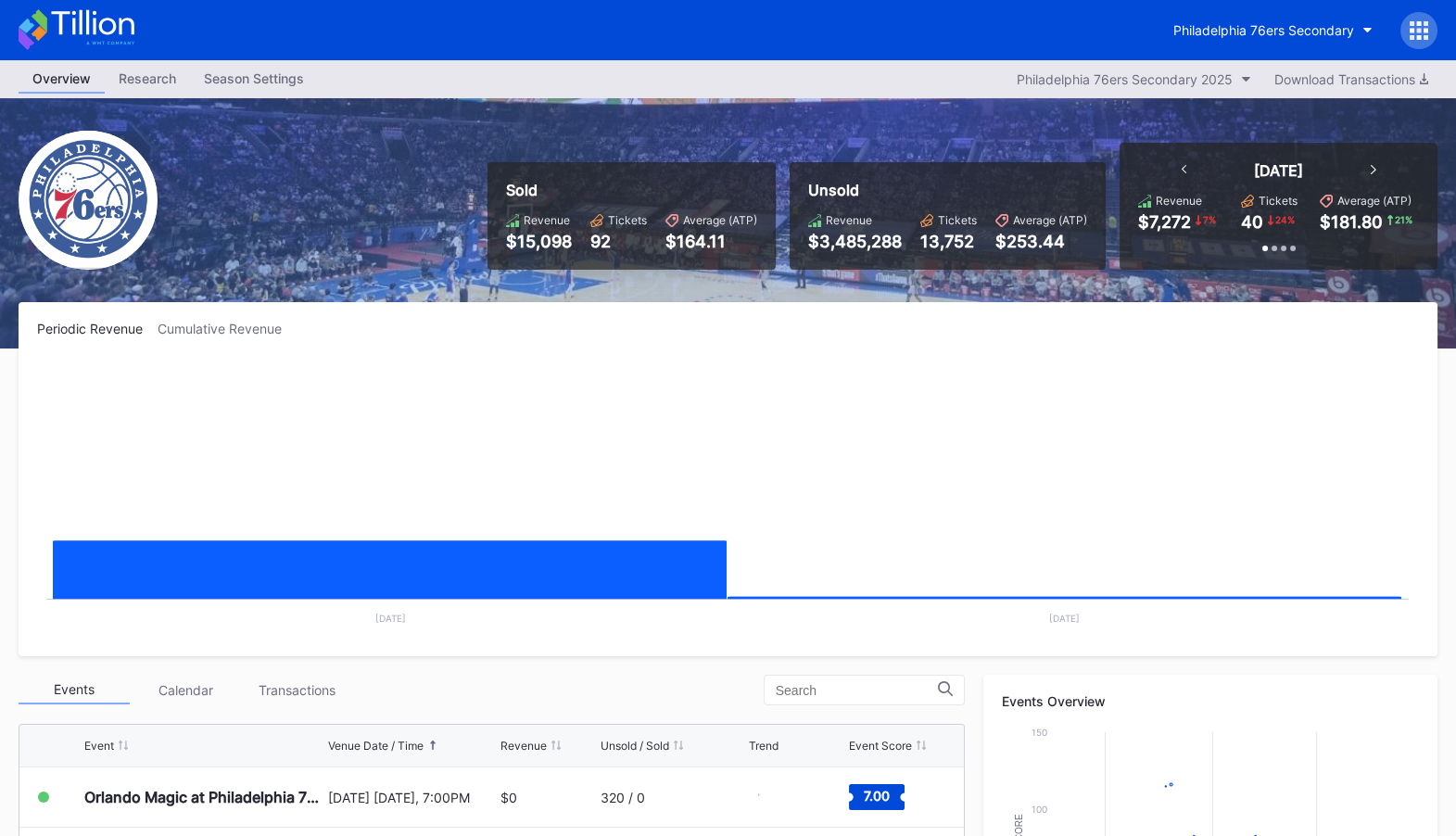
click at [238, 83] on div "Season Settings" at bounding box center [253, 79] width 127 height 27
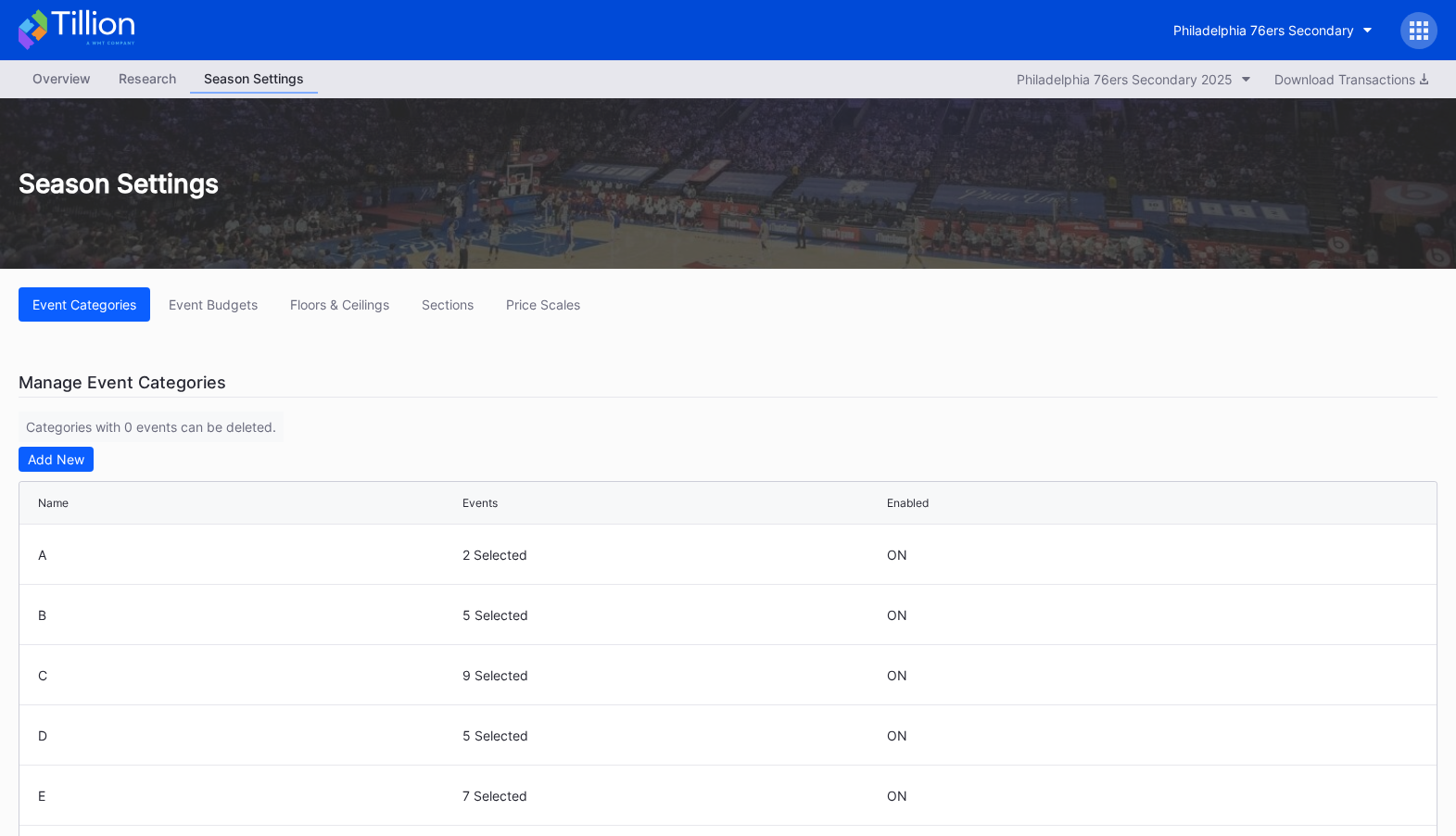
click at [45, 81] on div "Overview" at bounding box center [61, 79] width 87 height 27
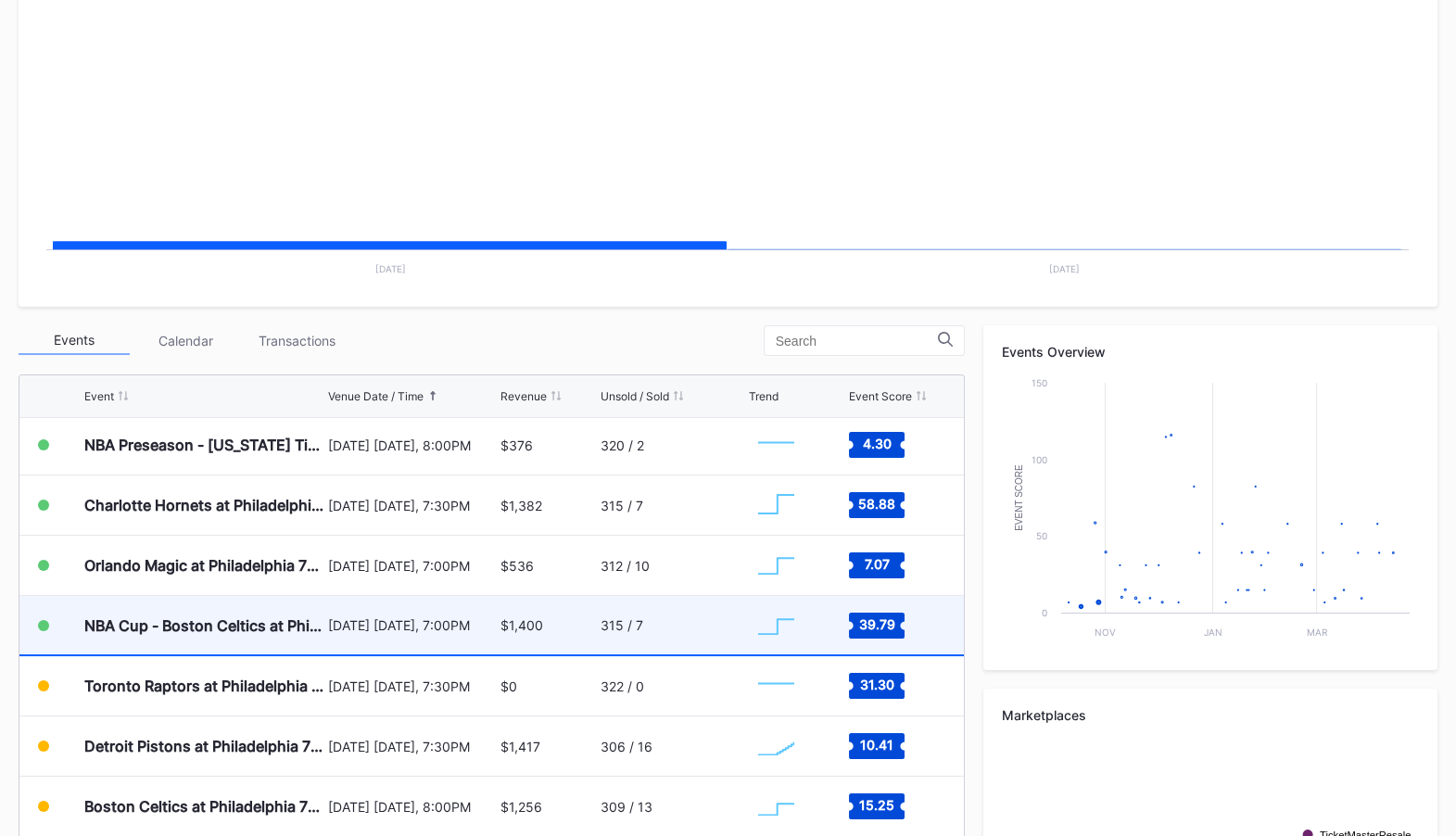
scroll to position [57, 0]
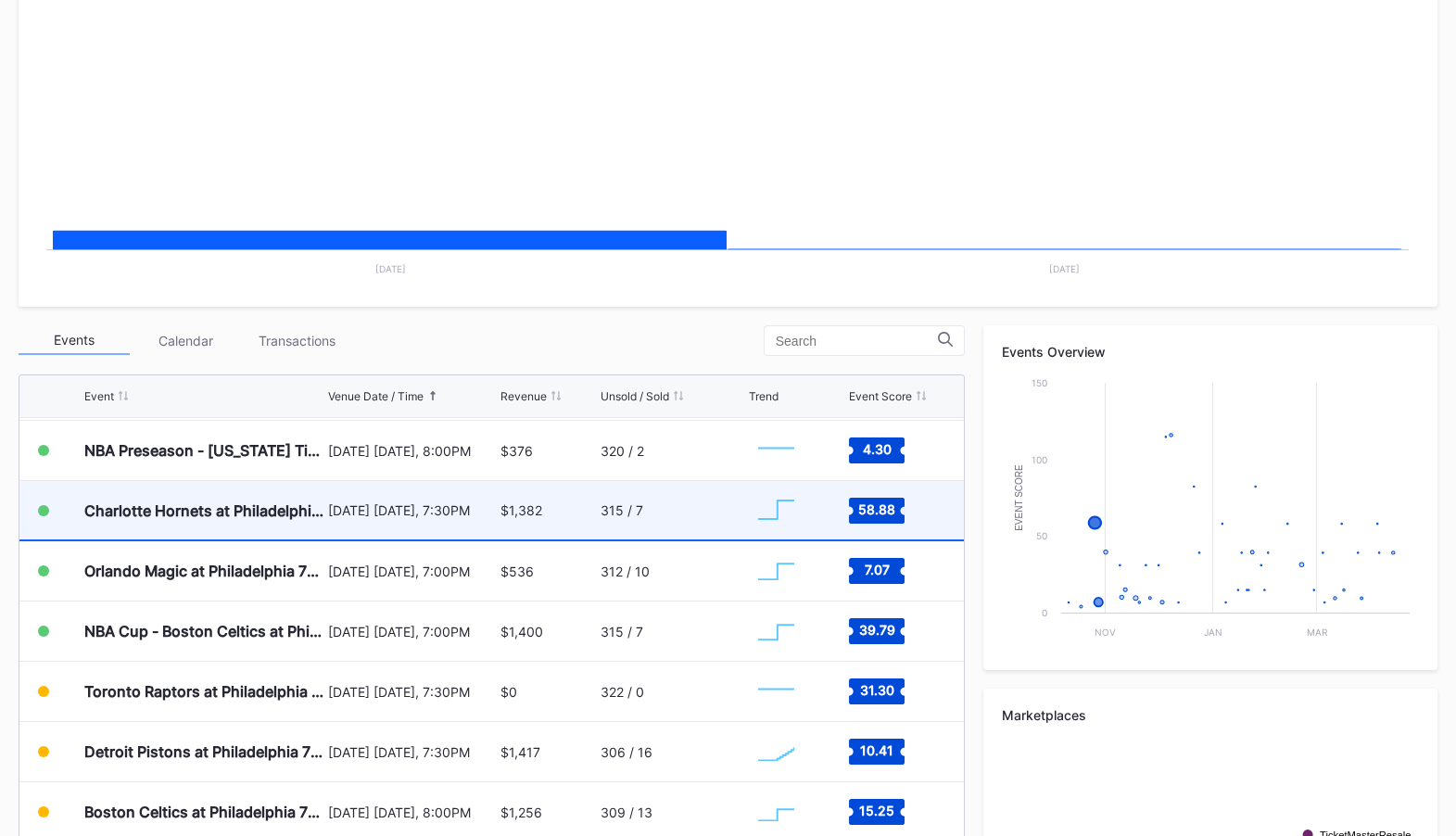
click at [492, 497] on div "[DATE] [DATE], 7:30PM" at bounding box center [412, 510] width 167 height 58
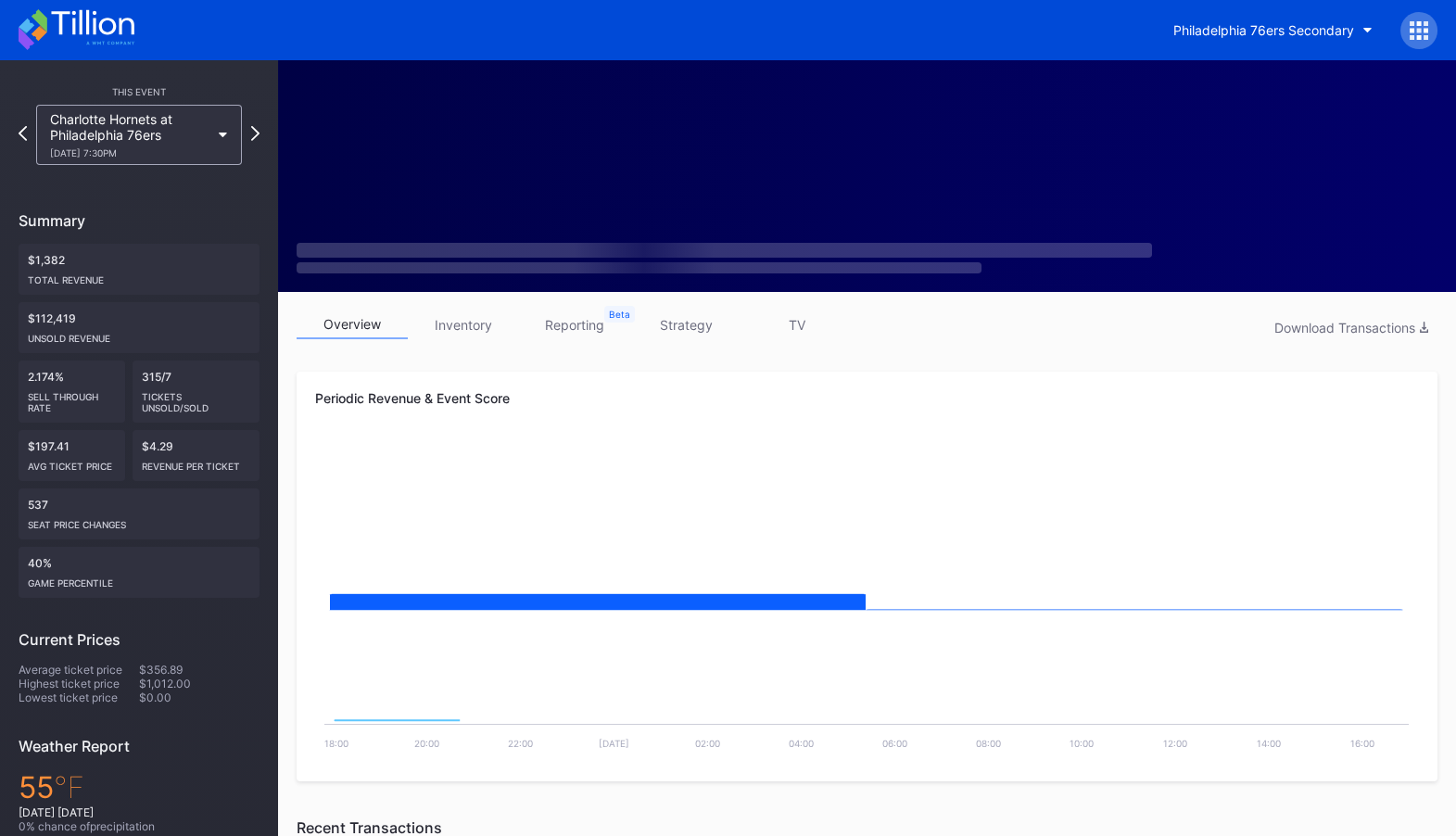
click at [451, 304] on div "overview inventory reporting strategy TV Download Transactions Periodic Revenue…" at bounding box center [867, 688] width 1178 height 792
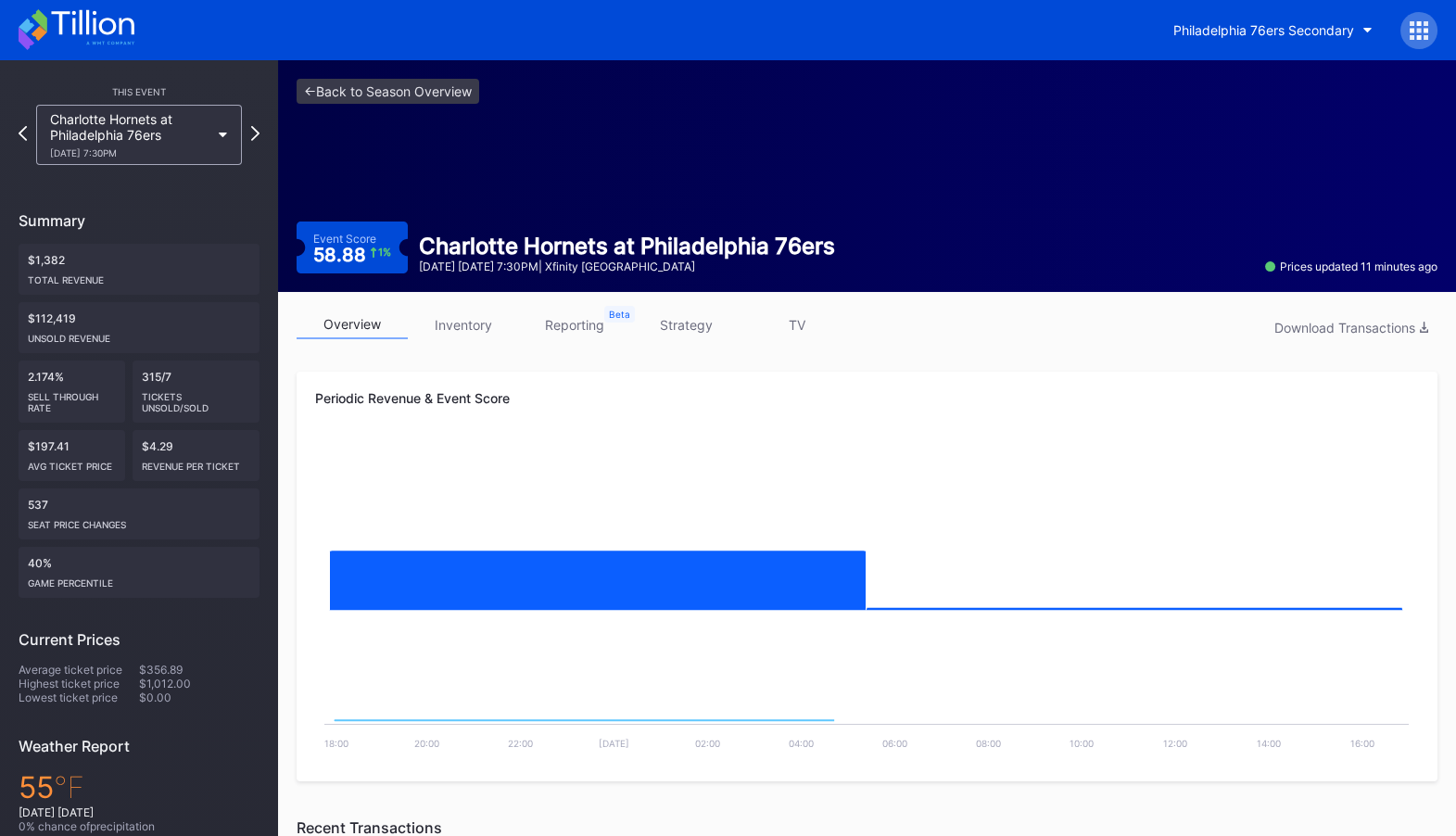
click at [465, 330] on link "inventory" at bounding box center [463, 325] width 111 height 29
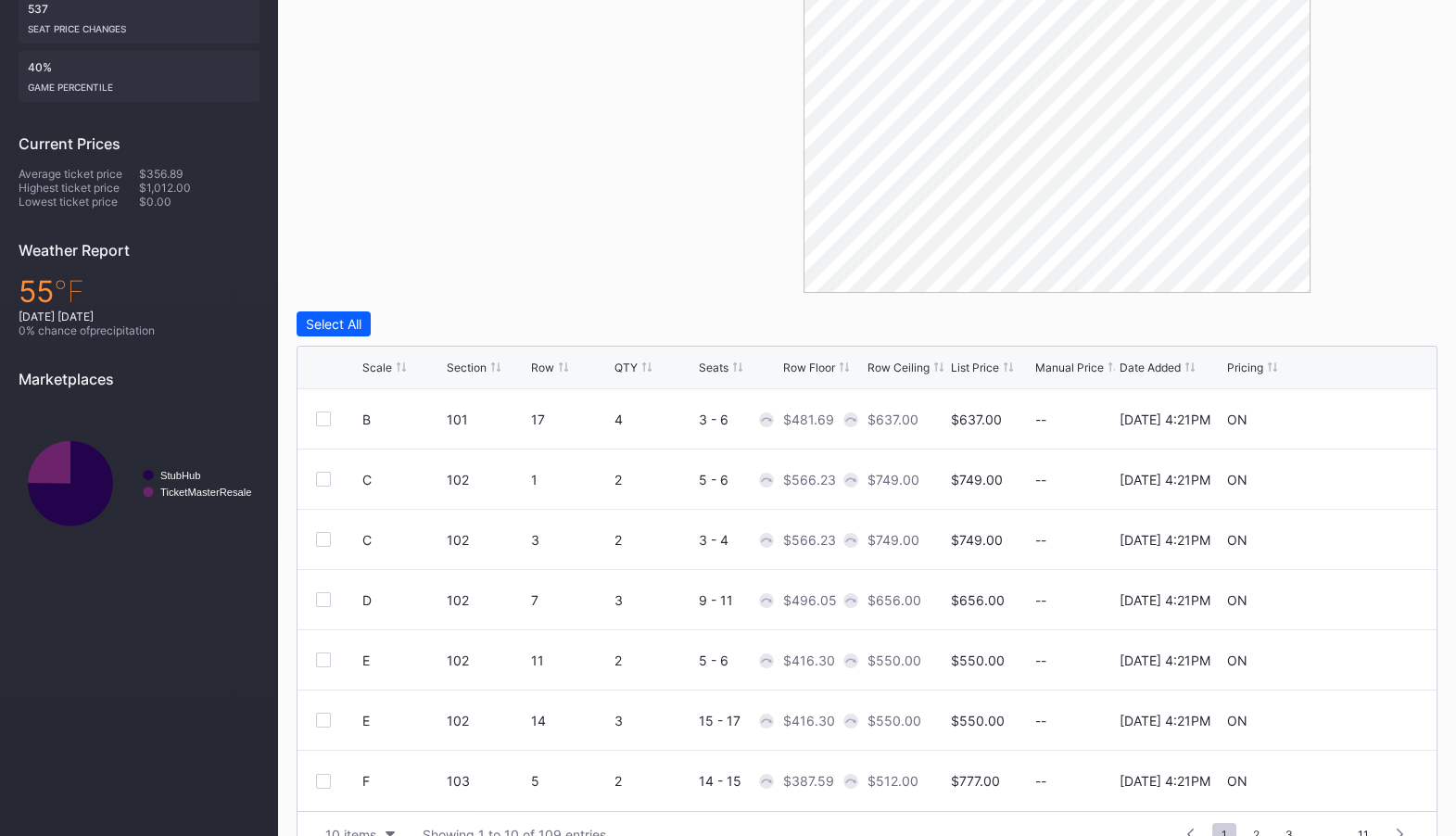
scroll to position [533, 0]
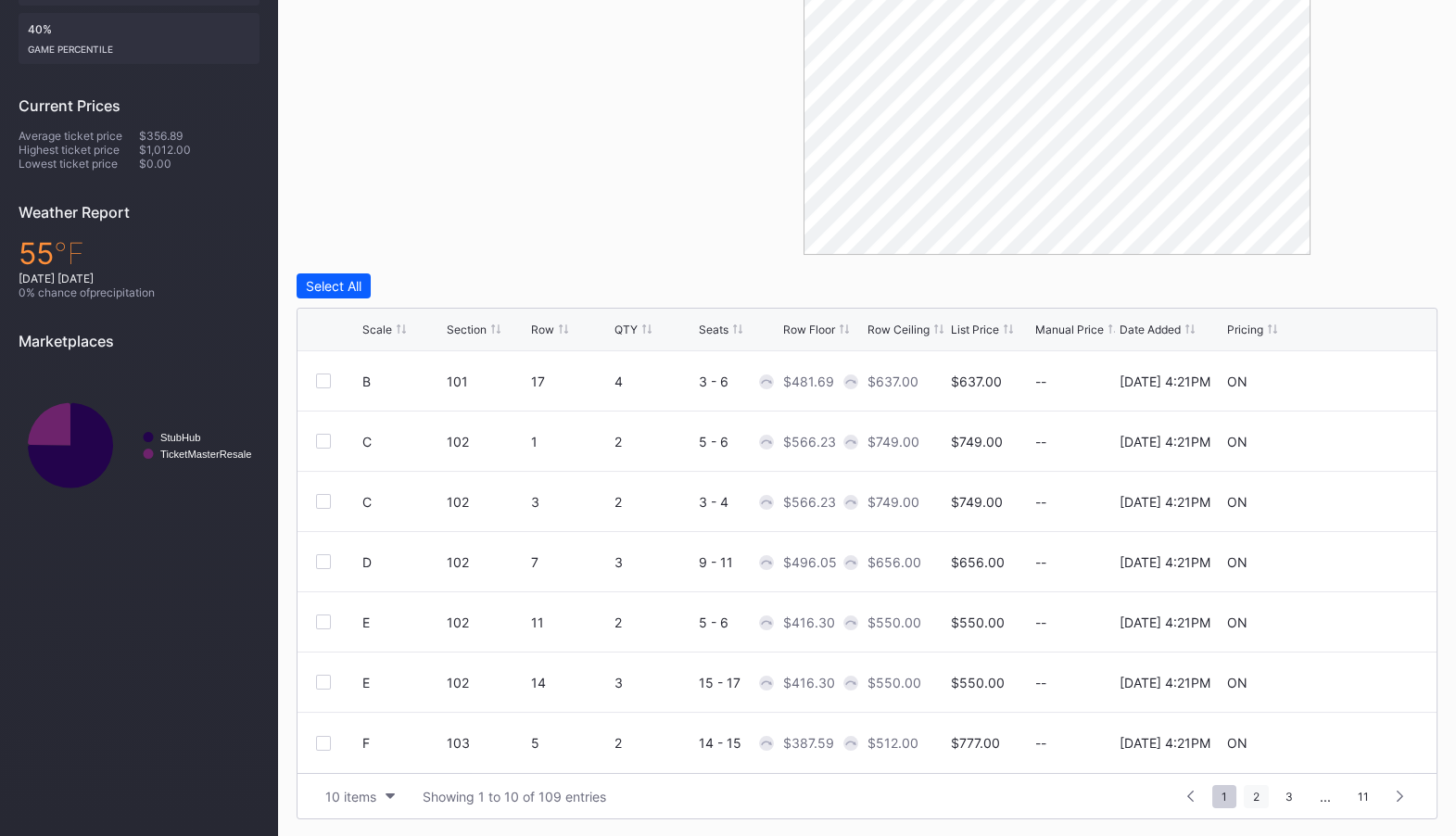
click at [1259, 789] on span "2" at bounding box center [1256, 796] width 25 height 23
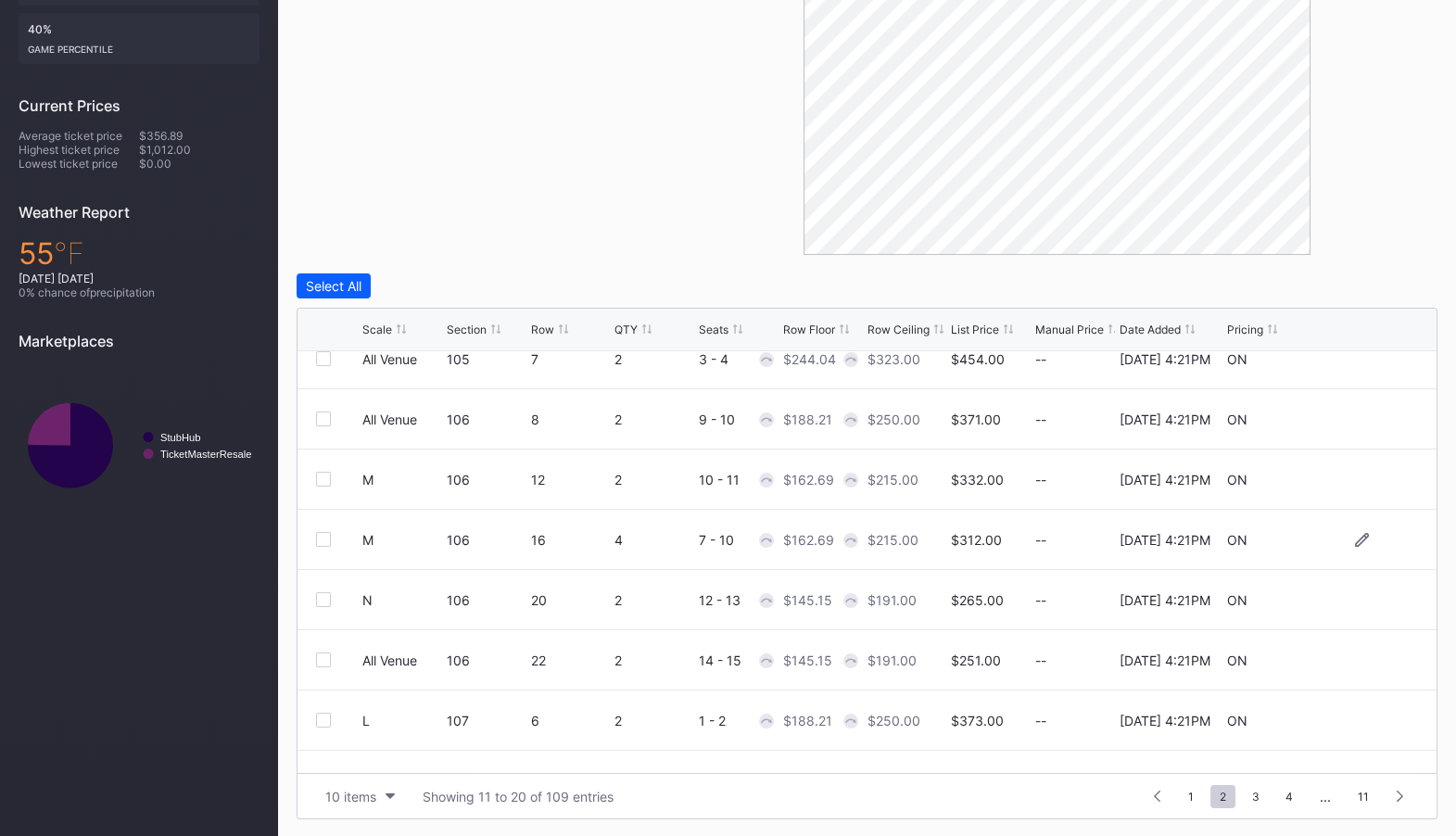
scroll to position [146, 0]
click at [1290, 791] on span "4" at bounding box center [1289, 796] width 26 height 23
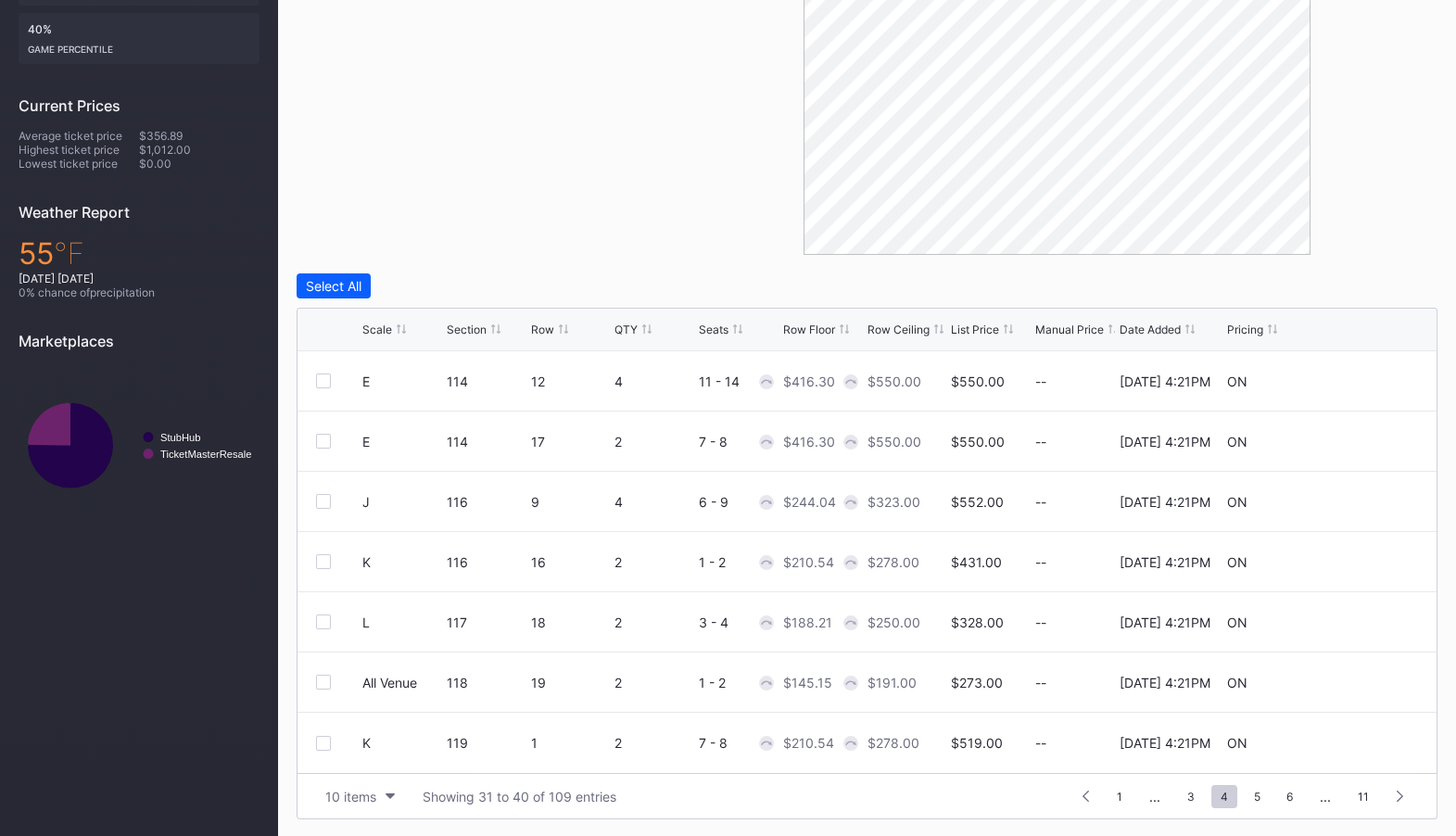
scroll to position [0, 0]
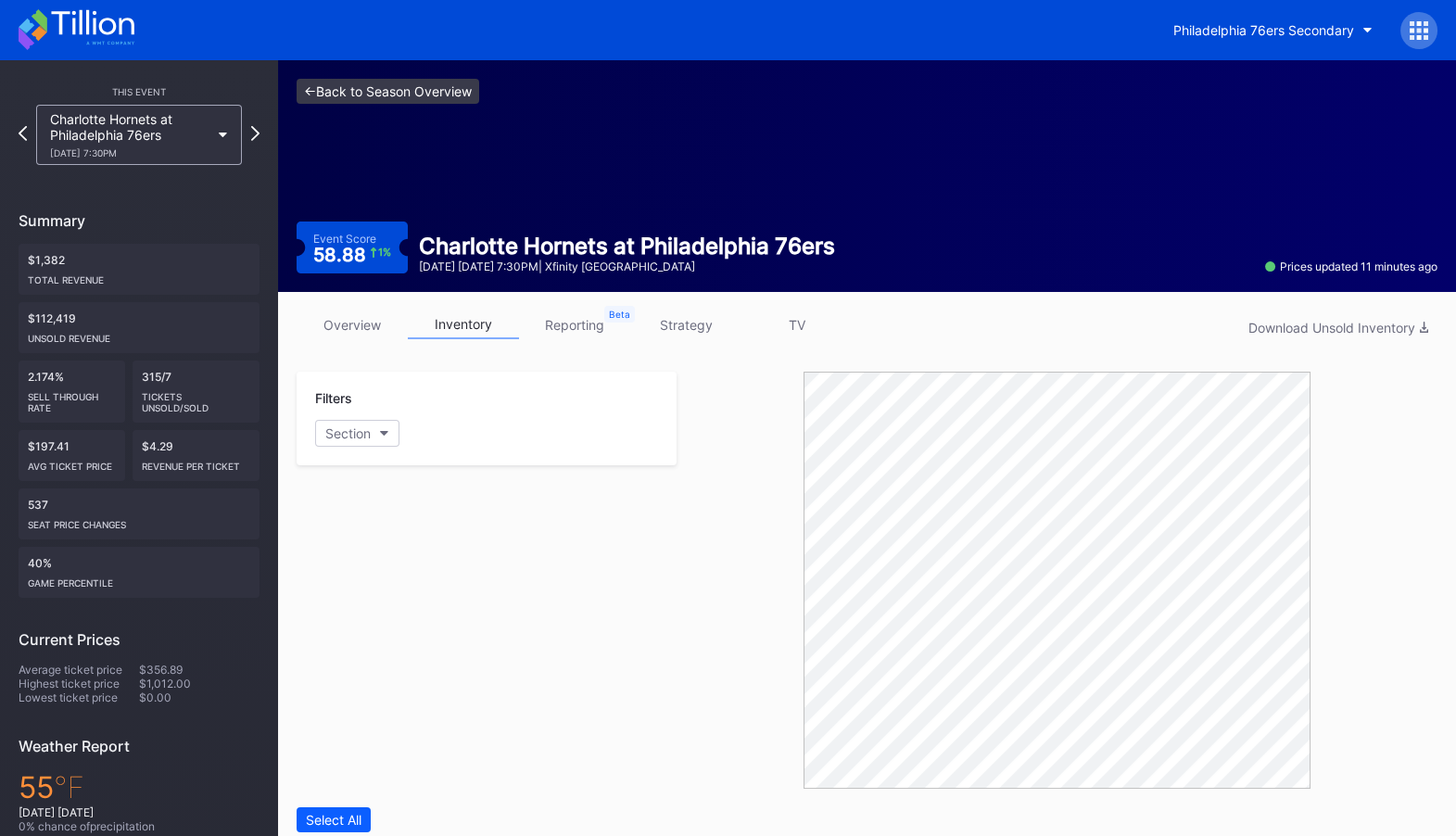
click at [396, 100] on link "<- Back to Season Overview" at bounding box center [388, 91] width 183 height 25
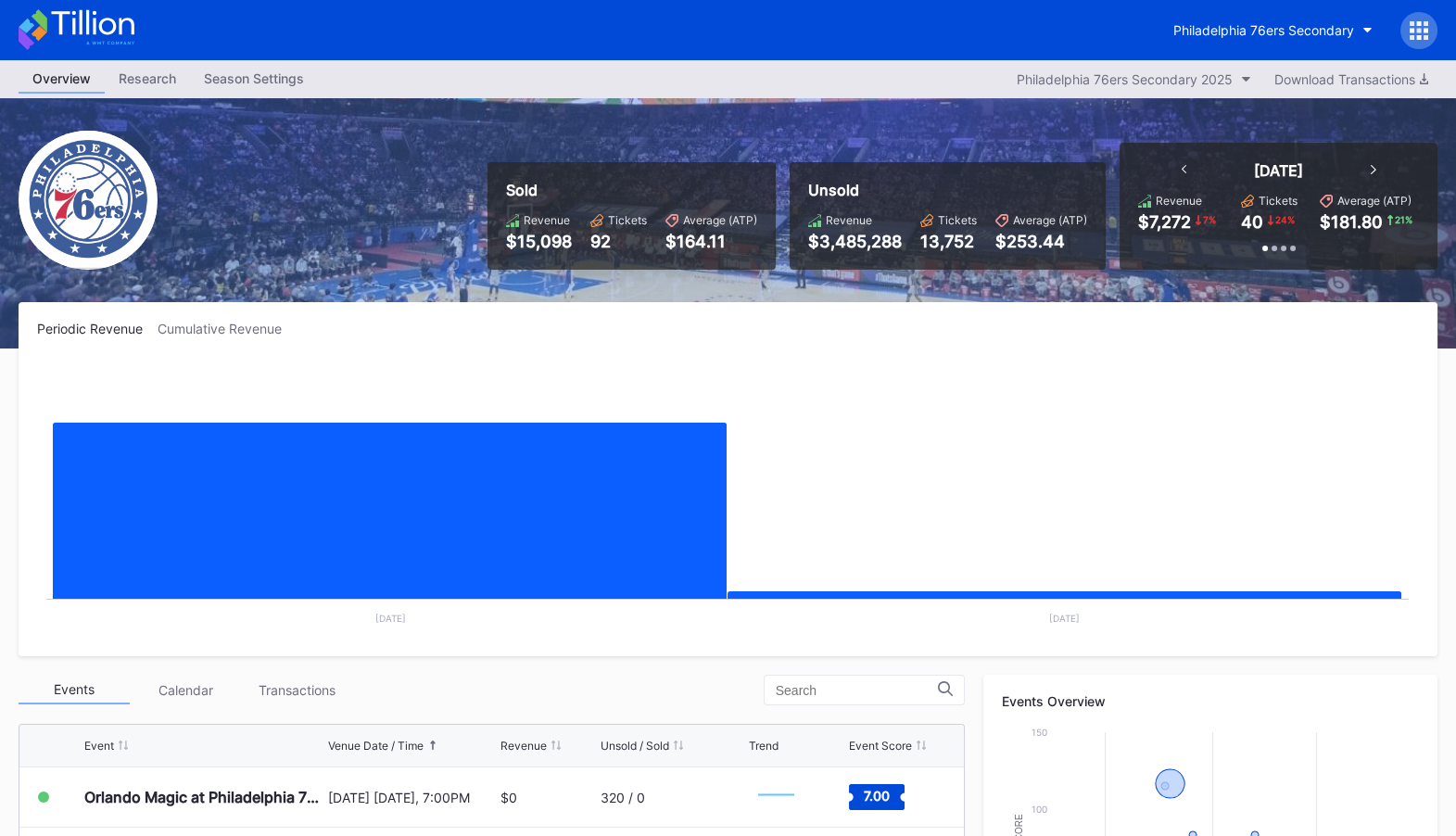
click at [256, 81] on div "Season Settings" at bounding box center [253, 79] width 127 height 27
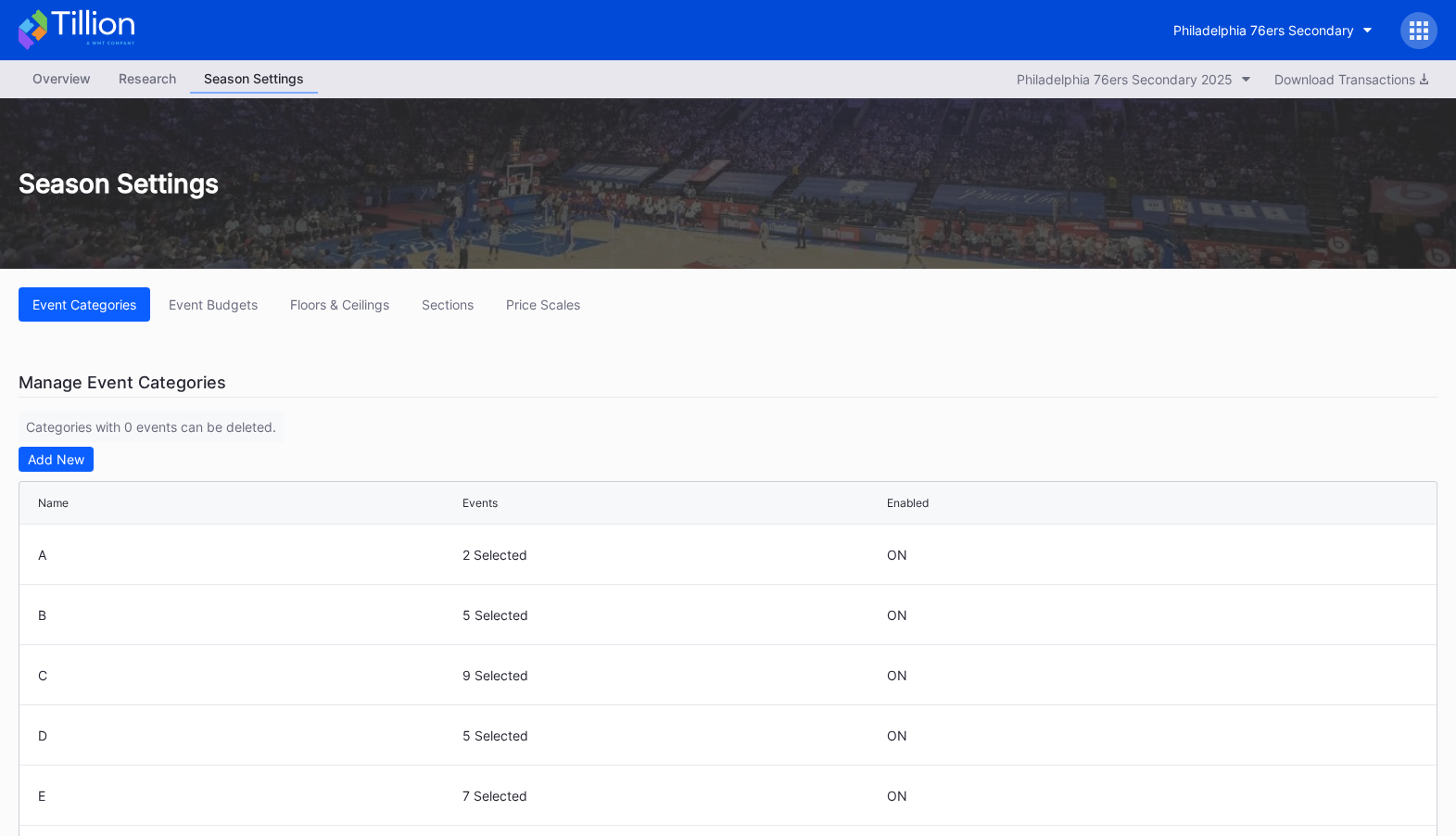
click at [80, 18] on icon at bounding box center [91, 22] width 83 height 25
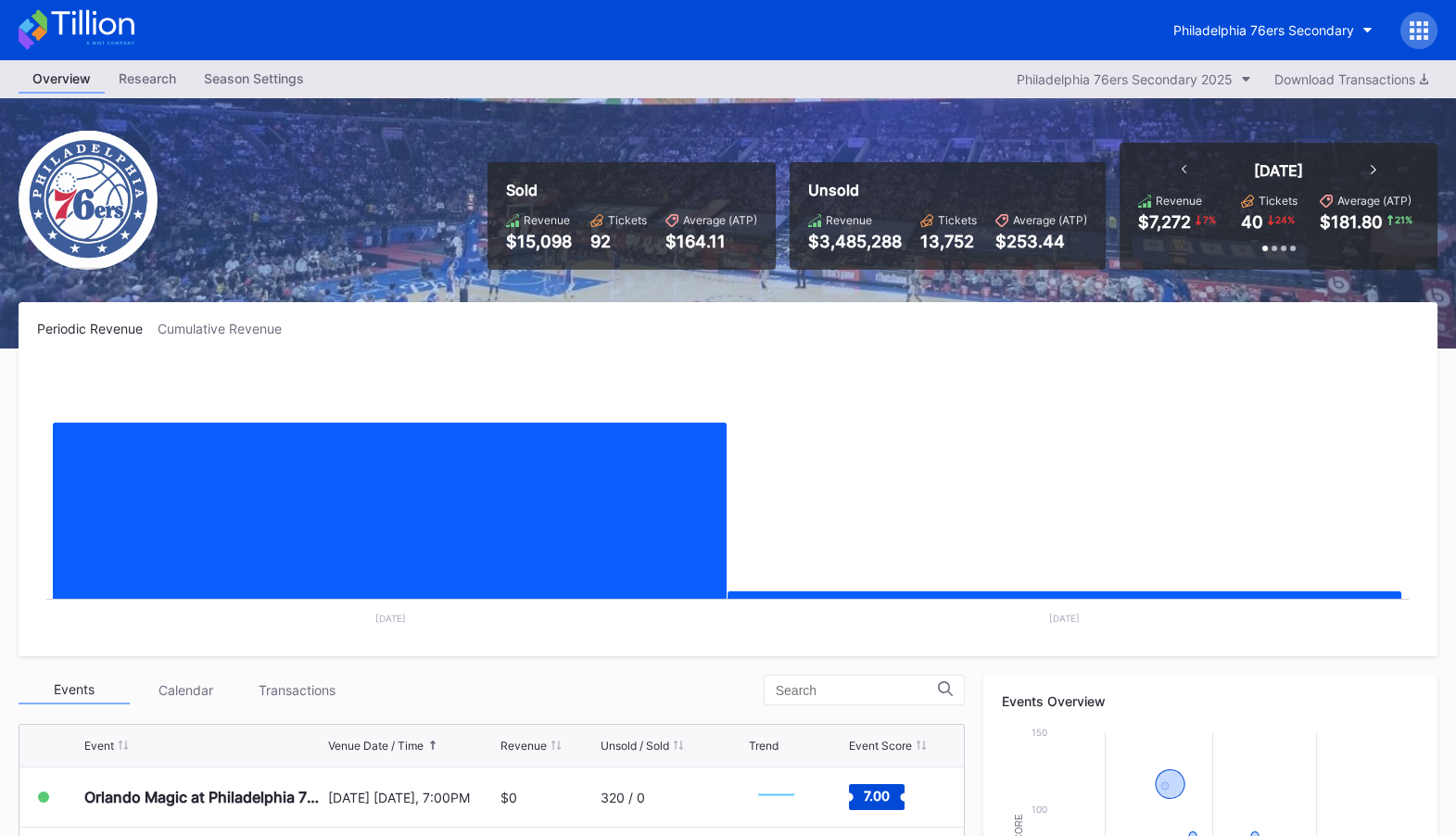
click at [255, 51] on div "Philadelphia 76ers Secondary" at bounding box center [728, 30] width 1456 height 60
click at [261, 77] on div "Season Settings" at bounding box center [253, 79] width 127 height 27
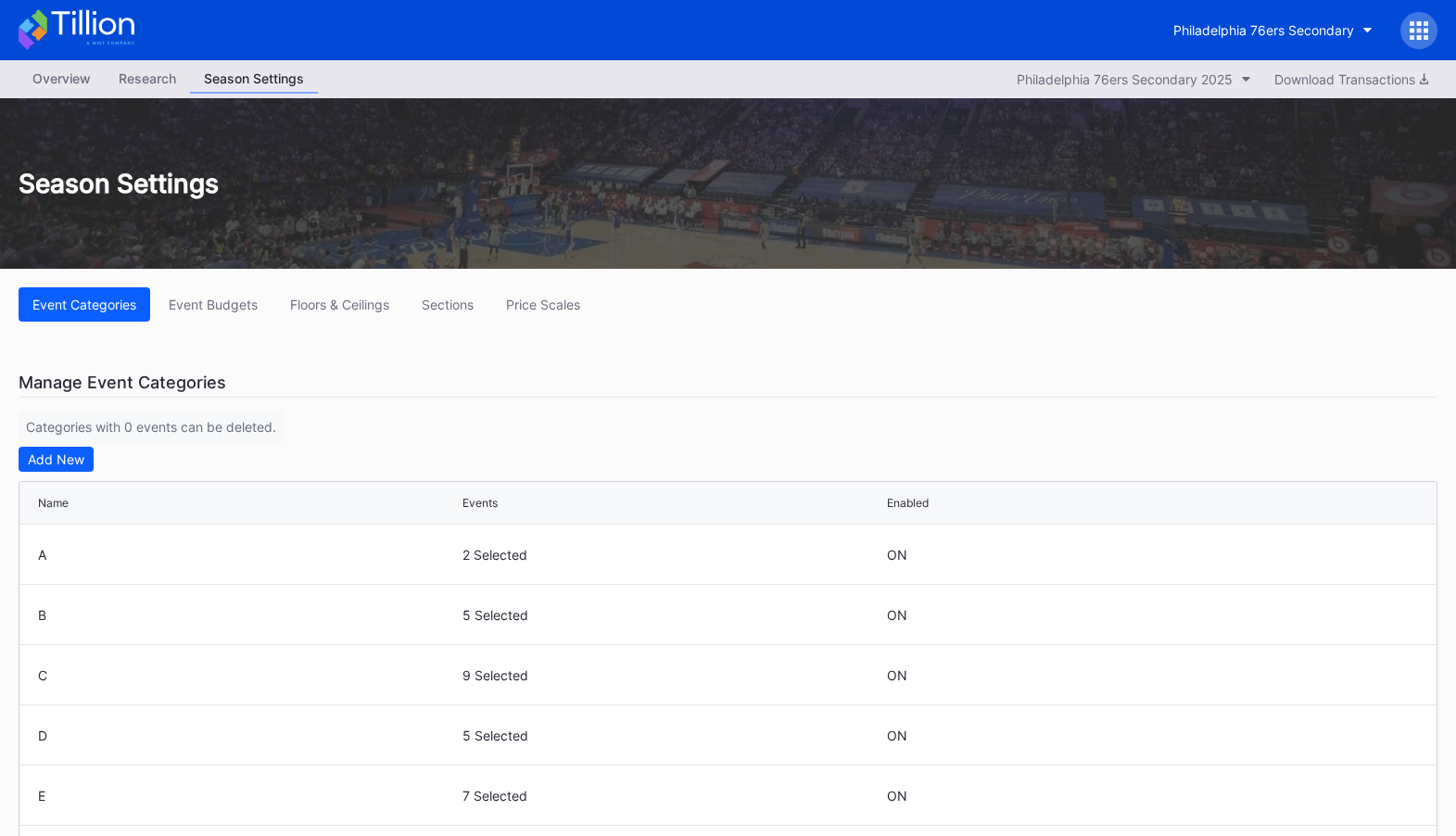
click at [57, 81] on div "Overview" at bounding box center [61, 79] width 87 height 27
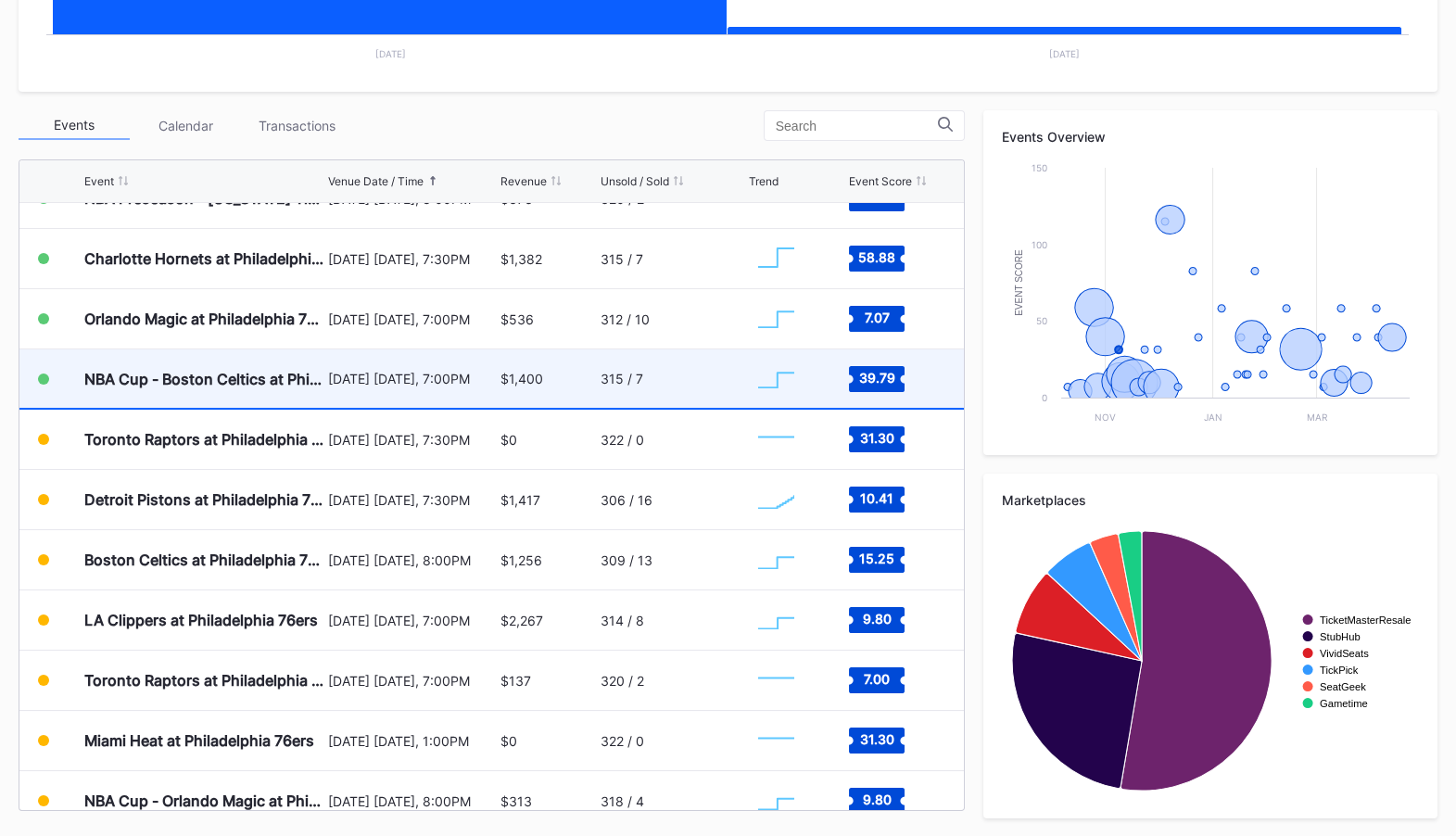
scroll to position [88, 0]
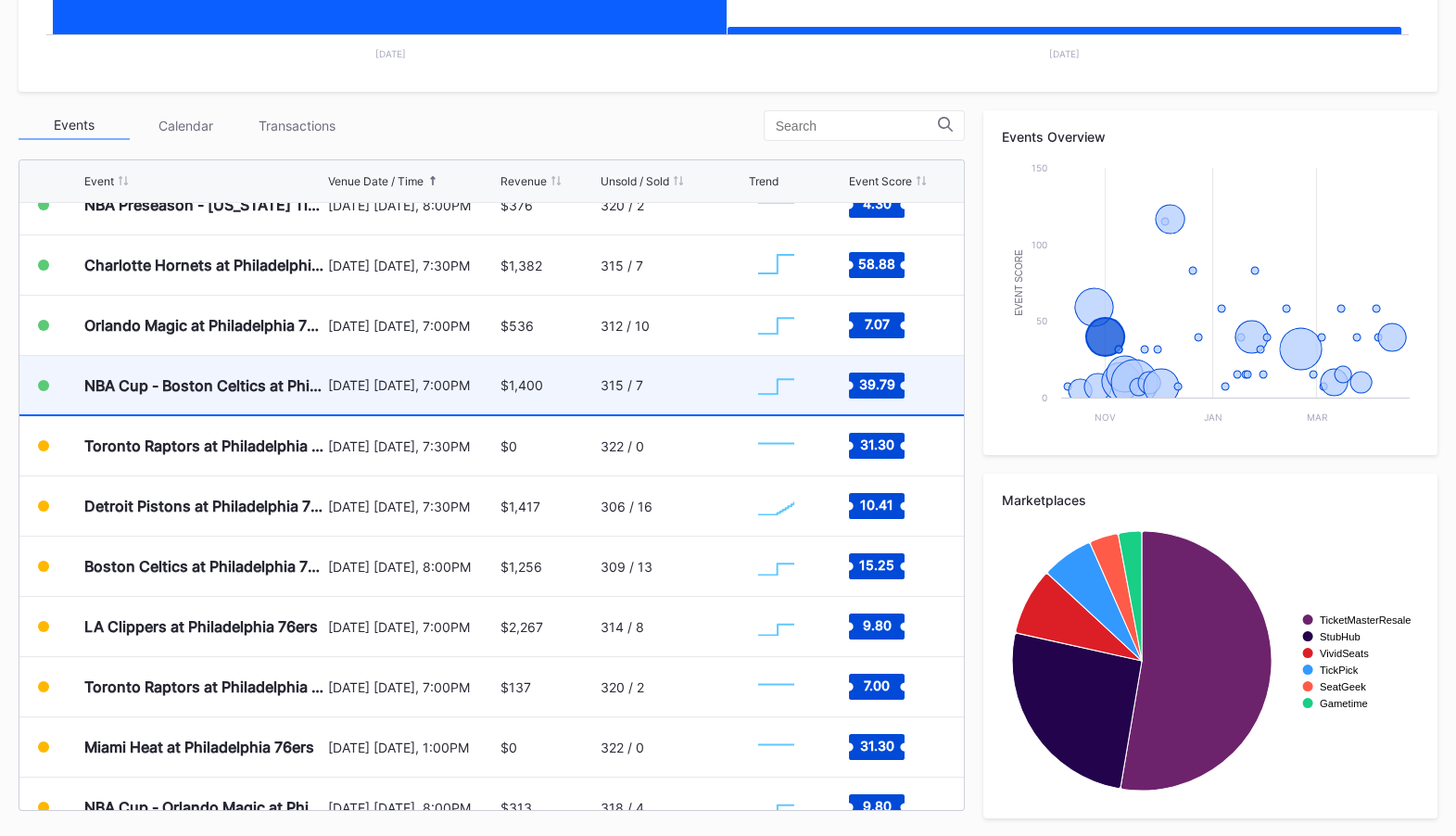
click at [562, 384] on div "$1,400" at bounding box center [548, 385] width 95 height 58
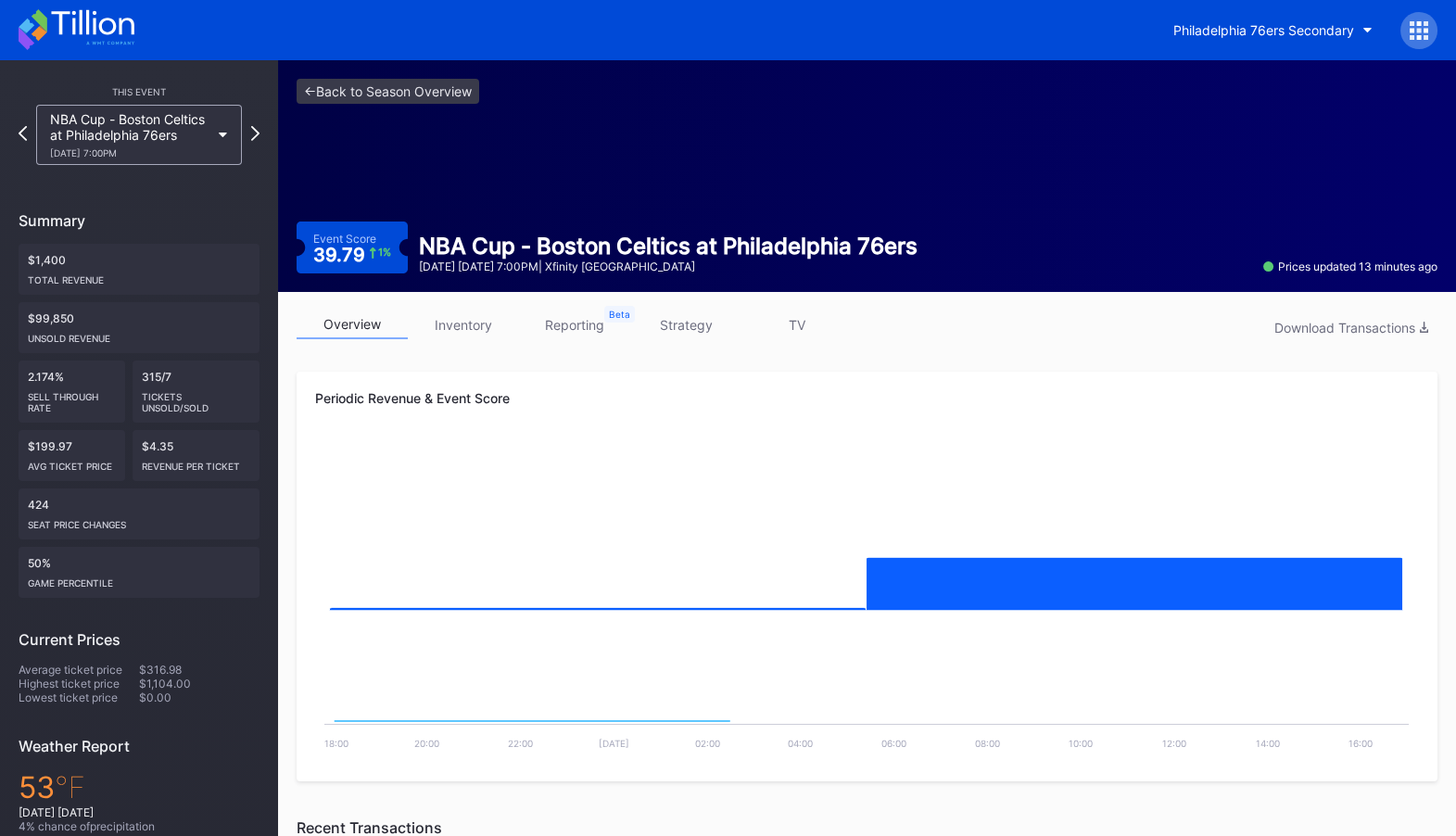
click at [476, 326] on link "inventory" at bounding box center [463, 325] width 111 height 29
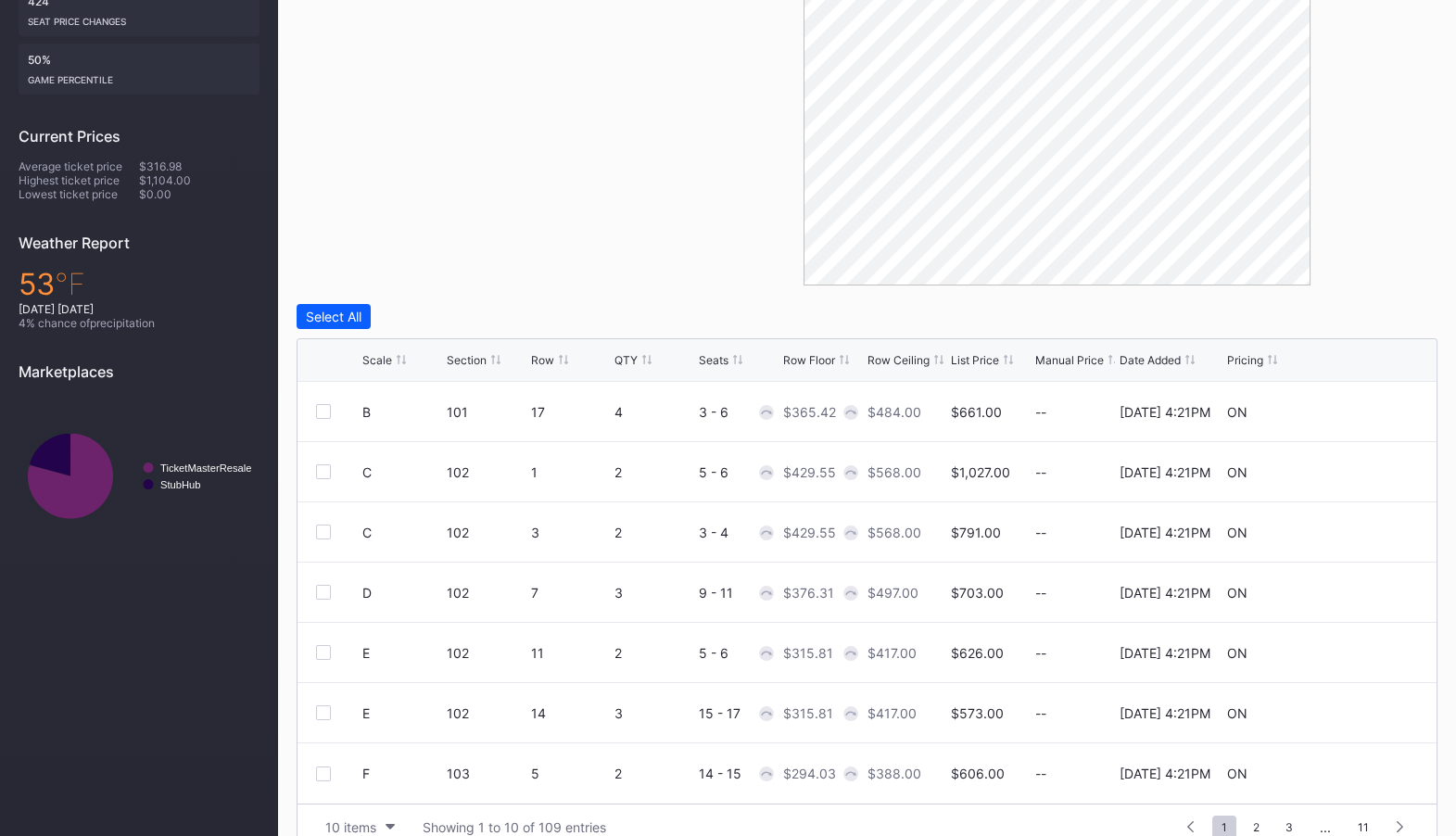
scroll to position [533, 0]
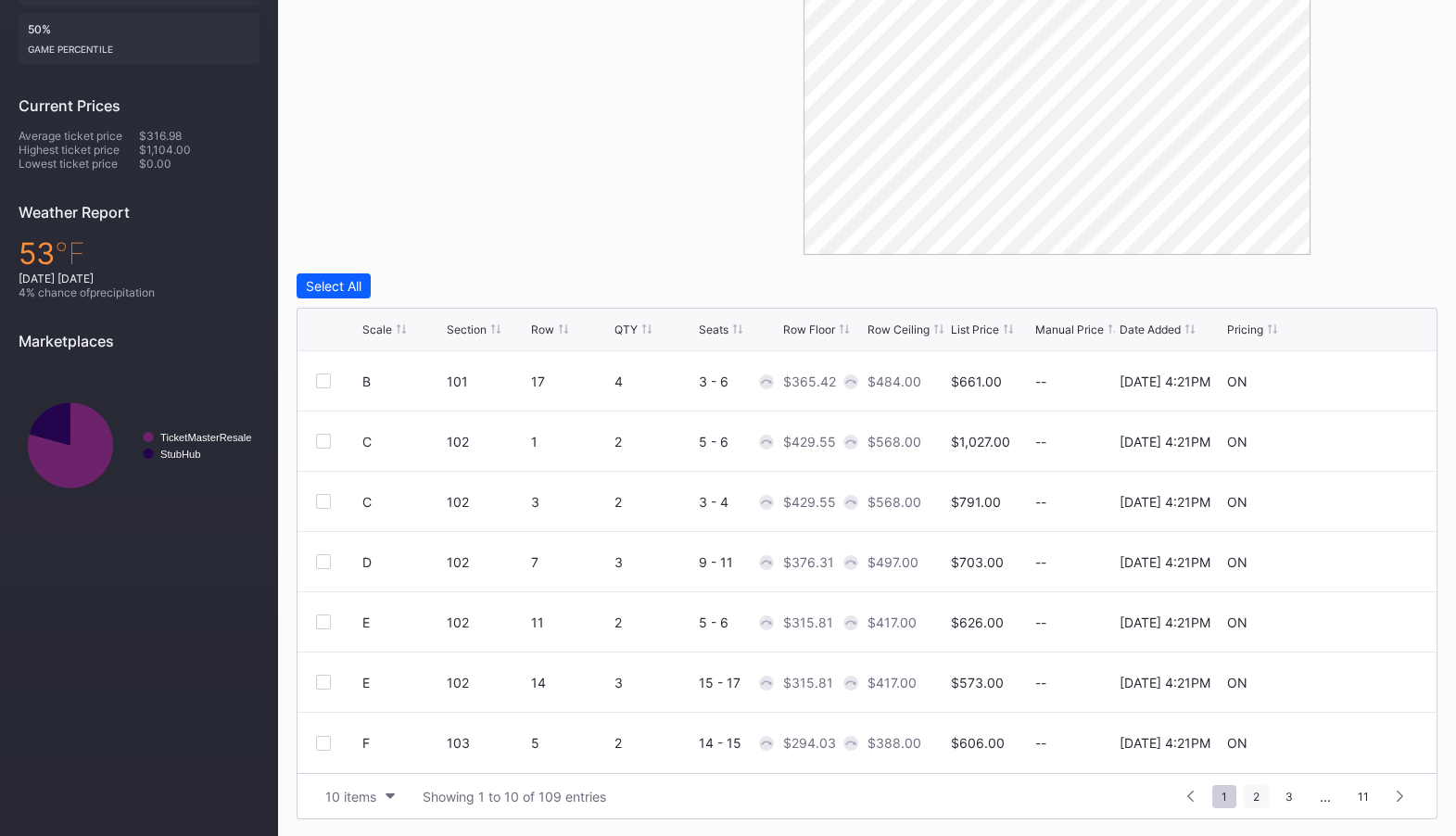
click at [1259, 793] on span "2" at bounding box center [1256, 796] width 25 height 23
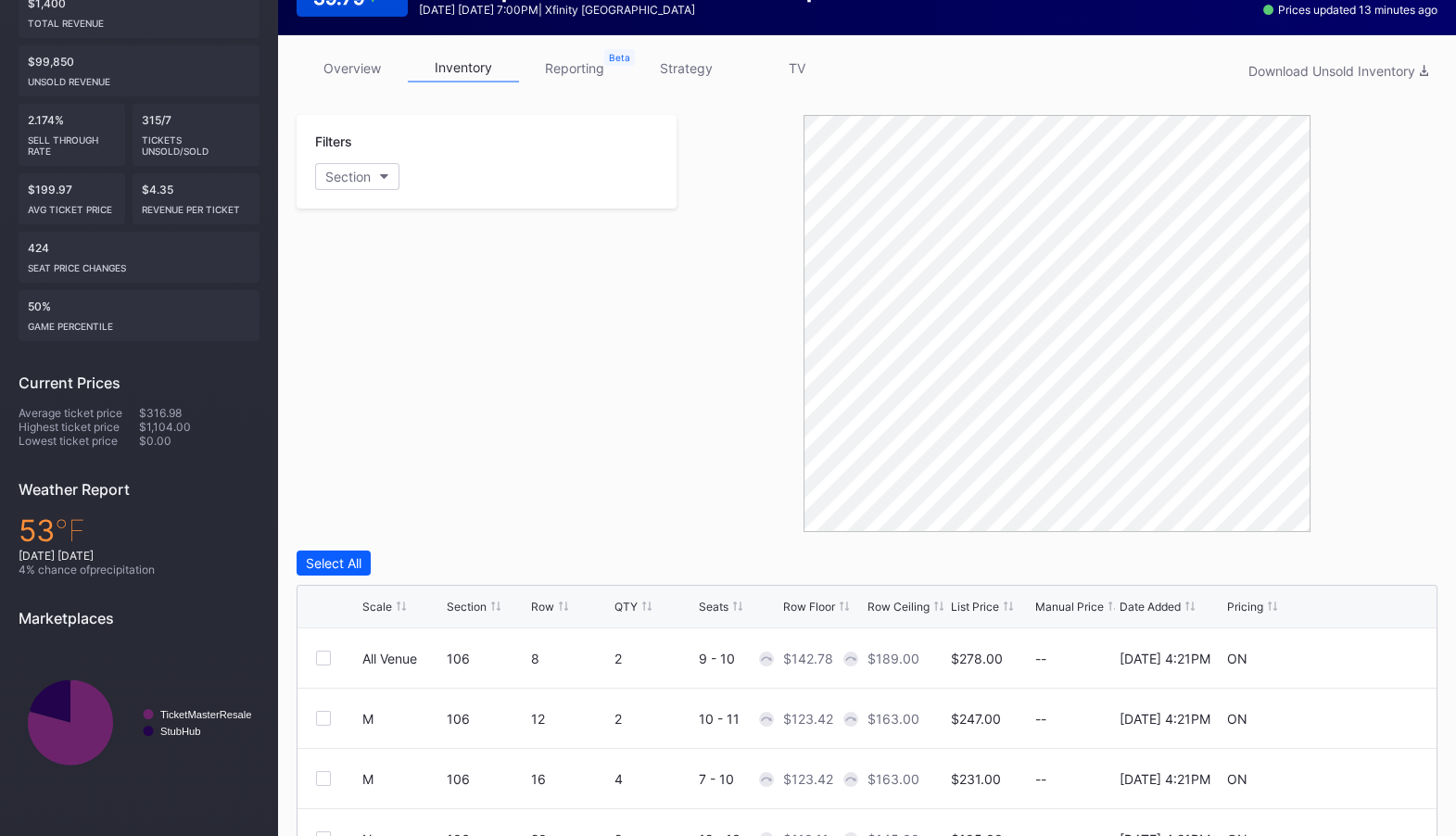
scroll to position [0, 0]
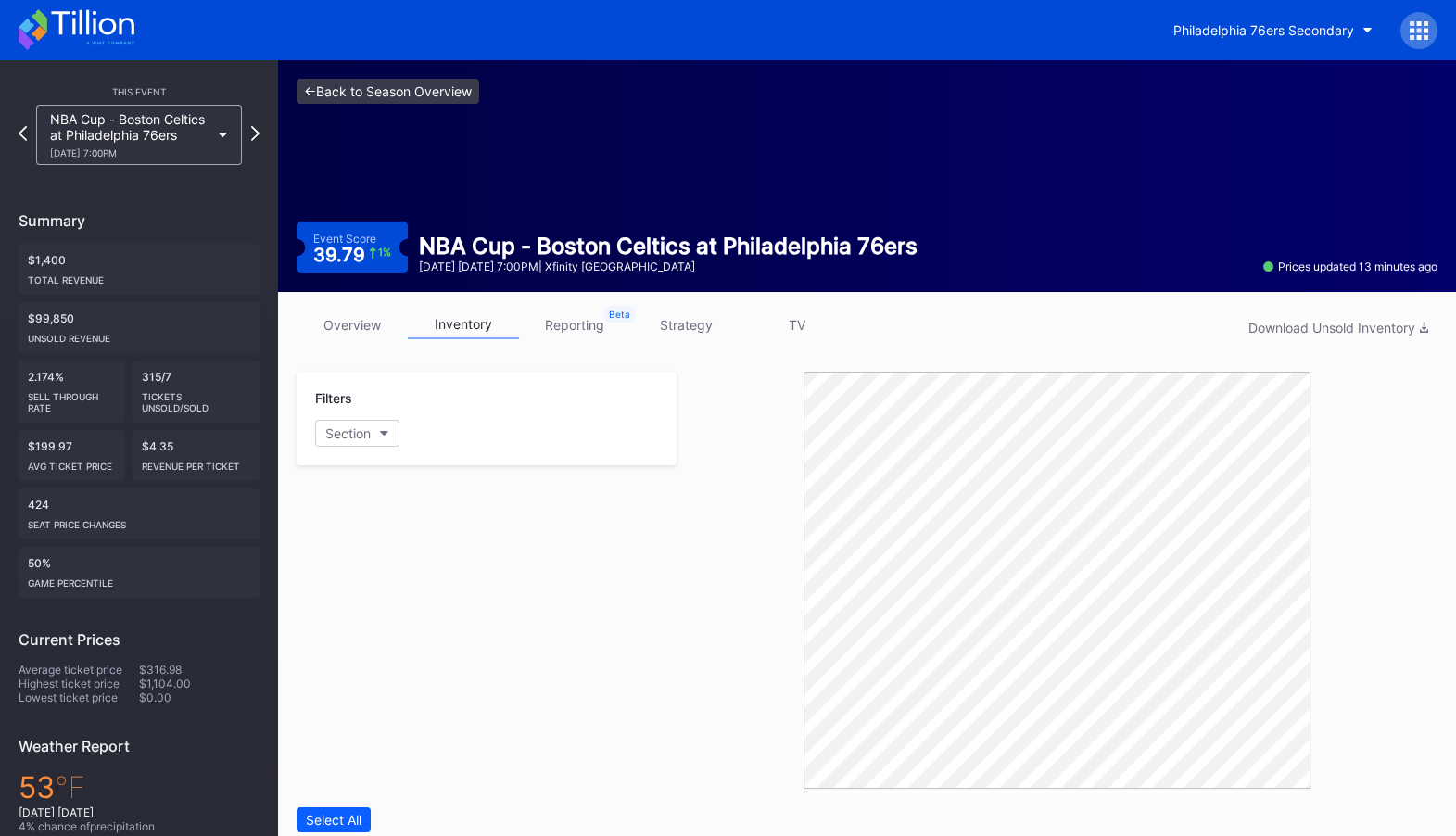
click at [412, 87] on link "<- Back to Season Overview" at bounding box center [388, 91] width 183 height 25
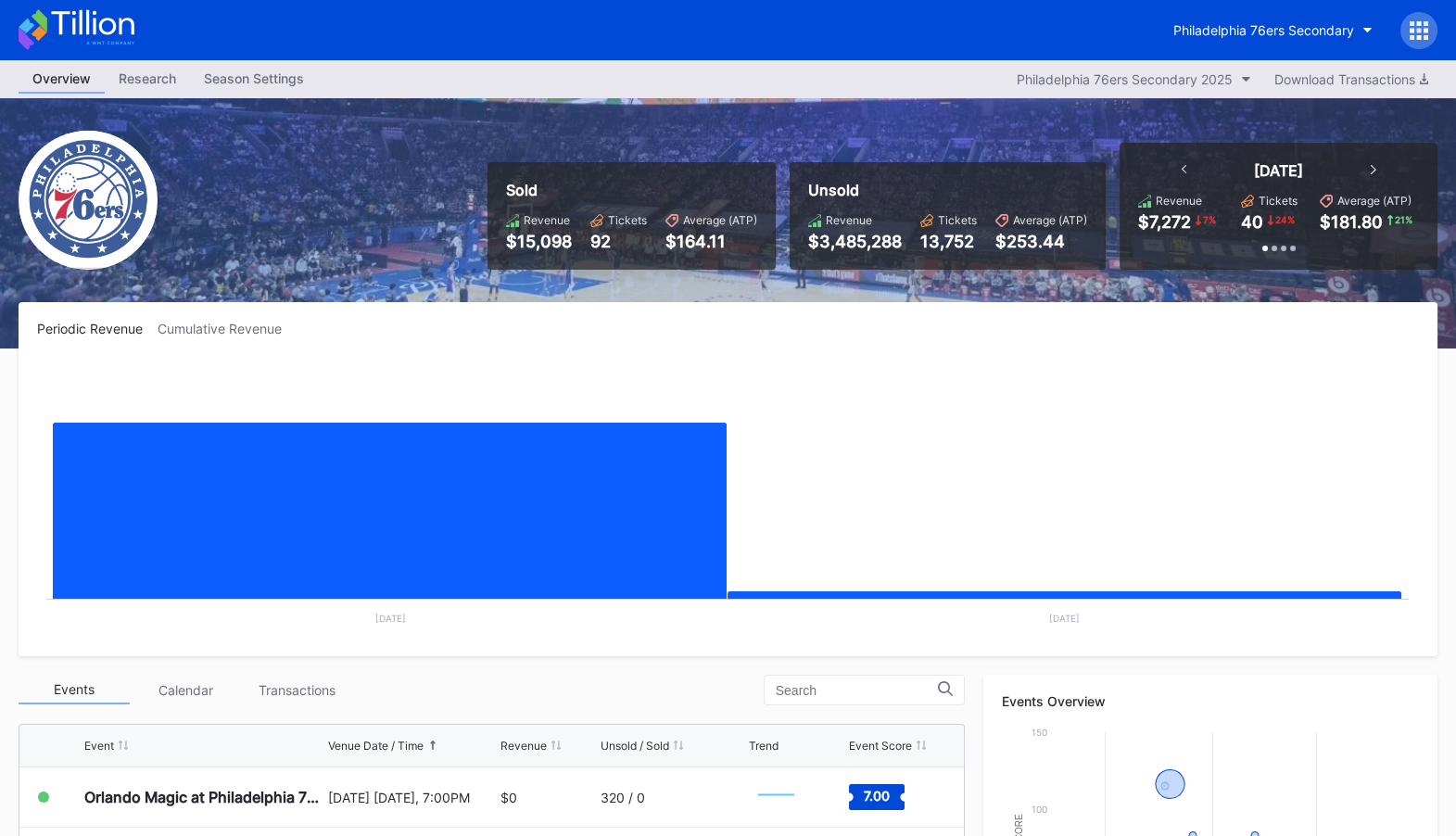
click at [249, 74] on div "Season Settings" at bounding box center [253, 79] width 127 height 27
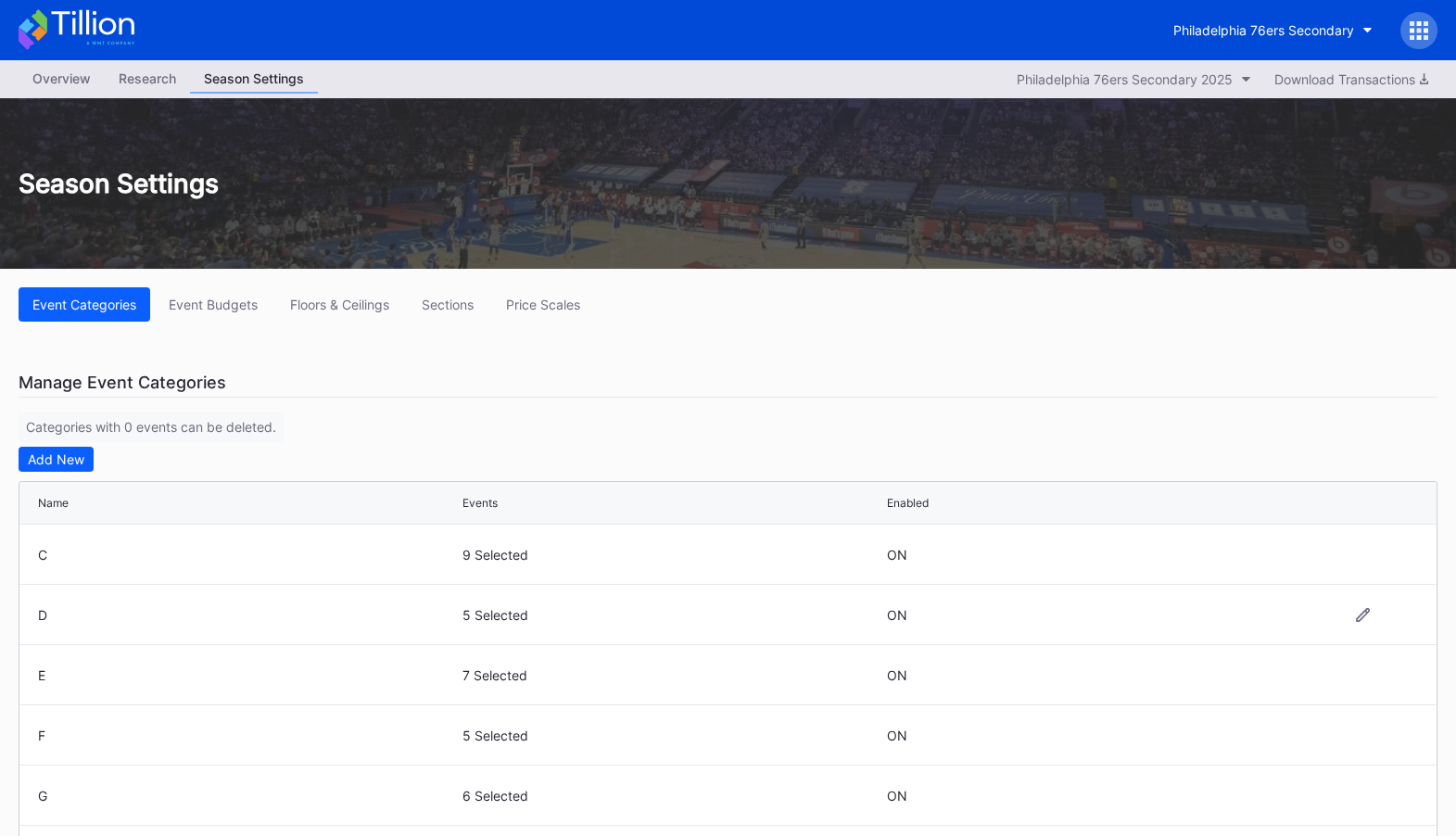
scroll to position [119, 0]
click at [43, 614] on div "D" at bounding box center [247, 616] width 419 height 16
click at [48, 62] on div "Overview Research Season Settings Philadelphia 76ers Secondary 2025 Download Tr…" at bounding box center [728, 79] width 1456 height 38
click at [86, 84] on div "Overview" at bounding box center [61, 79] width 87 height 27
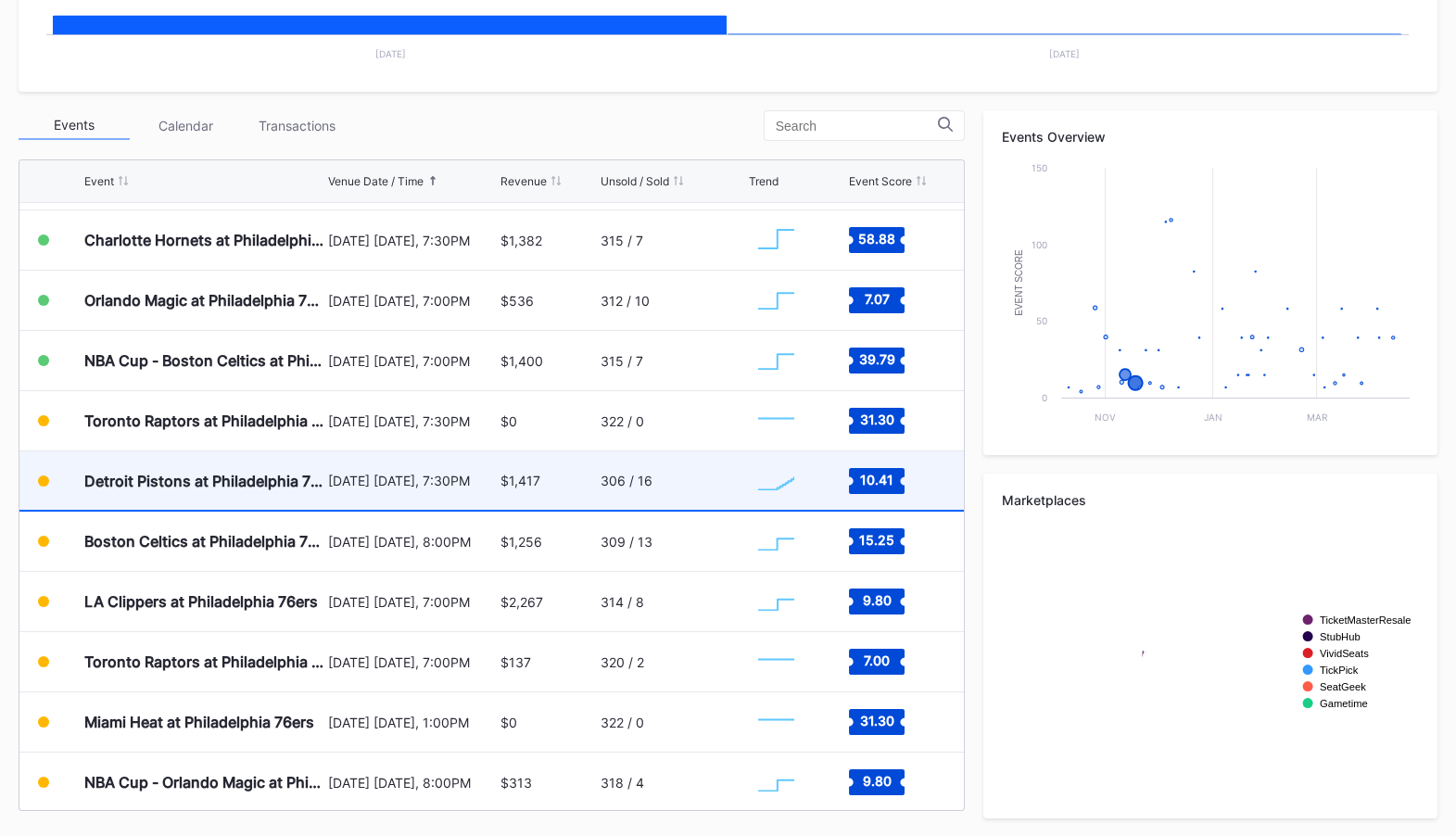
scroll to position [115, 0]
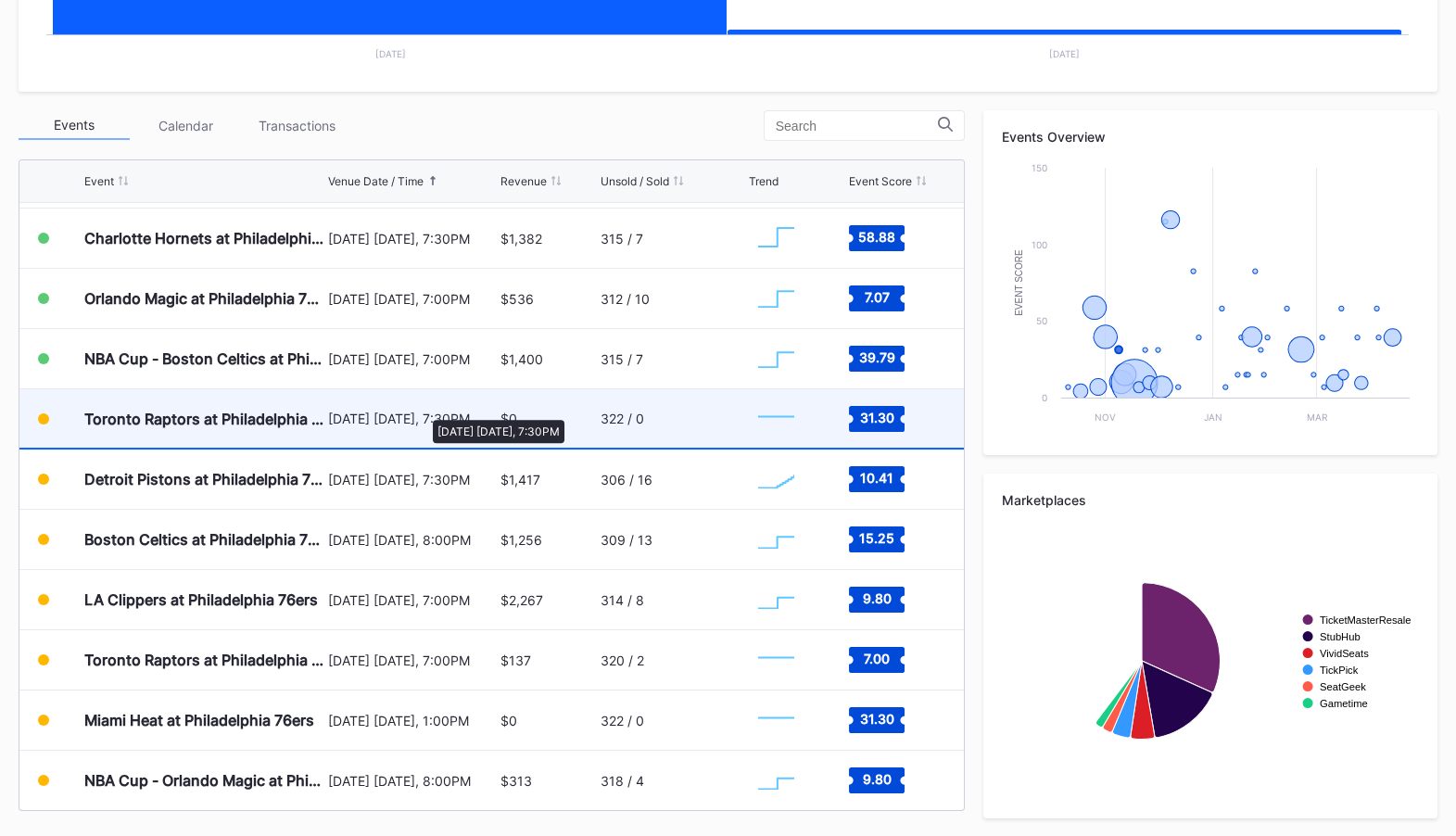
click at [423, 411] on div "[DATE] [DATE], 7:30PM" at bounding box center [412, 418] width 167 height 16
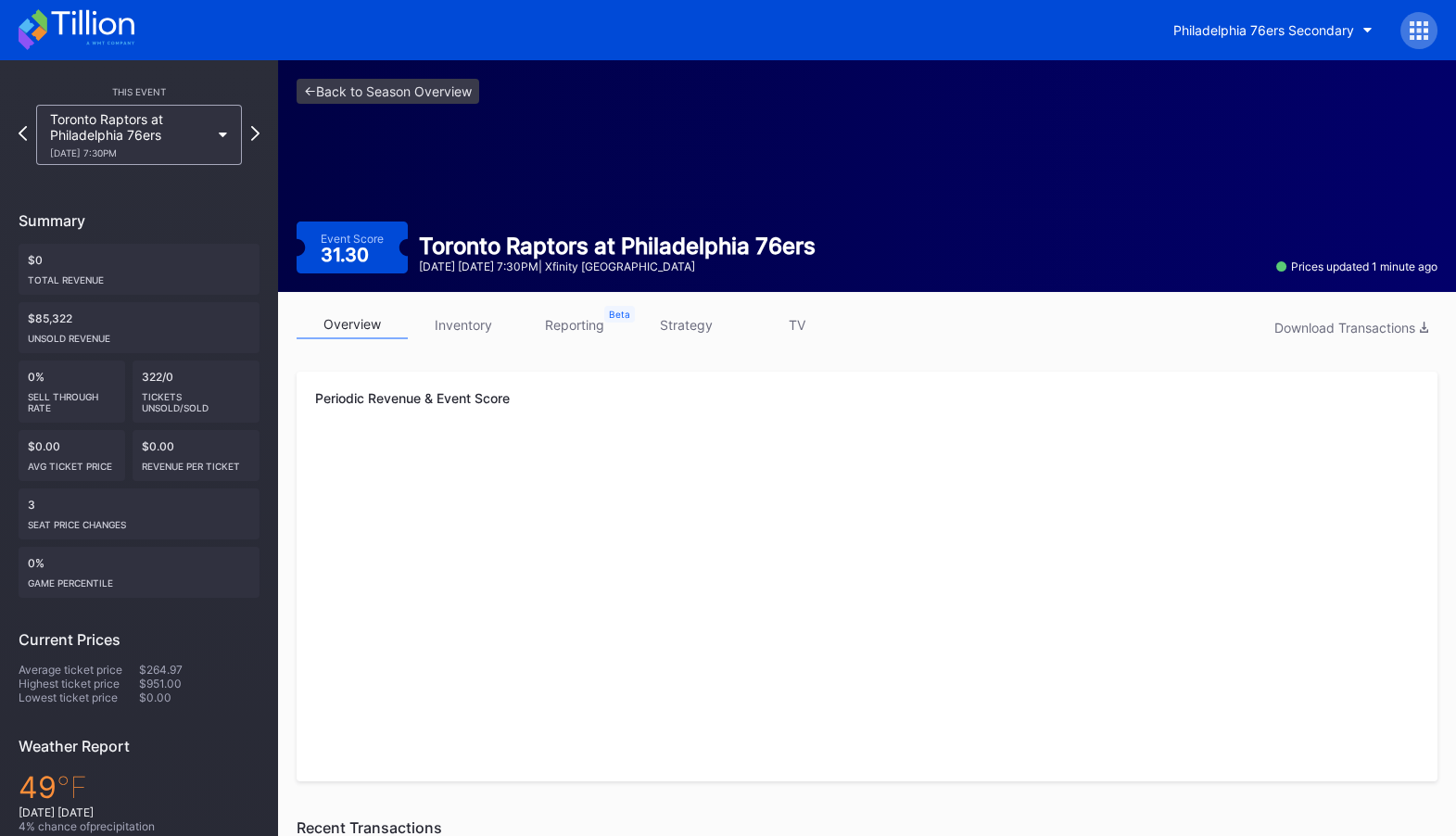
click at [455, 320] on link "inventory" at bounding box center [463, 325] width 111 height 29
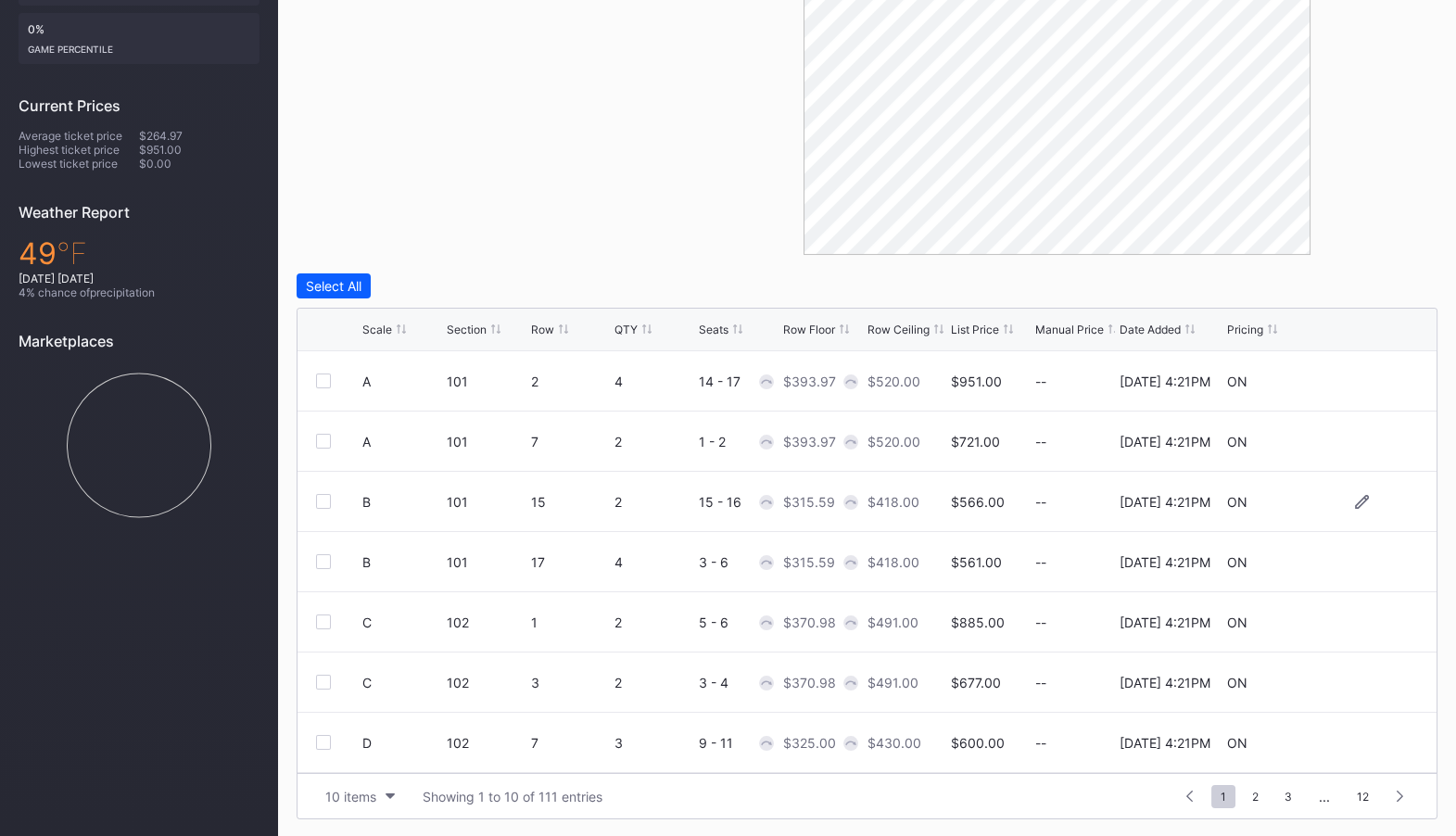
scroll to position [181, 0]
click at [1267, 796] on span "2" at bounding box center [1256, 796] width 25 height 23
click at [1285, 796] on span "4" at bounding box center [1288, 796] width 26 height 23
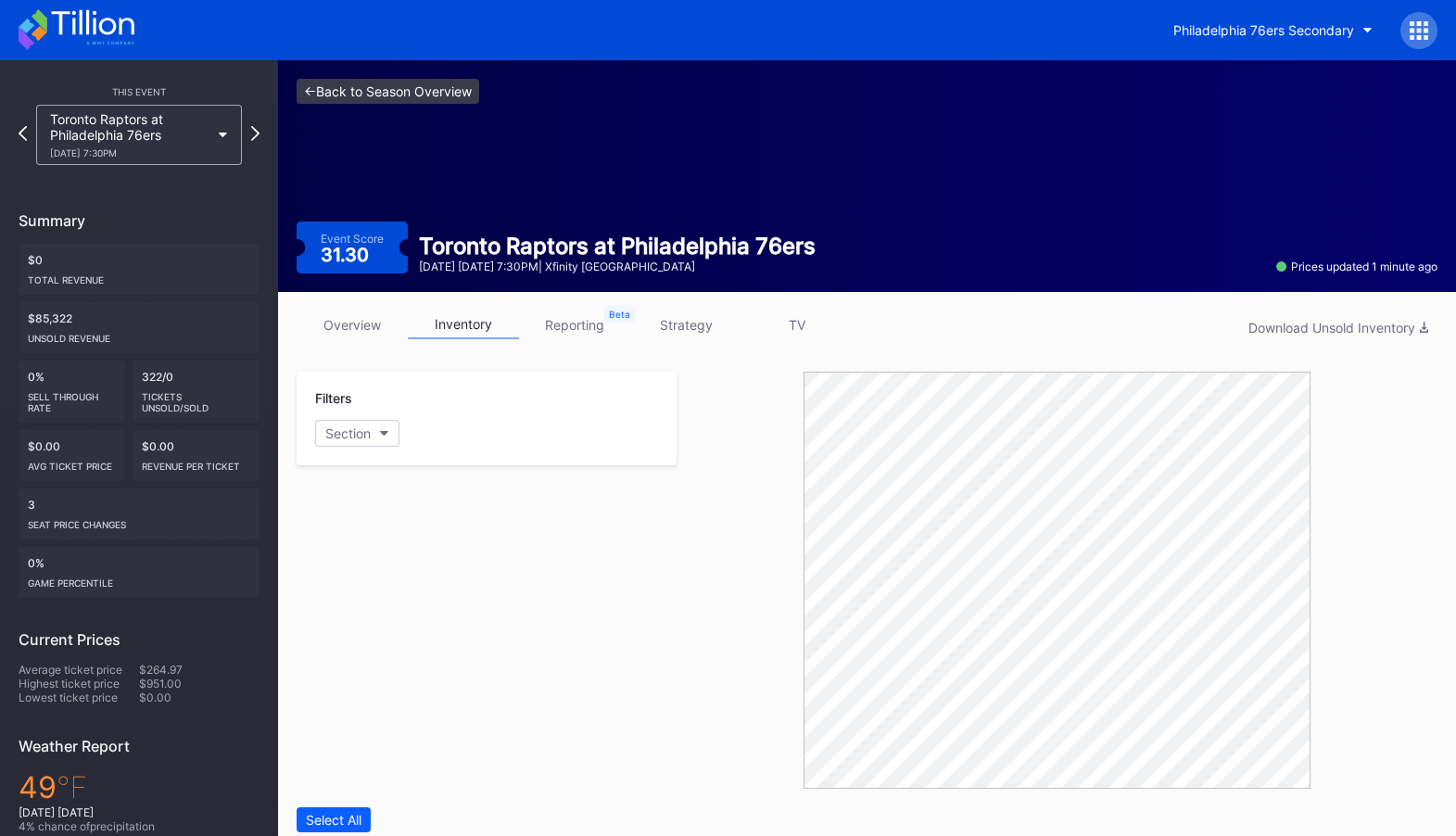
click at [368, 87] on link "<- Back to Season Overview" at bounding box center [388, 91] width 183 height 25
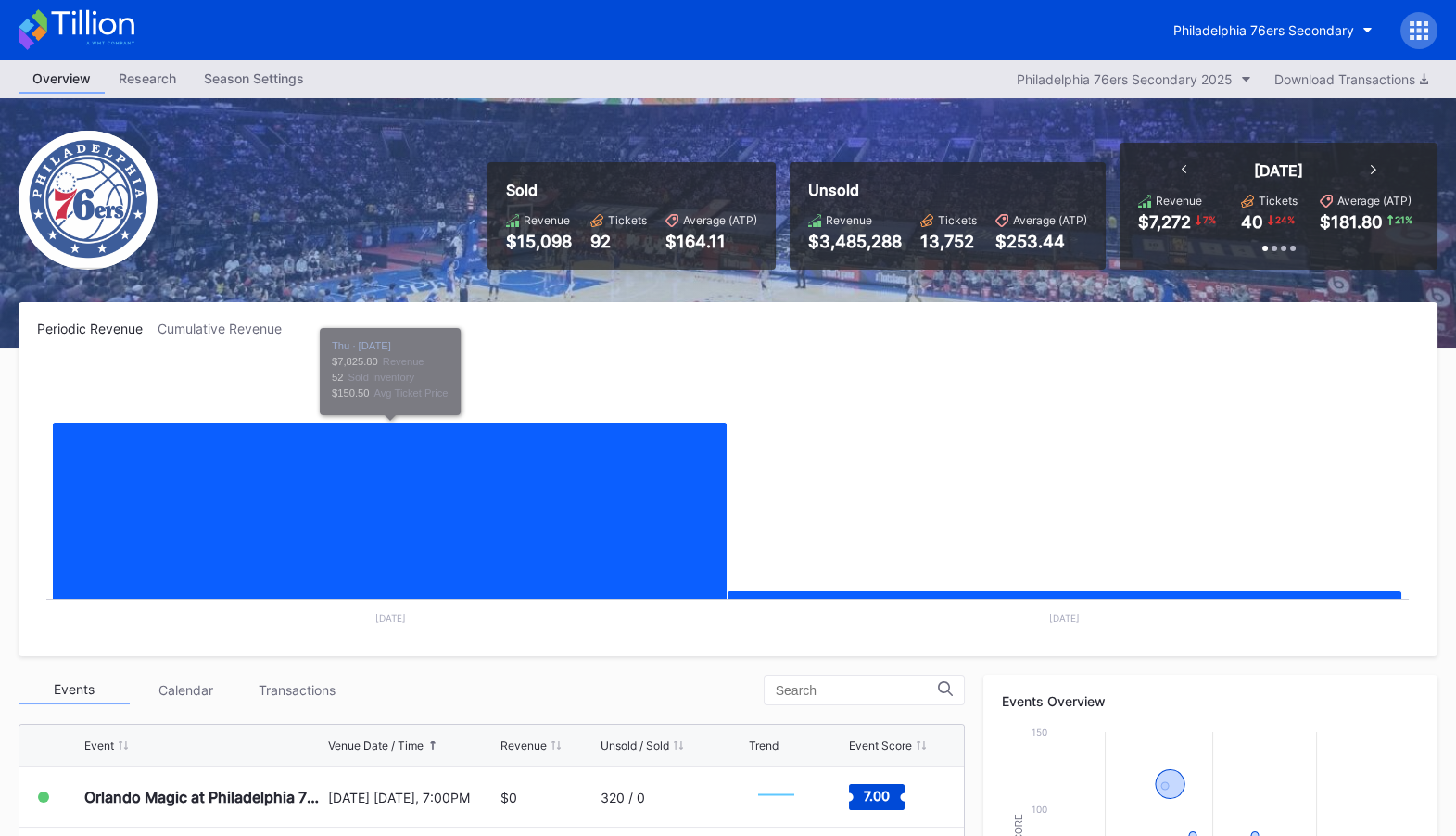
click at [240, 83] on div "Season Settings" at bounding box center [253, 79] width 127 height 27
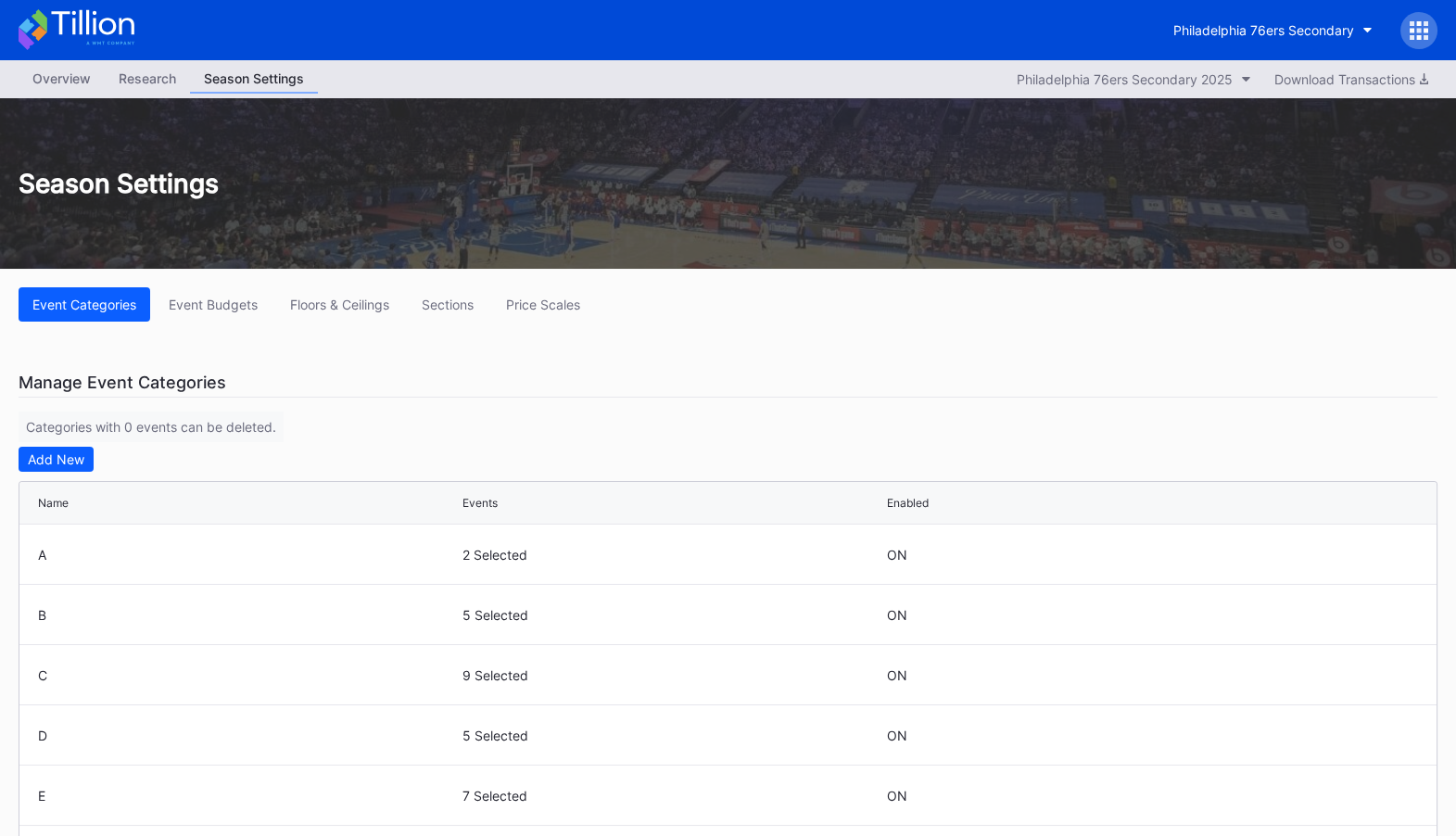
click at [60, 73] on div "Overview" at bounding box center [61, 79] width 87 height 27
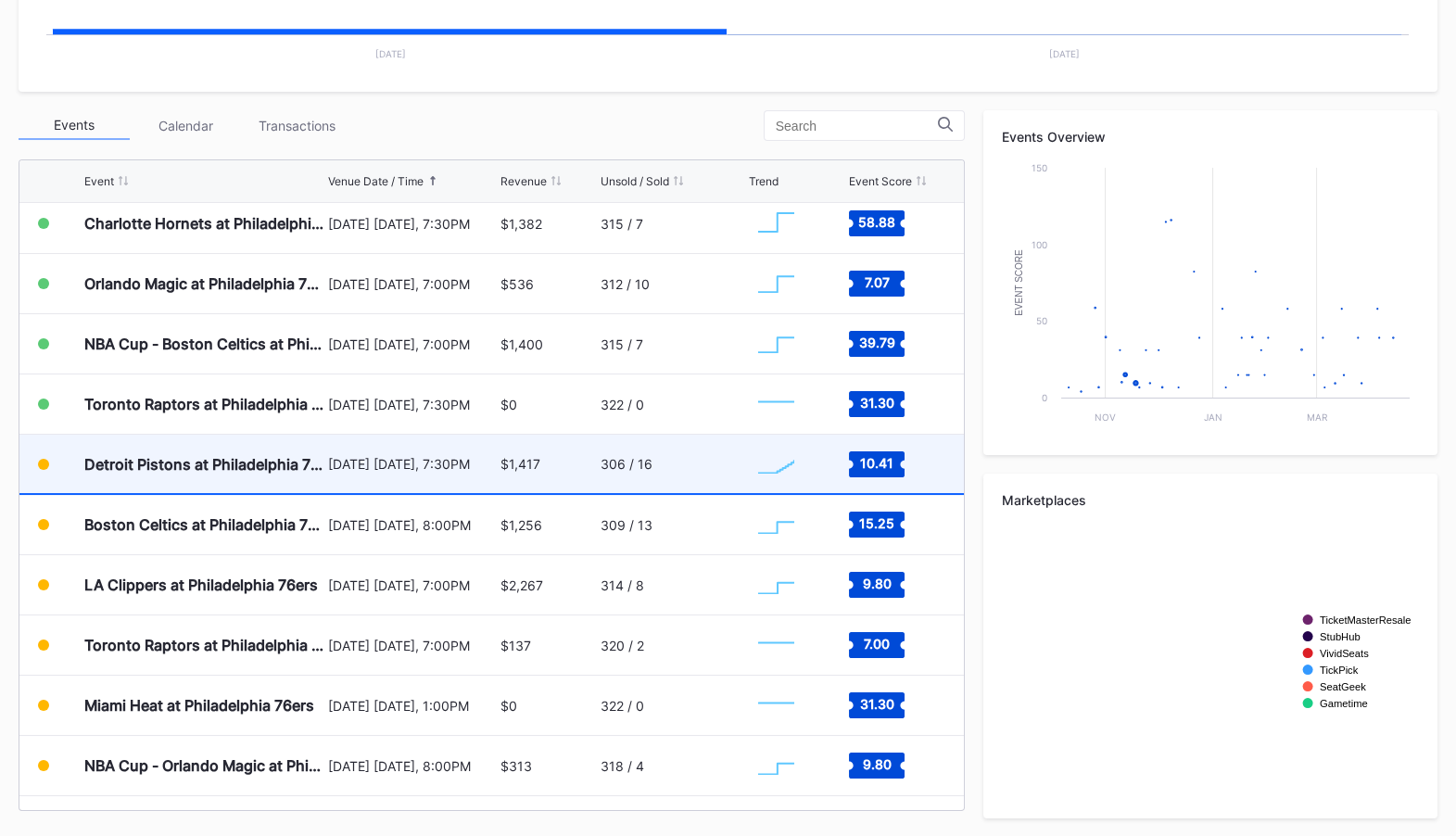
scroll to position [154, 0]
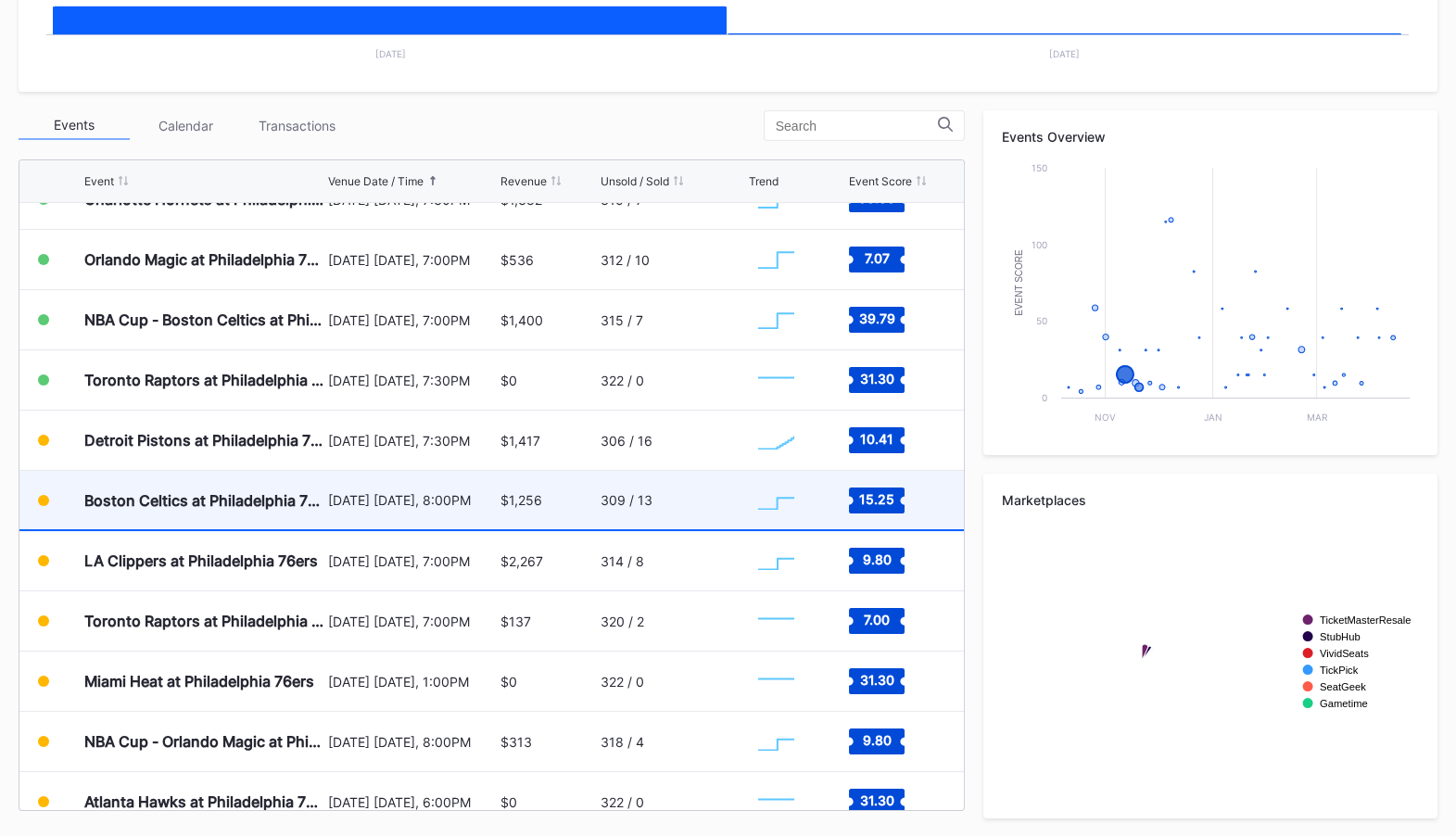
click at [521, 510] on div "$1,256" at bounding box center [548, 500] width 95 height 58
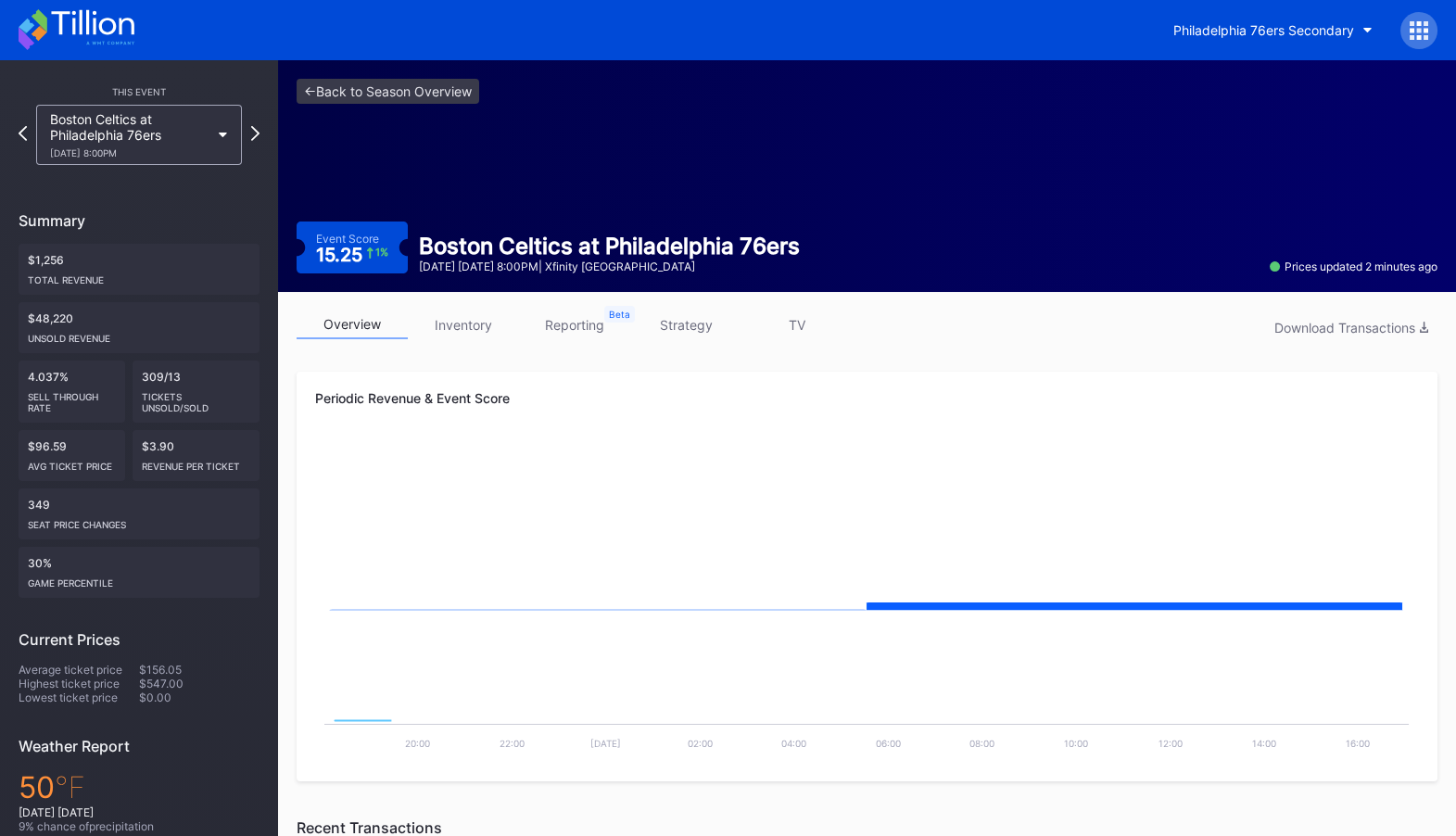
click at [479, 341] on div "overview inventory reporting strategy TV Download Transactions" at bounding box center [867, 329] width 1141 height 38
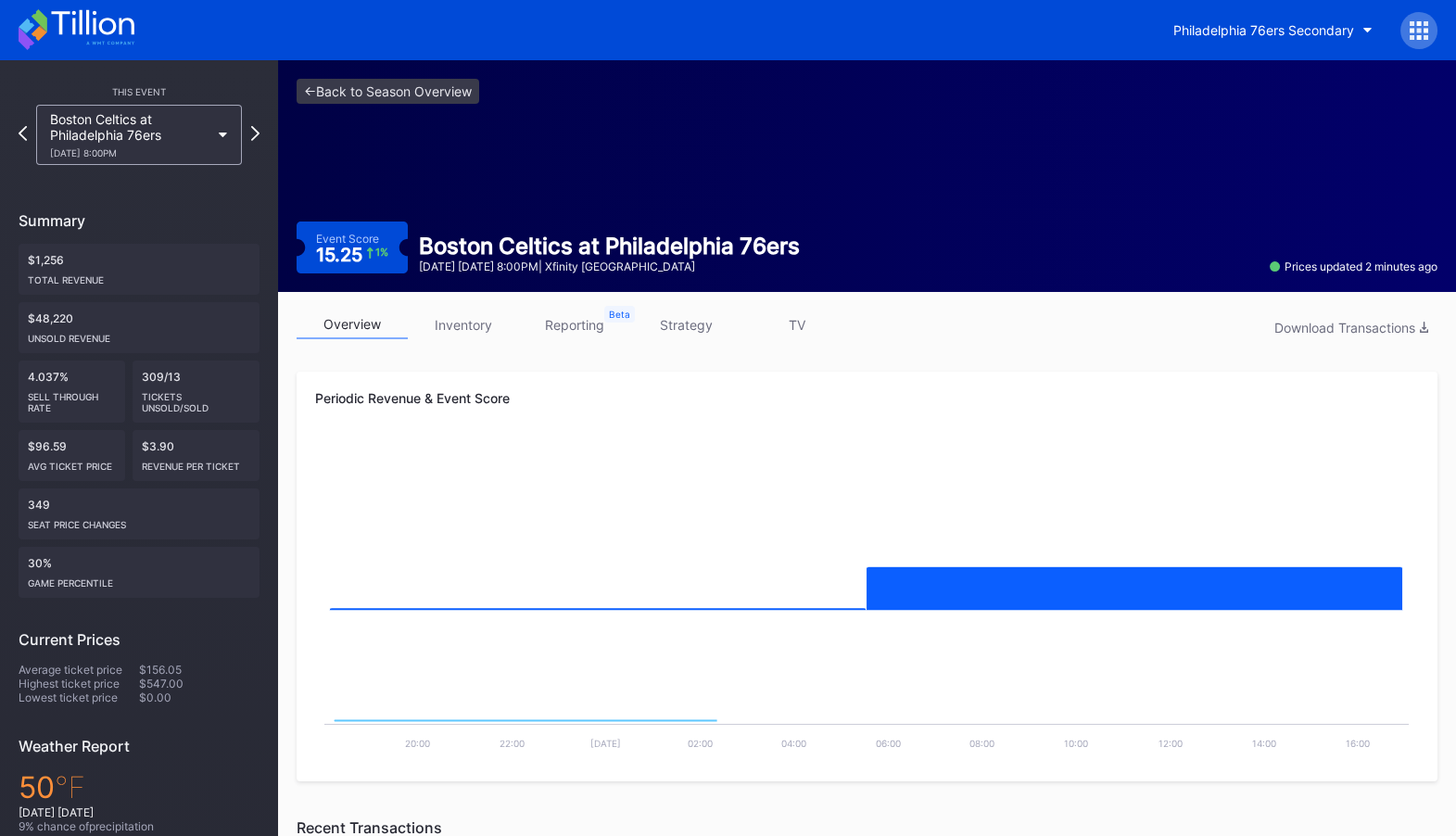
click at [483, 322] on link "inventory" at bounding box center [463, 325] width 111 height 29
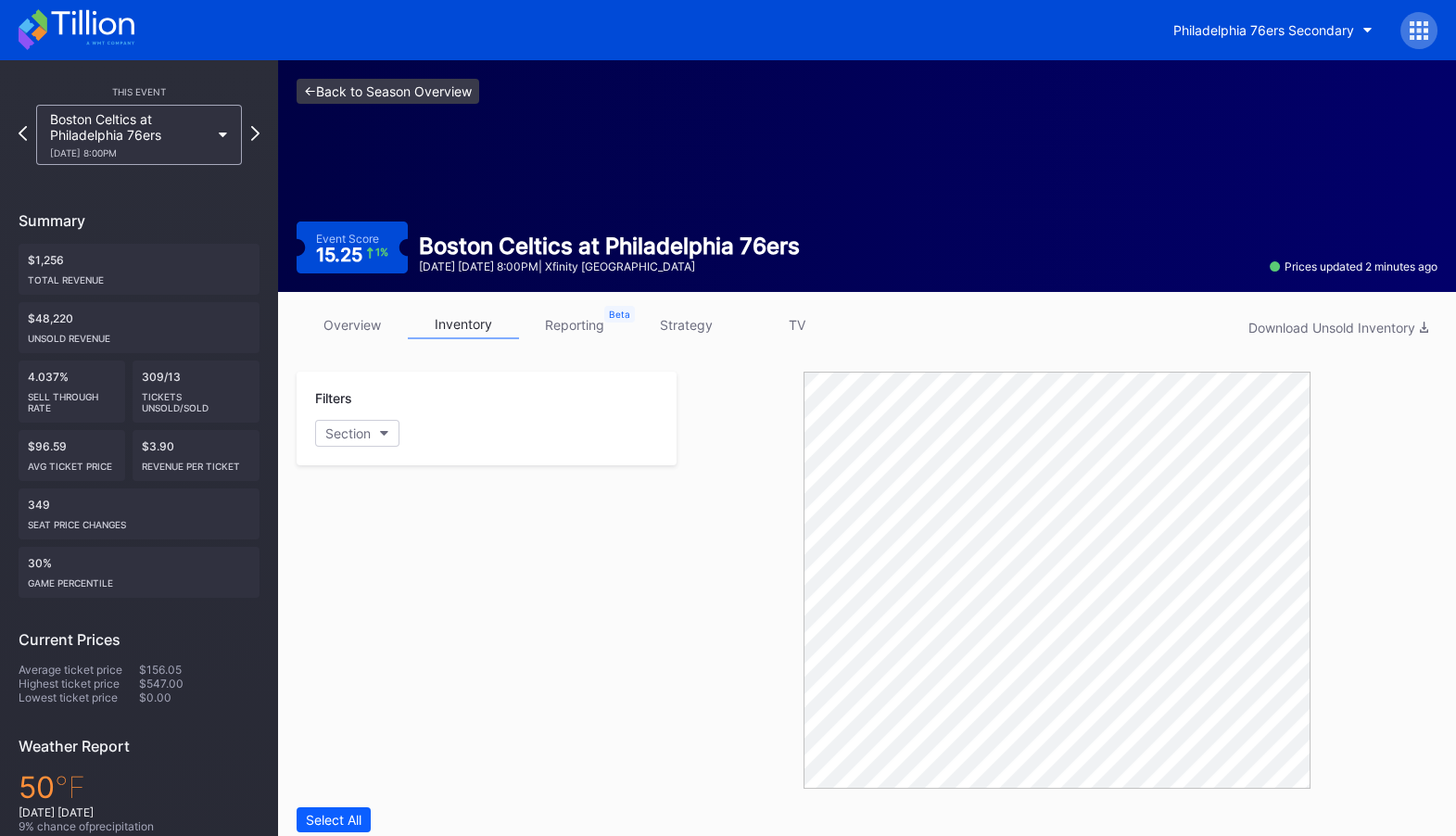
click at [341, 86] on link "<- Back to Season Overview" at bounding box center [388, 91] width 183 height 25
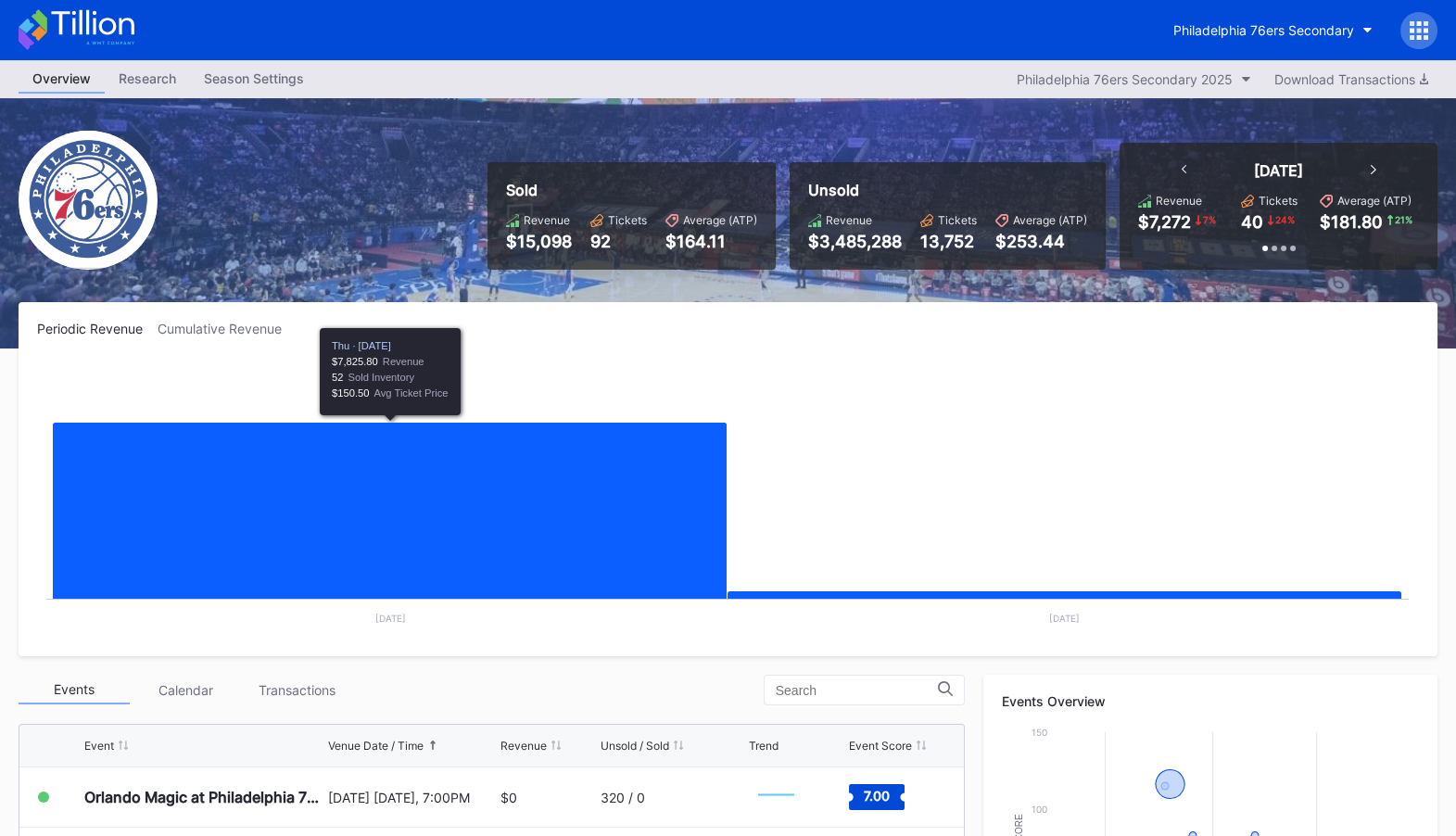
click at [270, 74] on div "Season Settings" at bounding box center [253, 79] width 127 height 27
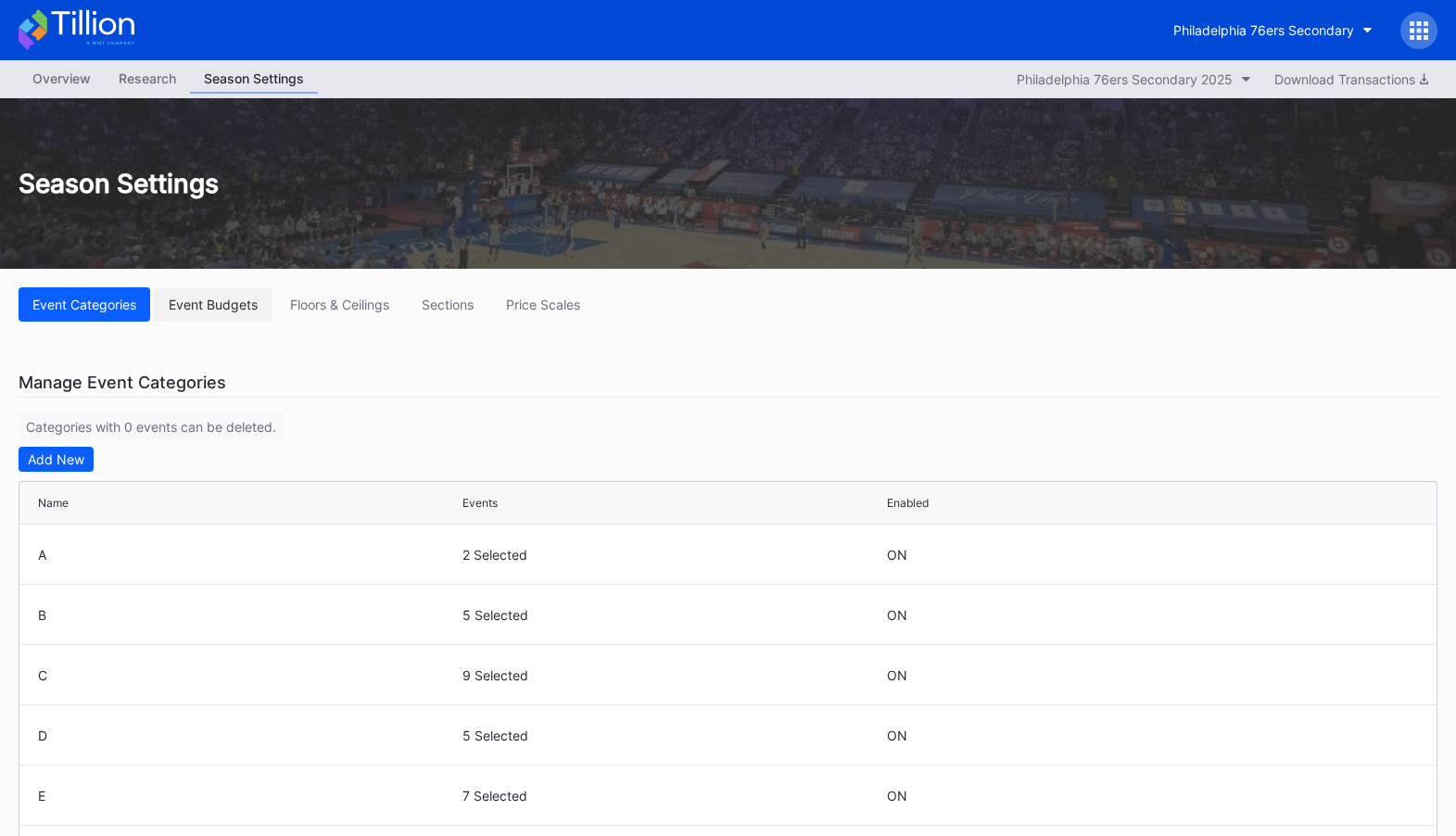
click at [234, 305] on div "Event Budgets" at bounding box center [212, 305] width 89 height 16
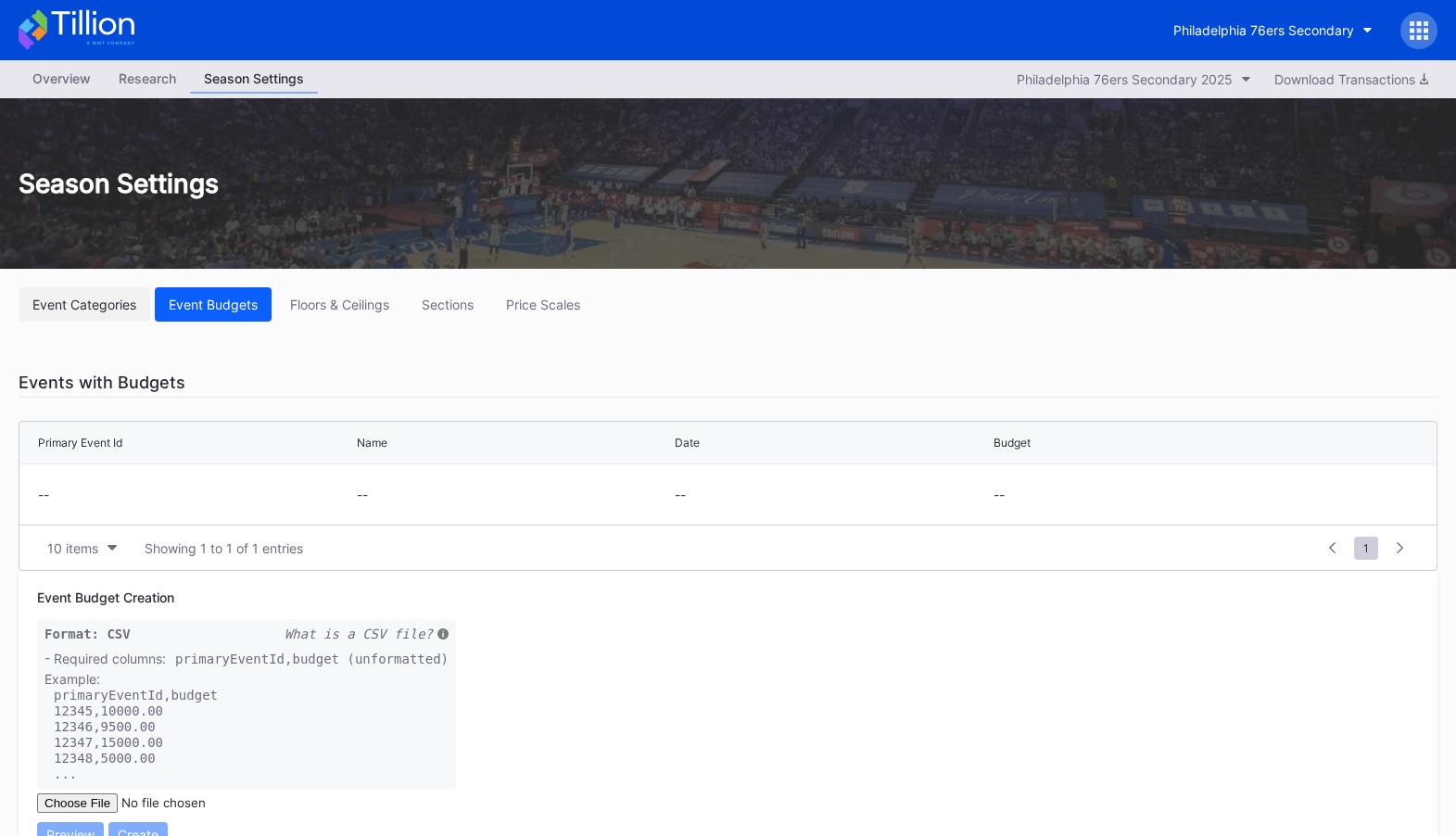
click at [84, 295] on button "Event Categories" at bounding box center [84, 304] width 131 height 34
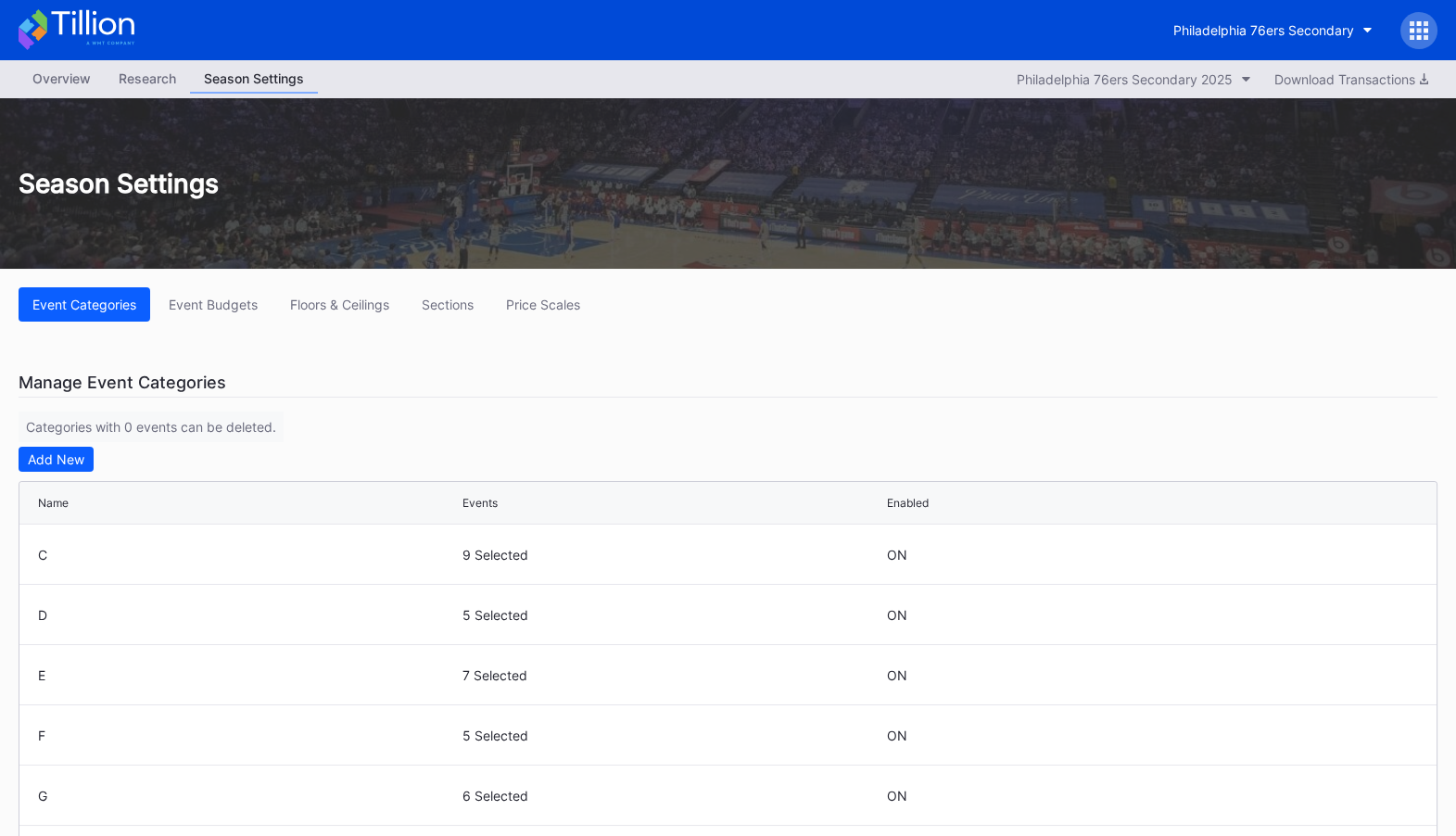
click at [39, 69] on div "Overview" at bounding box center [61, 79] width 87 height 27
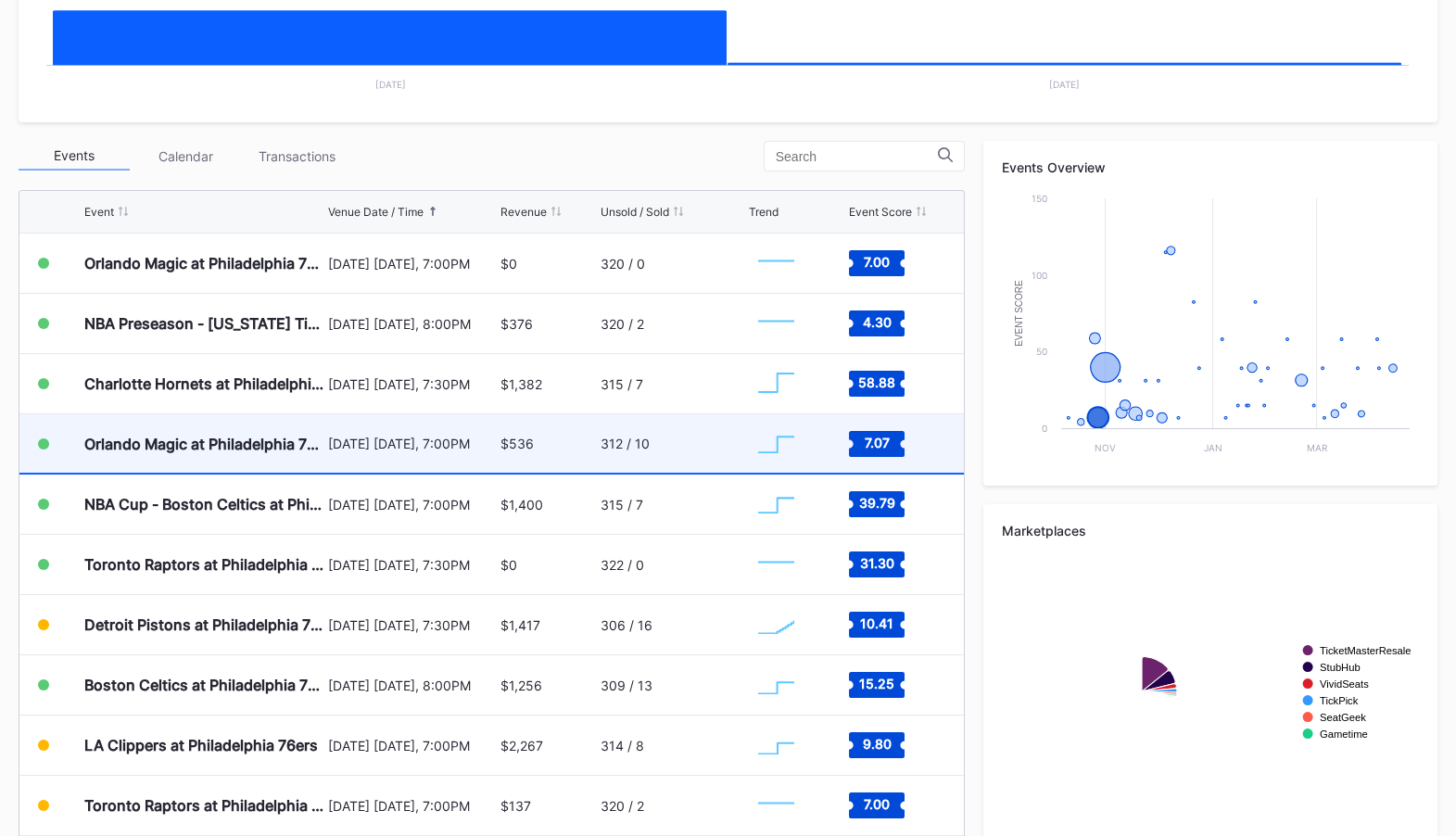
scroll to position [531, 0]
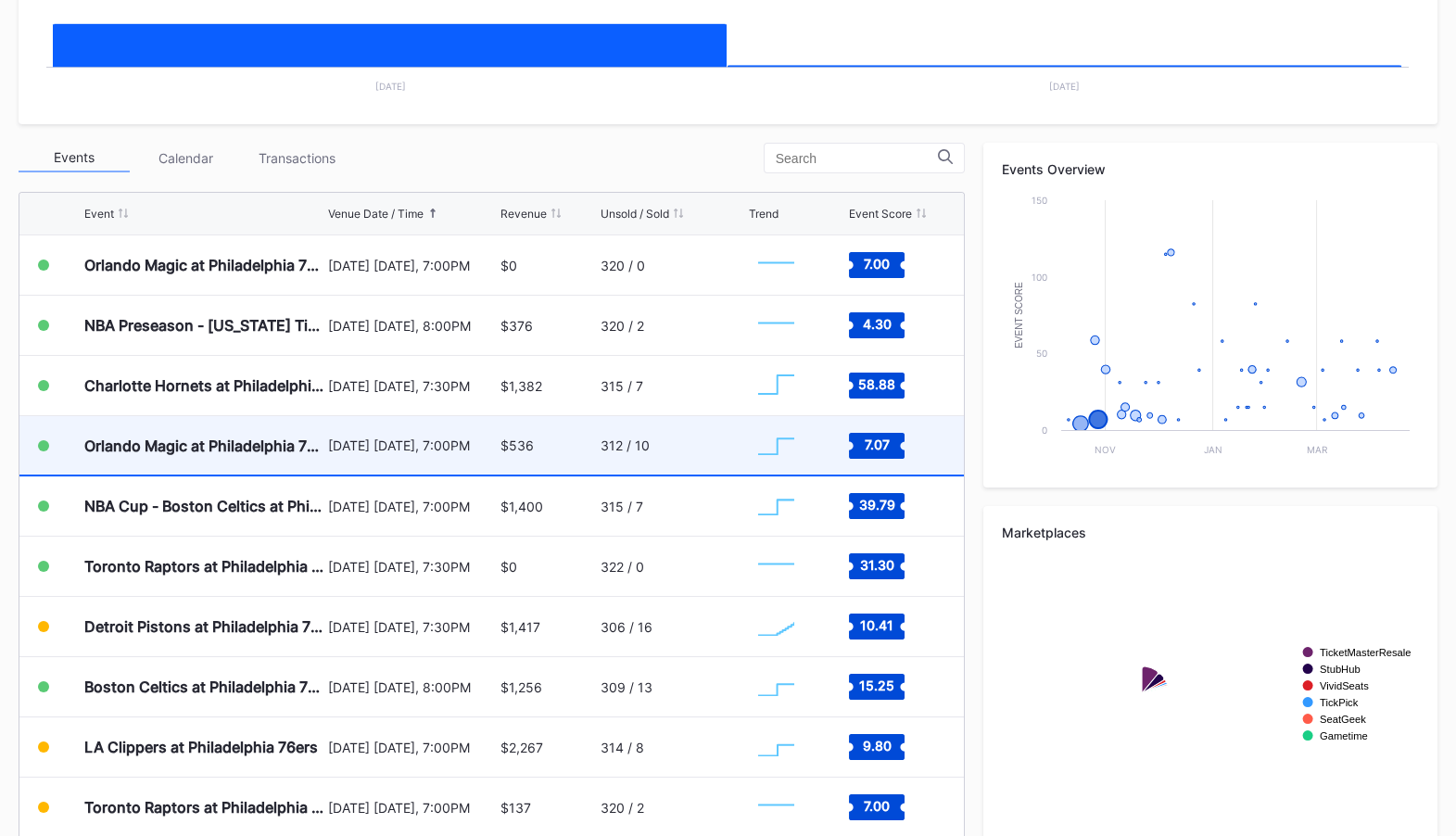
click at [540, 435] on div "$536" at bounding box center [548, 445] width 95 height 58
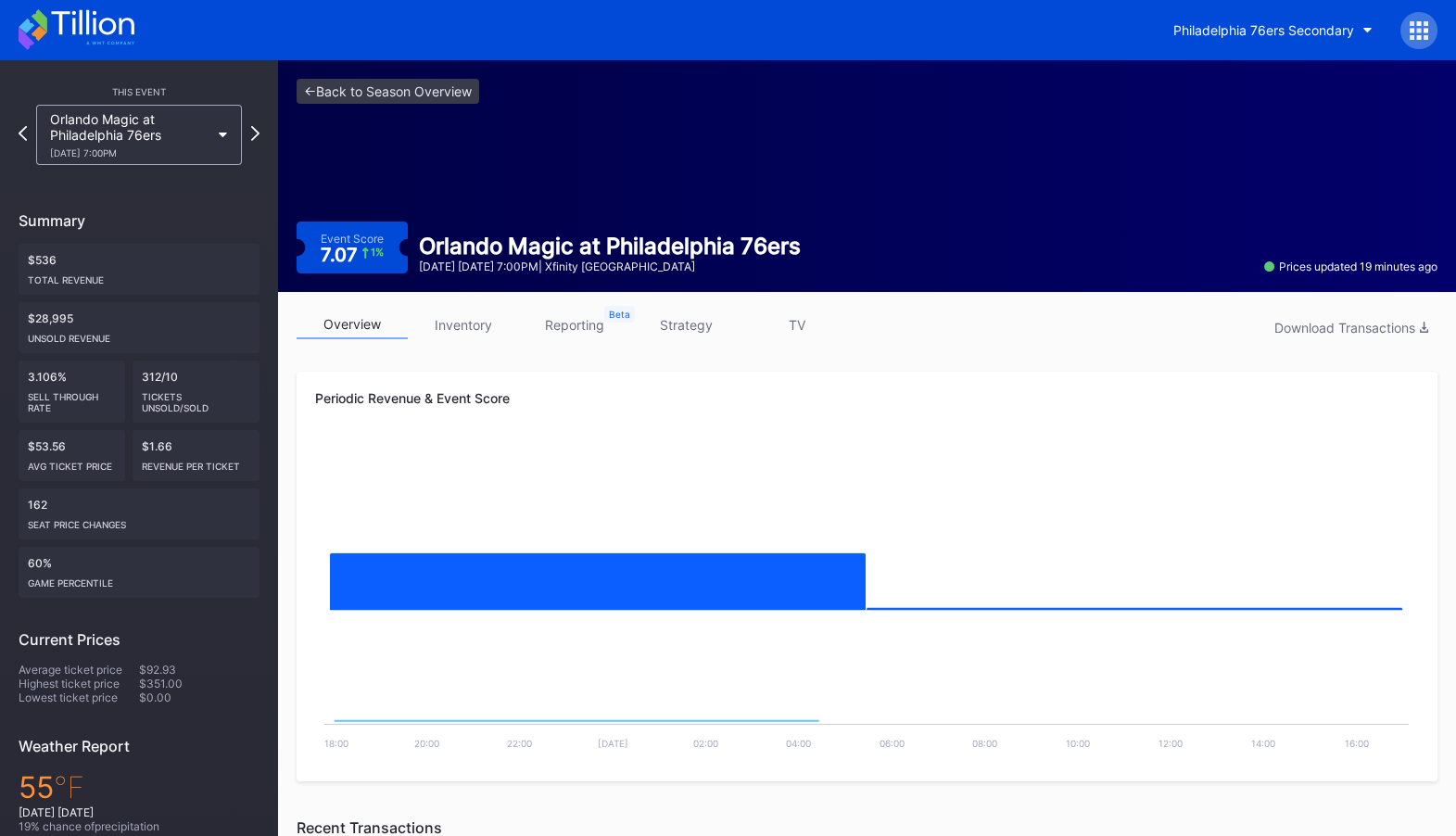
click at [460, 314] on link "inventory" at bounding box center [463, 325] width 111 height 29
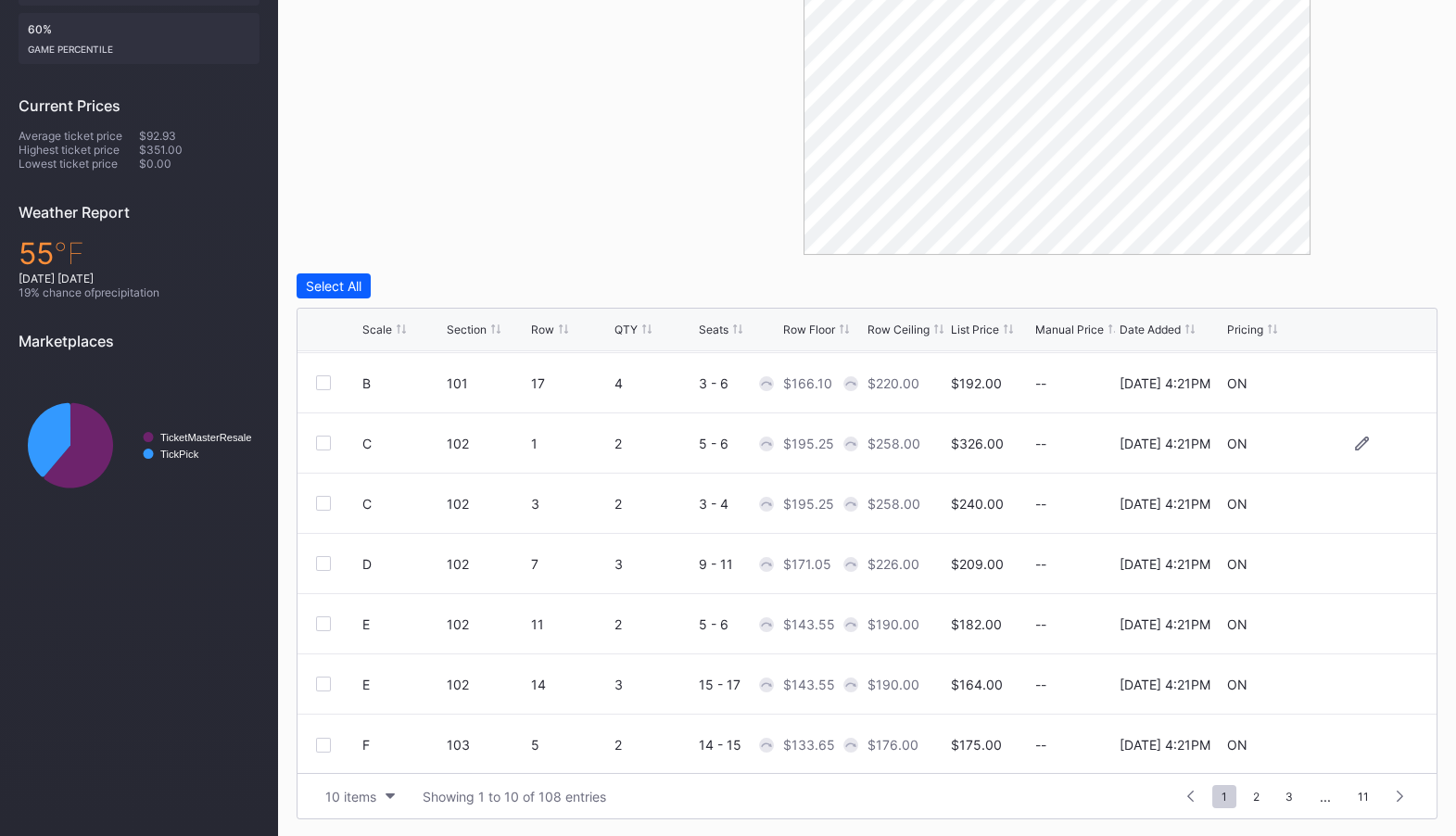
scroll to position [181, 0]
click at [1261, 798] on span "2" at bounding box center [1256, 796] width 25 height 23
click at [1288, 796] on span "4" at bounding box center [1289, 796] width 26 height 23
click at [1162, 788] on div "..." at bounding box center [1154, 796] width 39 height 16
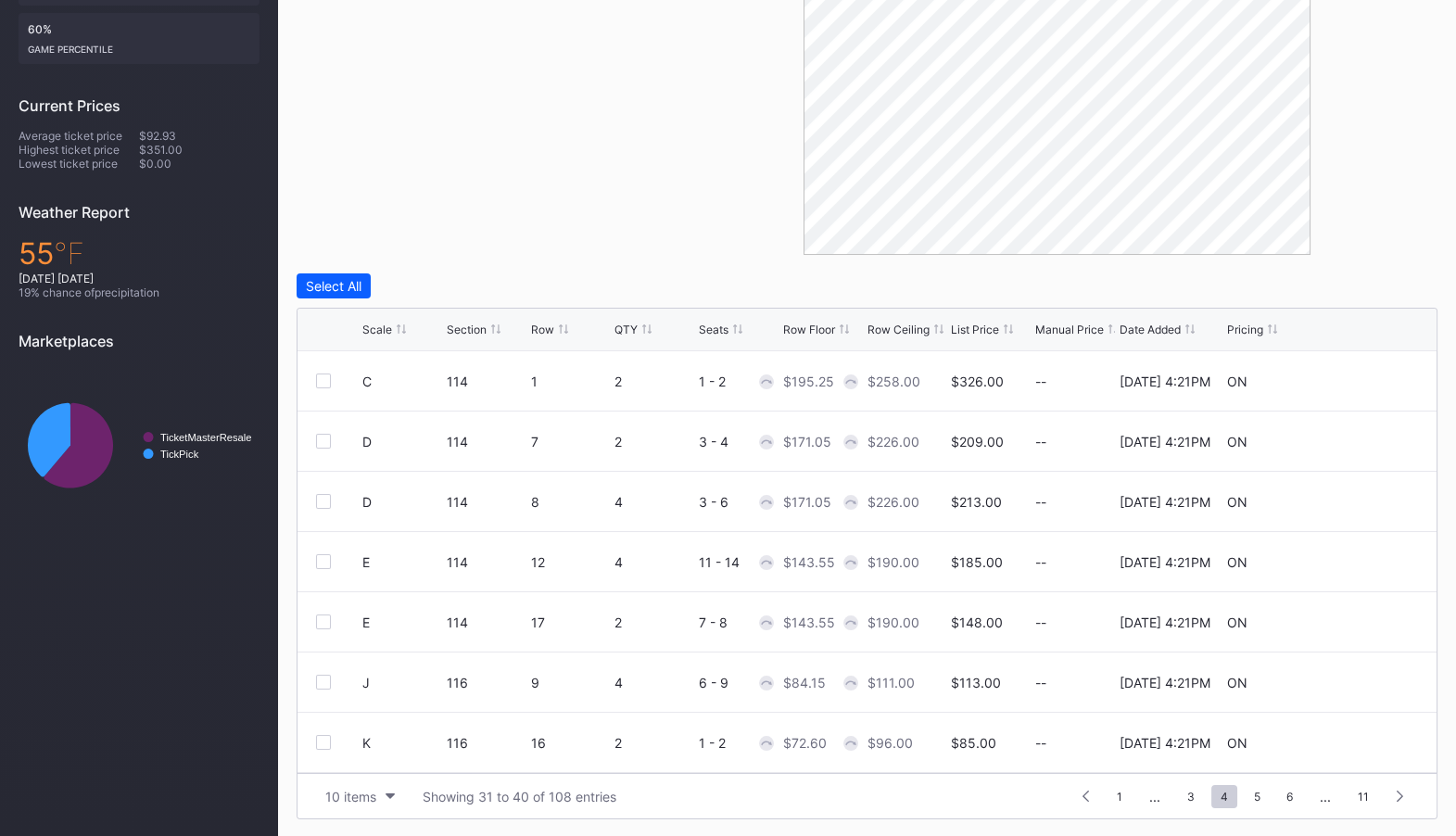
click at [1107, 793] on div "1 ... 2 3 4 5 6 ... 11" at bounding box center [1243, 795] width 350 height 26
click at [1124, 795] on span "1" at bounding box center [1119, 796] width 24 height 23
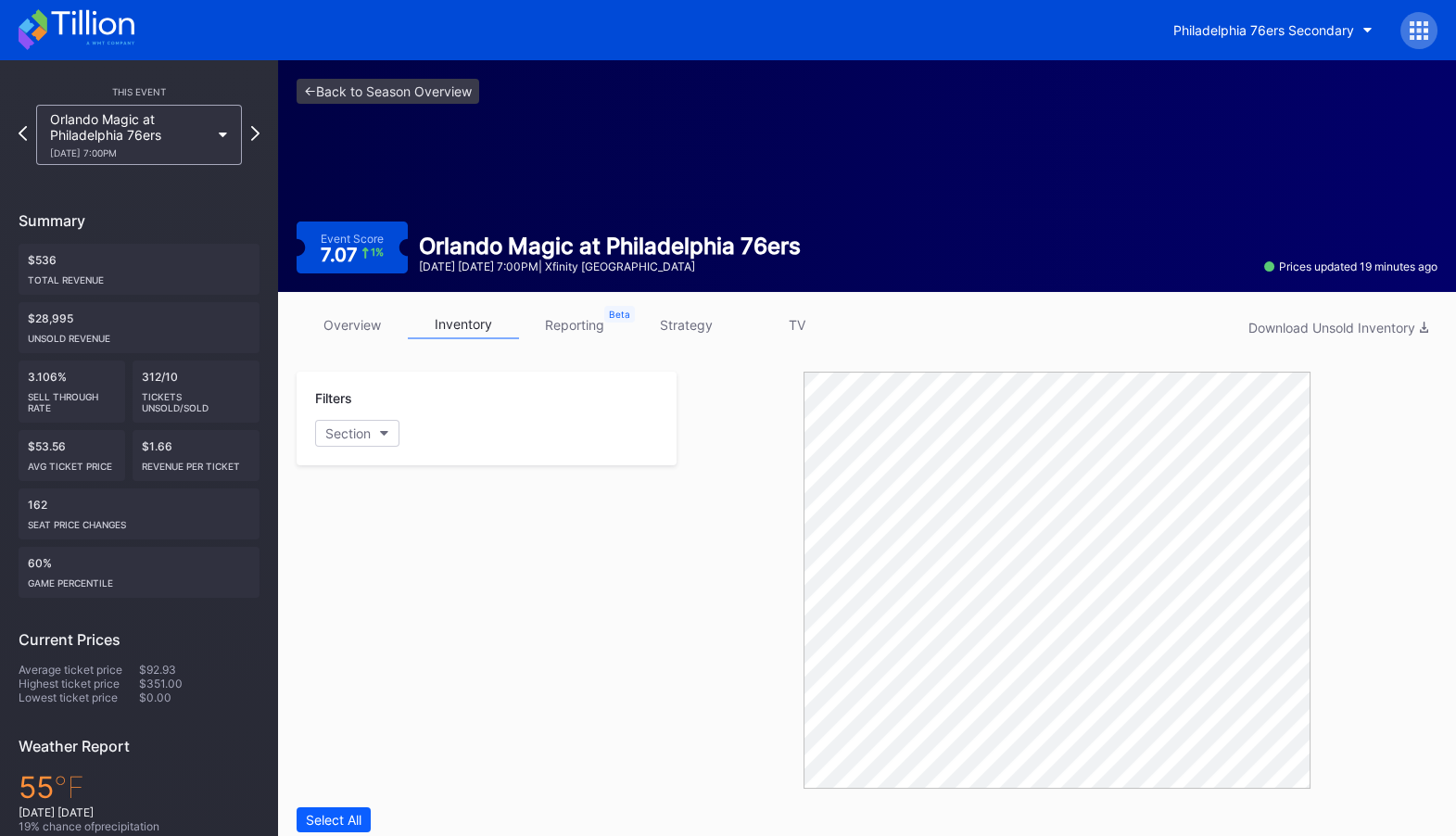
click at [260, 129] on div "This Event Orlando Magic at Philadelphia 76ers 10/27 Monday 7:00PM Summary $536…" at bounding box center [139, 569] width 278 height 1018
click at [253, 131] on icon at bounding box center [255, 133] width 10 height 18
click at [339, 93] on link "<- Back to Season Overview" at bounding box center [388, 91] width 183 height 25
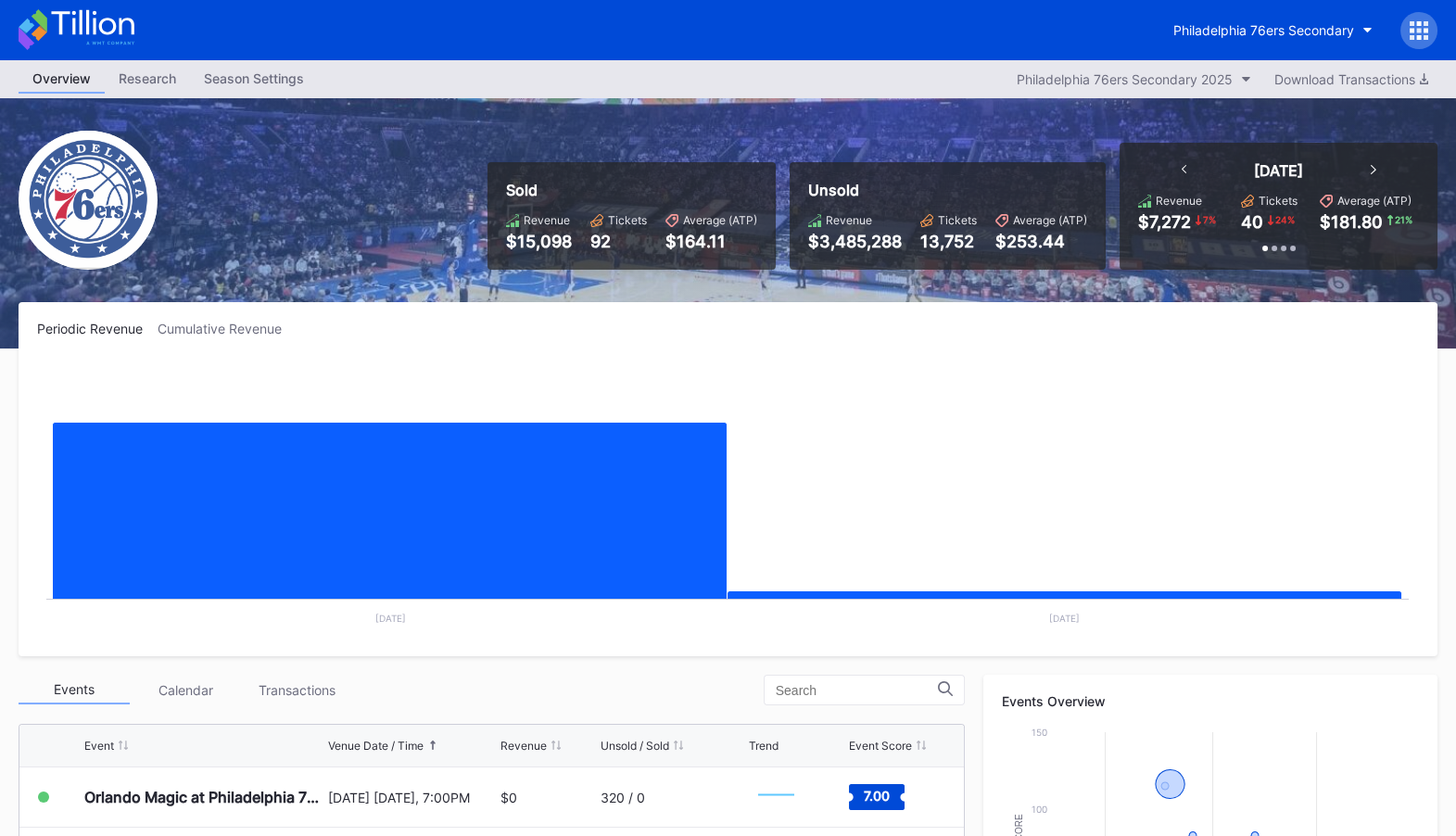
click at [1423, 21] on icon at bounding box center [1425, 23] width 5 height 5
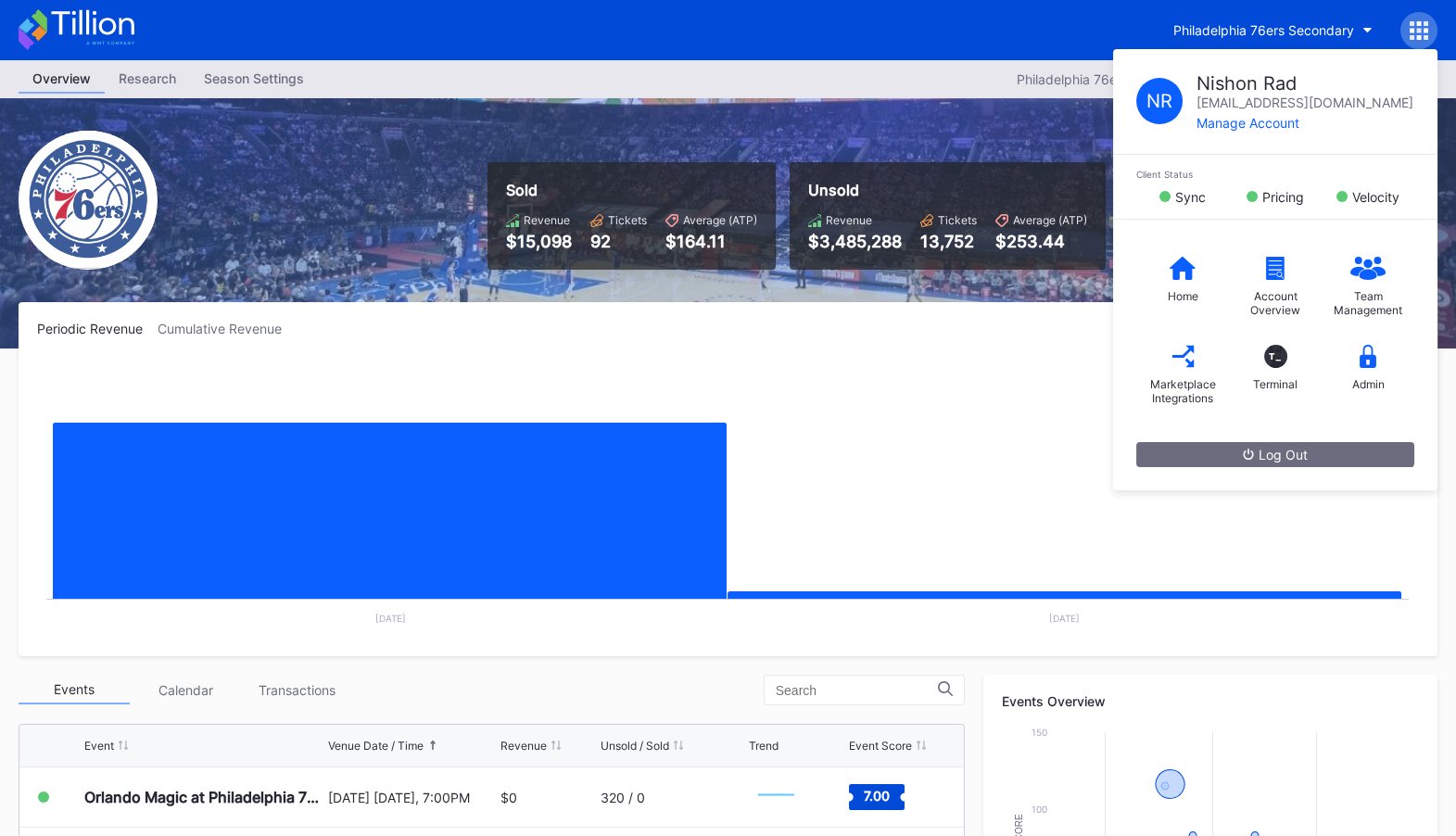
click at [1085, 377] on rect "Chart title" at bounding box center [727, 498] width 1381 height 278
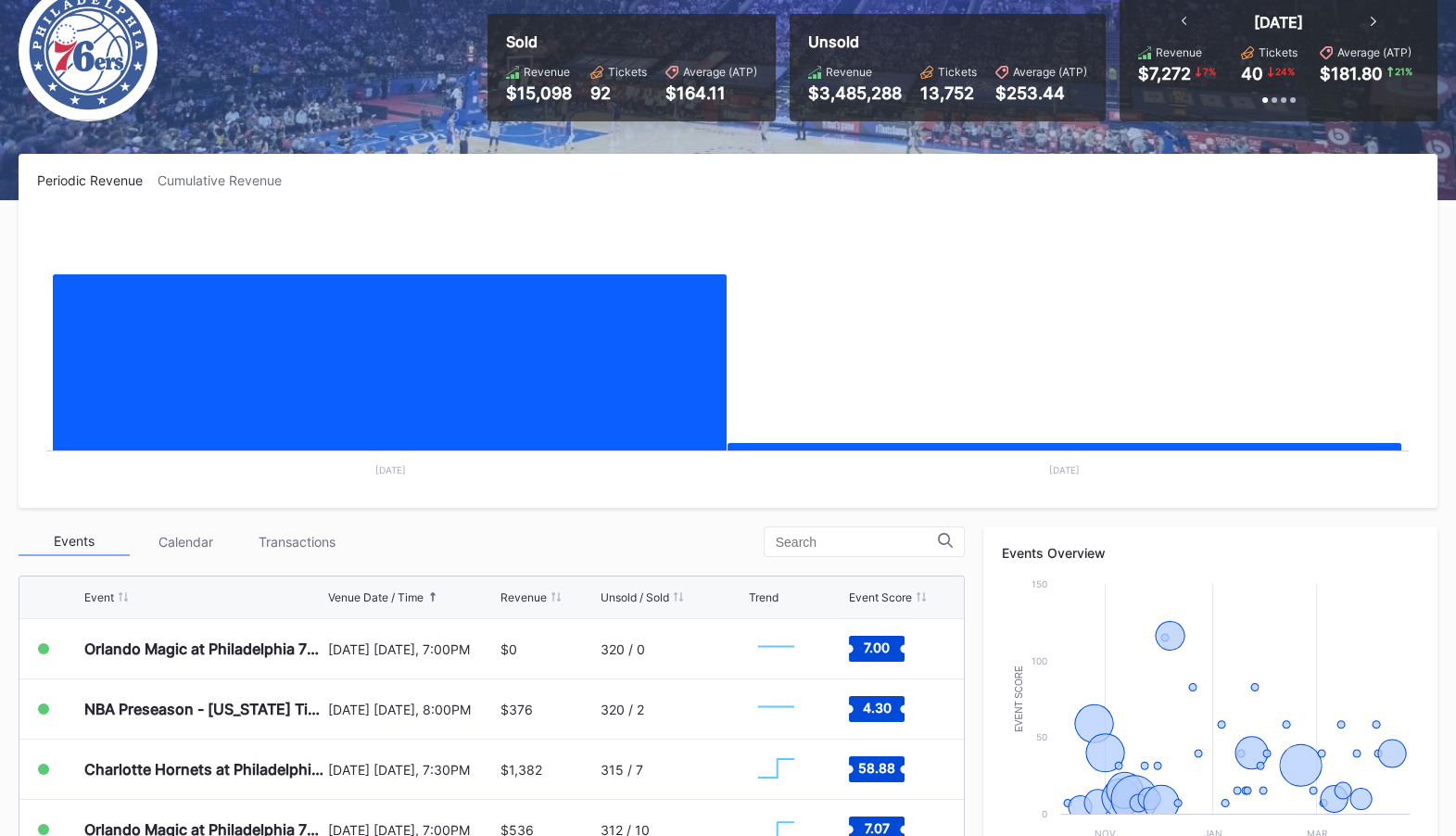
scroll to position [238, 0]
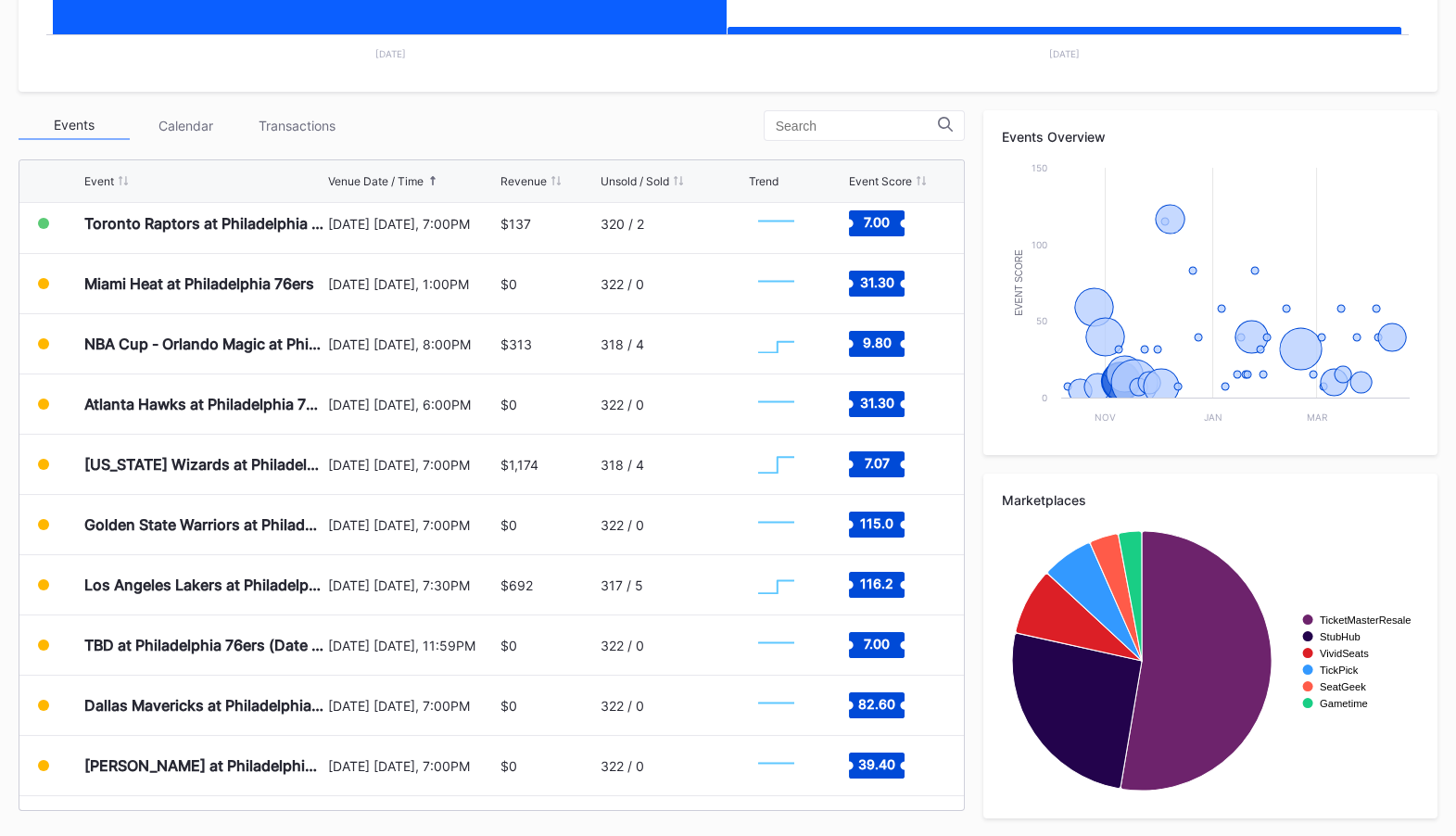
scroll to position [771, 0]
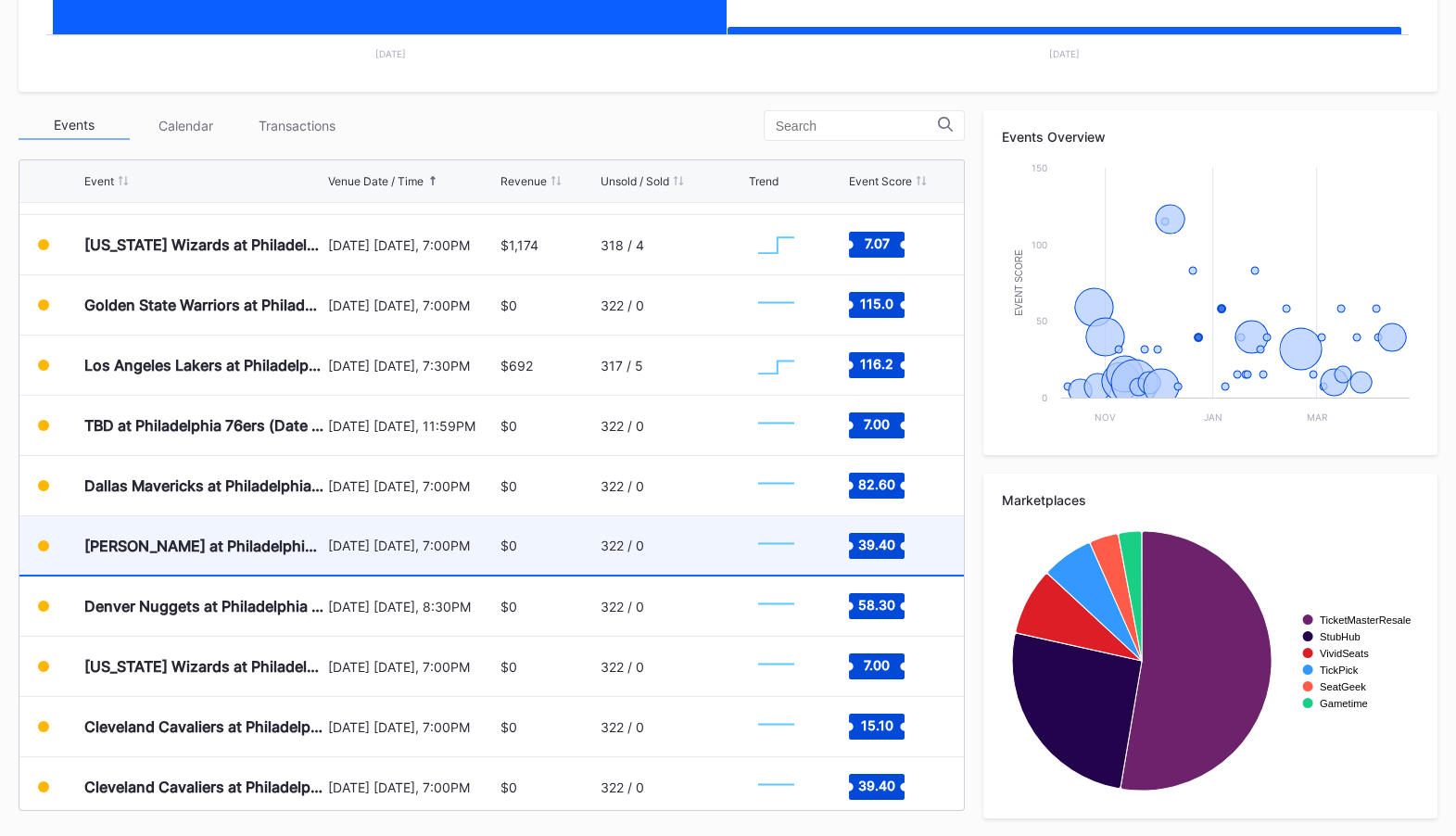
click at [491, 516] on div "[DATE] [DATE], 7:00PM" at bounding box center [412, 545] width 167 height 58
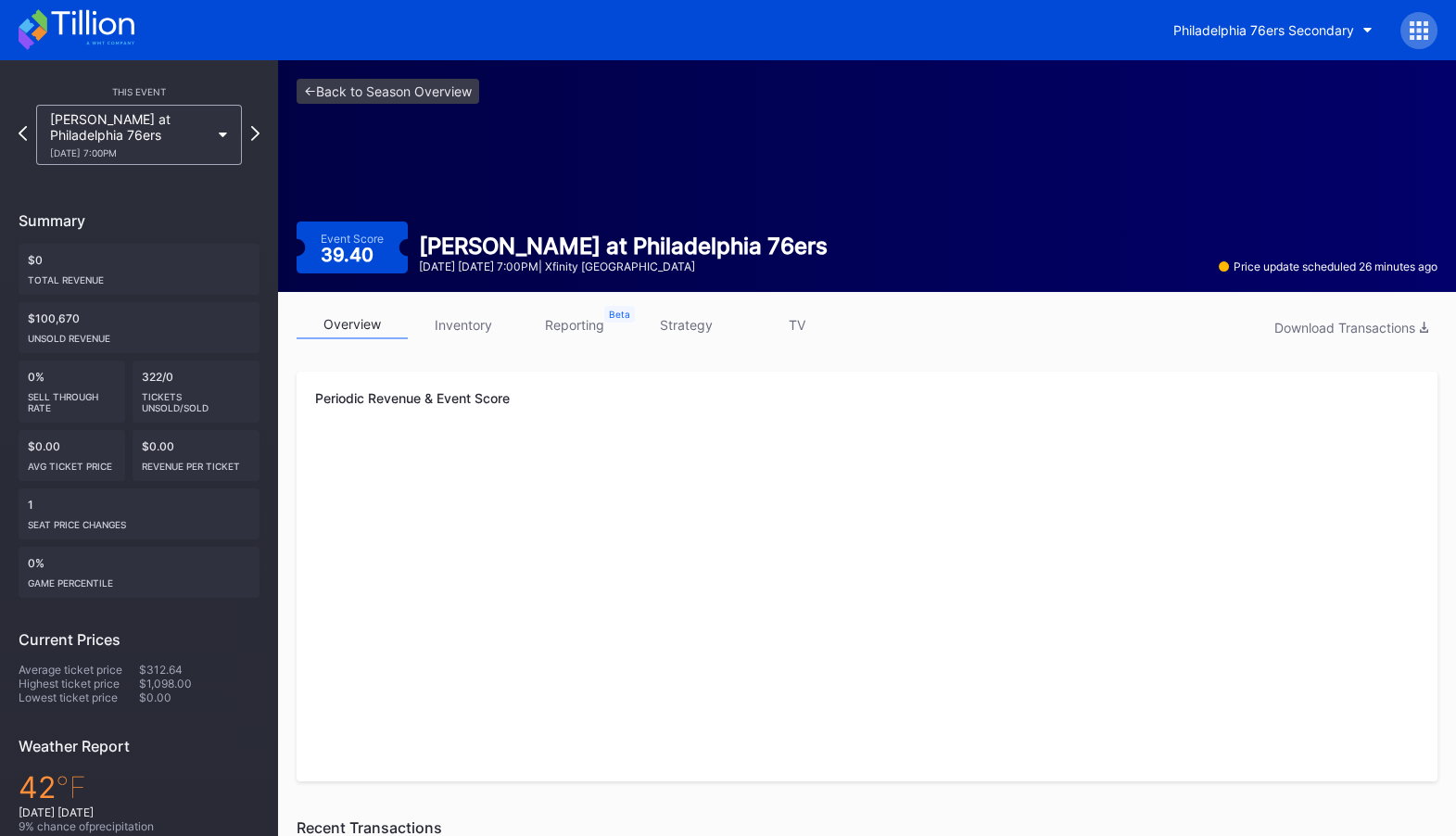
click at [458, 330] on link "inventory" at bounding box center [463, 325] width 111 height 29
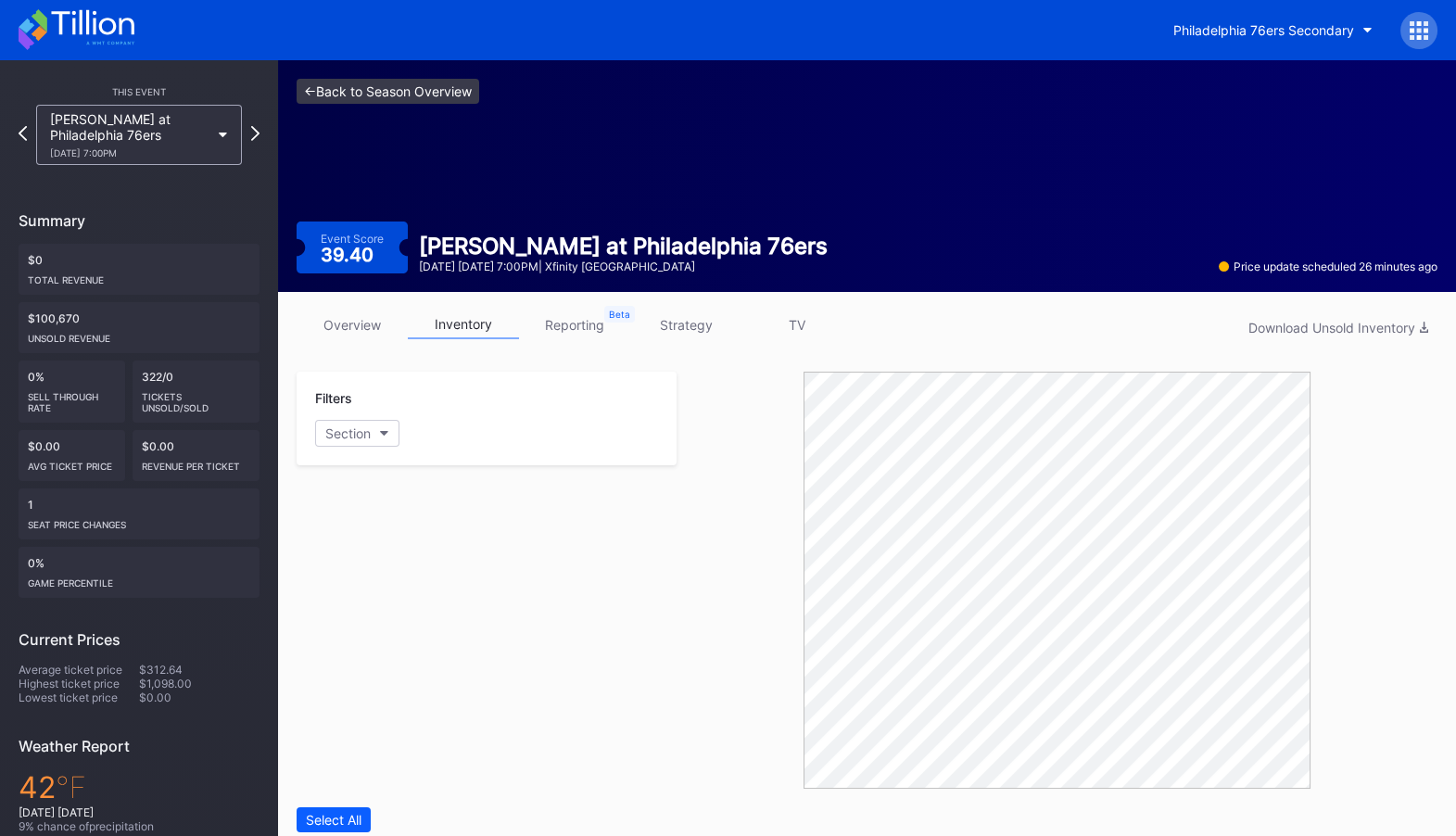
click at [421, 85] on link "<- Back to Season Overview" at bounding box center [388, 91] width 183 height 25
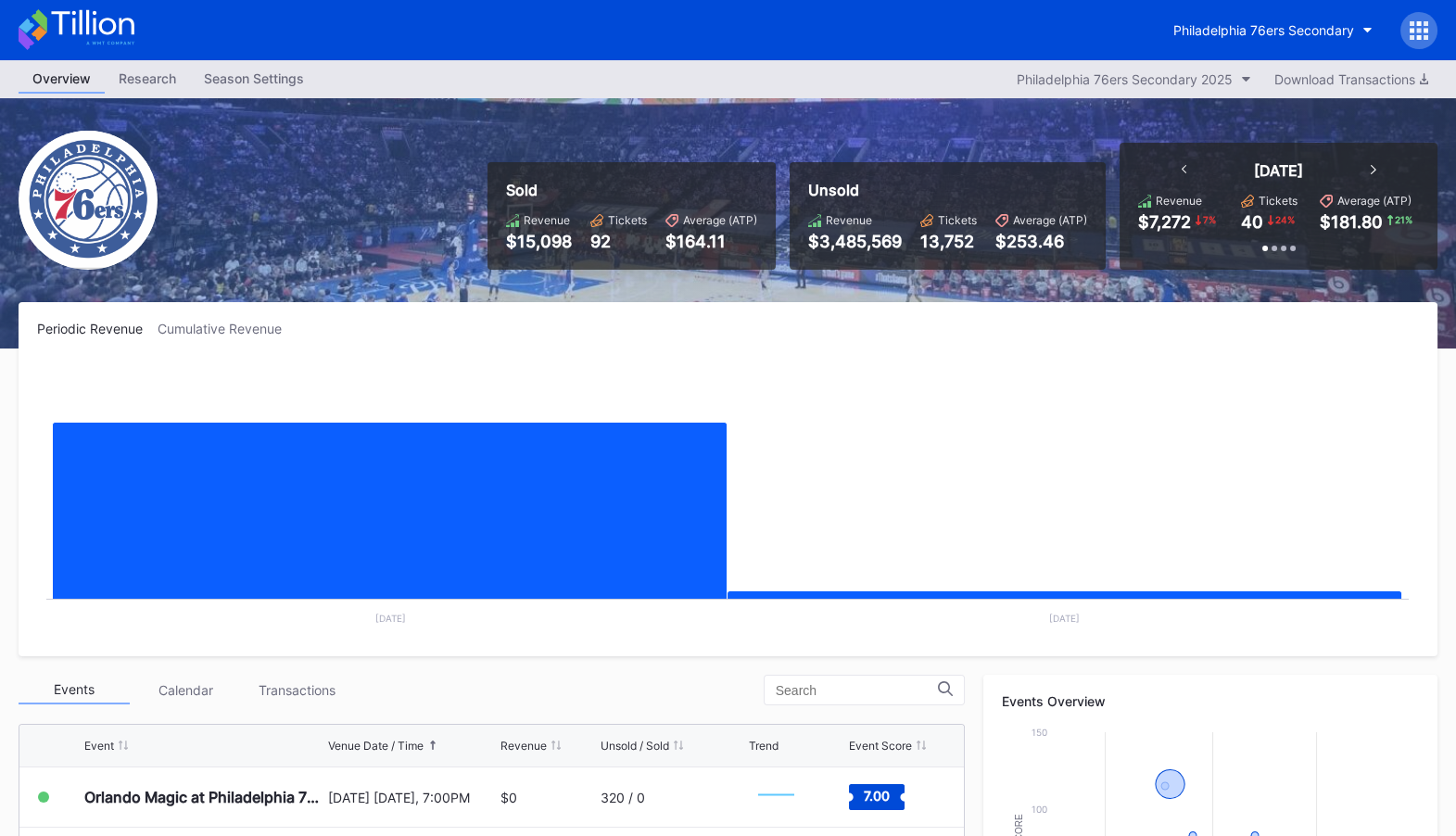
click at [126, 68] on div "Research" at bounding box center [148, 79] width 86 height 27
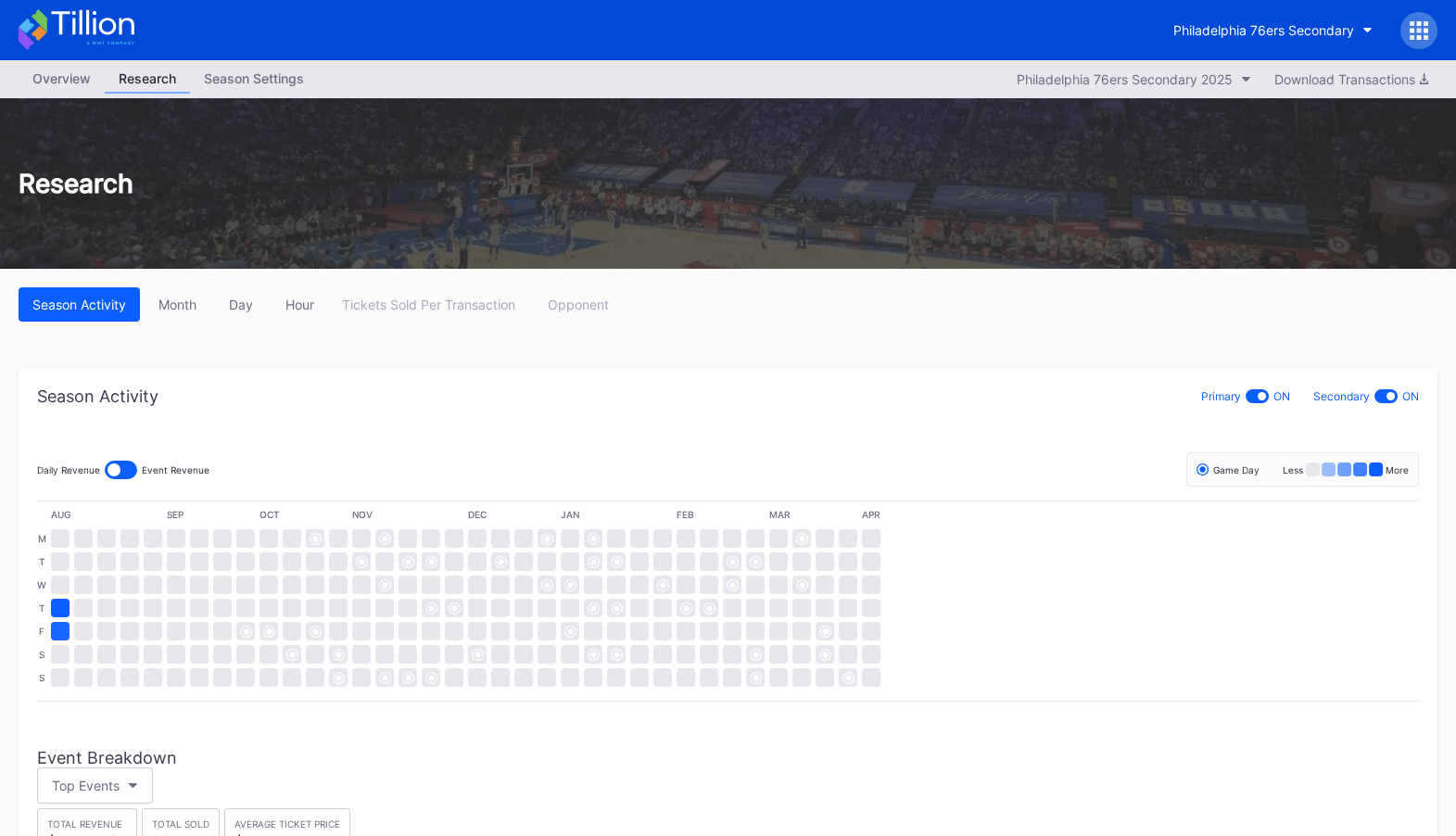
click at [70, 81] on div "Overview" at bounding box center [61, 79] width 87 height 27
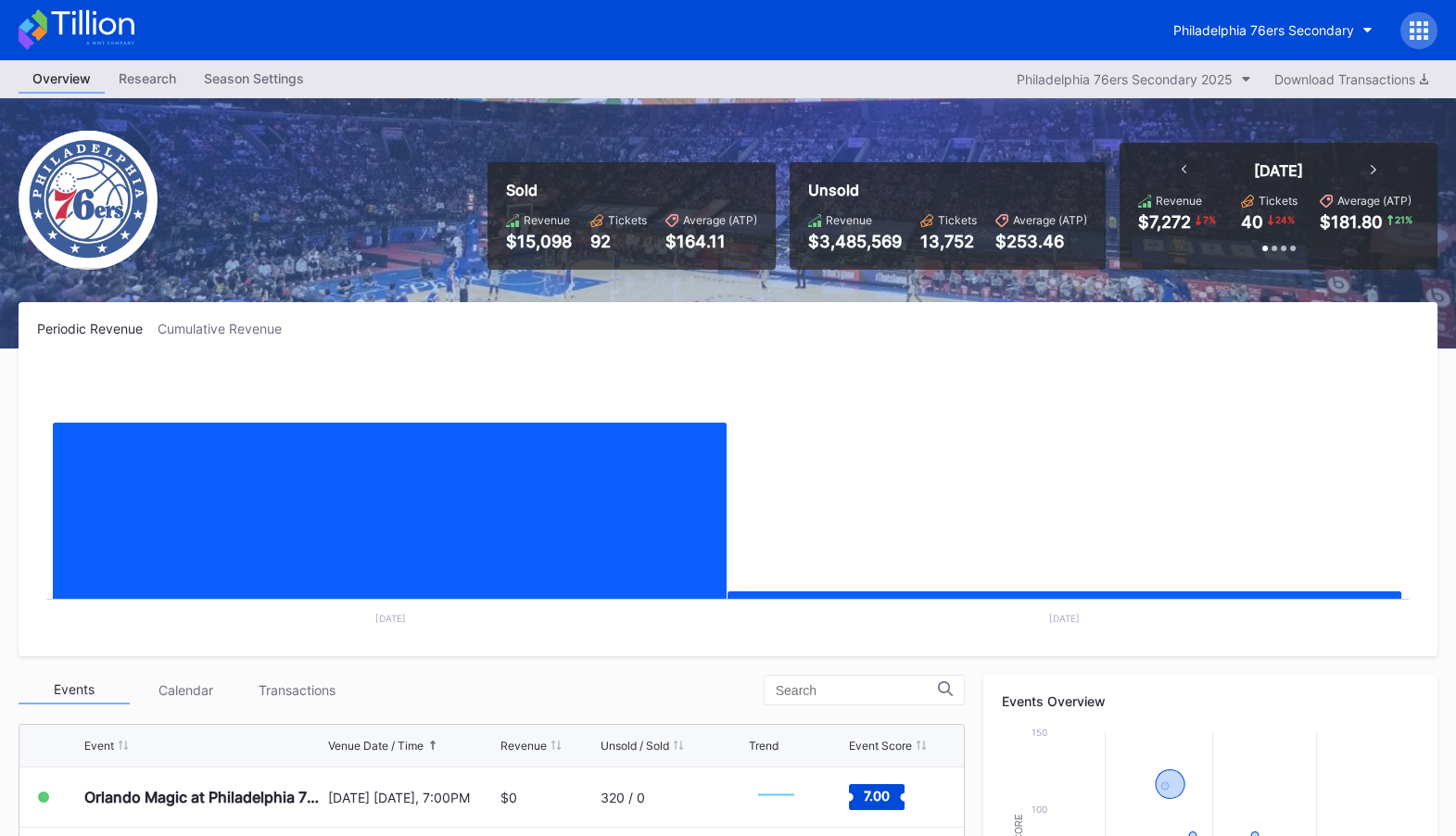
click at [1424, 29] on icon at bounding box center [1425, 30] width 5 height 5
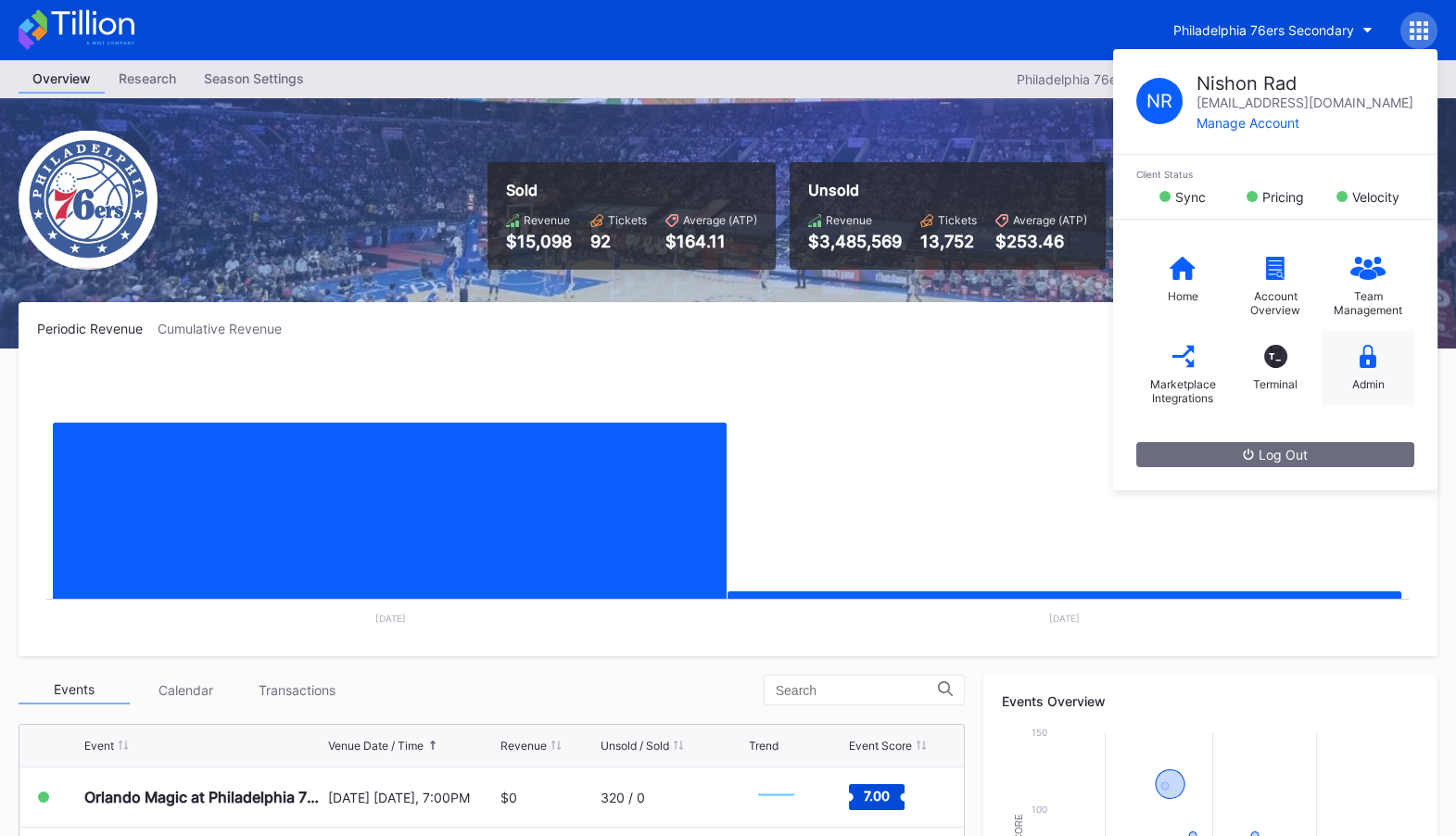
click at [1376, 366] on div "Admin" at bounding box center [1367, 368] width 92 height 74
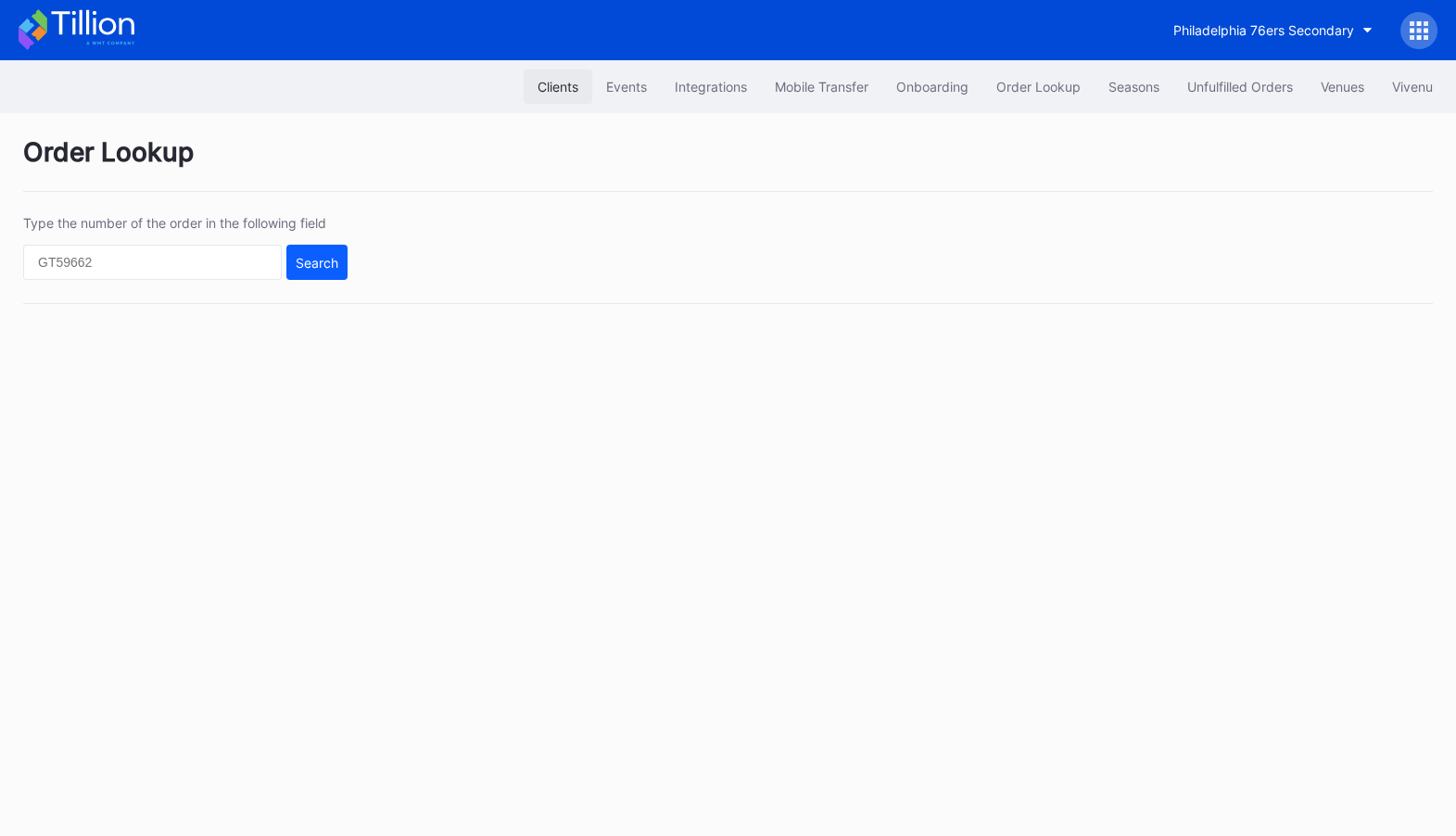
click at [540, 80] on div "Clients" at bounding box center [558, 87] width 41 height 16
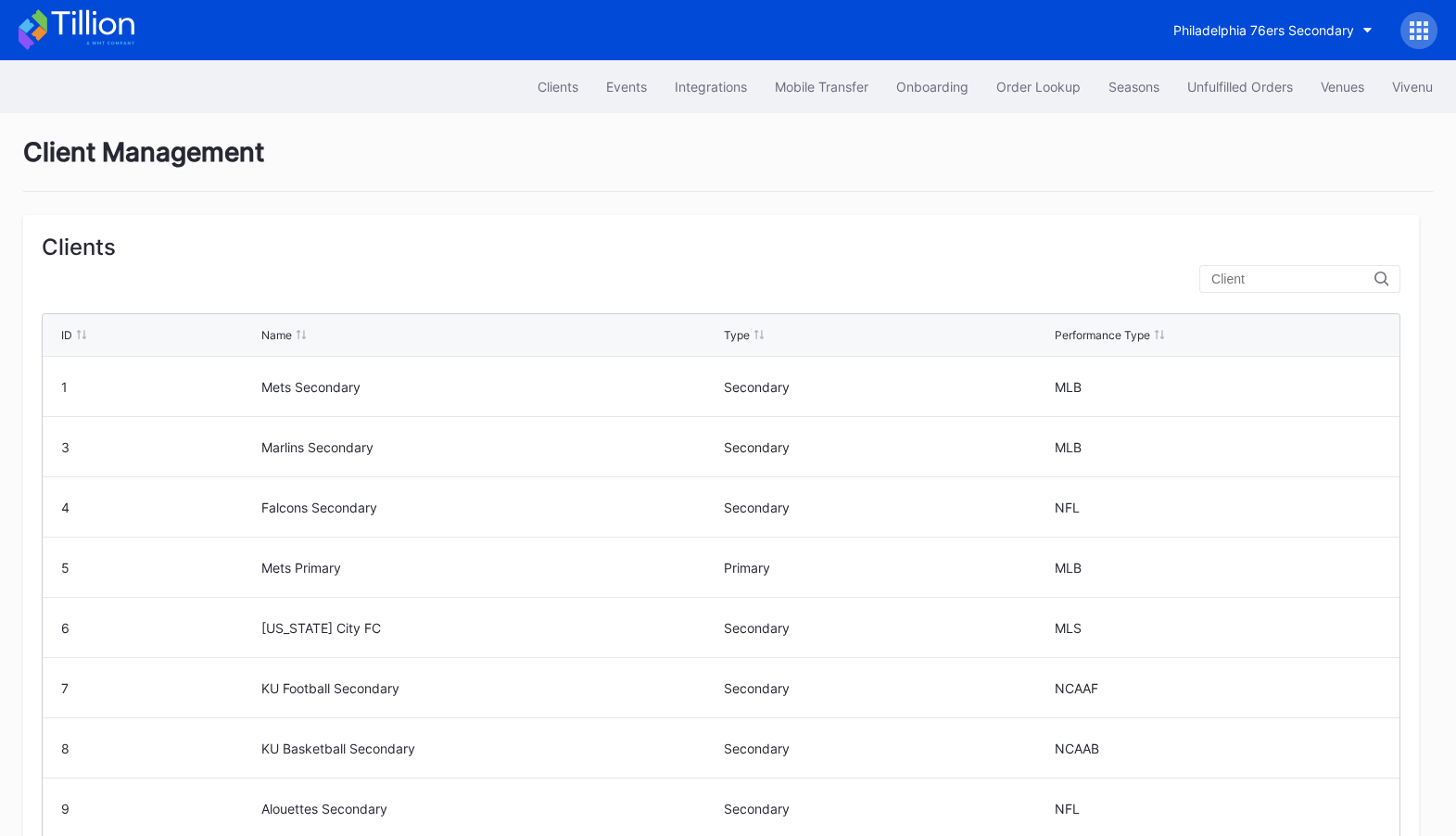
click at [1324, 280] on input "text" at bounding box center [1292, 278] width 164 height 15
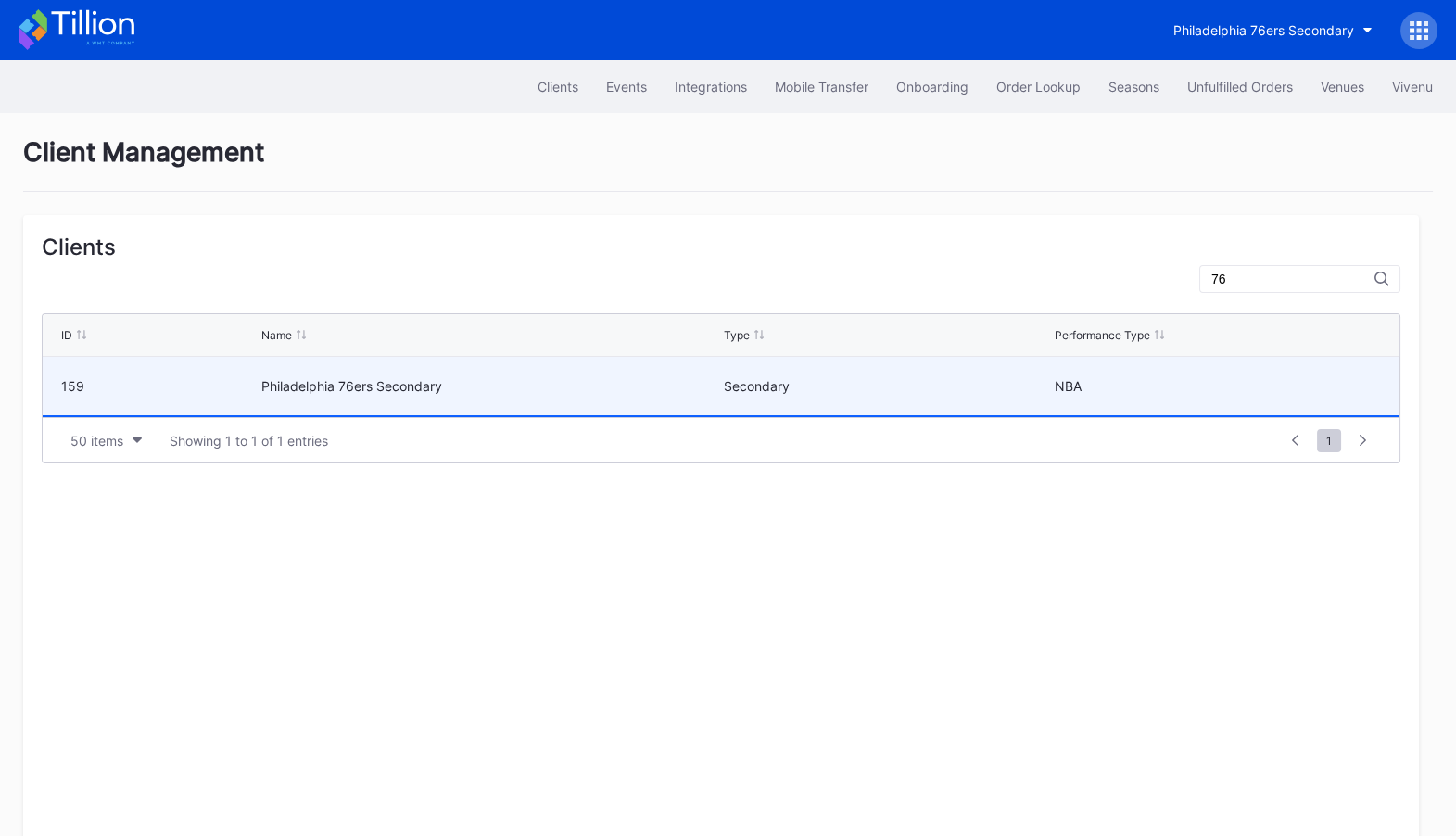
type input "76"
click at [919, 376] on div "Secondary" at bounding box center [887, 386] width 326 height 58
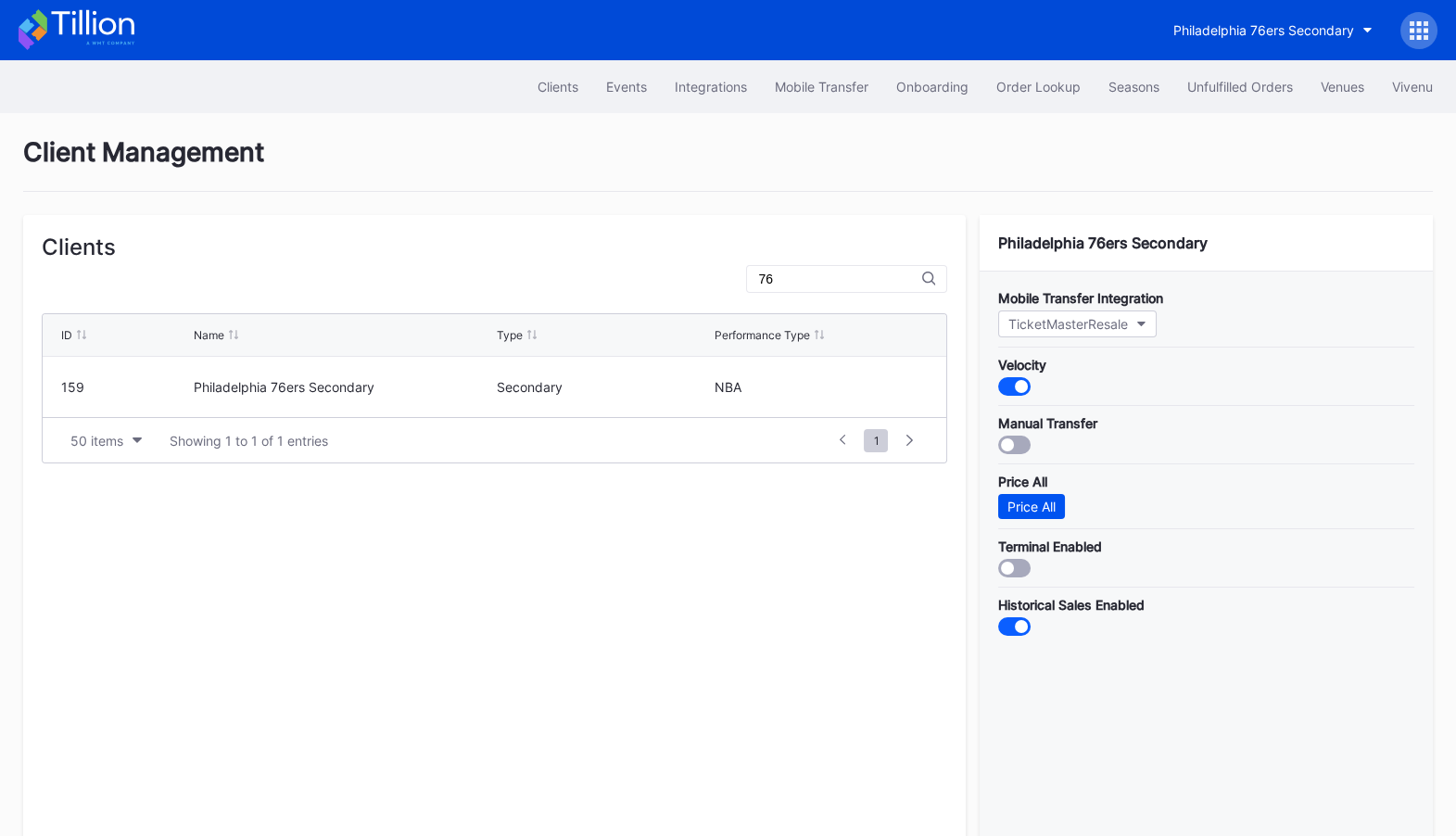
click at [1037, 505] on div "Price All" at bounding box center [1032, 506] width 49 height 16
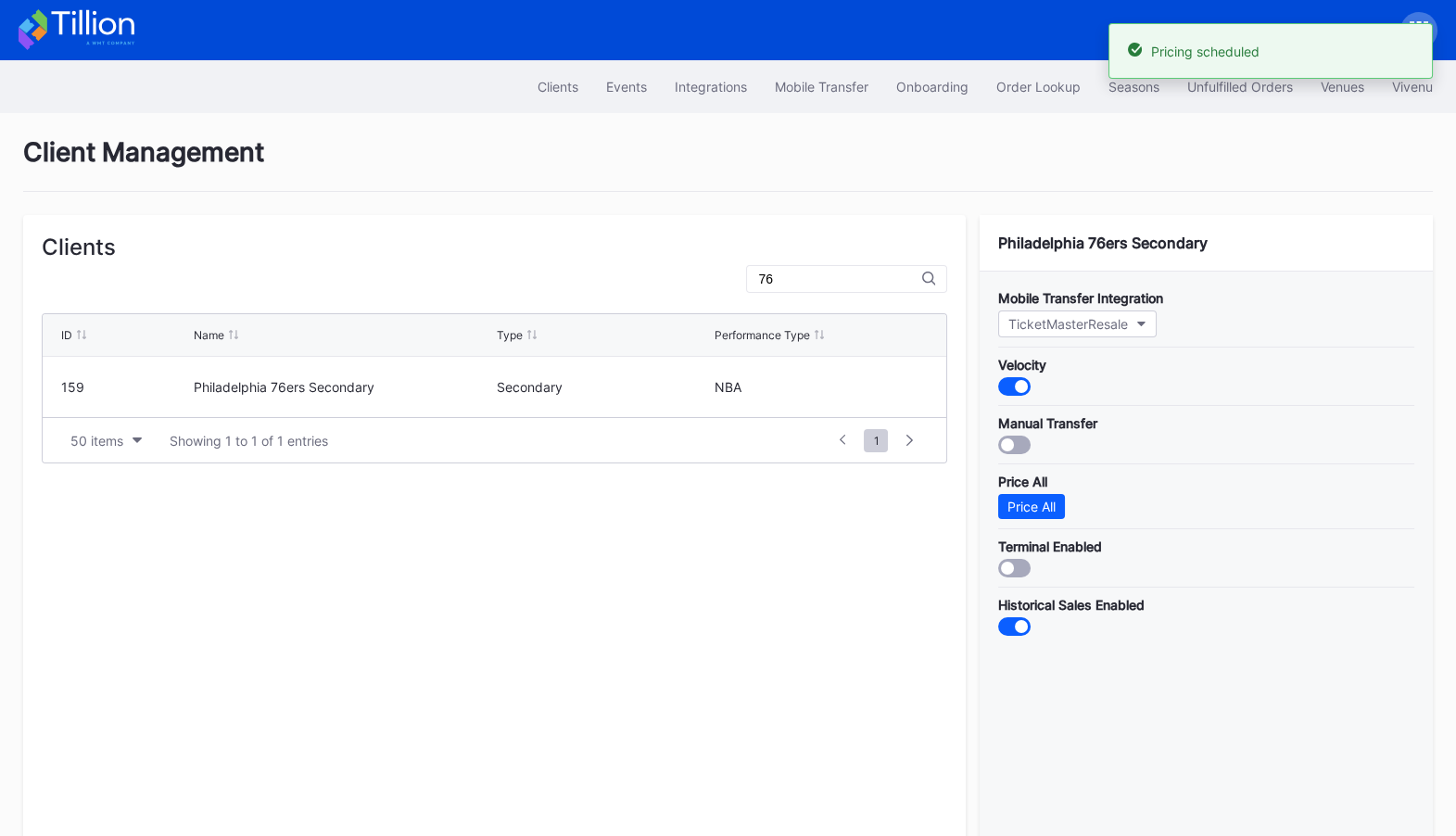
click at [91, 35] on icon at bounding box center [76, 30] width 116 height 41
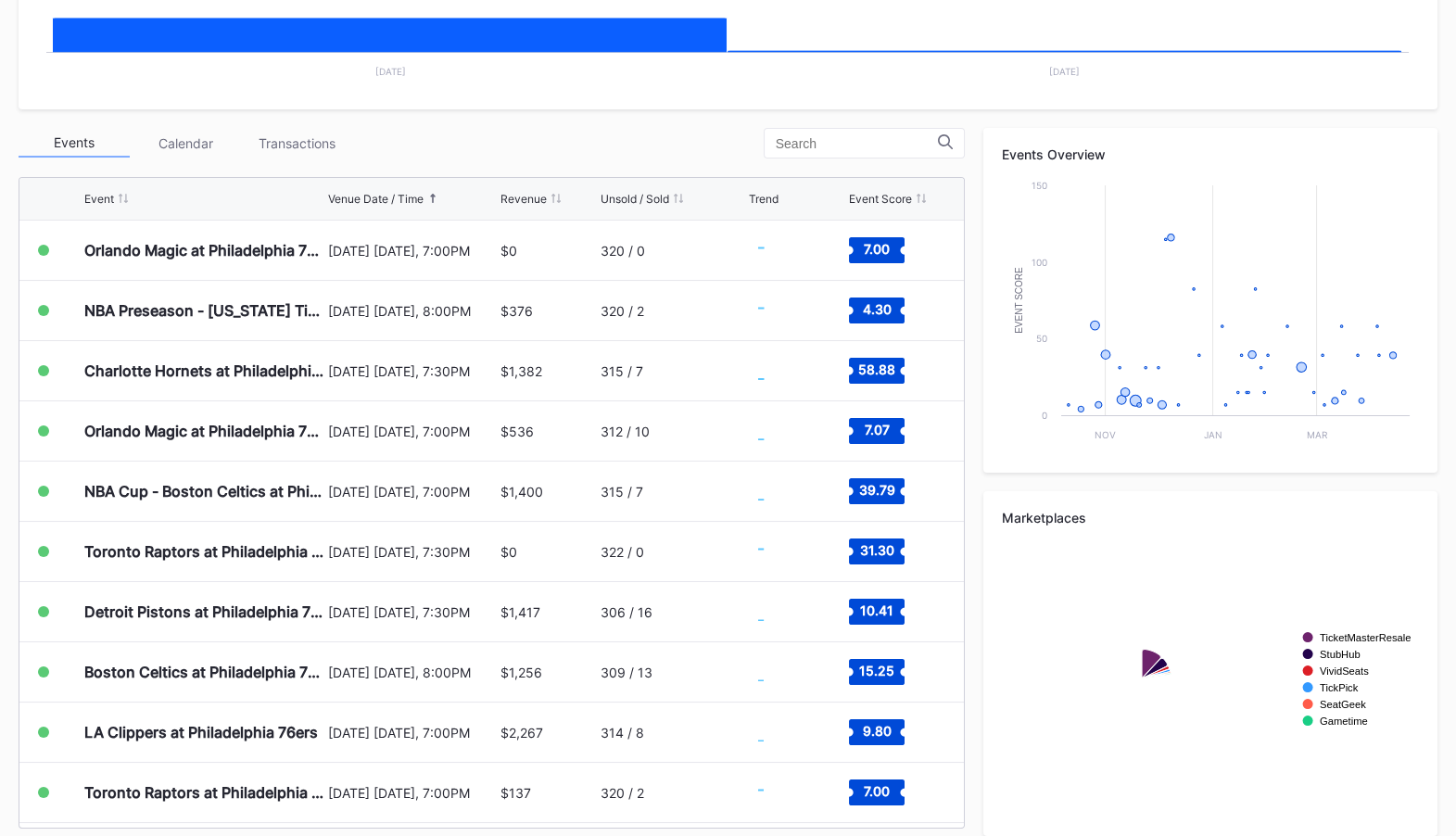
scroll to position [564, 0]
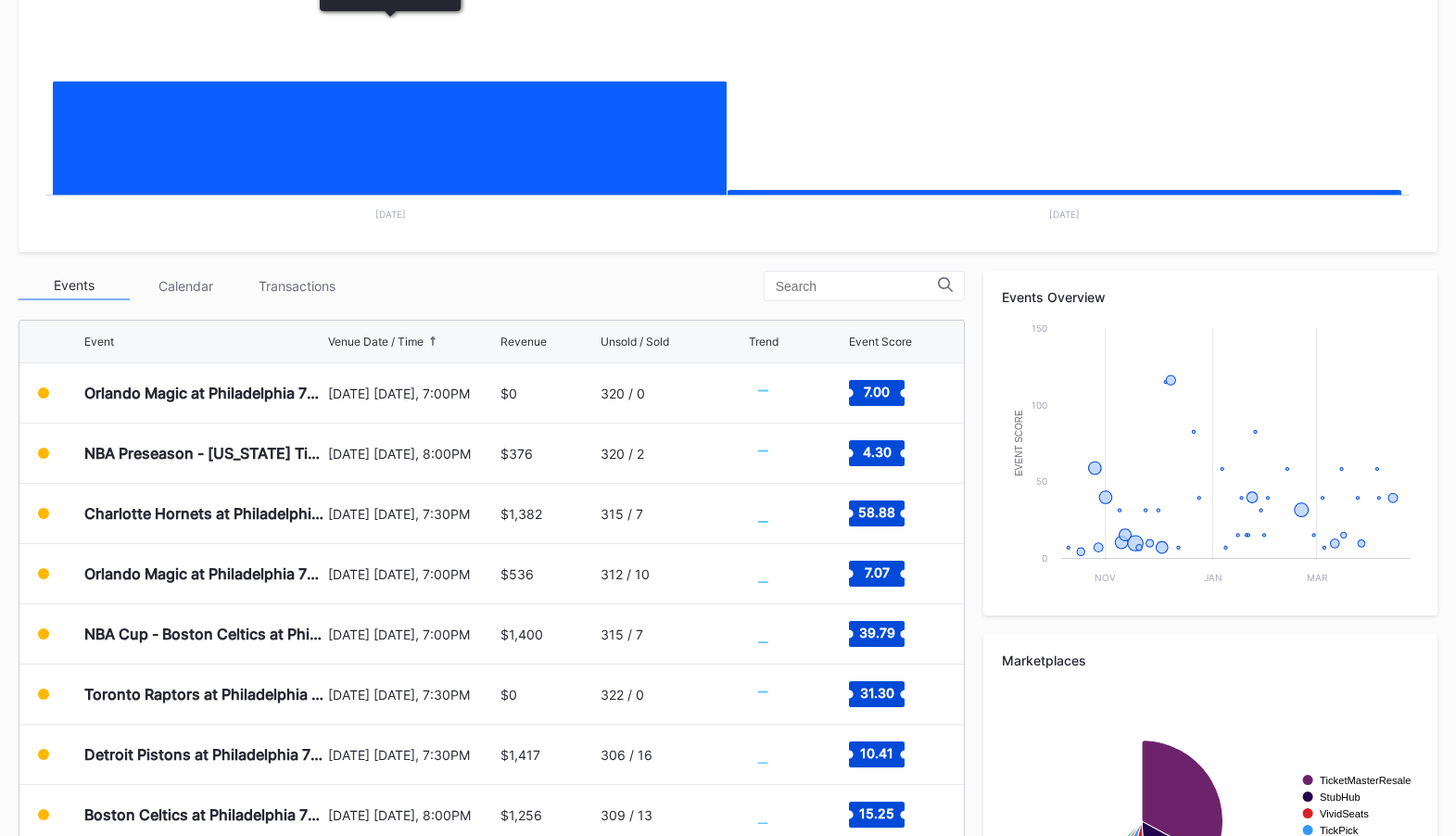
scroll to position [564, 0]
